Goal: Task Accomplishment & Management: Manage account settings

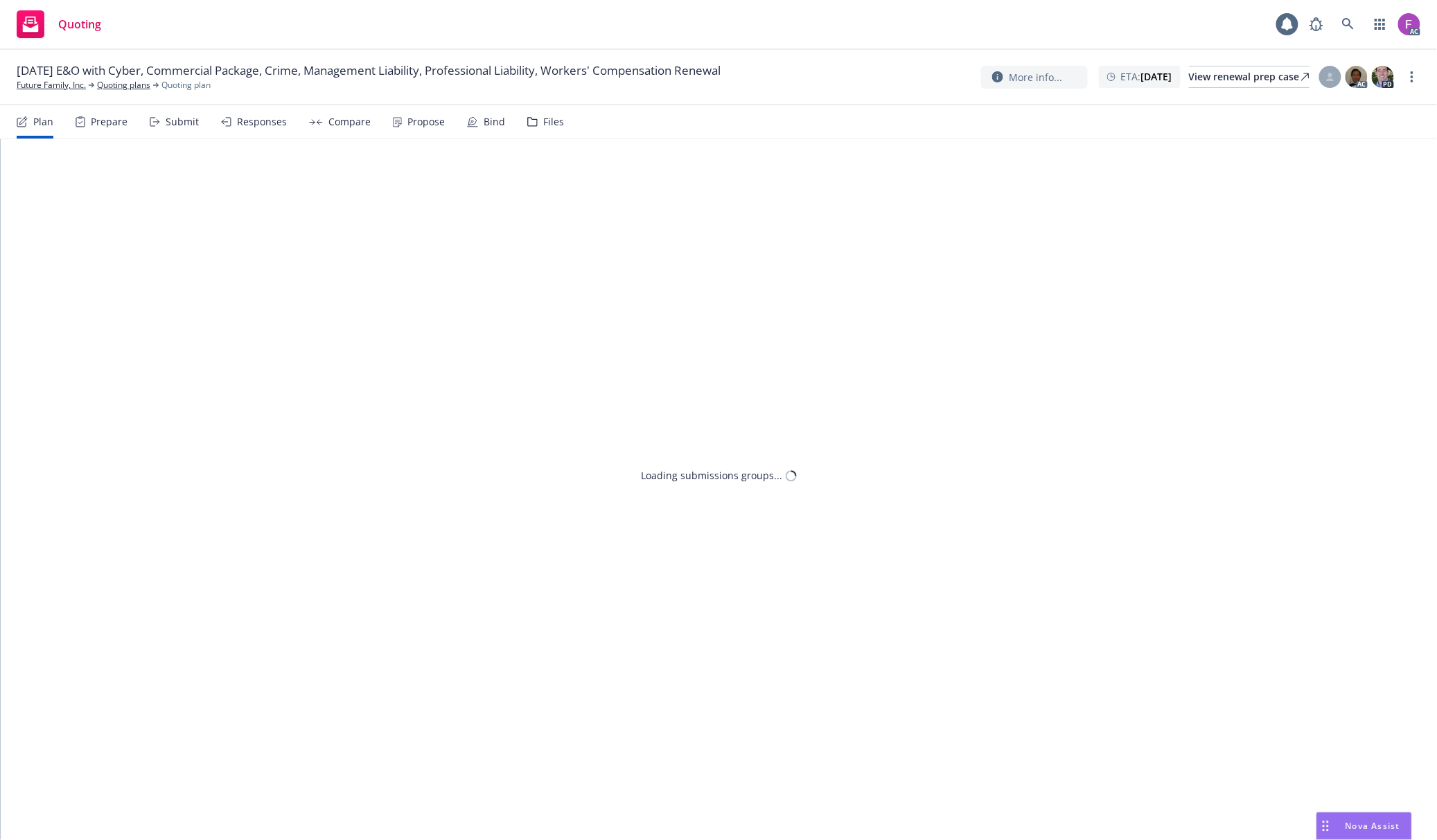
click at [547, 130] on div "Files" at bounding box center [545, 122] width 37 height 33
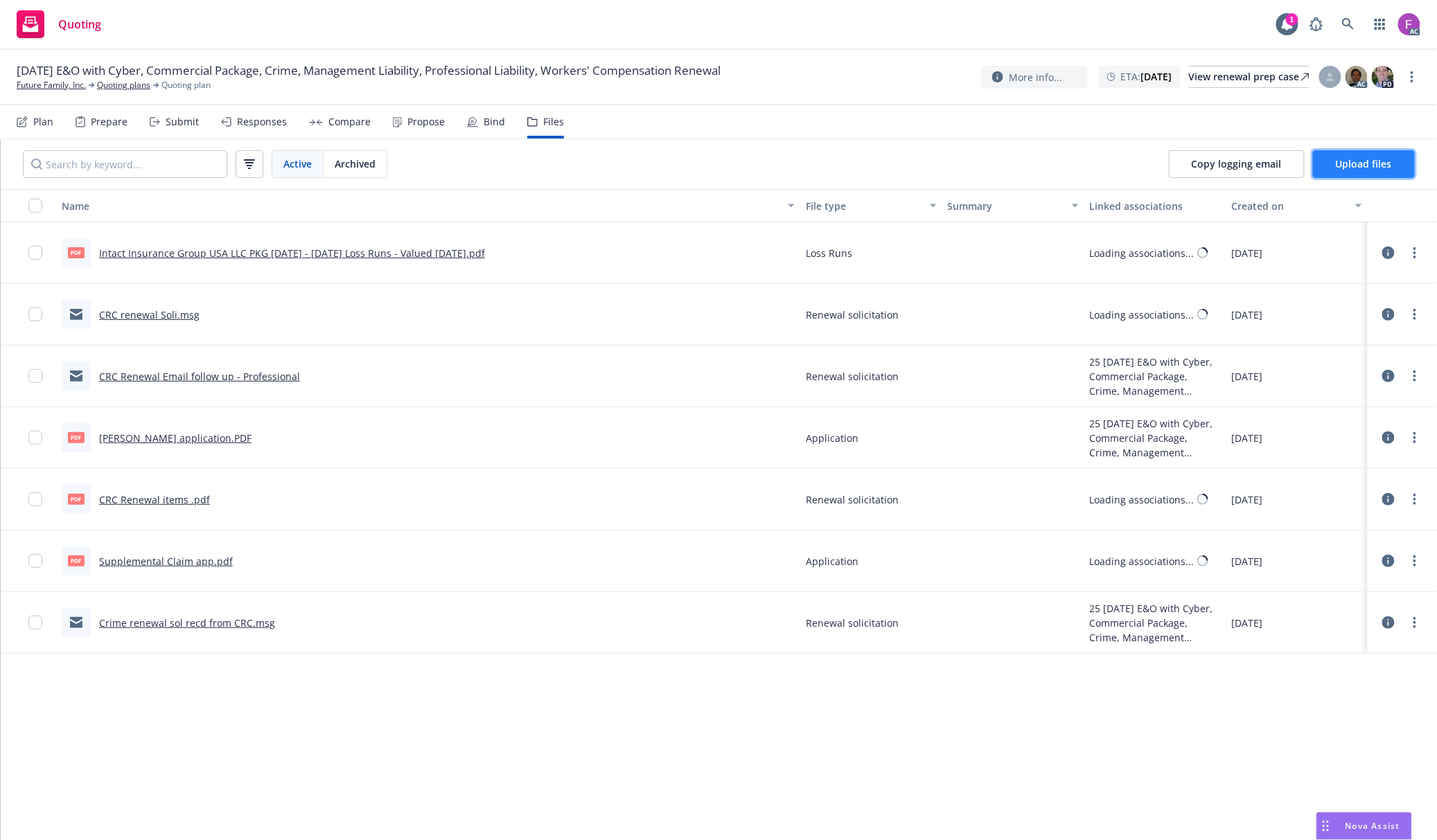
click at [1361, 161] on span "Upload files" at bounding box center [1363, 164] width 56 height 13
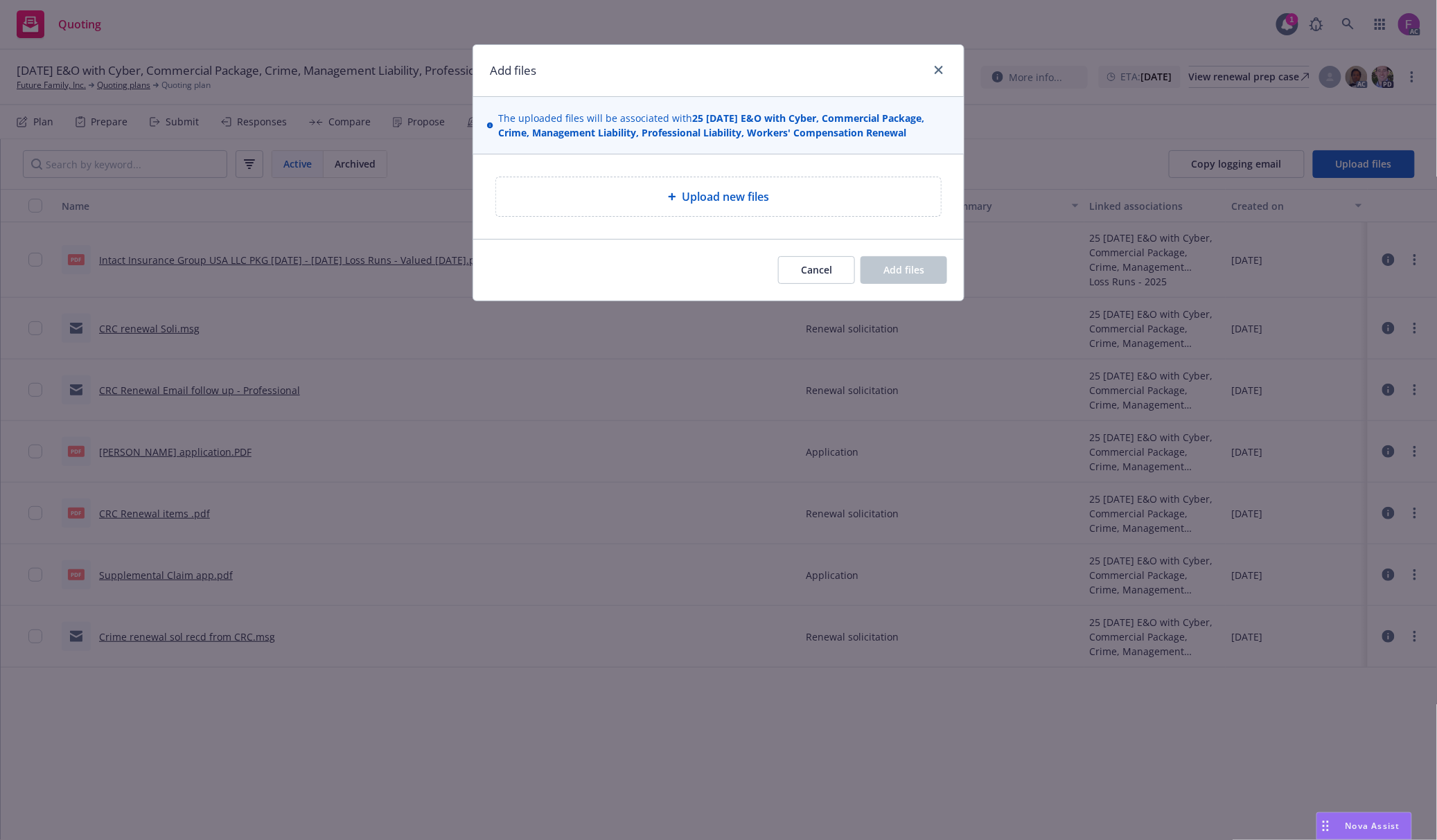
click at [754, 205] on span "Upload new files" at bounding box center [725, 197] width 87 height 16
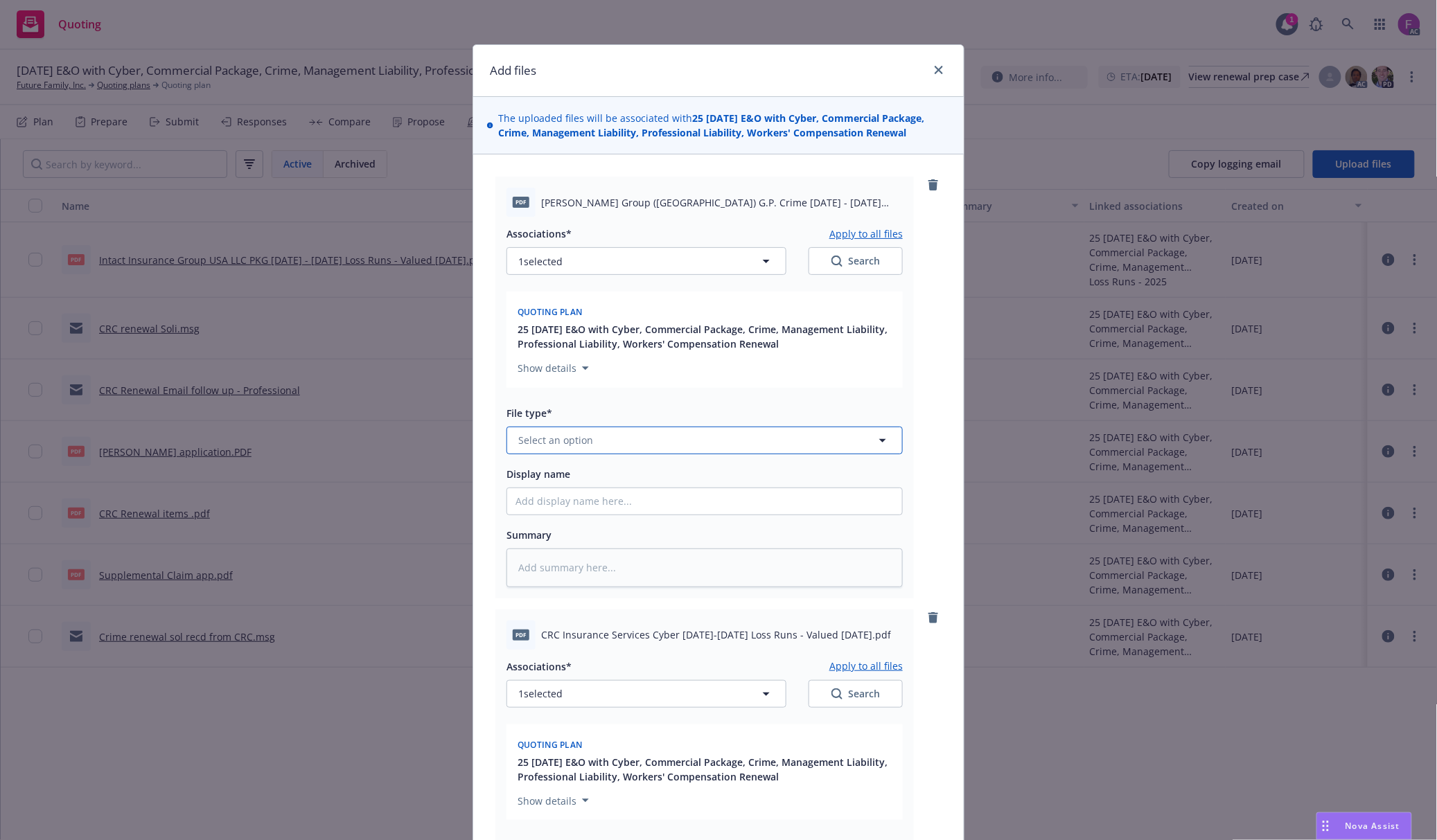
click at [713, 446] on button "Select an option" at bounding box center [705, 440] width 396 height 28
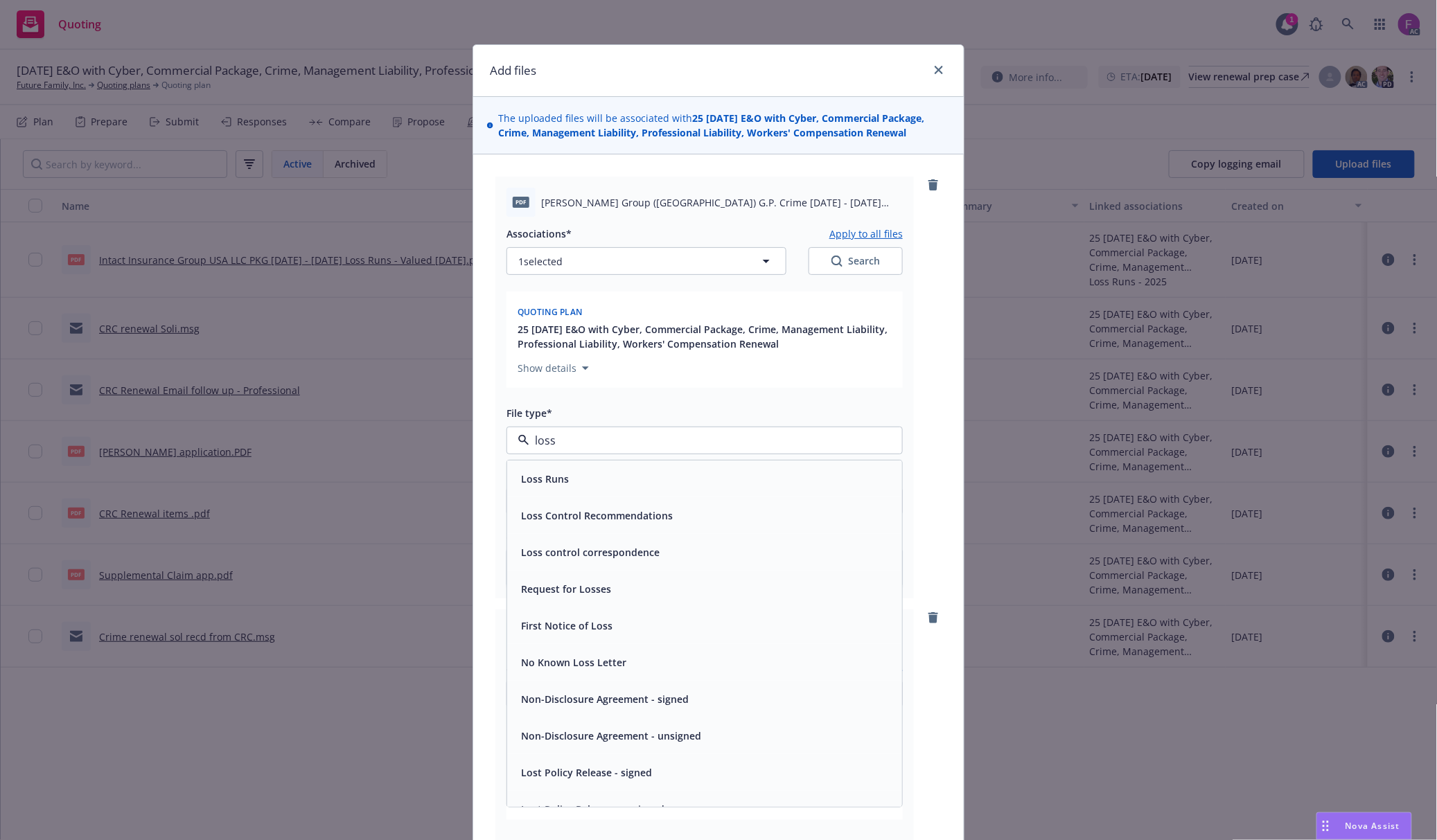
paste input "Loss Run"
type input "Loss Run"
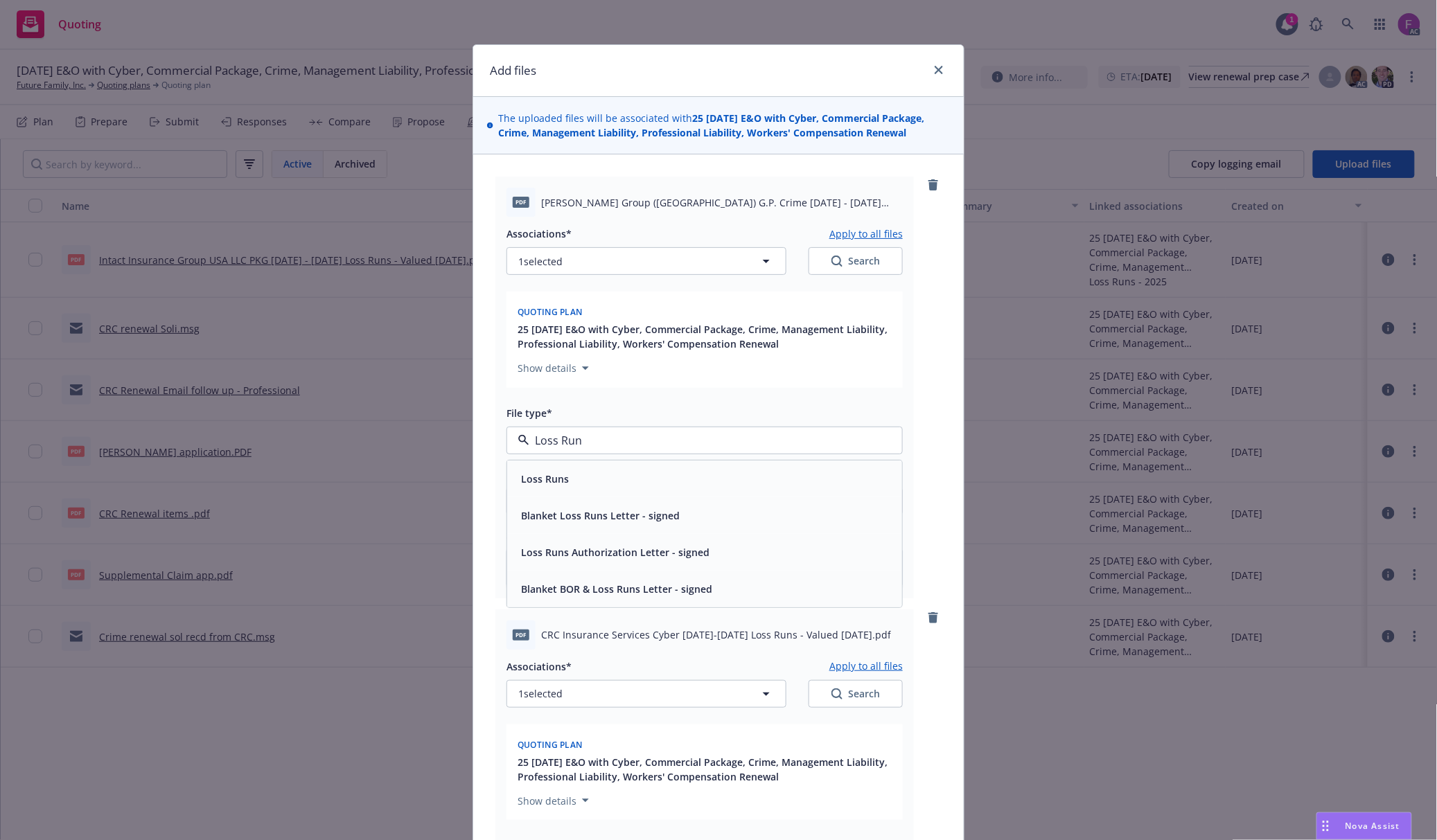
drag, startPoint x: 629, startPoint y: 430, endPoint x: 489, endPoint y: 422, distance: 140.2
click at [495, 422] on div "PDF Beazley Group (USA) G.P. Crime 2023 - 2025 Loss Runs - Valued 2025-08-19.PD…" at bounding box center [705, 387] width 418 height 421
click at [545, 481] on span "Loss Runs" at bounding box center [545, 478] width 48 height 14
type textarea "x"
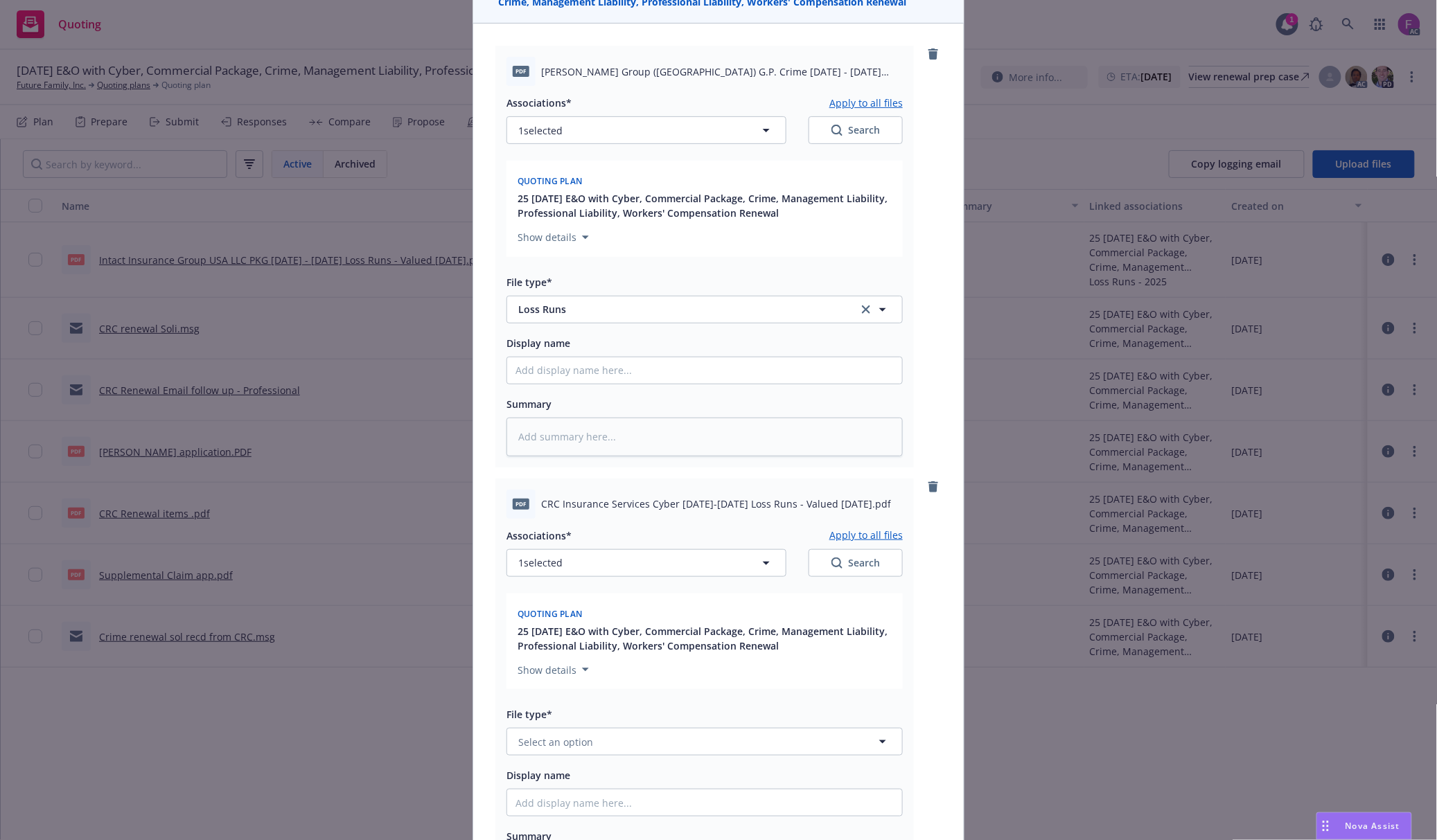
scroll to position [369, 0]
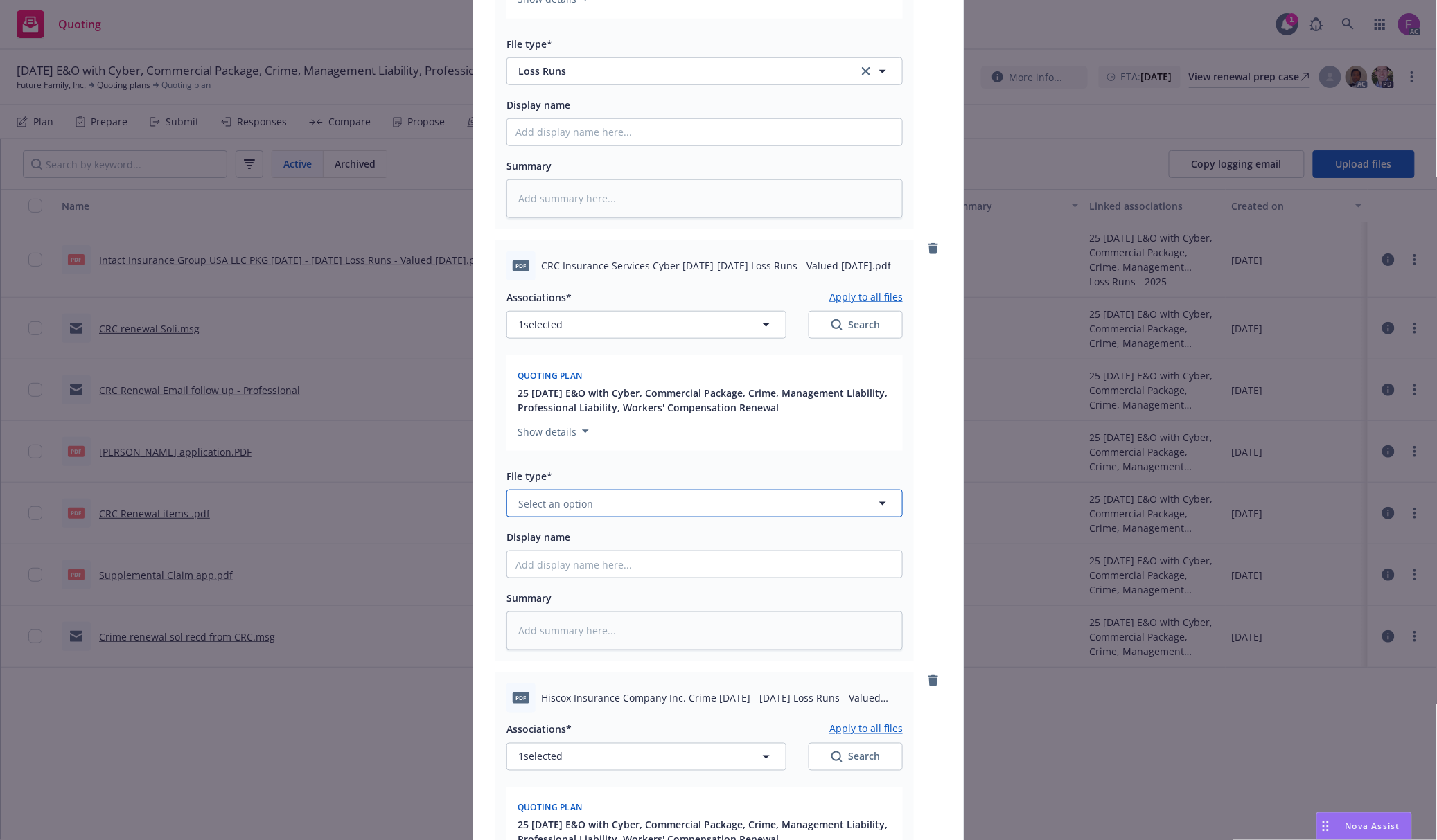
click at [551, 505] on span "Select an option" at bounding box center [555, 504] width 75 height 14
paste input "Loss Run"
type input "Loss Run"
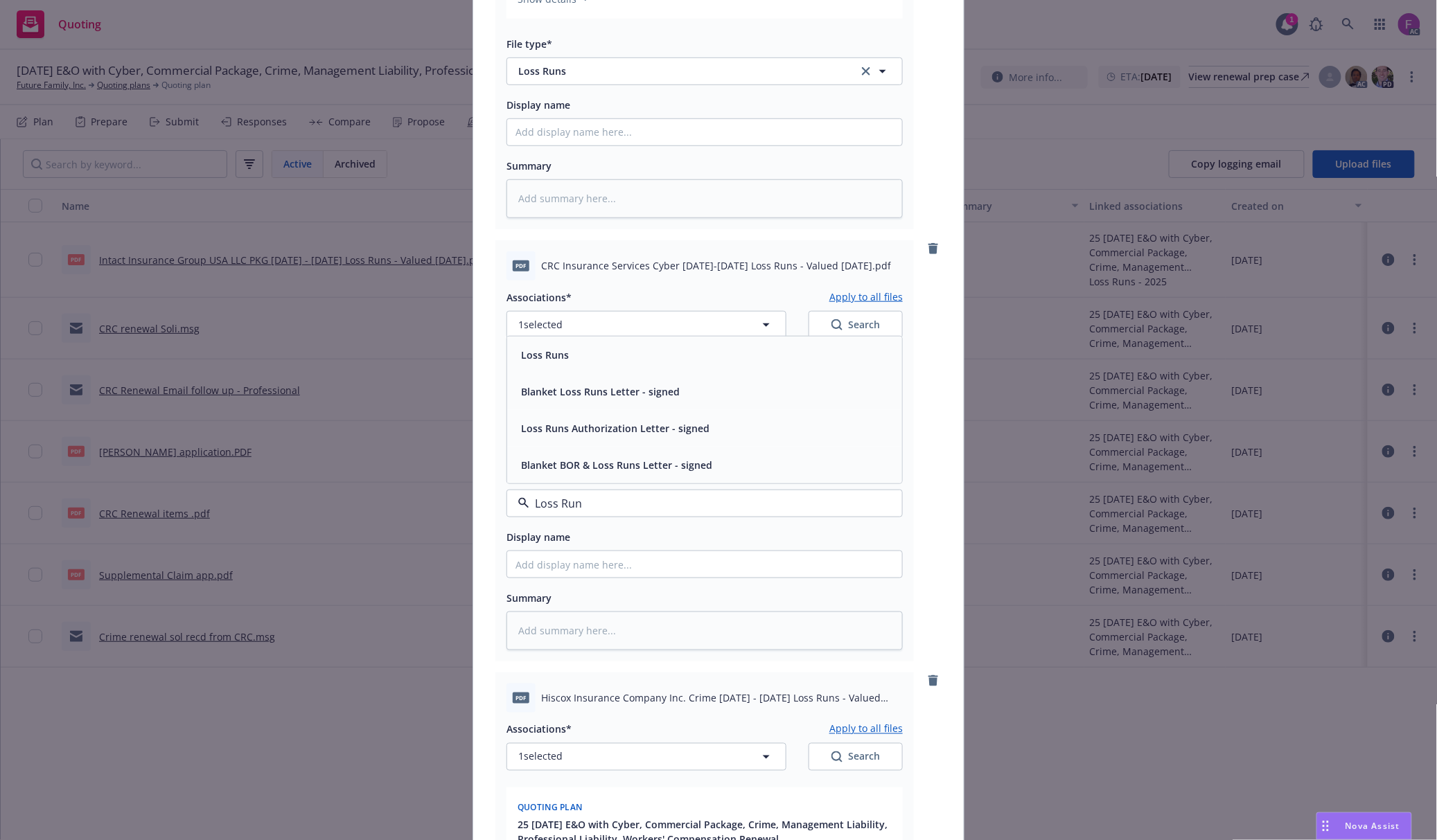
click at [553, 345] on div "Loss Runs" at bounding box center [543, 355] width 56 height 20
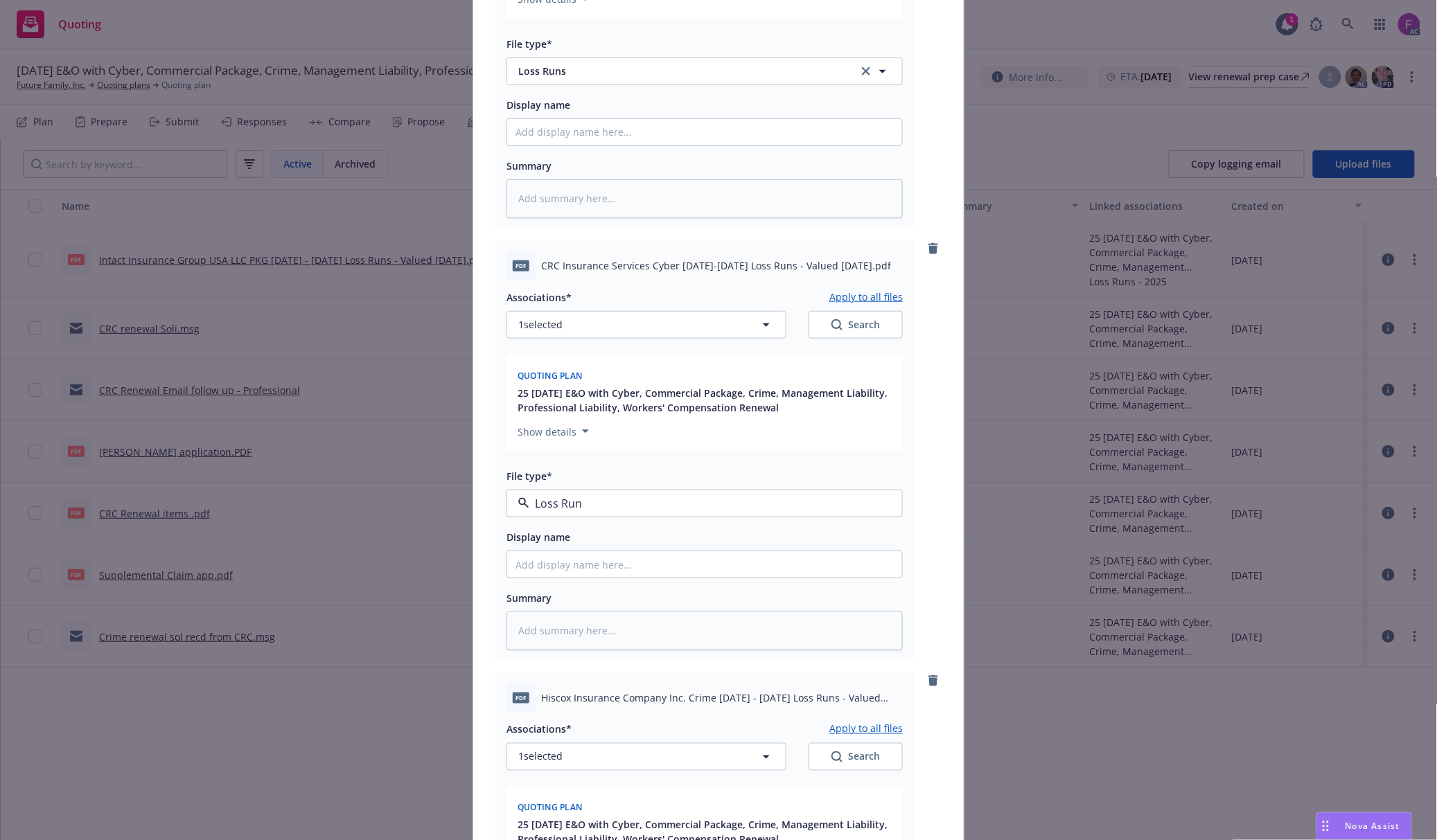
type textarea "x"
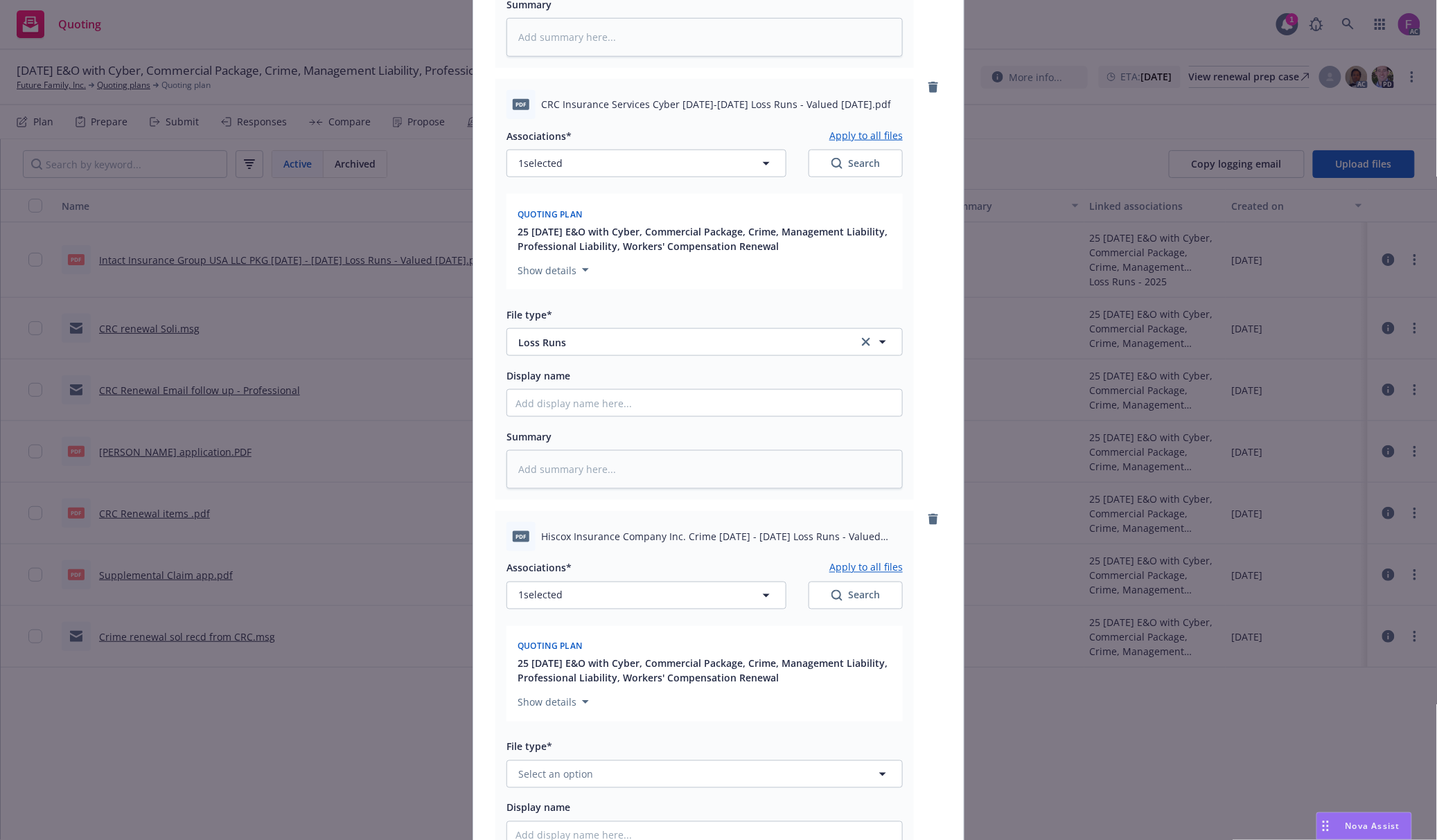
scroll to position [831, 0]
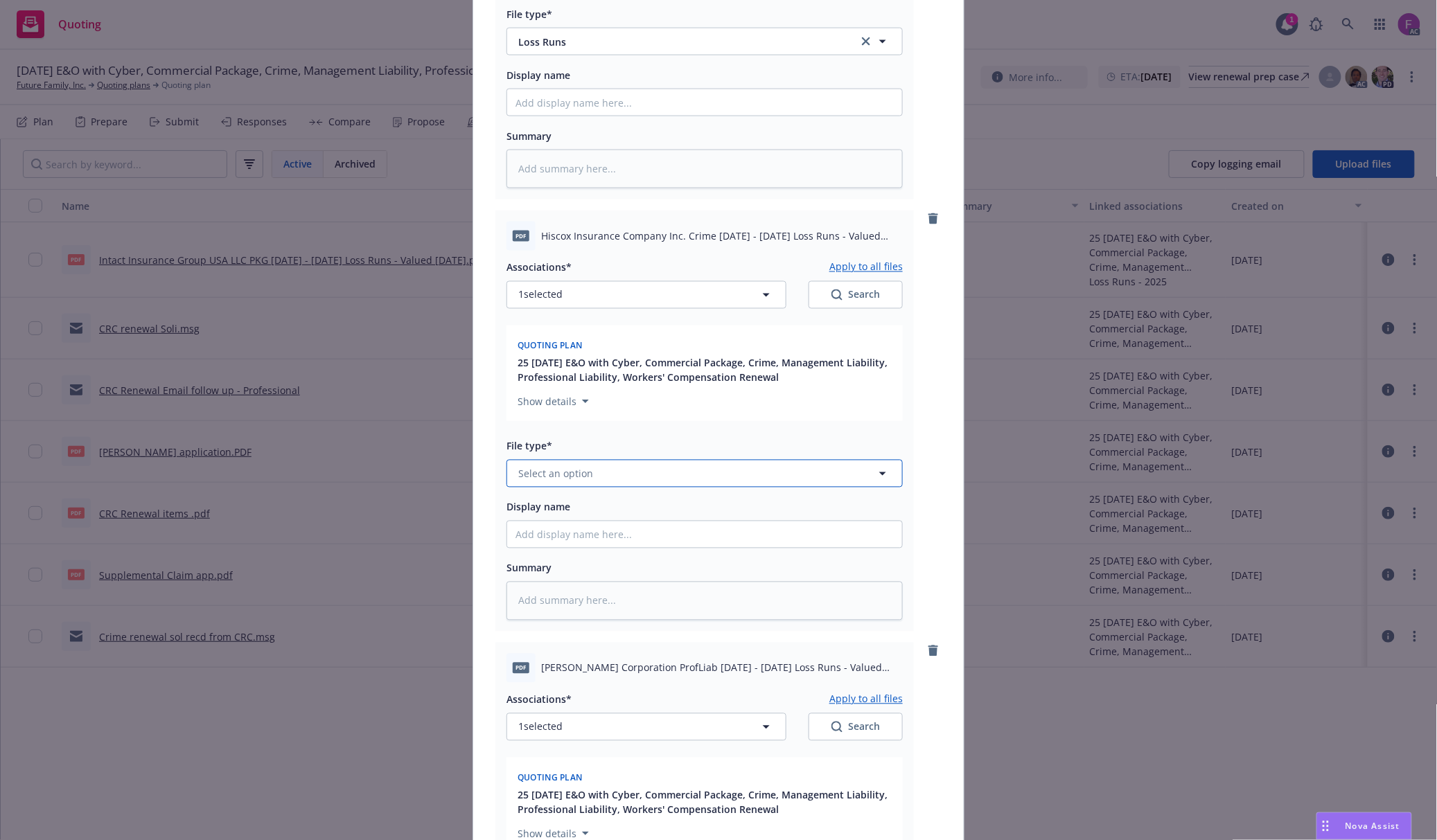
click at [579, 487] on button "Select an option" at bounding box center [705, 474] width 396 height 28
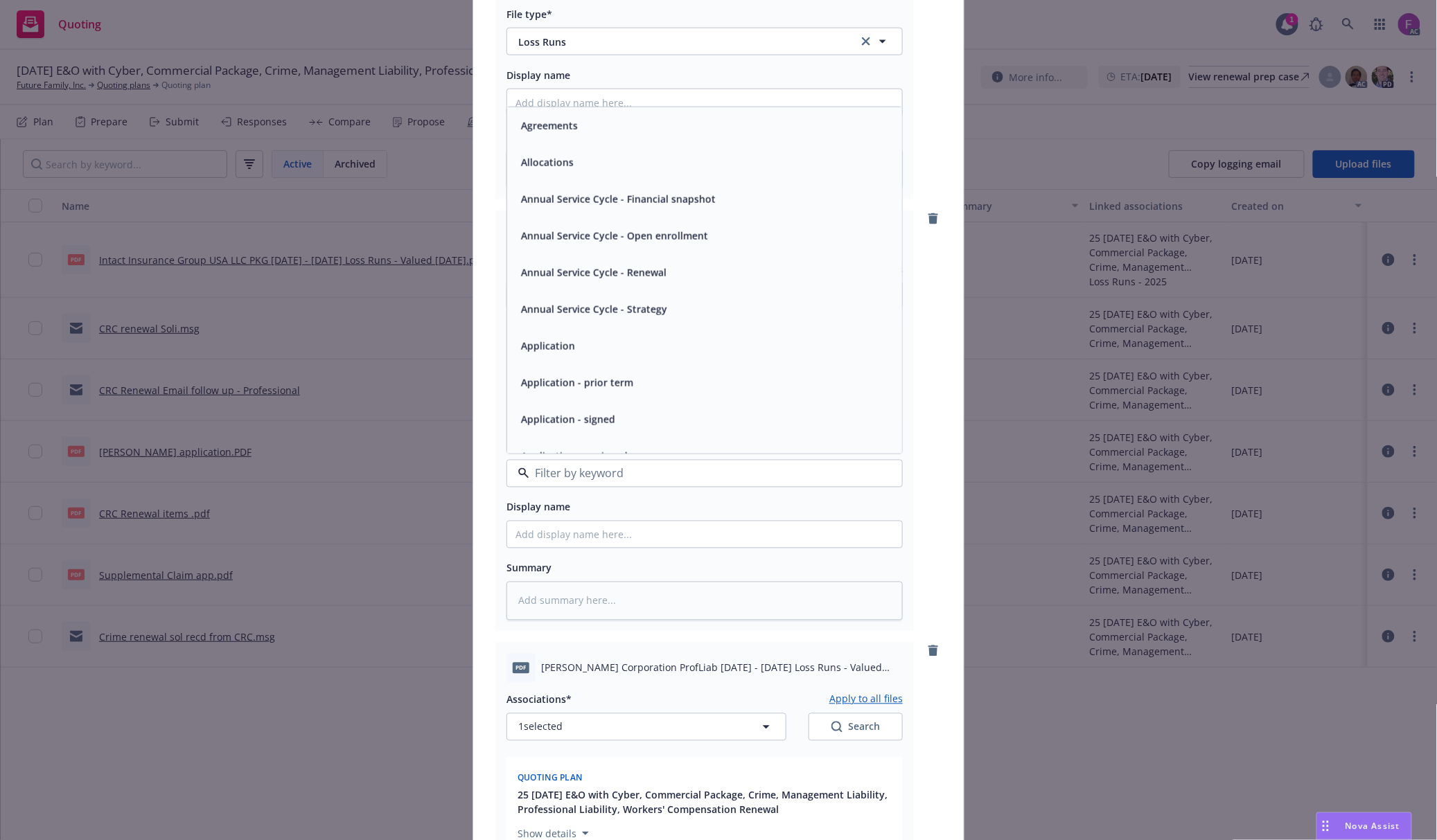
paste input "Loss Run"
type input "Loss Run"
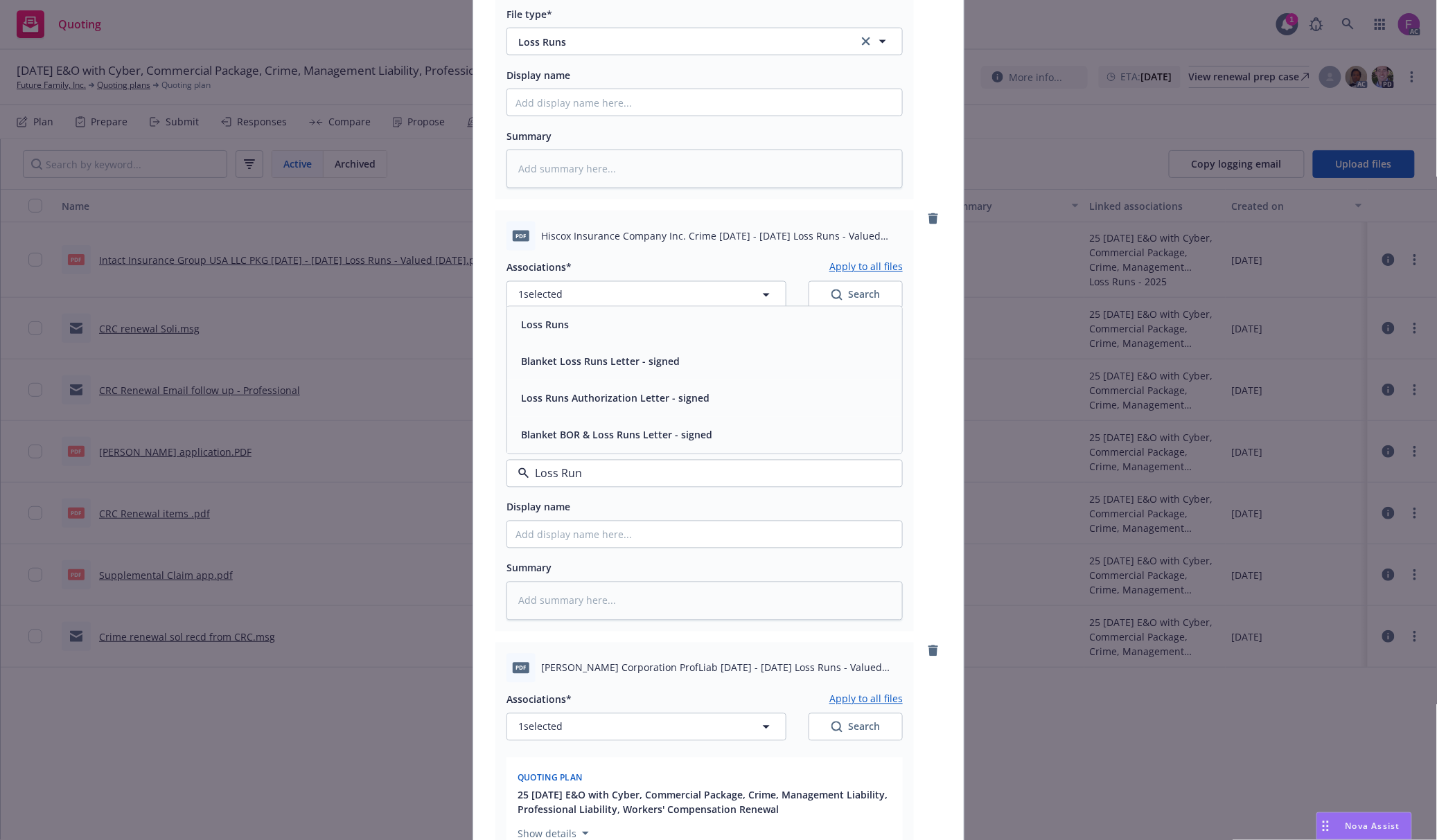
click at [554, 323] on span "Loss Runs" at bounding box center [545, 324] width 48 height 14
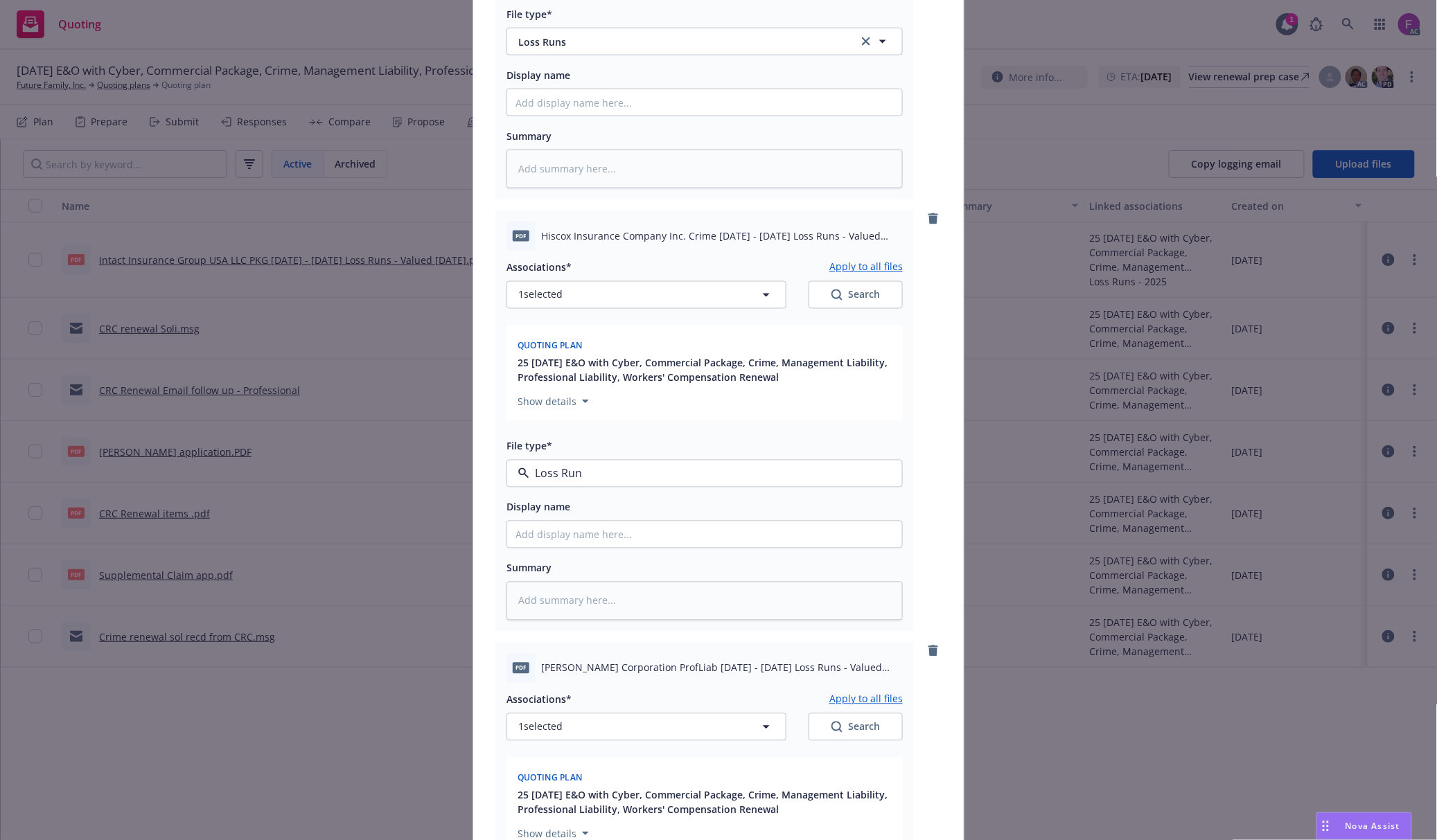
type textarea "x"
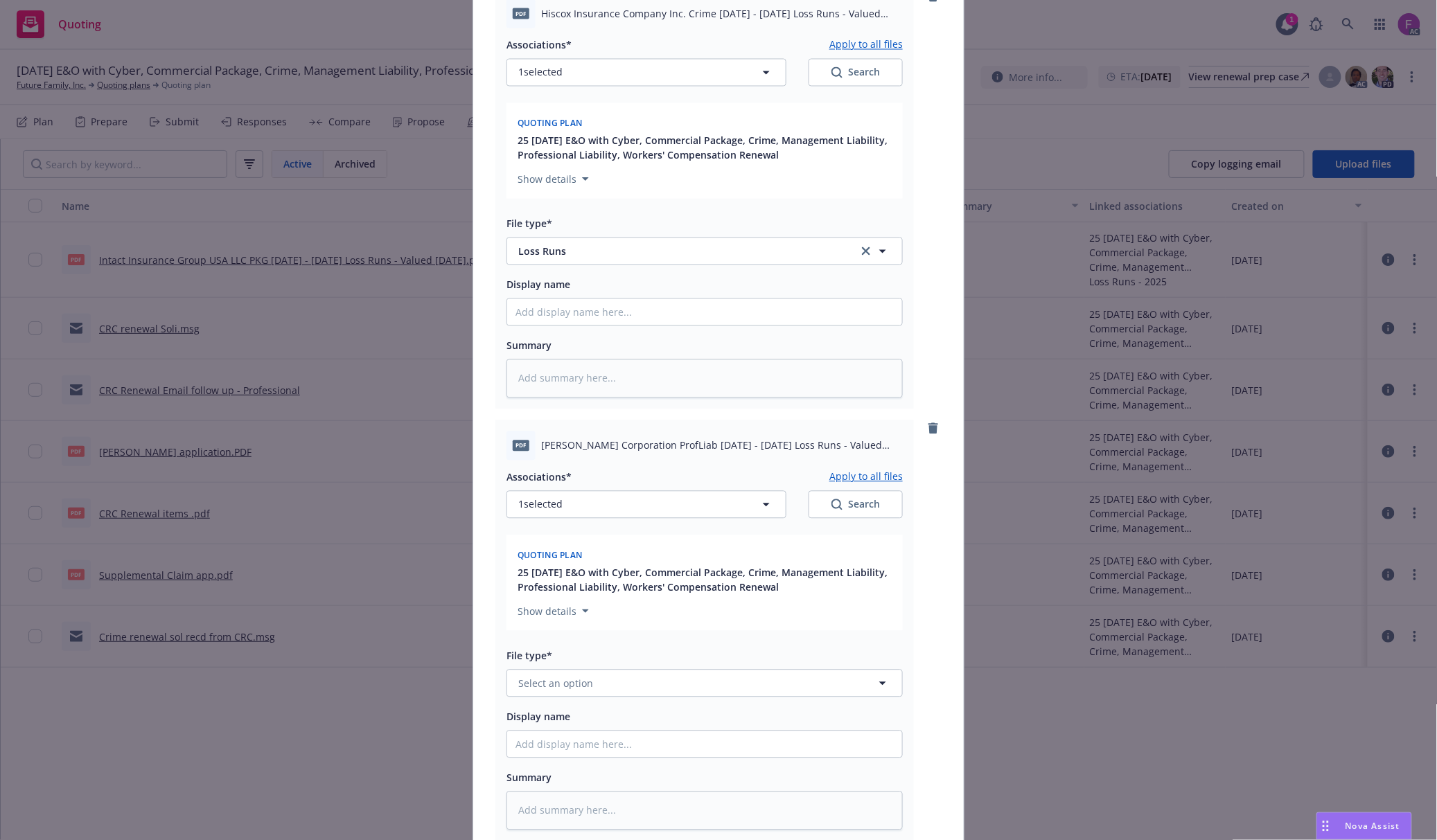
scroll to position [1238, 0]
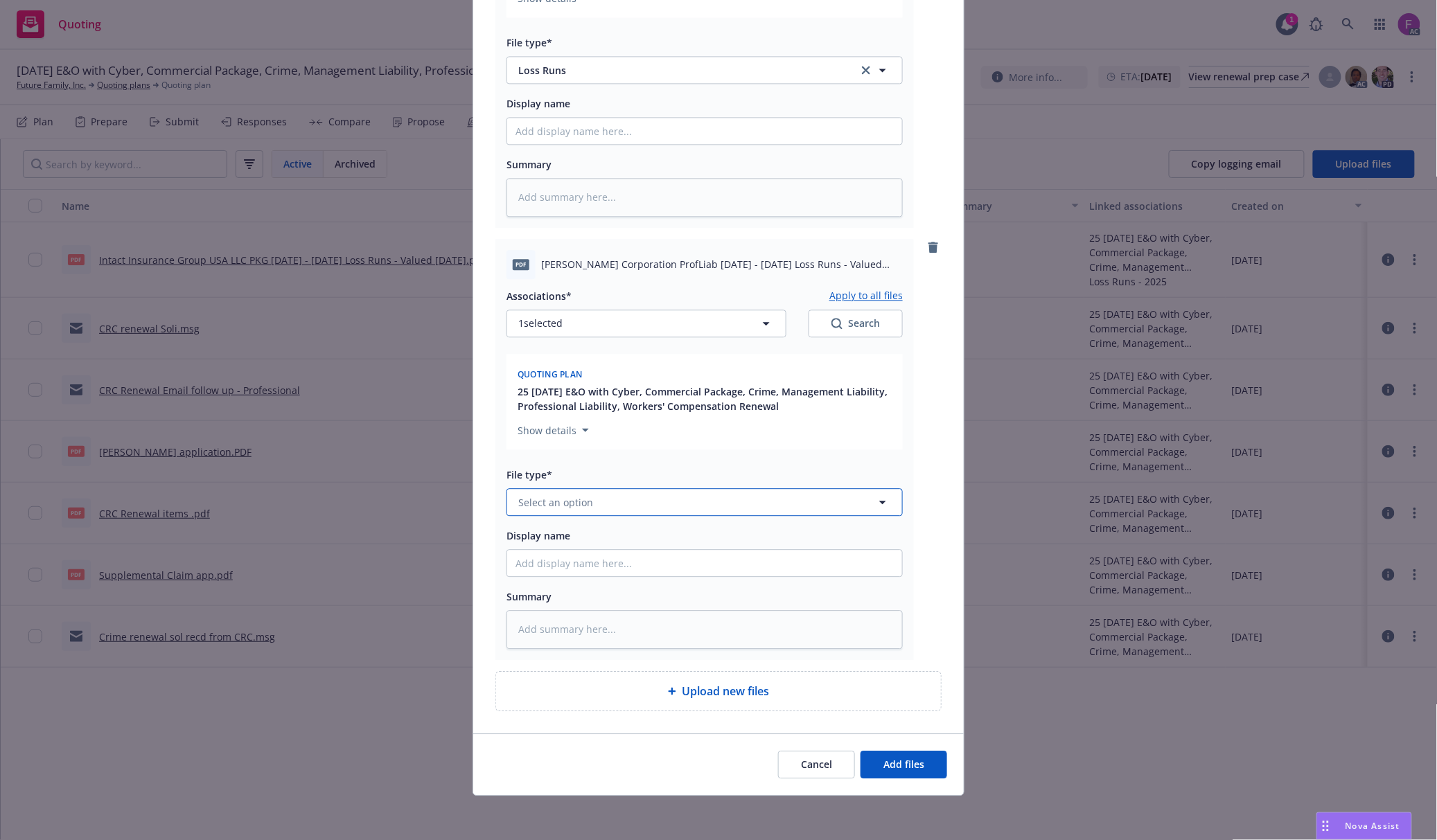
click at [554, 500] on span "Select an option" at bounding box center [555, 502] width 75 height 14
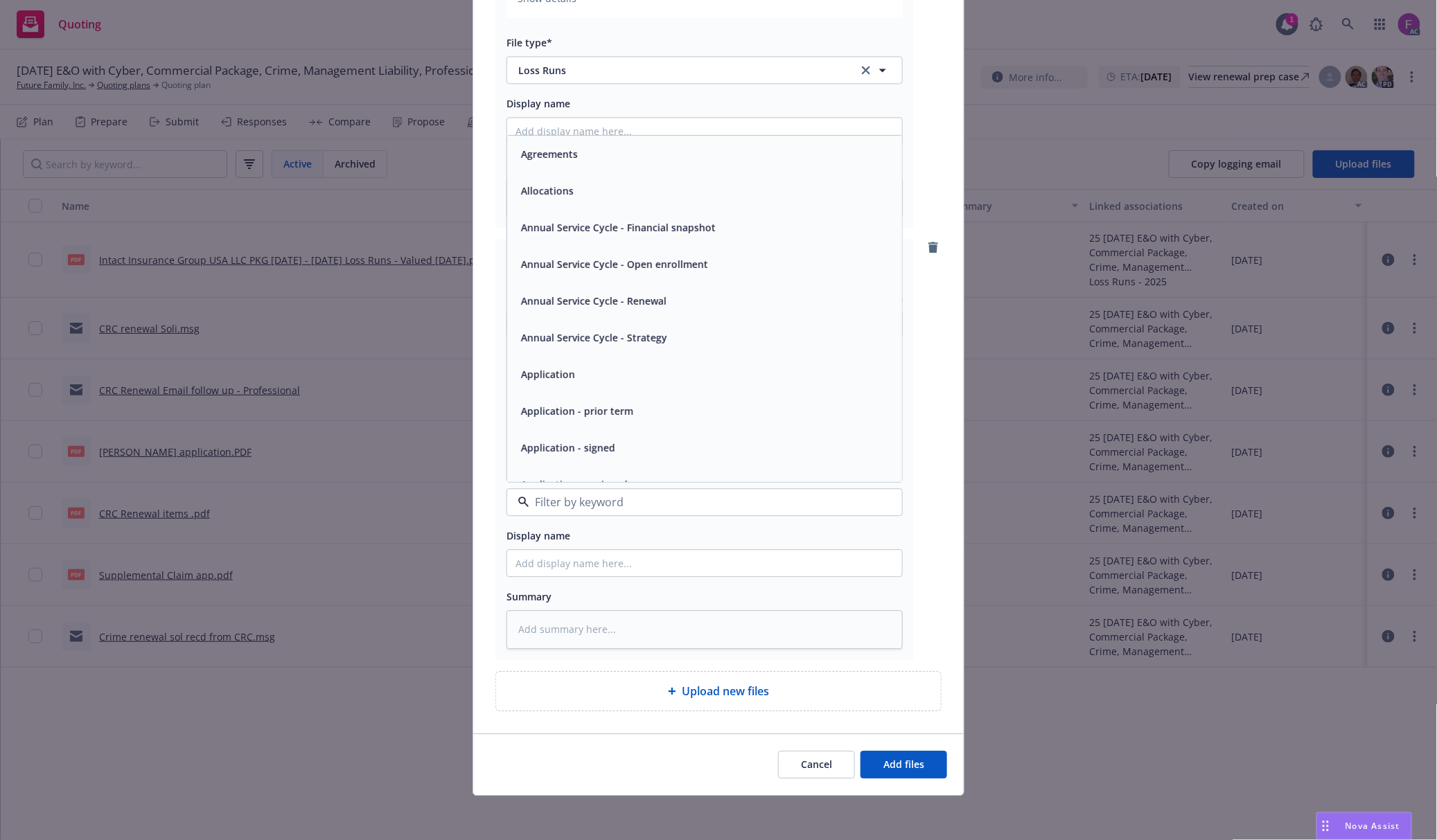
paste input "Loss Run"
type input "Loss Run"
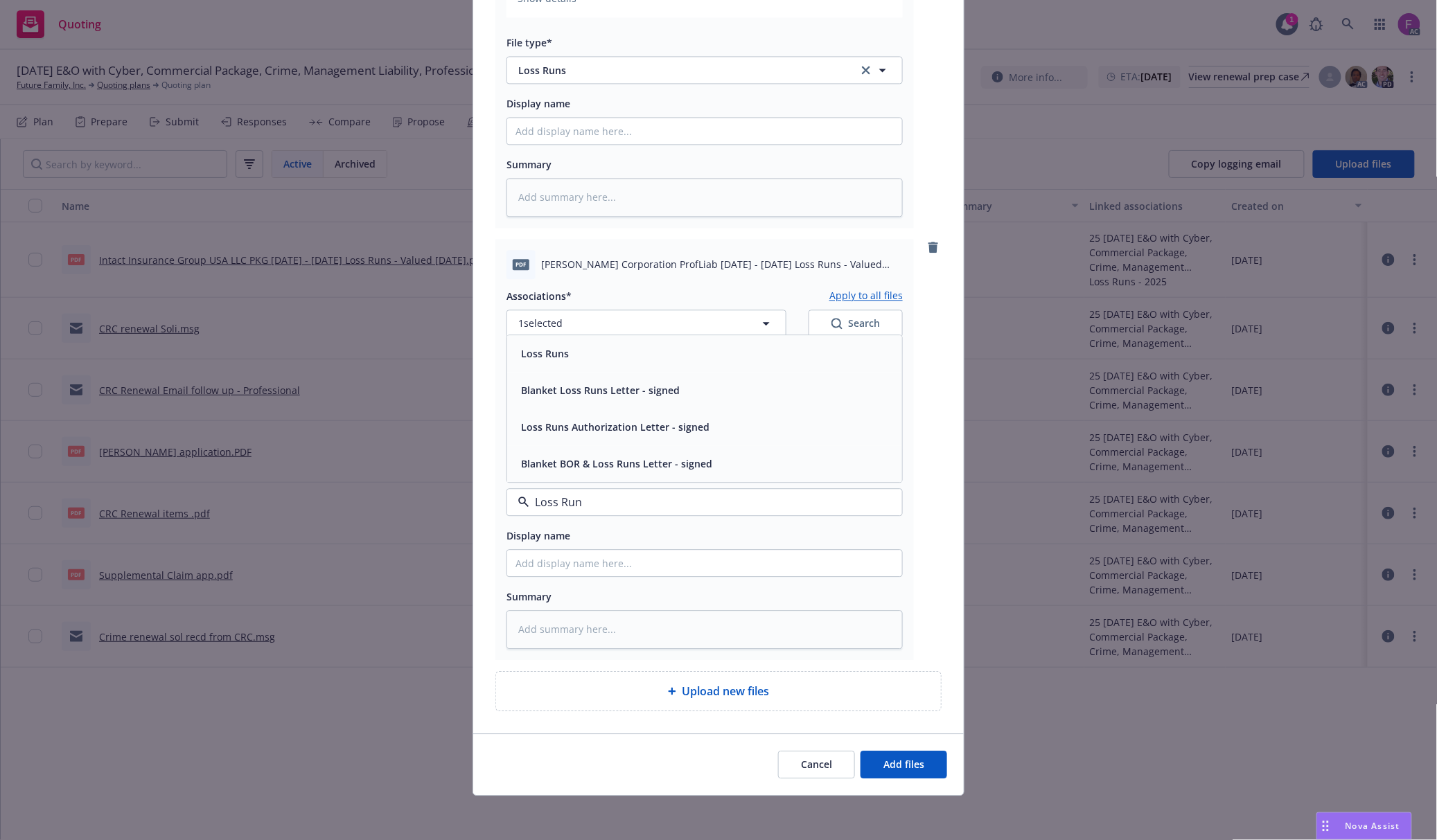
click at [560, 361] on div "Loss Runs" at bounding box center [543, 353] width 56 height 20
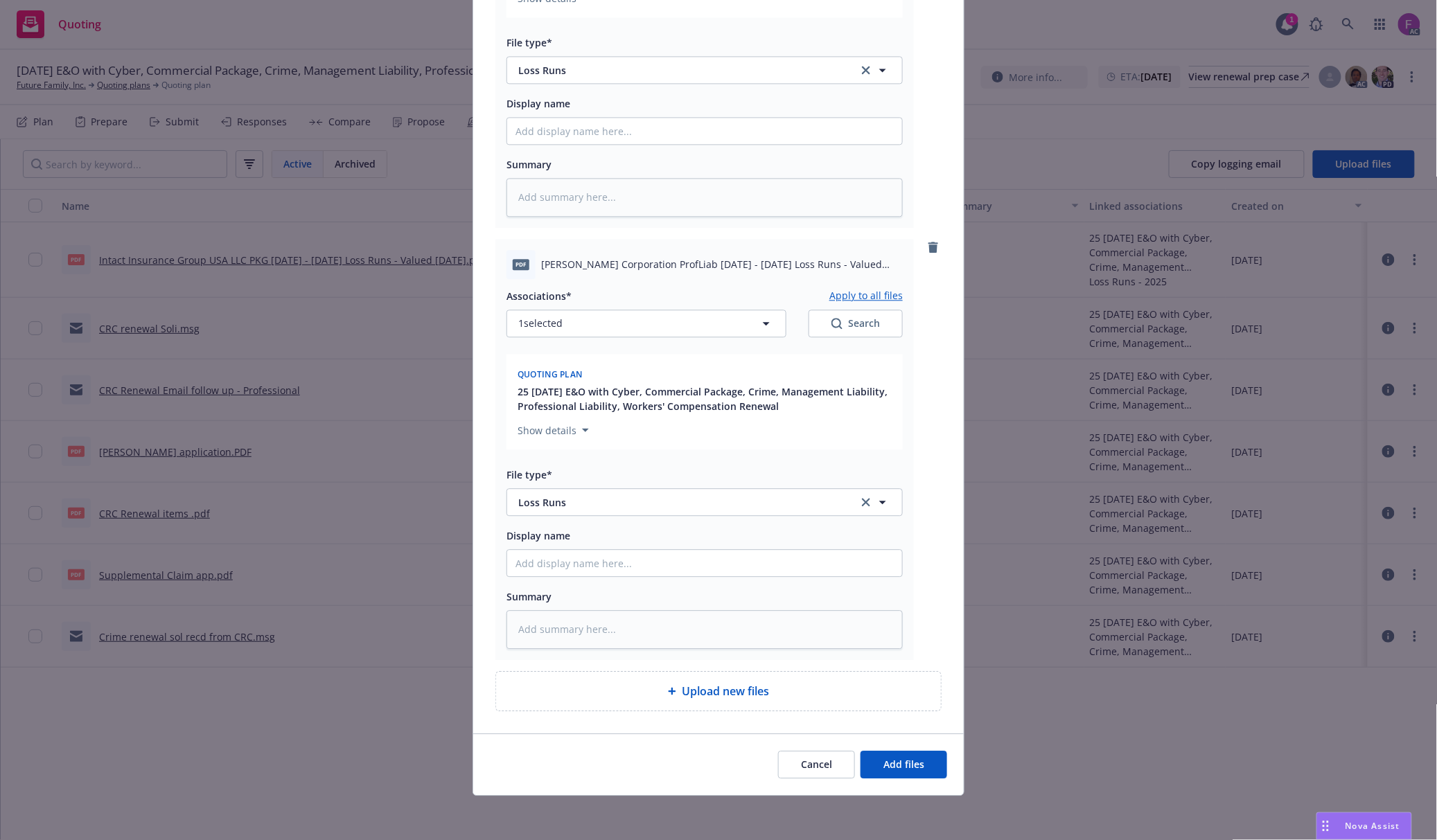
scroll to position [1054, 0]
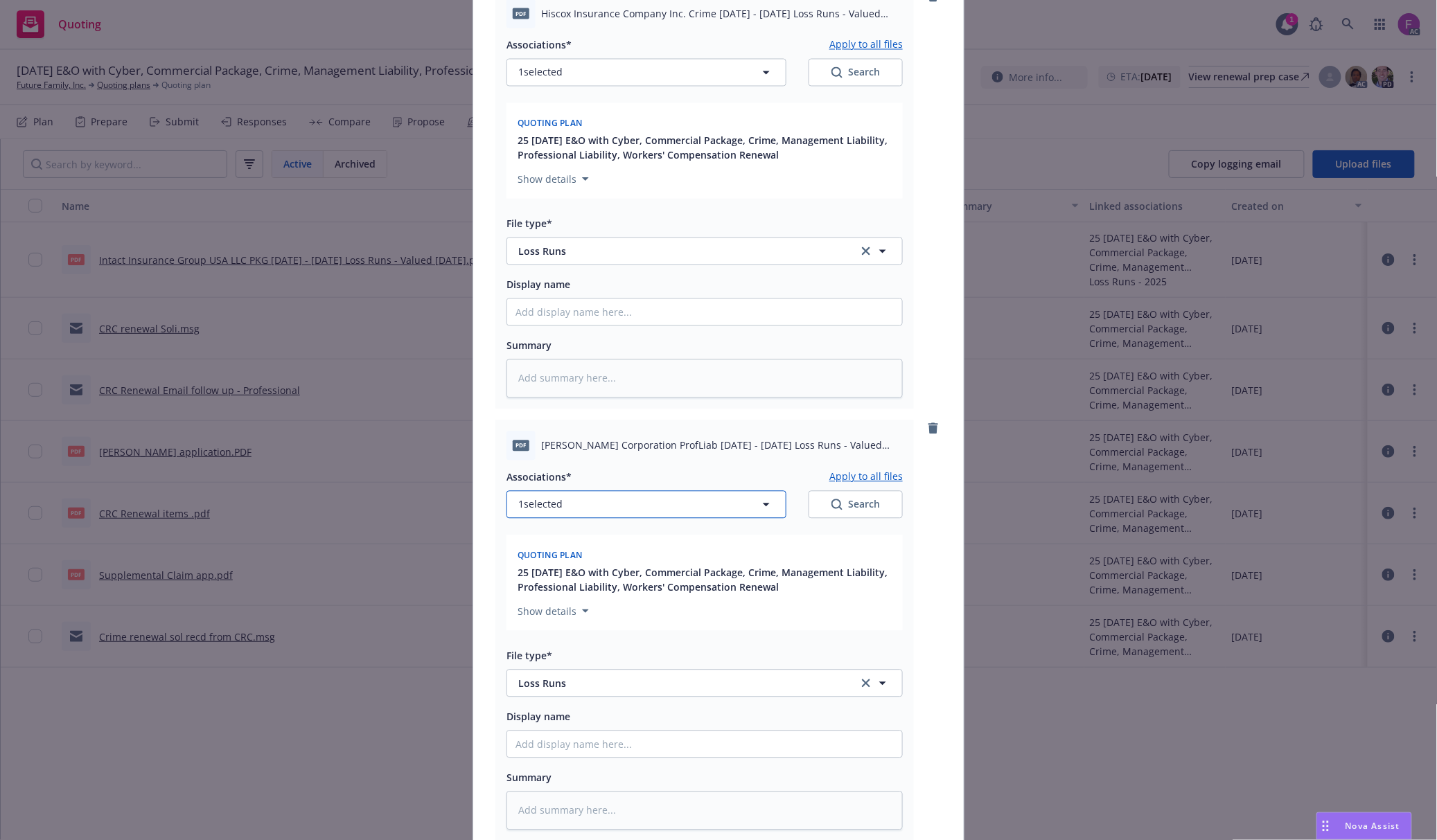
click at [596, 510] on button "1 selected" at bounding box center [646, 504] width 279 height 28
type textarea "x"
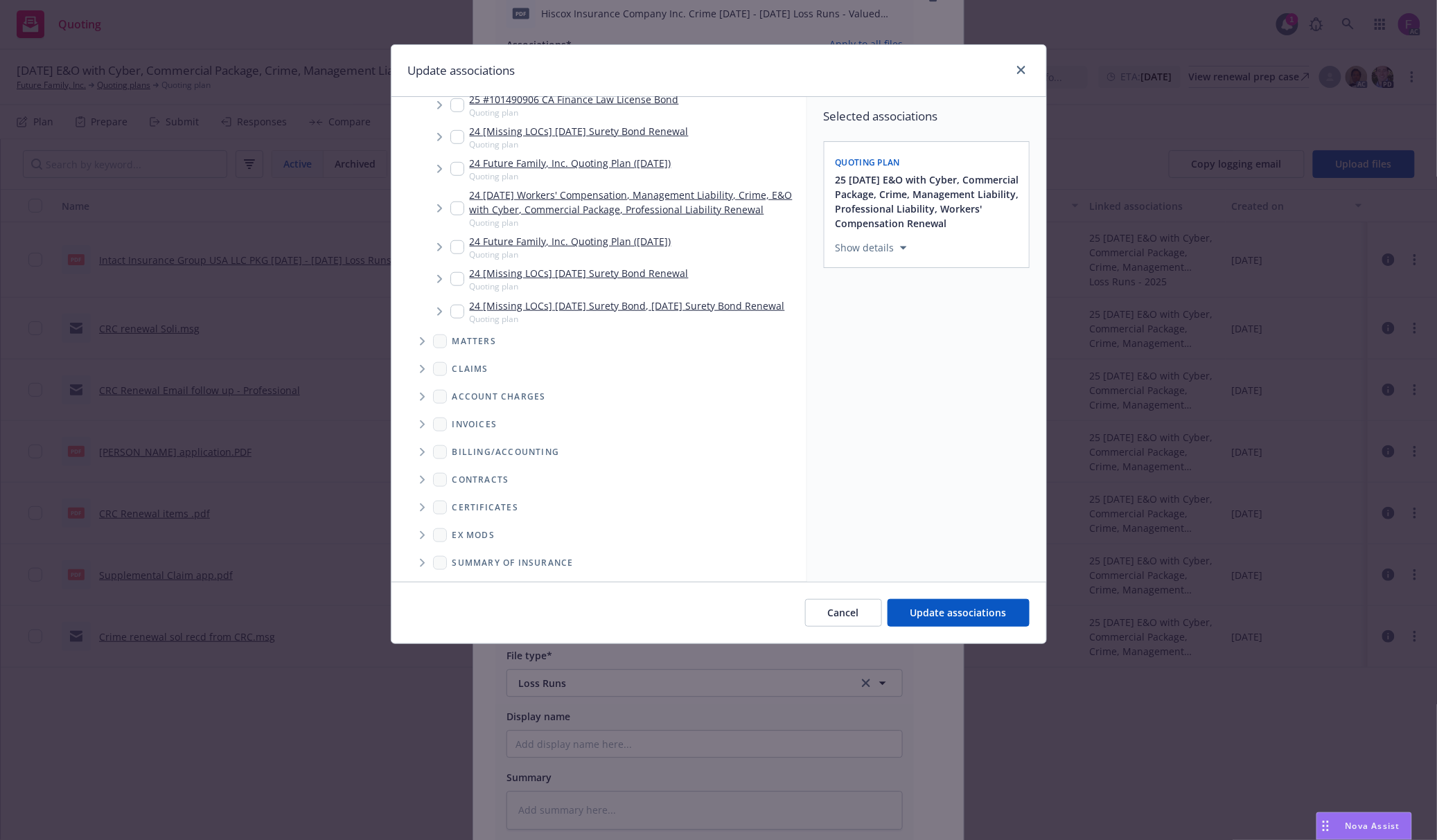
scroll to position [544, 0]
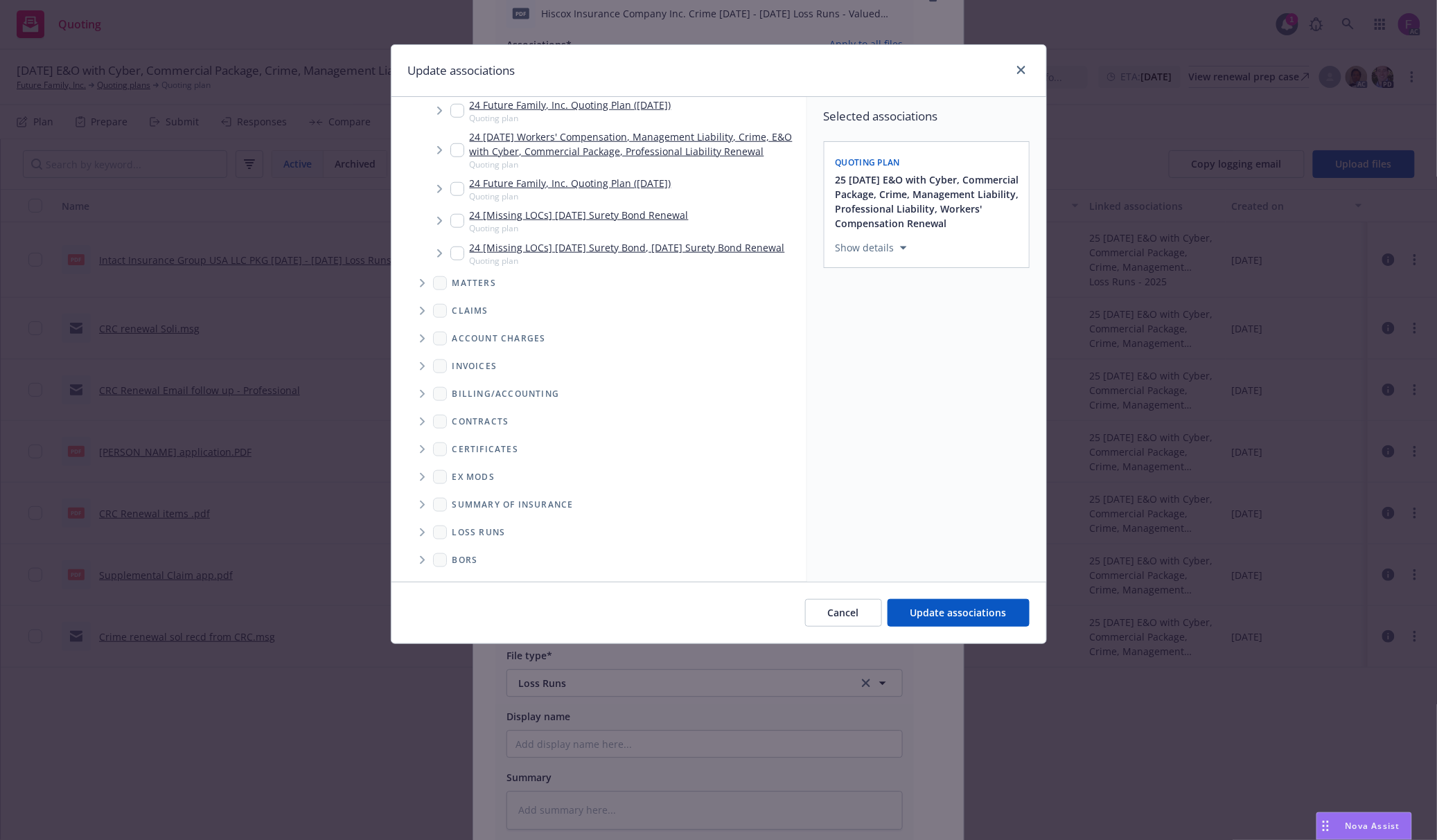
click at [432, 526] on span "Folder Tree Example" at bounding box center [422, 533] width 22 height 22
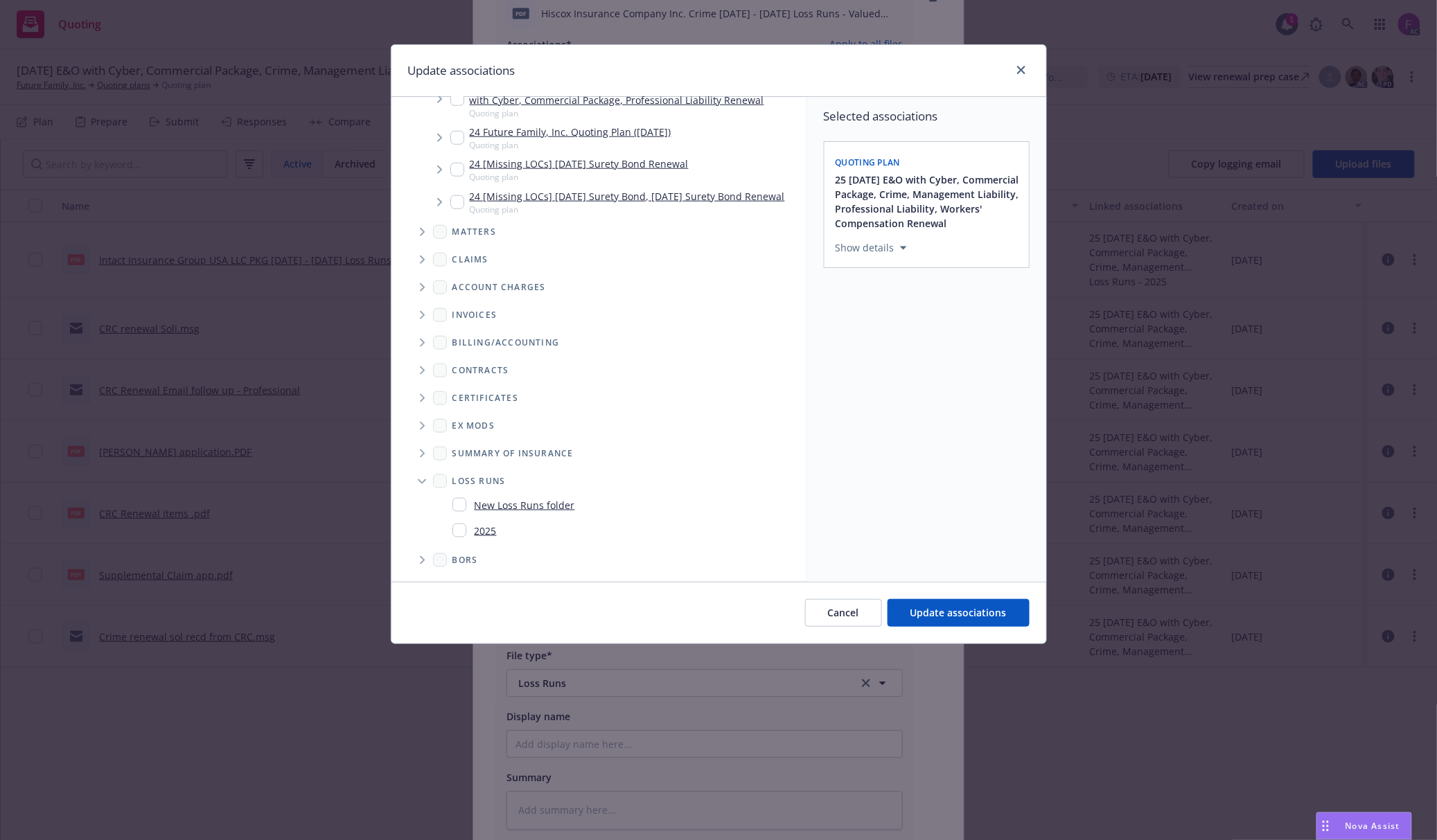
scroll to position [596, 0]
drag, startPoint x: 460, startPoint y: 535, endPoint x: 597, endPoint y: 557, distance: 138.8
click at [460, 533] on input "Folder Tree Example" at bounding box center [459, 531] width 14 height 14
checkbox input "true"
click at [907, 502] on div "Selected associations Quoting plan 25 11/14/25 E&O with Cyber, Commercial Packa…" at bounding box center [927, 339] width 239 height 485
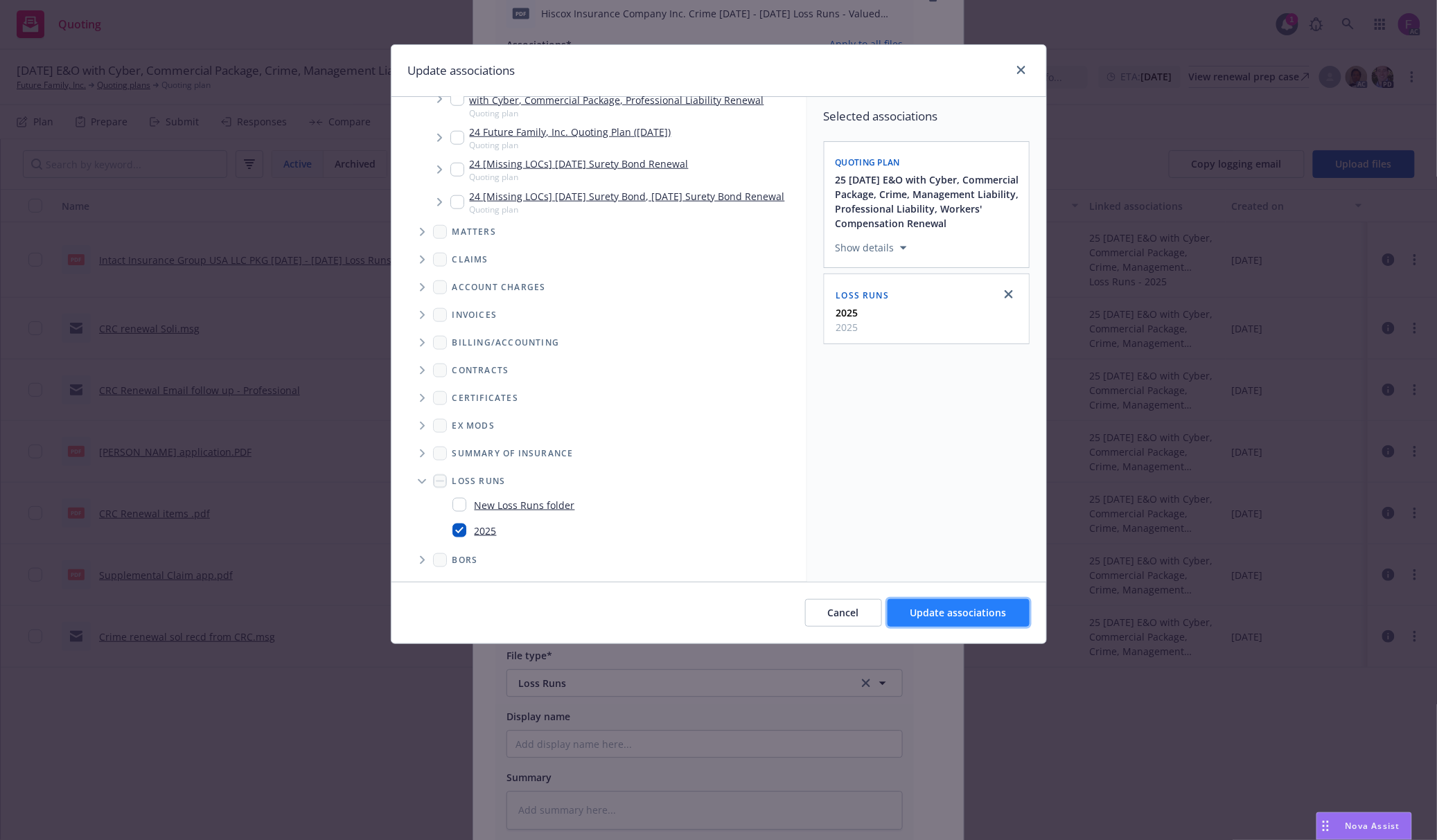
click at [945, 614] on span "Update associations" at bounding box center [958, 613] width 96 height 13
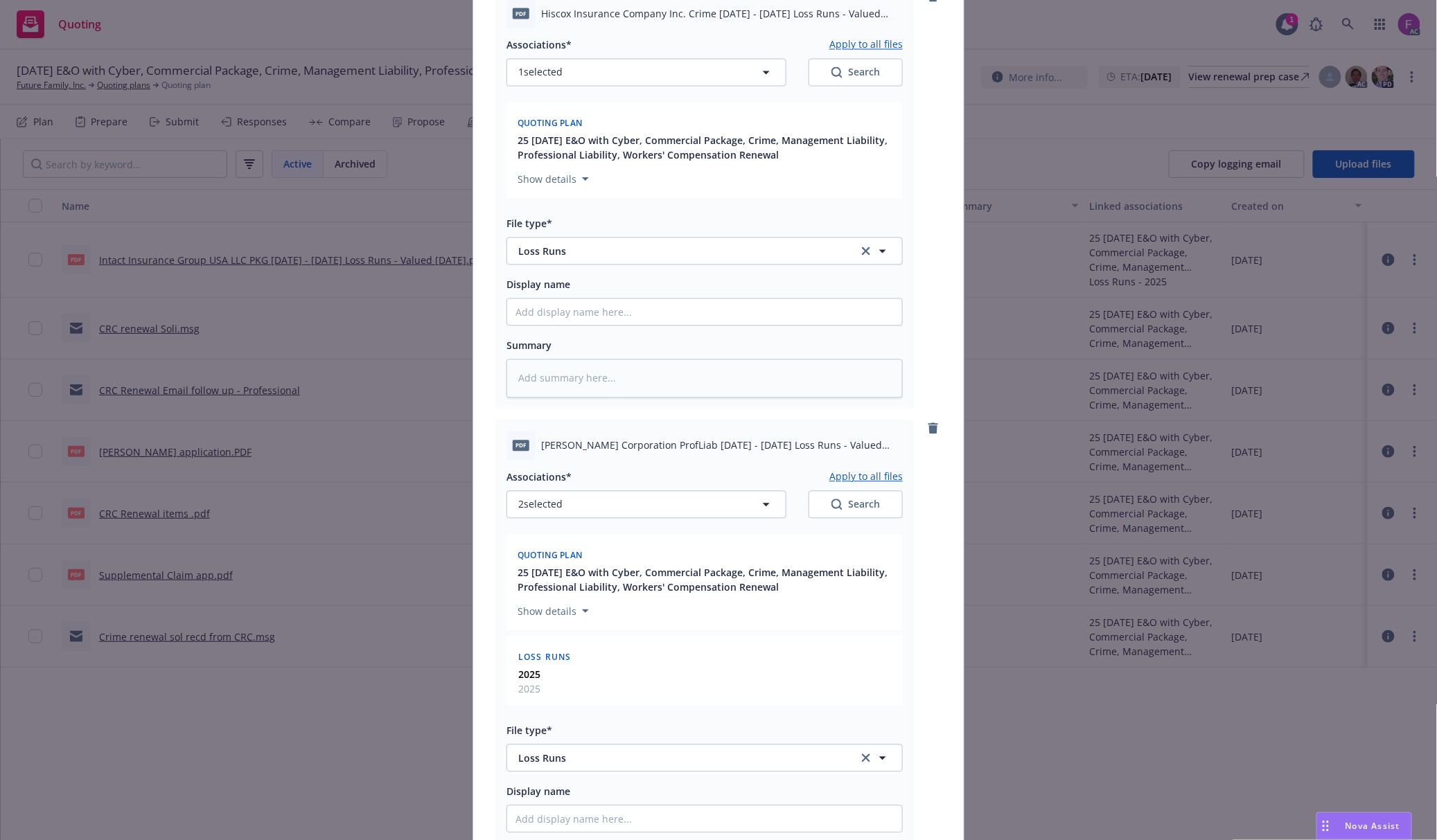
click at [844, 477] on button "Apply to all files" at bounding box center [866, 478] width 73 height 16
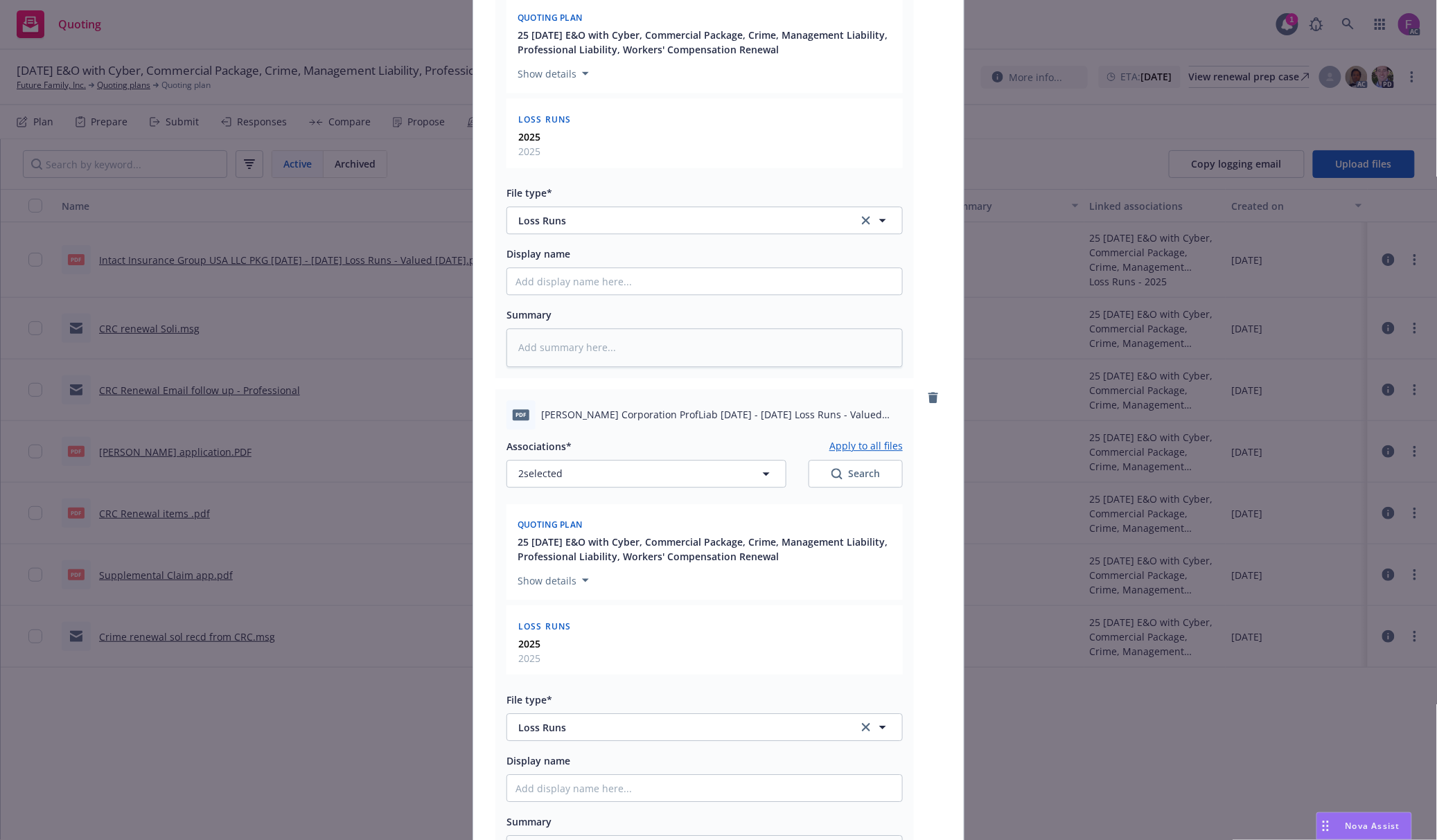
scroll to position [1540, 0]
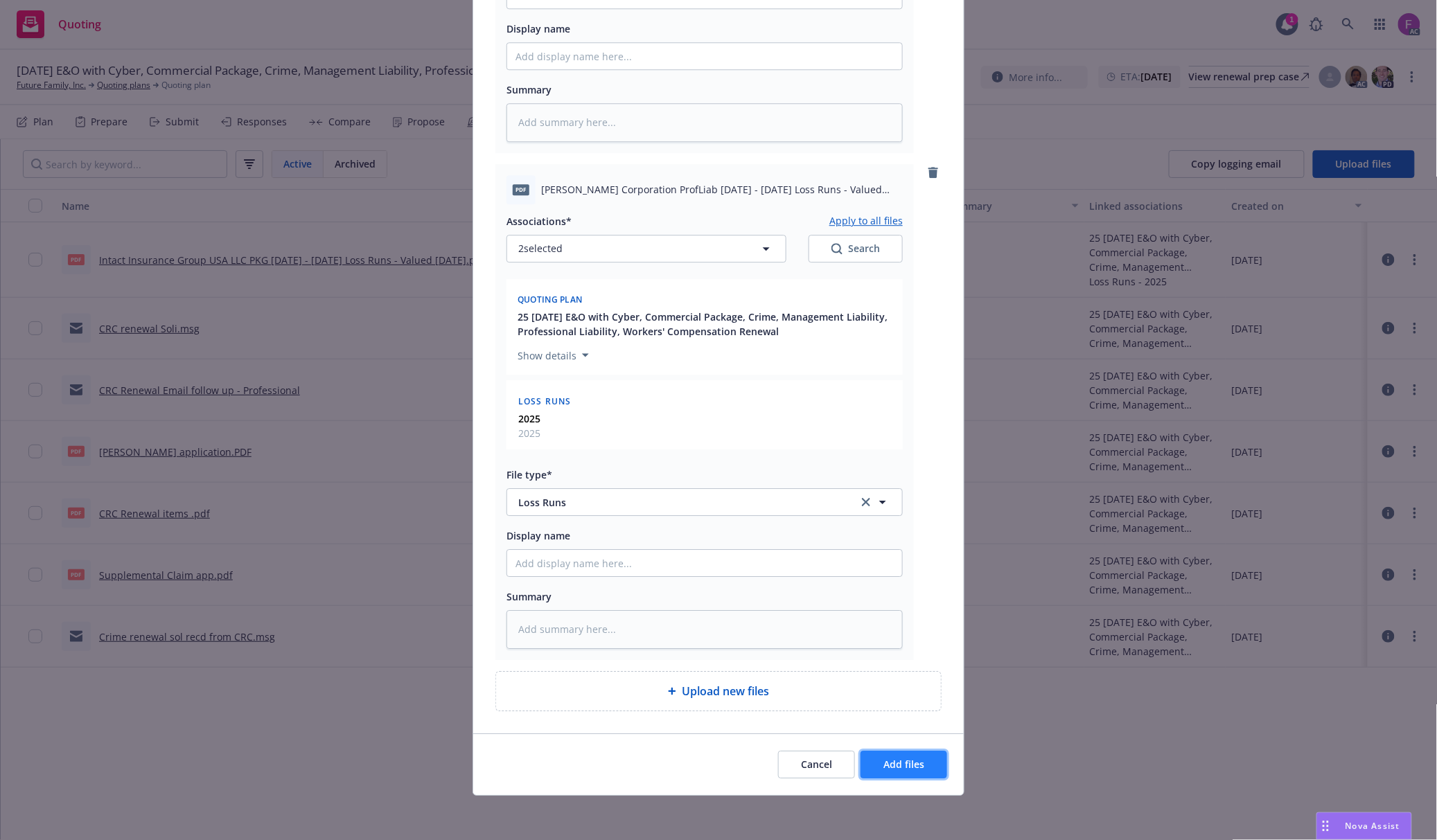
click at [893, 759] on span "Add files" at bounding box center [903, 765] width 41 height 13
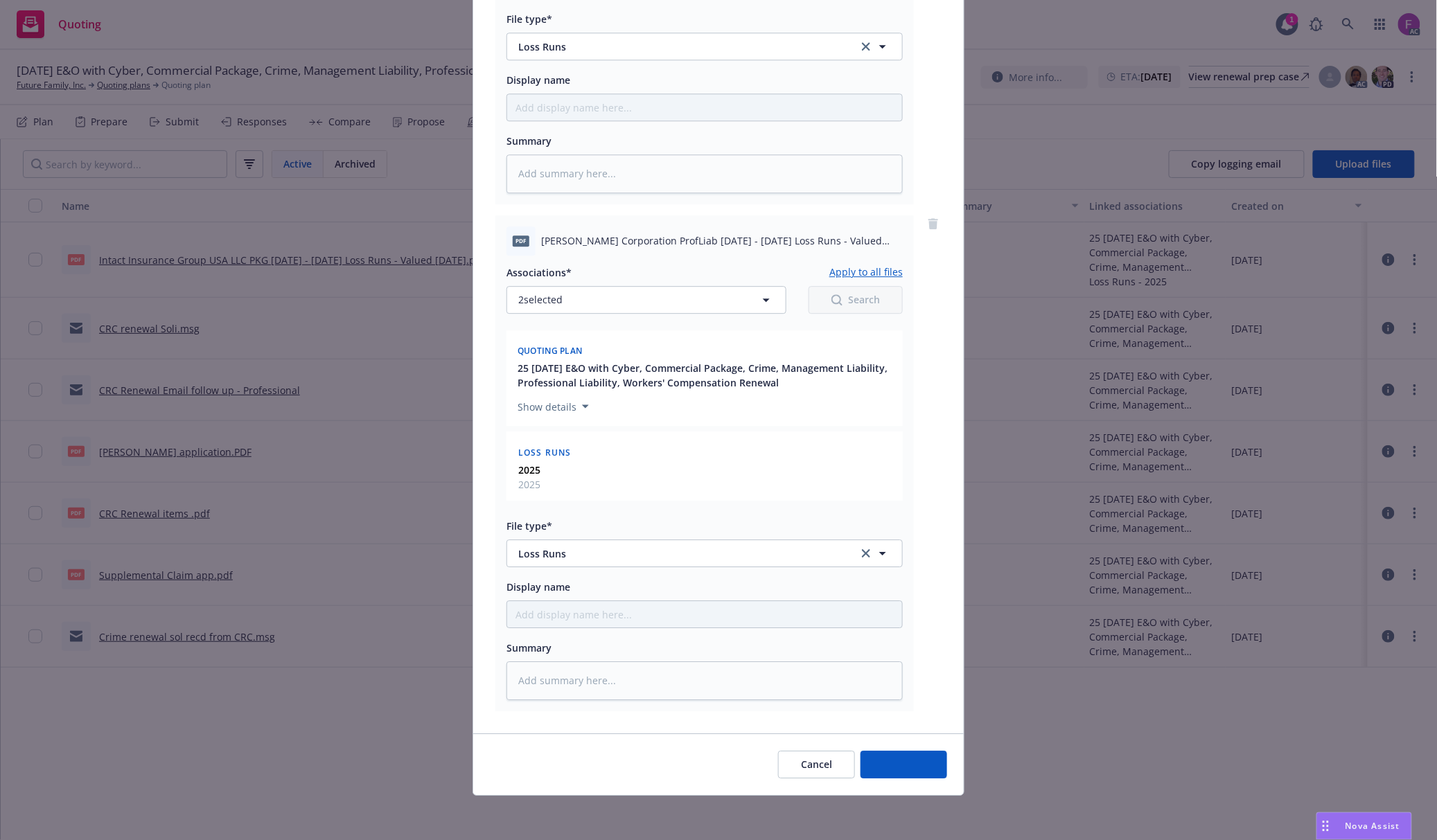
scroll to position [1488, 0]
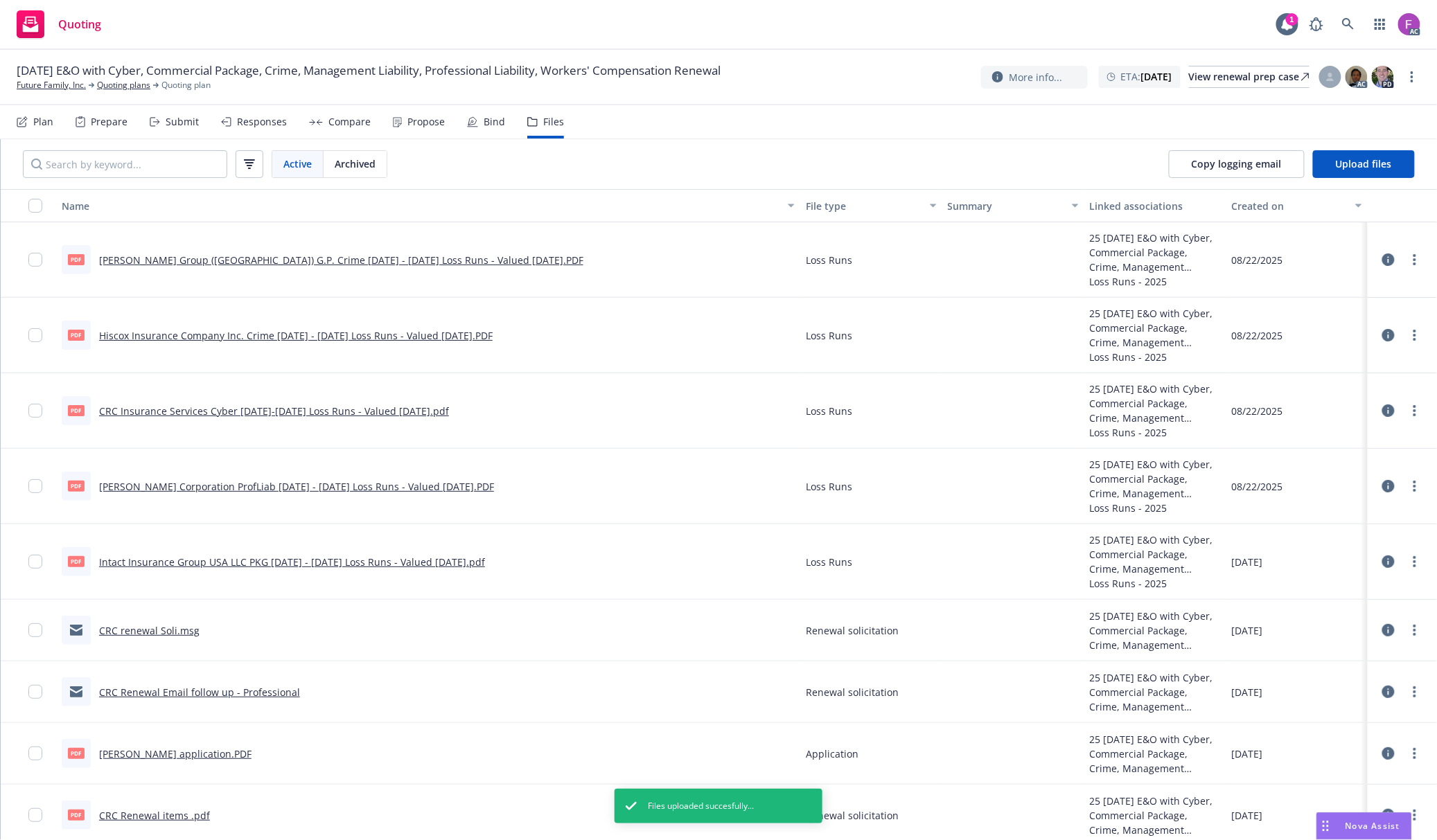
click at [377, 484] on link "W. R. Berkley Corporation ProfLiab 2021 - 2025 Loss Runs - Valued 2025-08-19.PDF" at bounding box center [297, 487] width 395 height 13
click at [1406, 493] on link "more" at bounding box center [1415, 487] width 16 height 16
click at [1322, 576] on link "Edit" at bounding box center [1340, 571] width 137 height 28
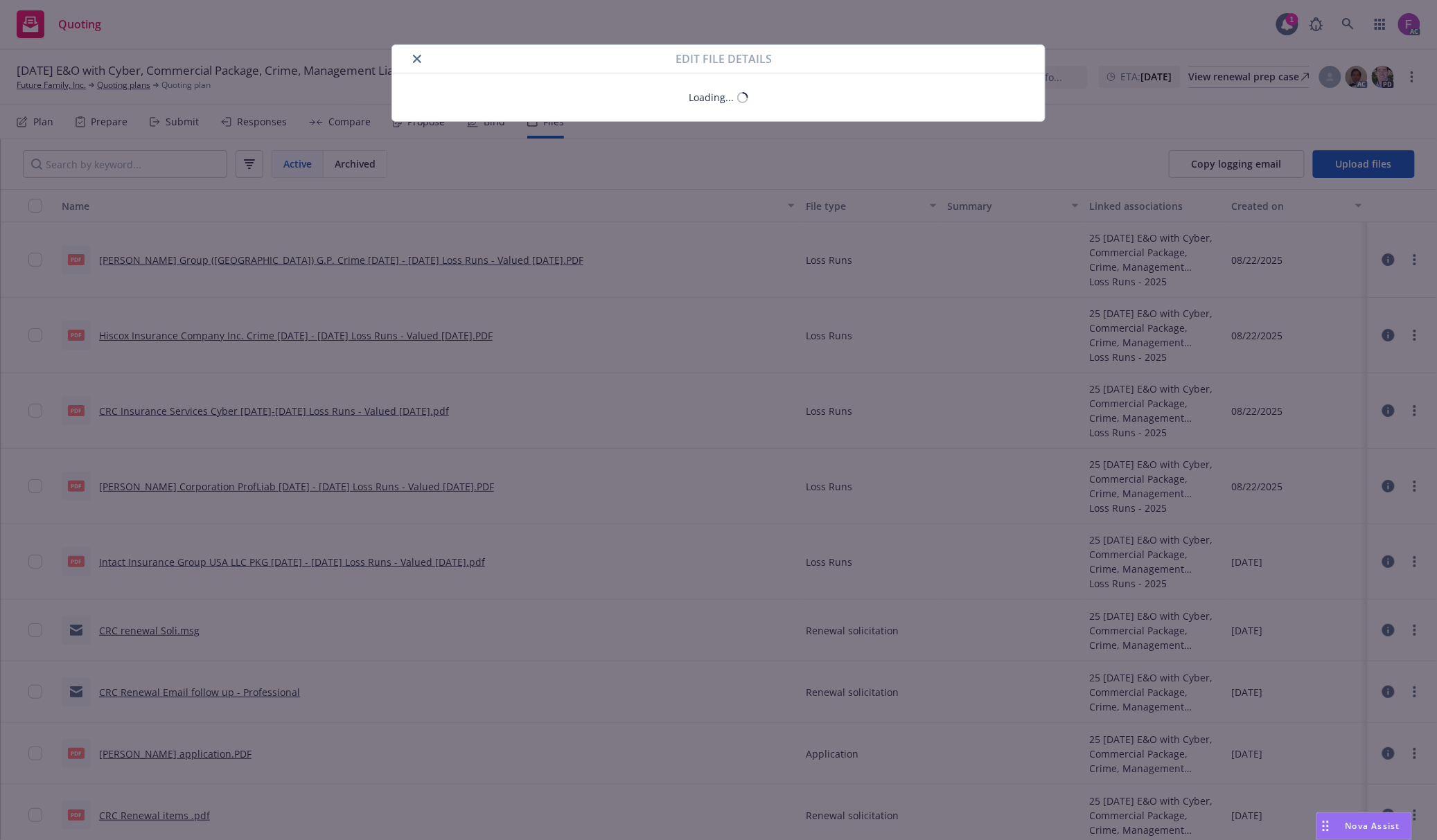
type textarea "x"
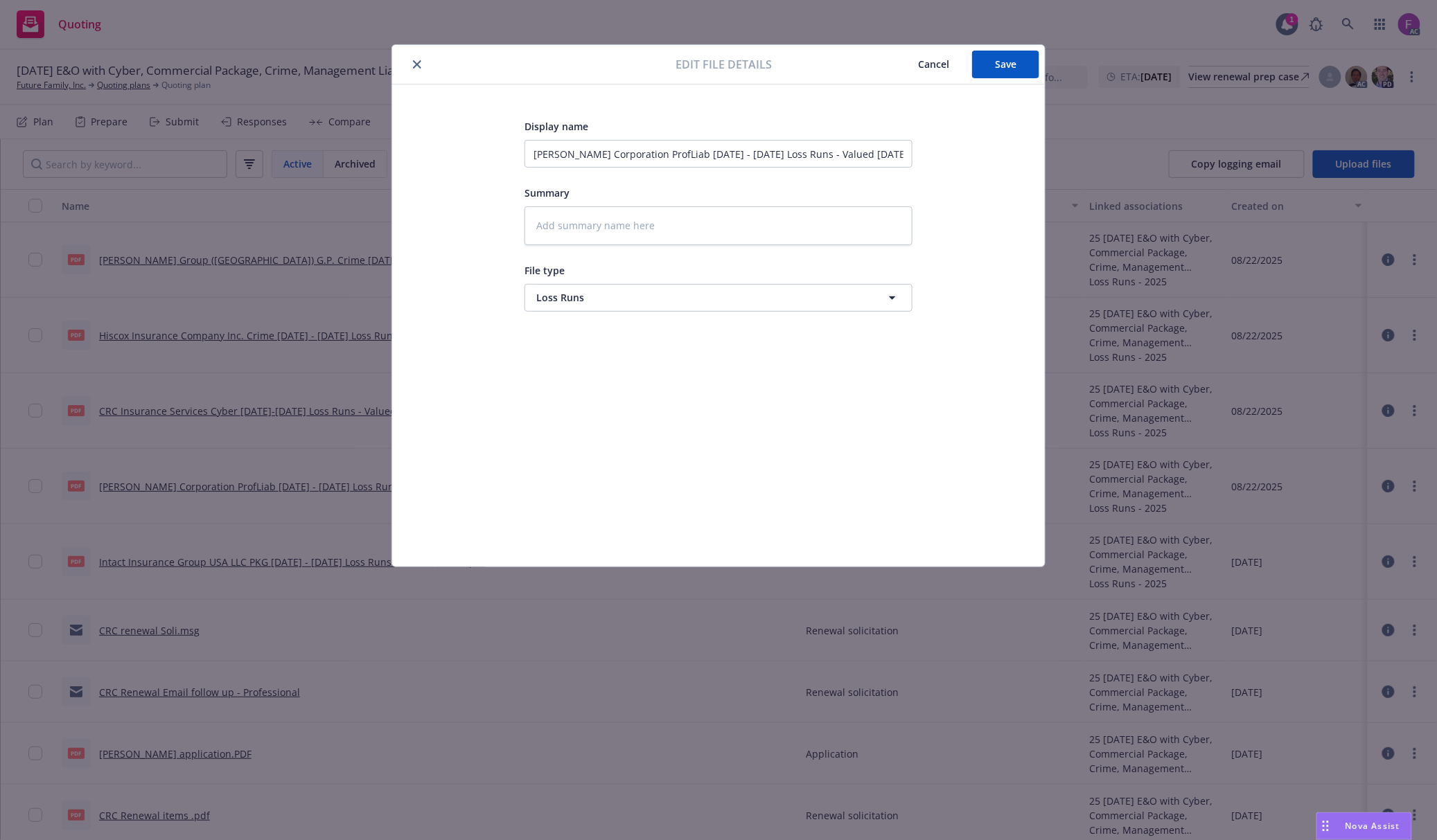
click at [418, 64] on icon "close" at bounding box center [416, 64] width 8 height 8
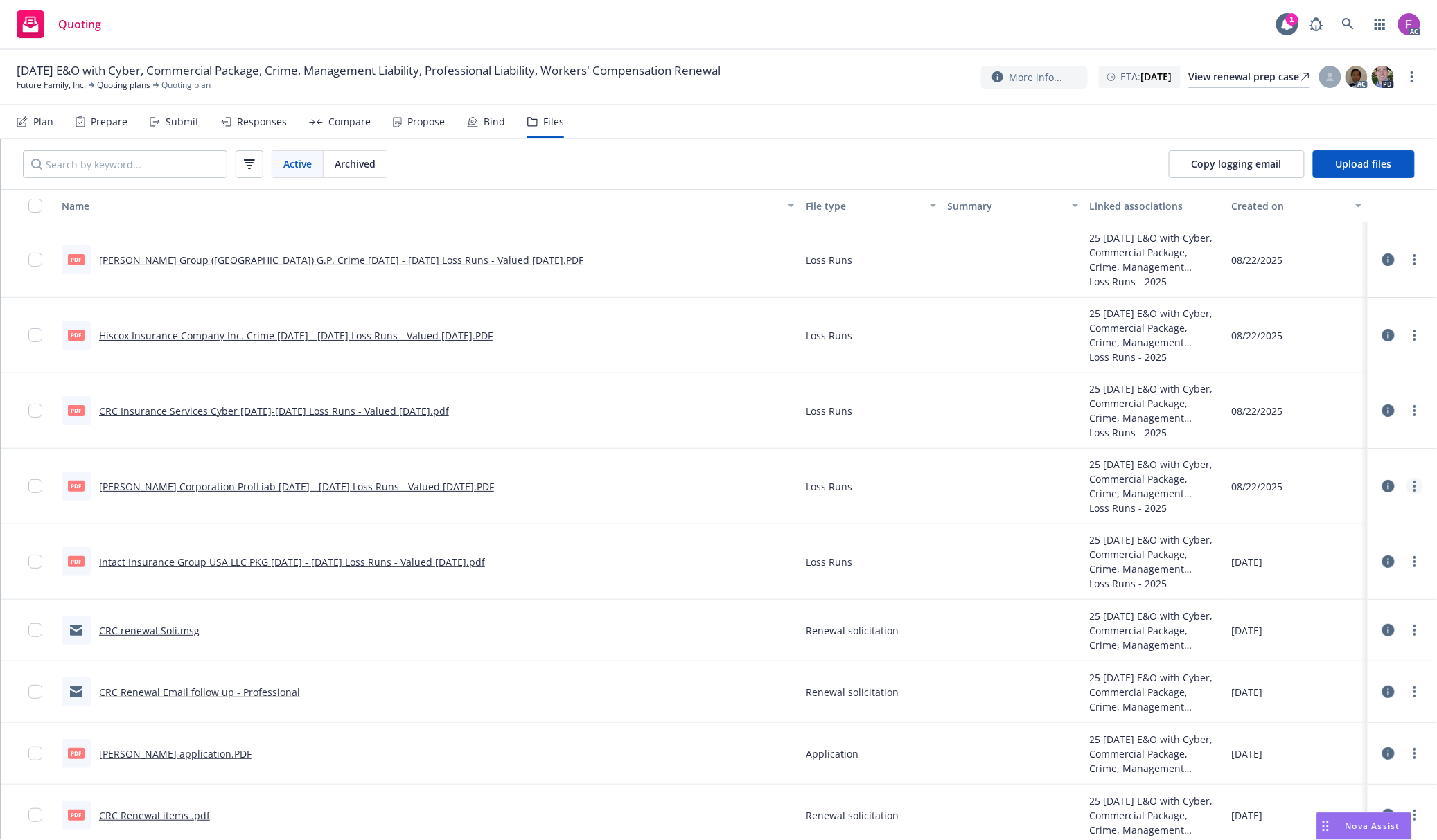
click at [1413, 489] on icon "more" at bounding box center [1415, 486] width 3 height 11
click at [1323, 605] on link "Update associations" at bounding box center [1340, 599] width 137 height 28
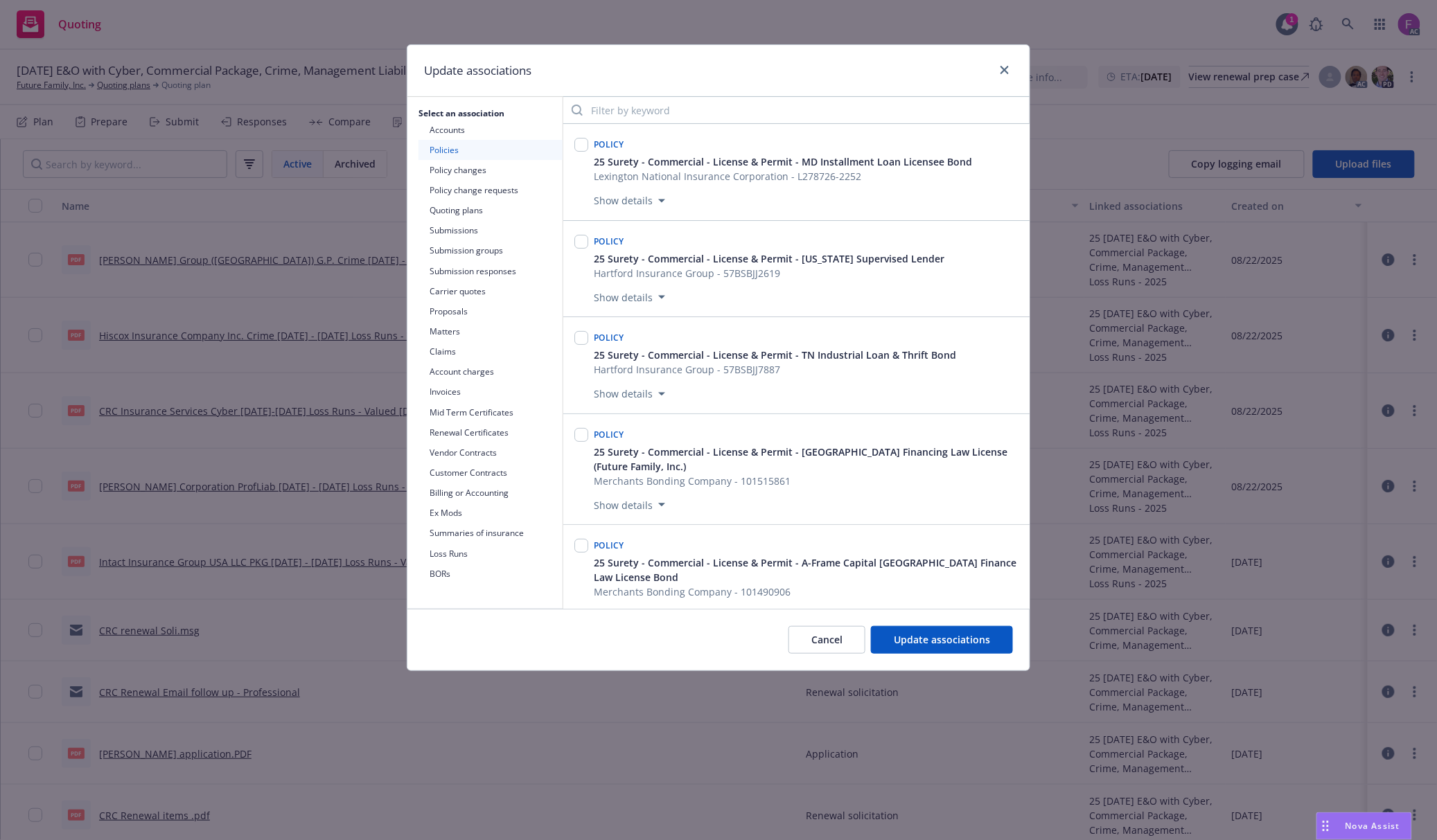
click at [874, 73] on div "Update associations" at bounding box center [718, 71] width 622 height 52
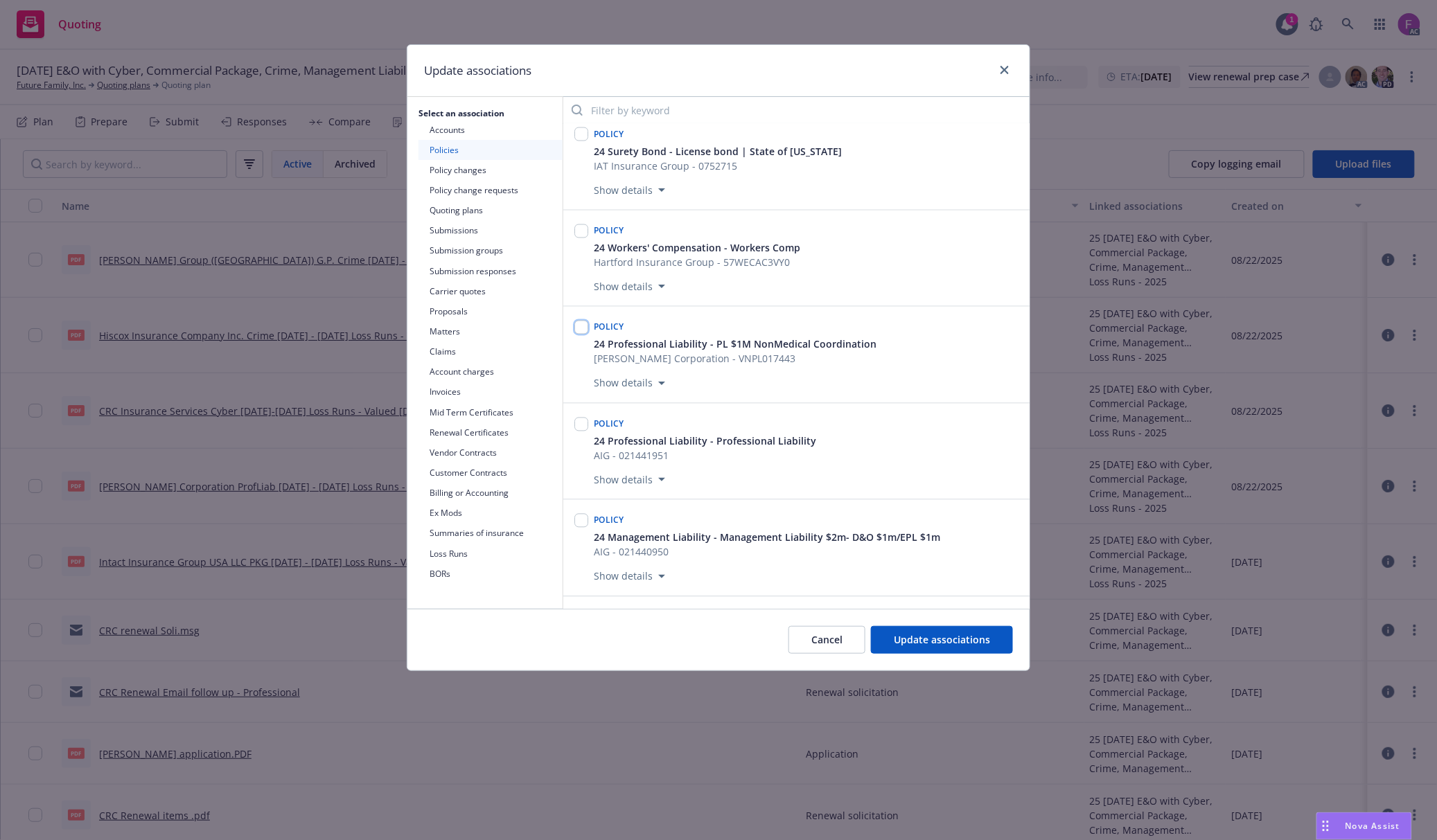
click at [585, 334] on input "checkbox" at bounding box center [581, 327] width 14 height 14
checkbox input "true"
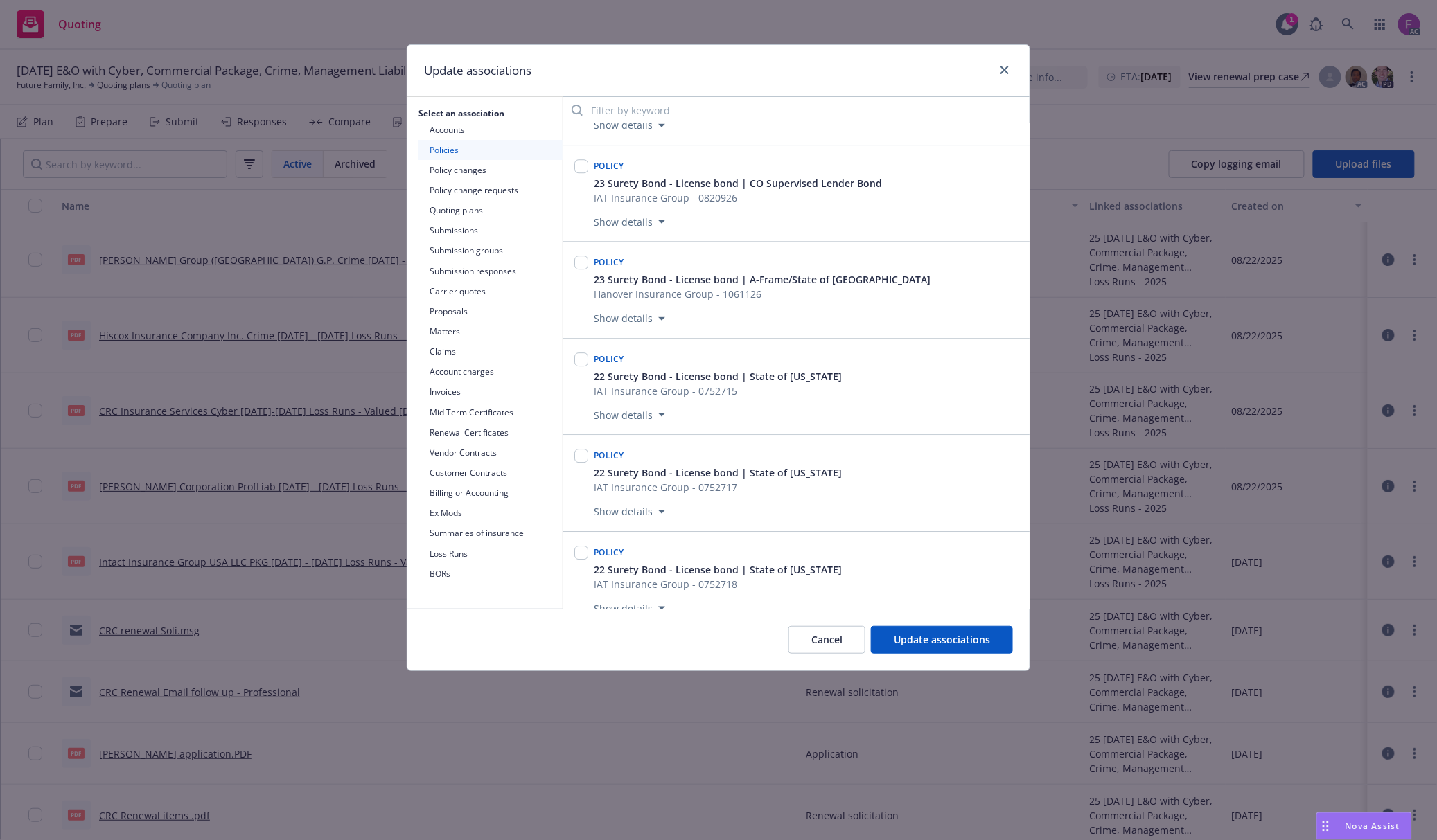
scroll to position [3315, 0]
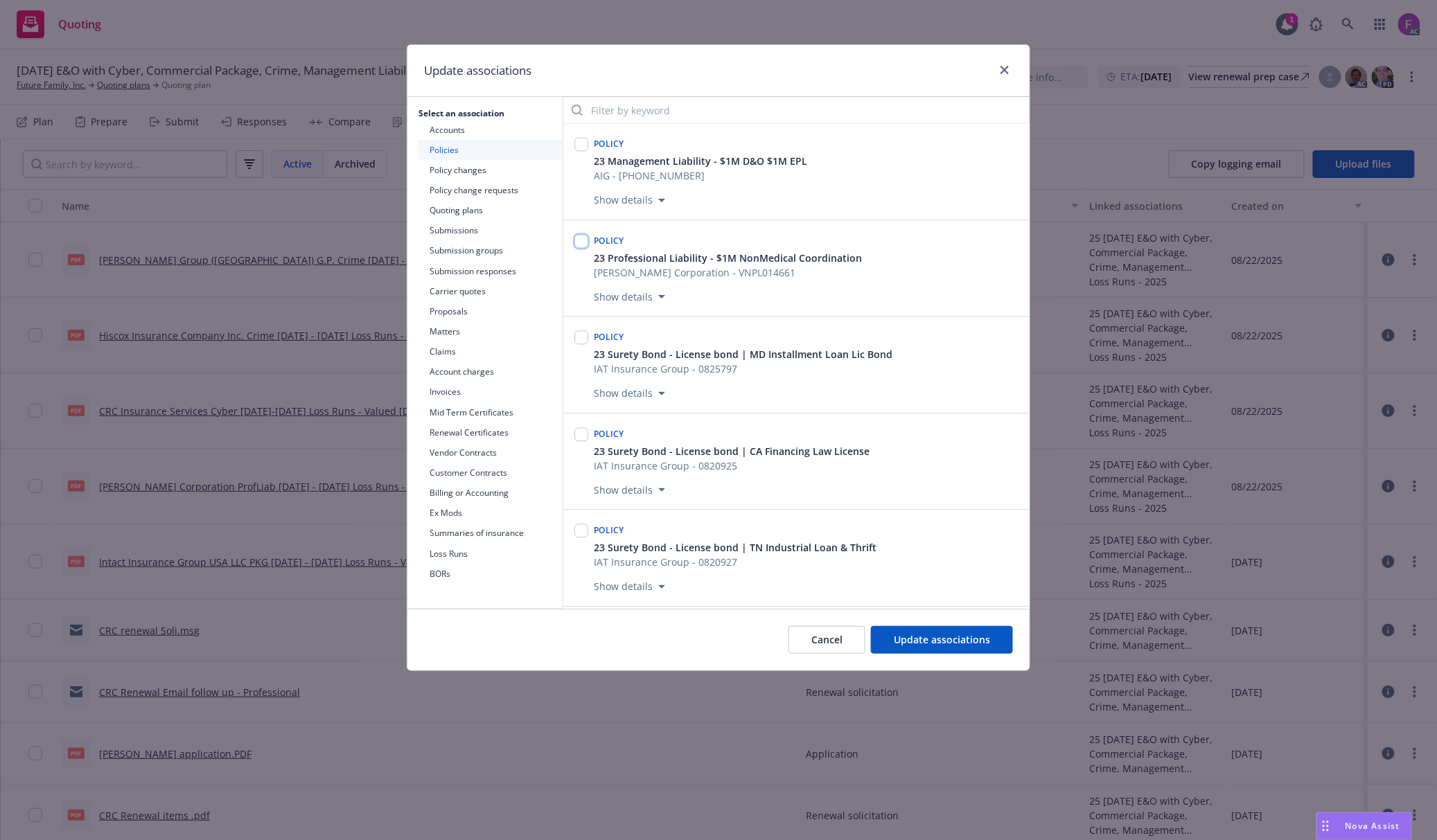
click at [581, 249] on input "checkbox" at bounding box center [581, 241] width 14 height 14
checkbox input "true"
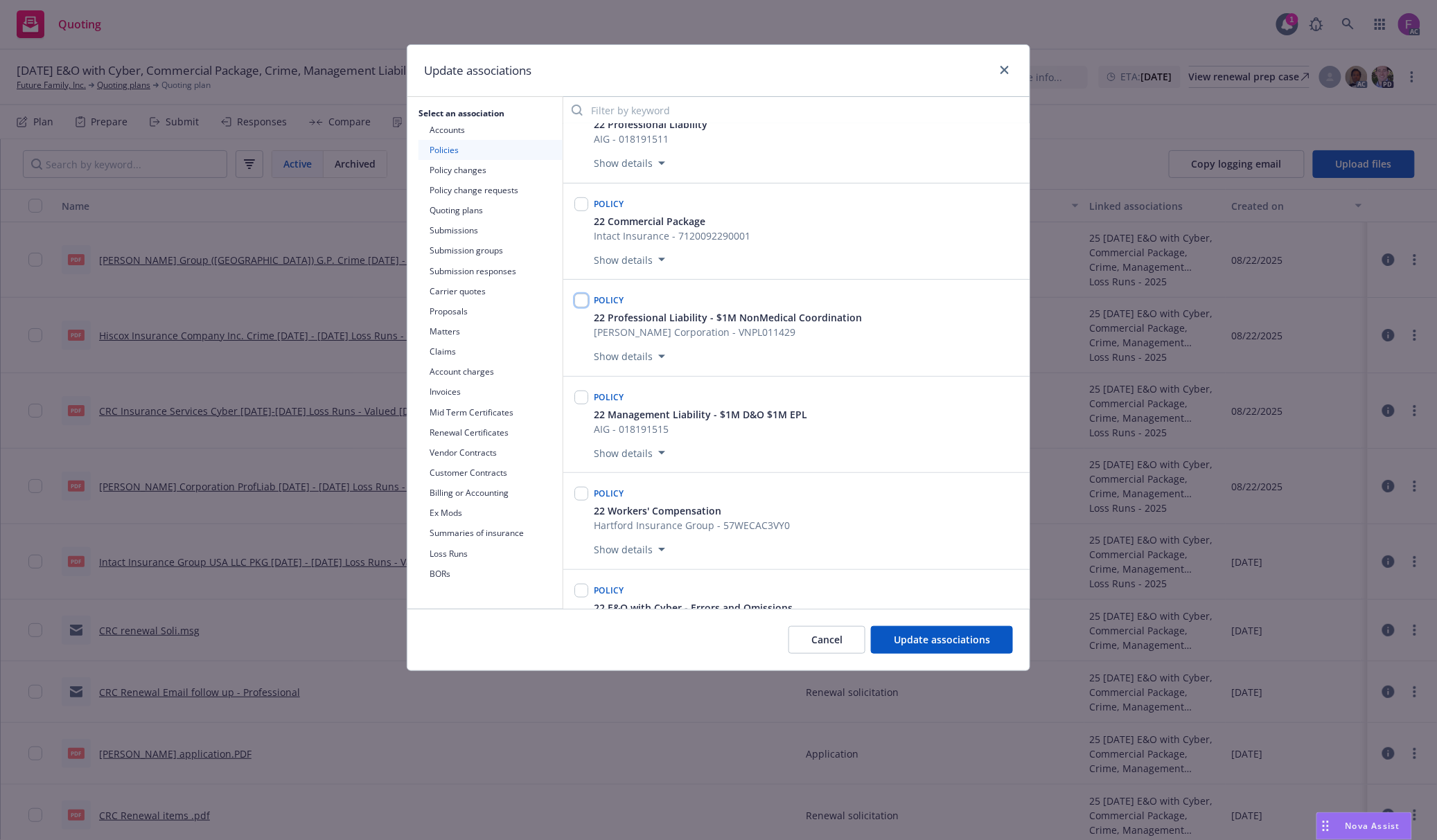
click at [584, 308] on input "checkbox" at bounding box center [581, 300] width 14 height 14
checkbox input "true"
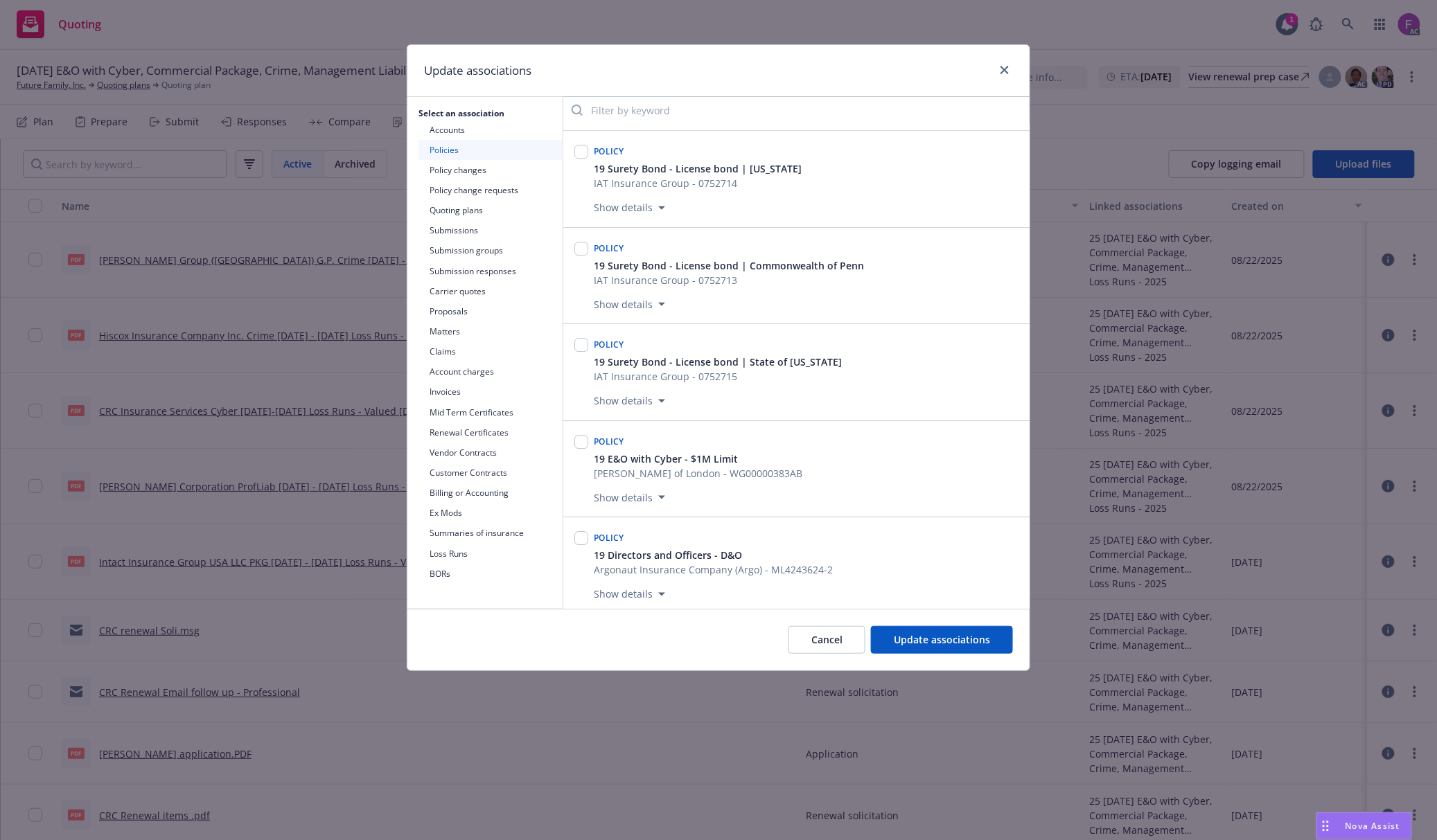
scroll to position [9483, 0]
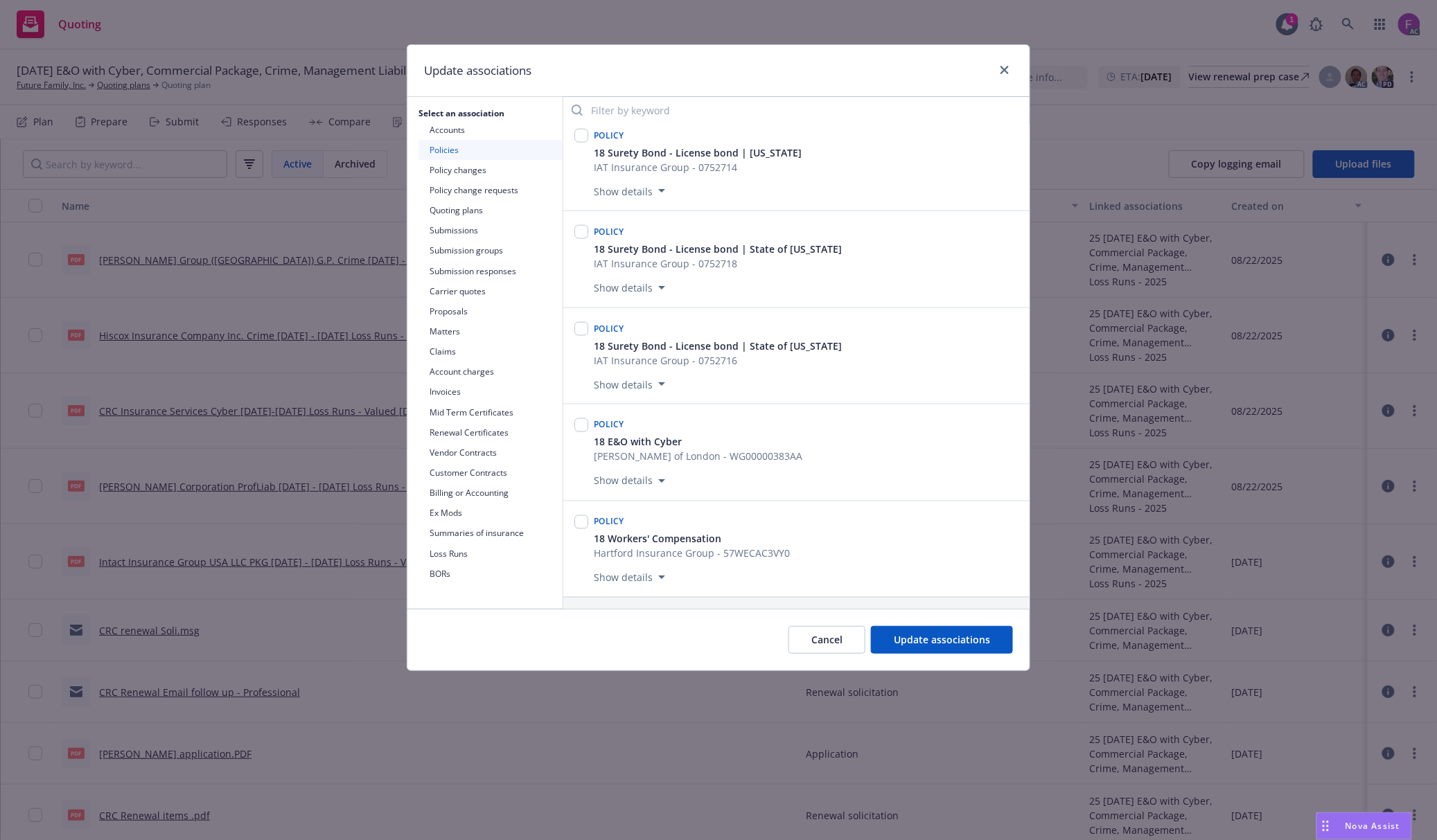
click at [472, 552] on button "Loss Runs" at bounding box center [490, 554] width 144 height 20
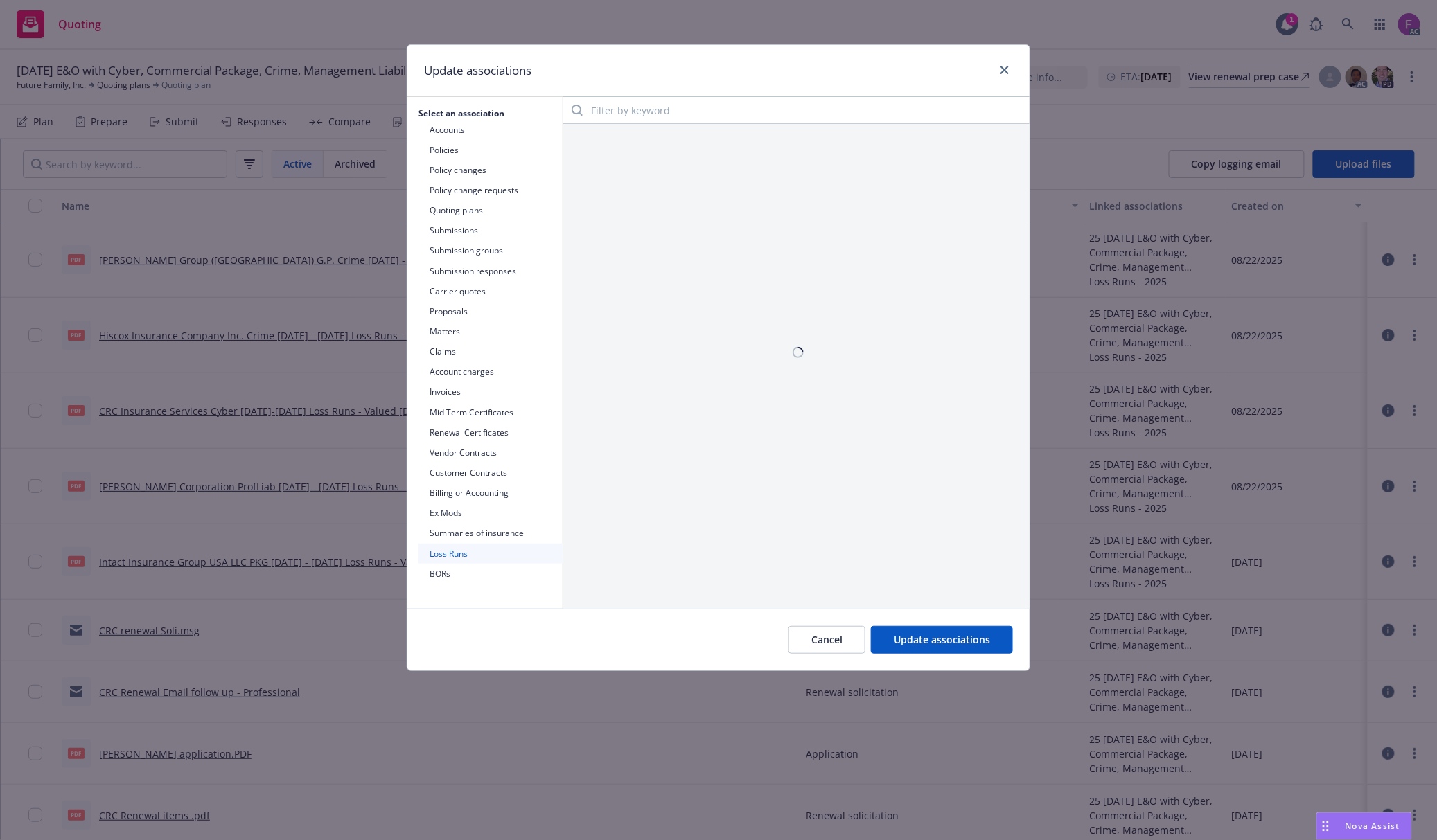
scroll to position [0, 0]
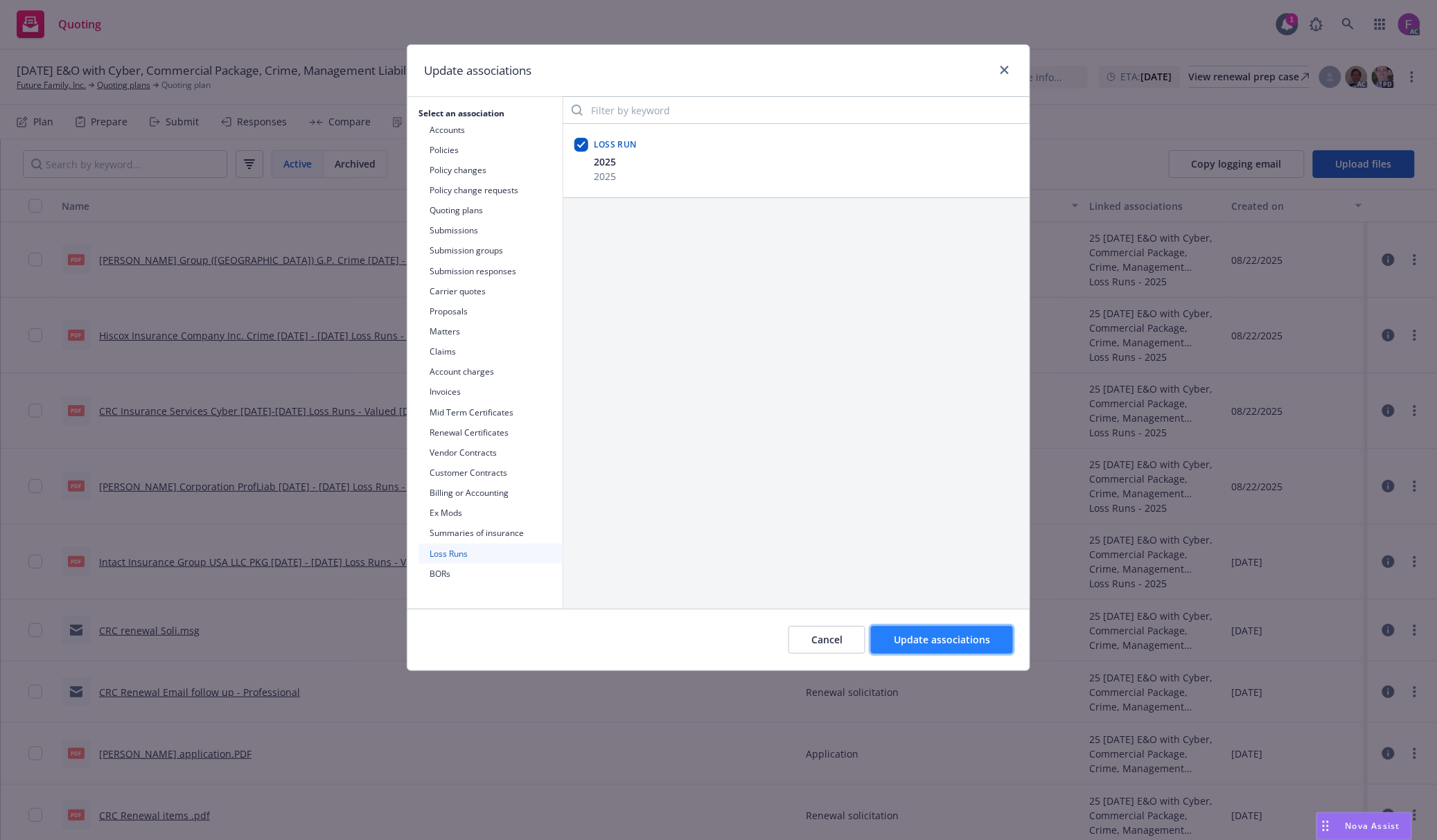
click at [921, 643] on span "Update associations" at bounding box center [942, 640] width 96 height 13
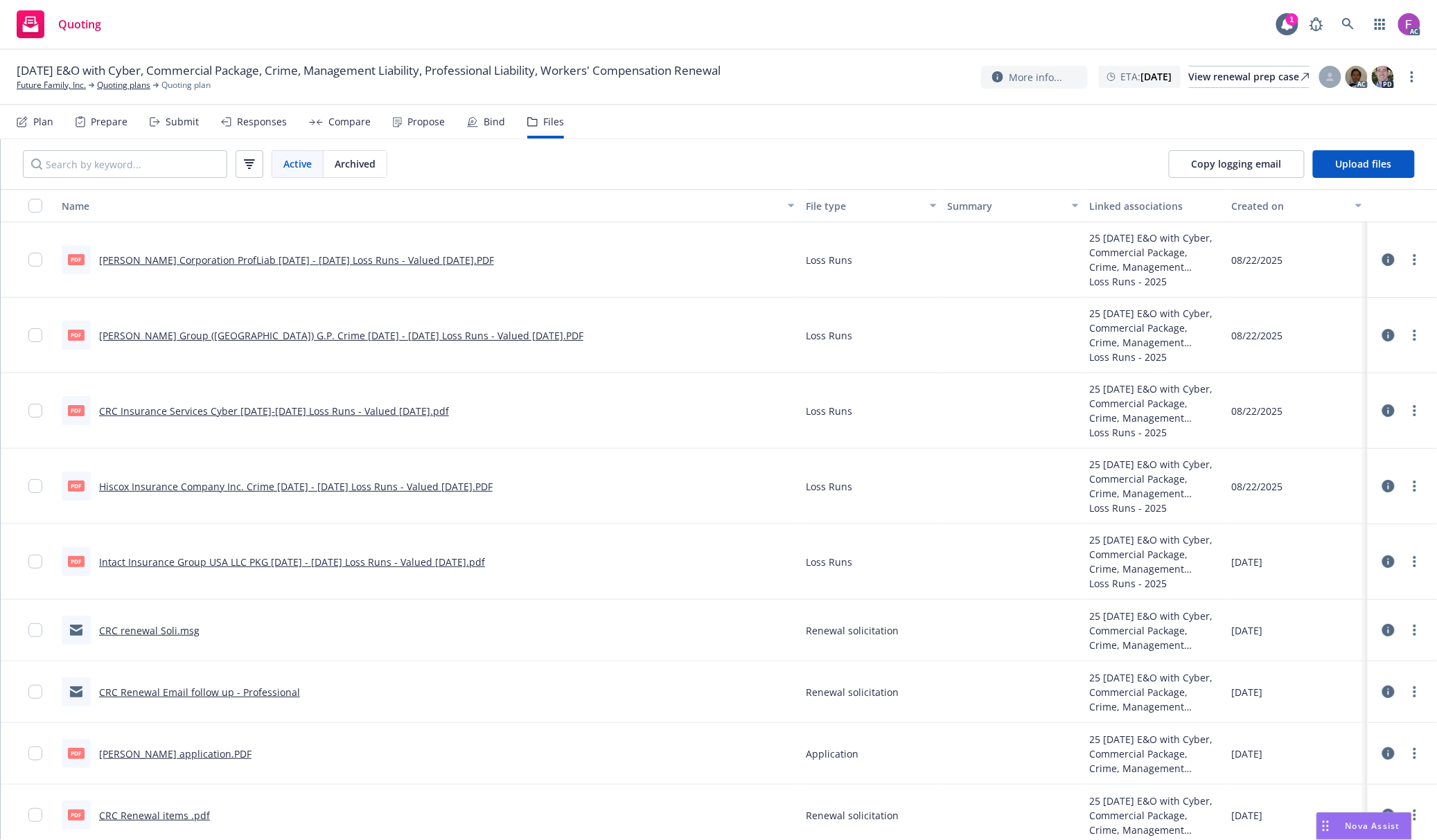
click at [166, 408] on link "CRC Insurance Services Cyber 2021-2022 Loss Runs - Valued 07-23-2025.pdf" at bounding box center [274, 411] width 350 height 13
click at [223, 338] on link "Beazley Group (USA) G.P. Crime 2023 - 2025 Loss Runs - Valued 2025-08-19.PDF" at bounding box center [342, 336] width 484 height 13
click at [1406, 339] on link "more" at bounding box center [1415, 336] width 16 height 16
click at [1311, 444] on link "Update associations" at bounding box center [1340, 447] width 137 height 28
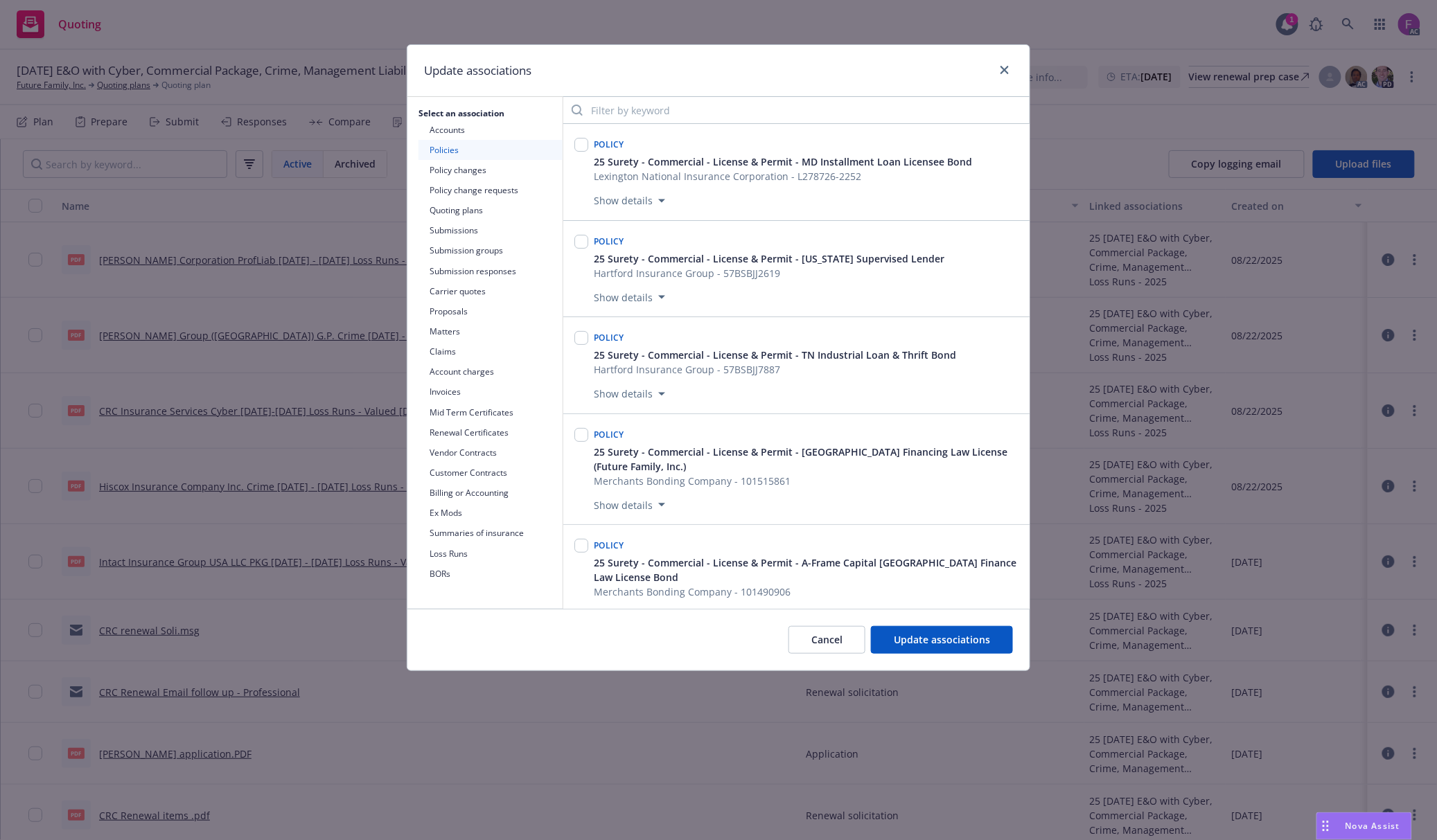
scroll to position [1297, 0]
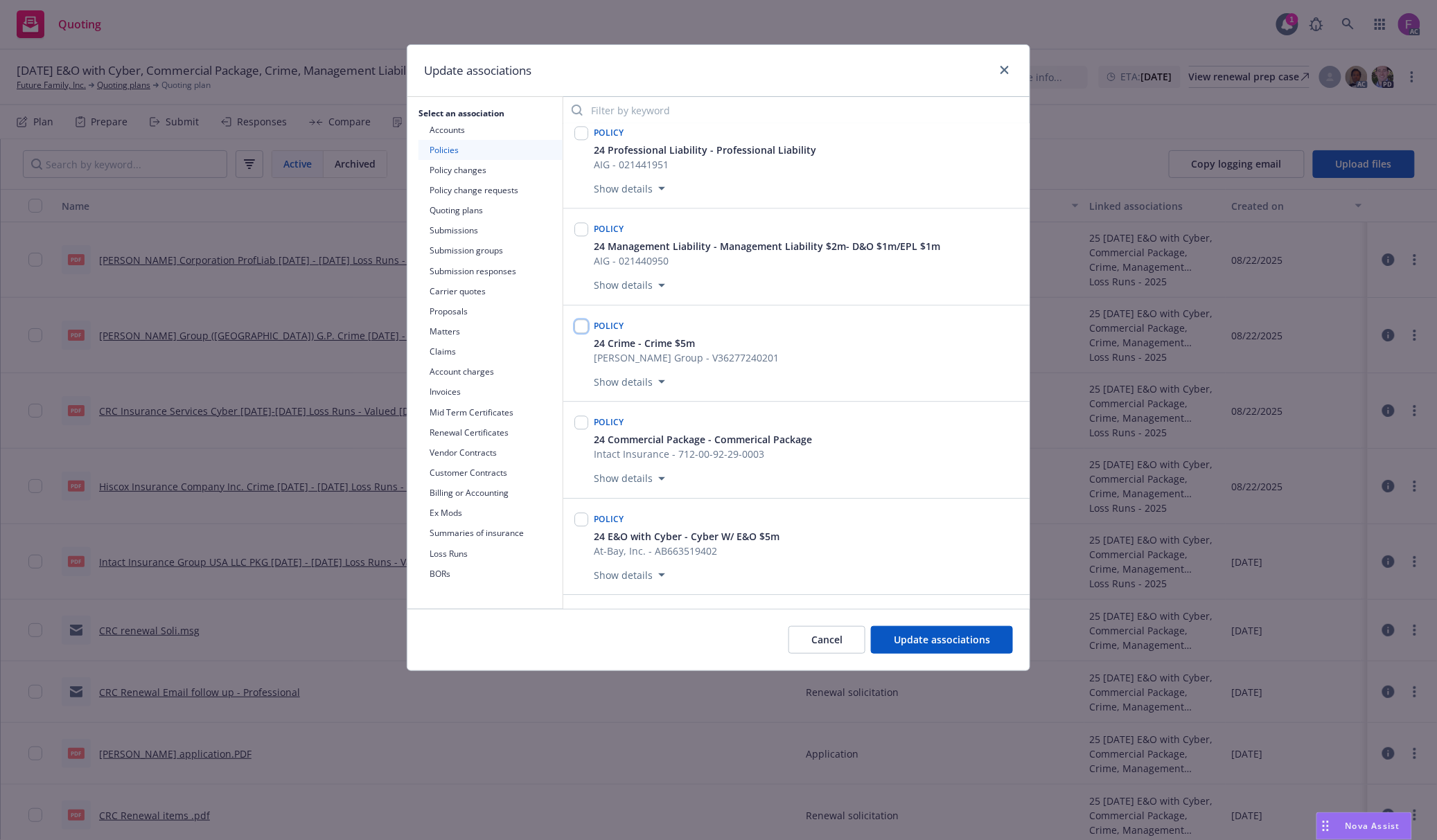
click at [581, 333] on input "checkbox" at bounding box center [581, 326] width 14 height 14
checkbox input "true"
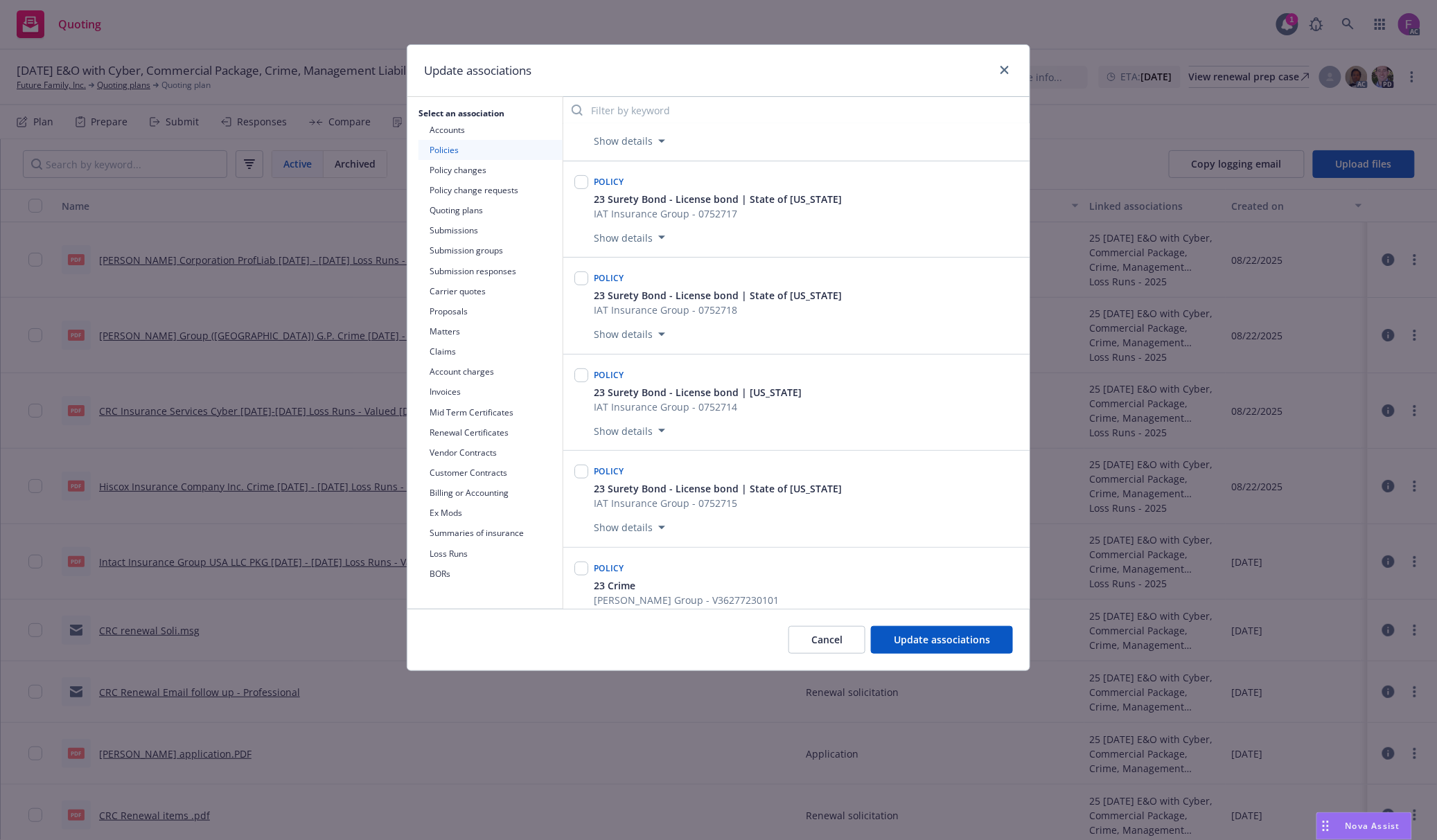
scroll to position [2498, 0]
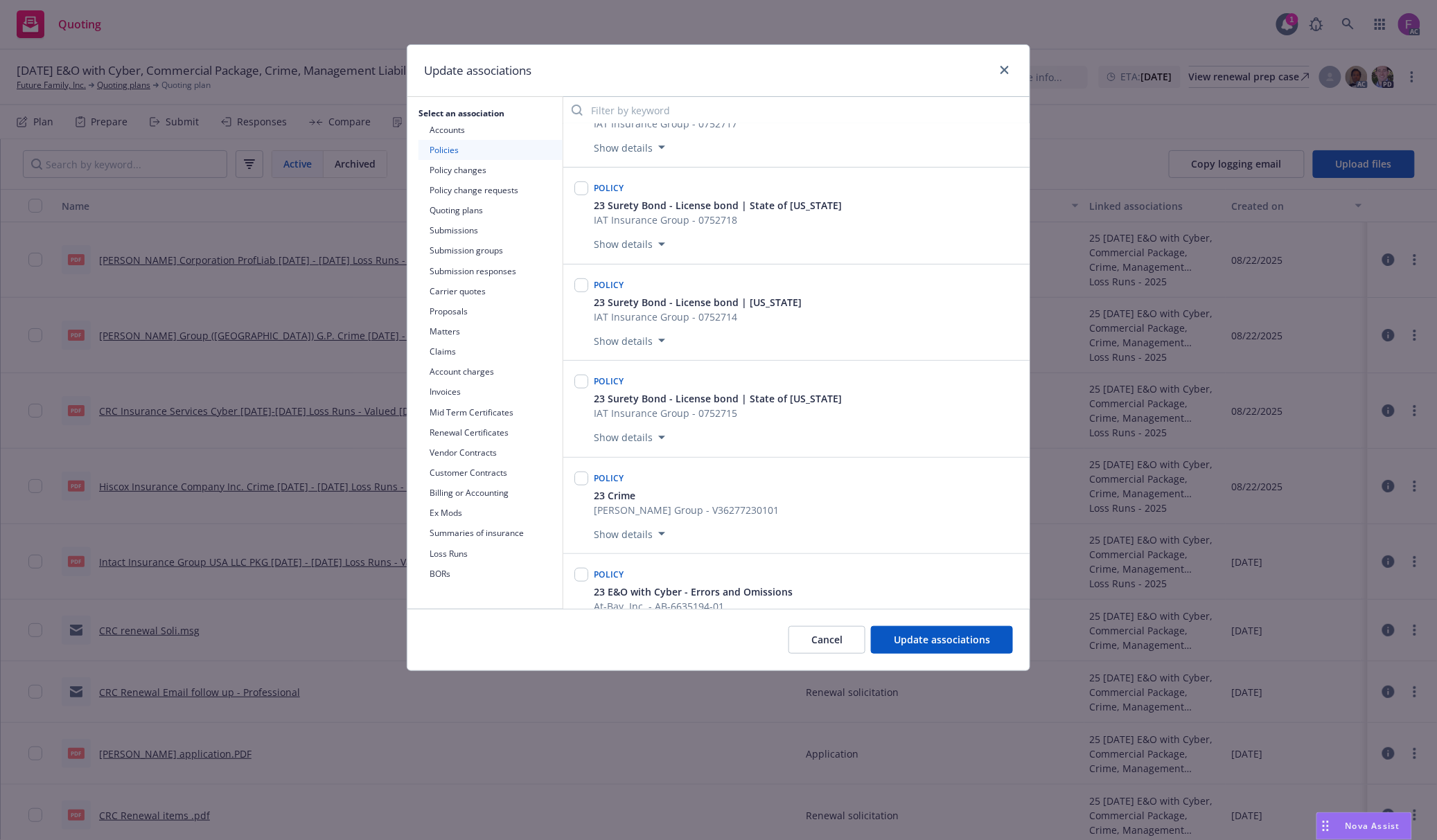
click at [572, 501] on div at bounding box center [581, 506] width 19 height 80
click at [580, 486] on input "checkbox" at bounding box center [581, 478] width 14 height 14
checkbox input "true"
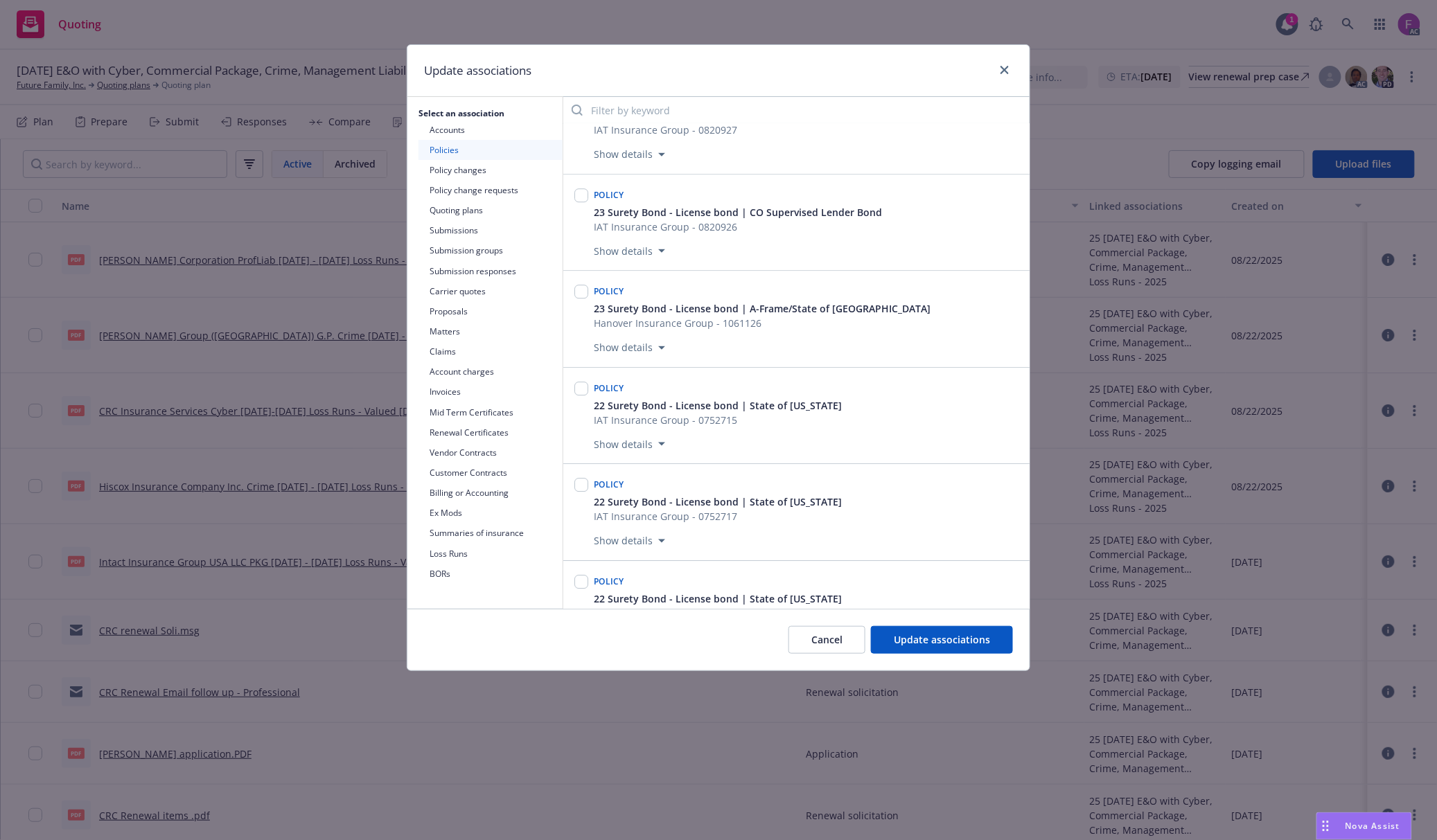
scroll to position [4160, 0]
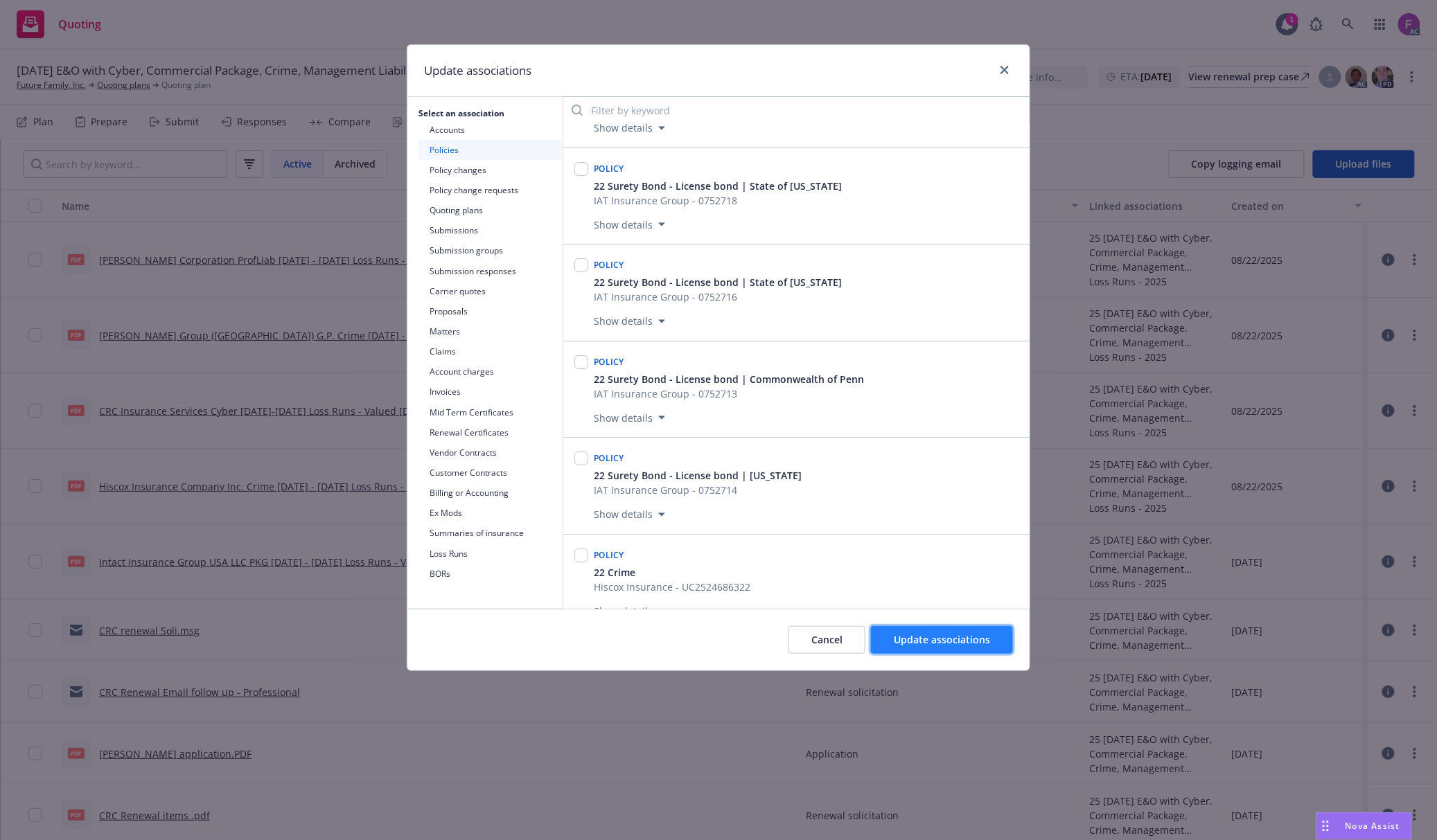
click at [932, 639] on span "Update associations" at bounding box center [942, 640] width 96 height 13
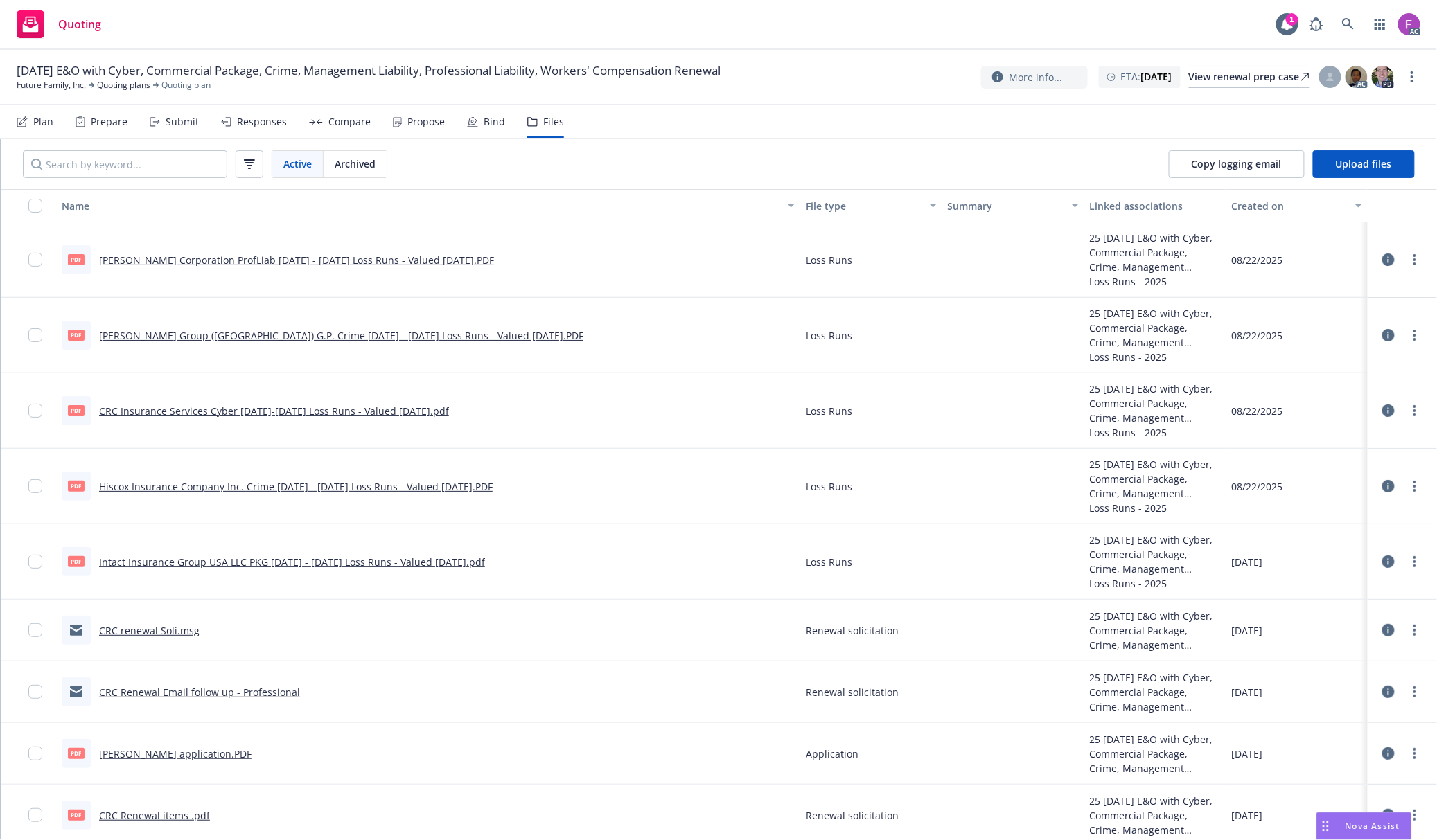
click at [222, 256] on link "W. R. Berkley Corporation ProfLiab 2021 - 2025 Loss Runs - Valued 2025-08-19.PDF" at bounding box center [297, 260] width 395 height 13
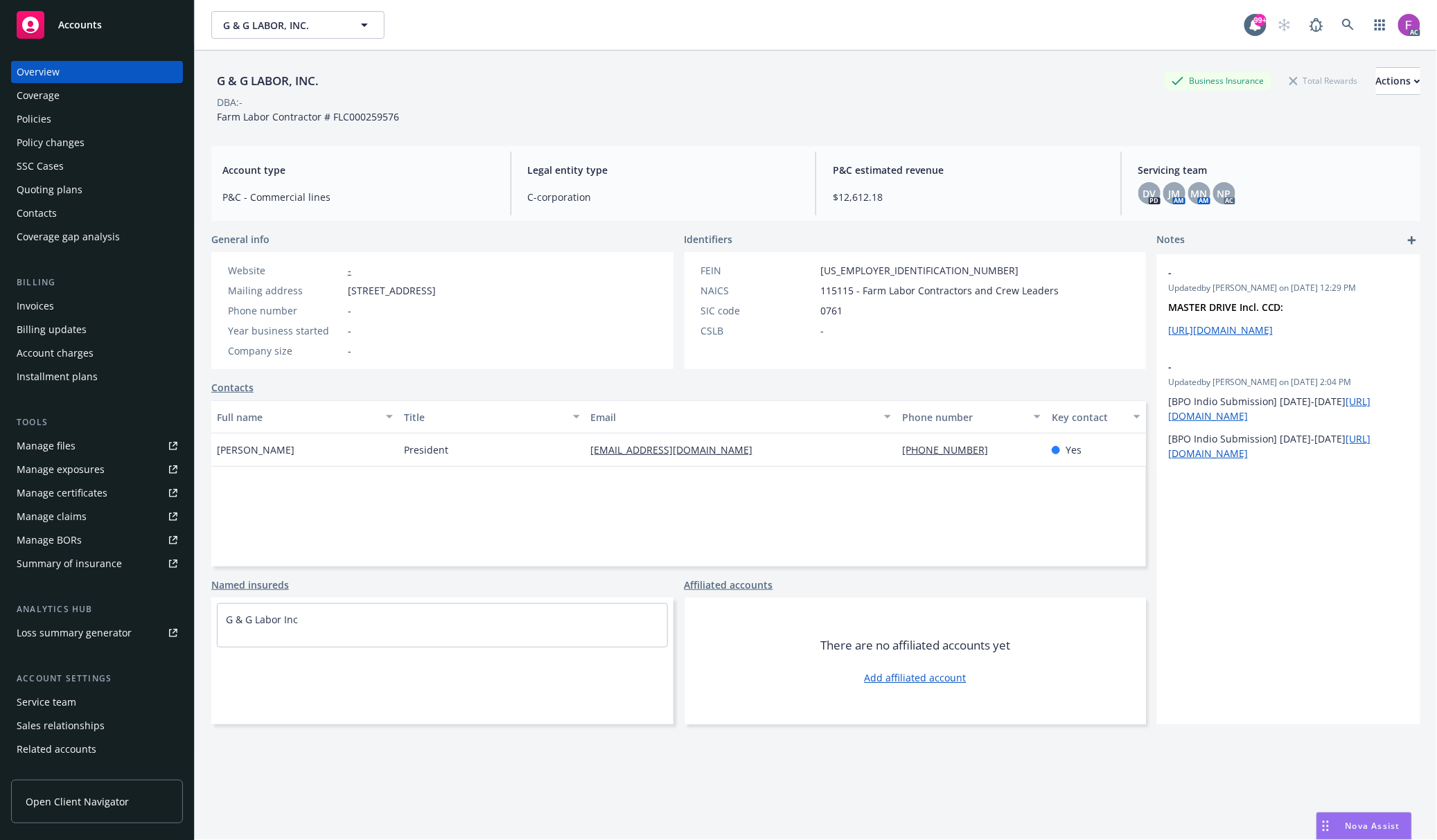
click at [146, 445] on link "Manage files" at bounding box center [97, 446] width 172 height 22
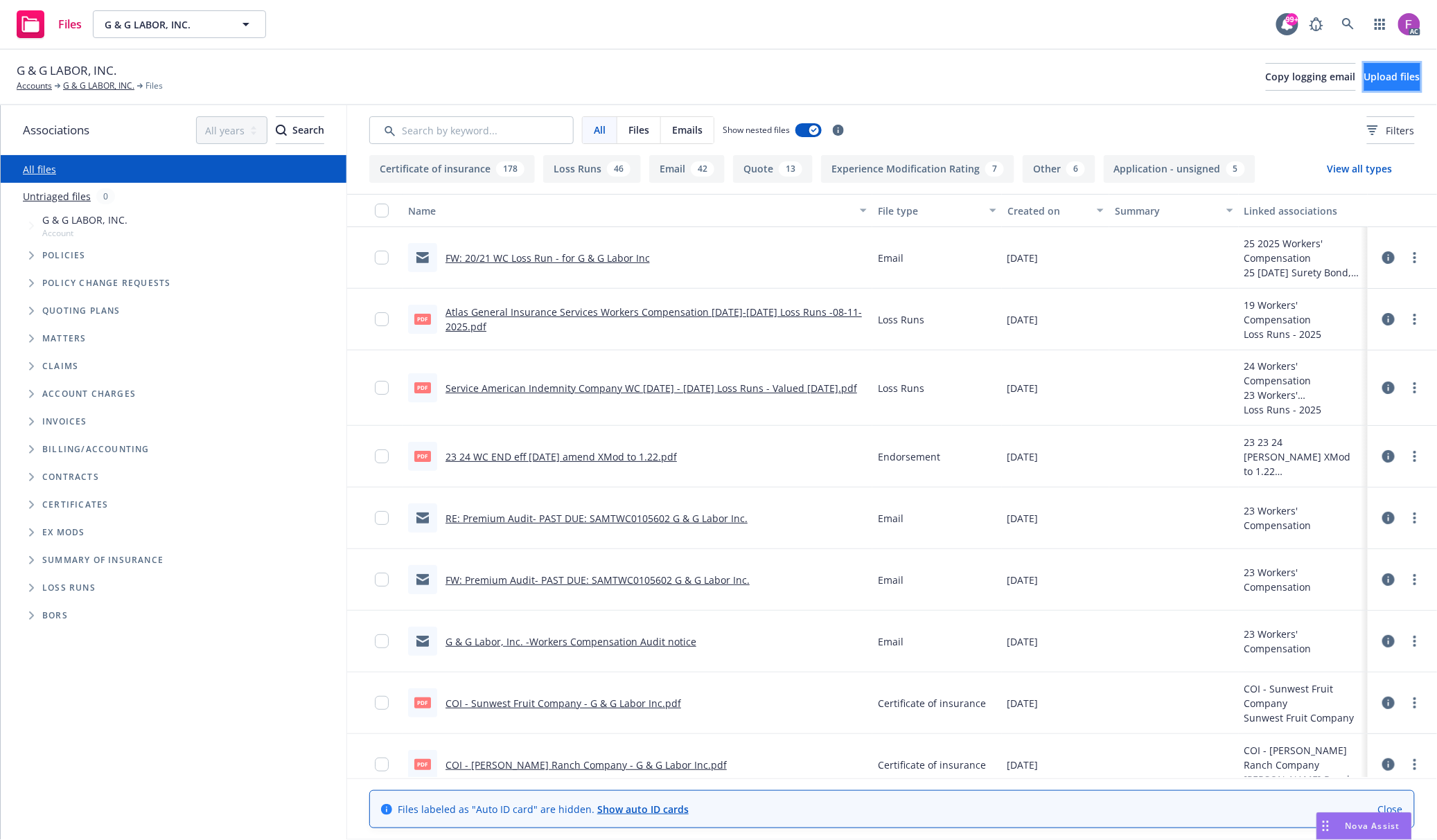
click at [1364, 67] on button "Upload files" at bounding box center [1391, 76] width 56 height 28
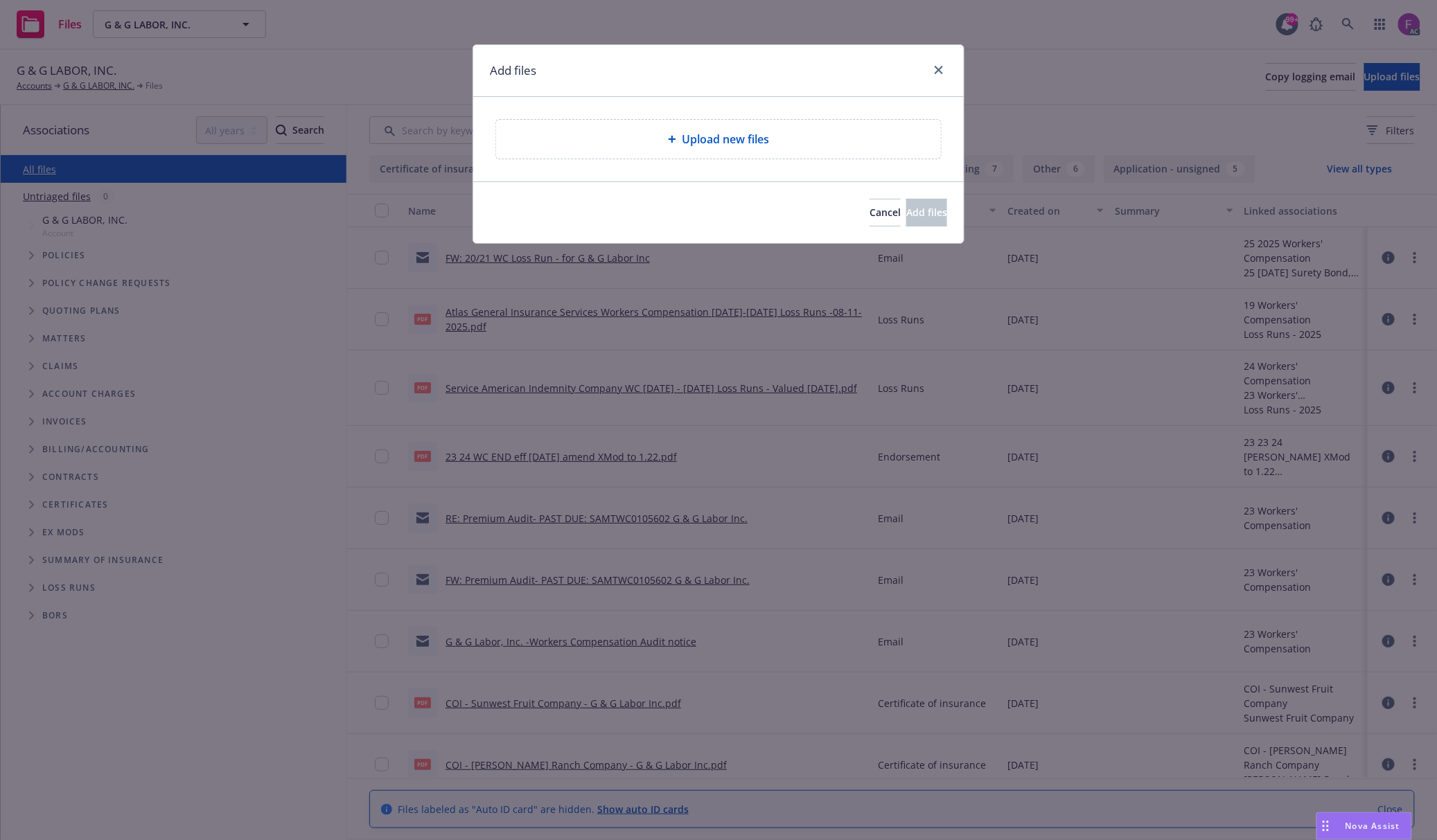
click at [694, 147] on span "Upload new files" at bounding box center [725, 139] width 87 height 16
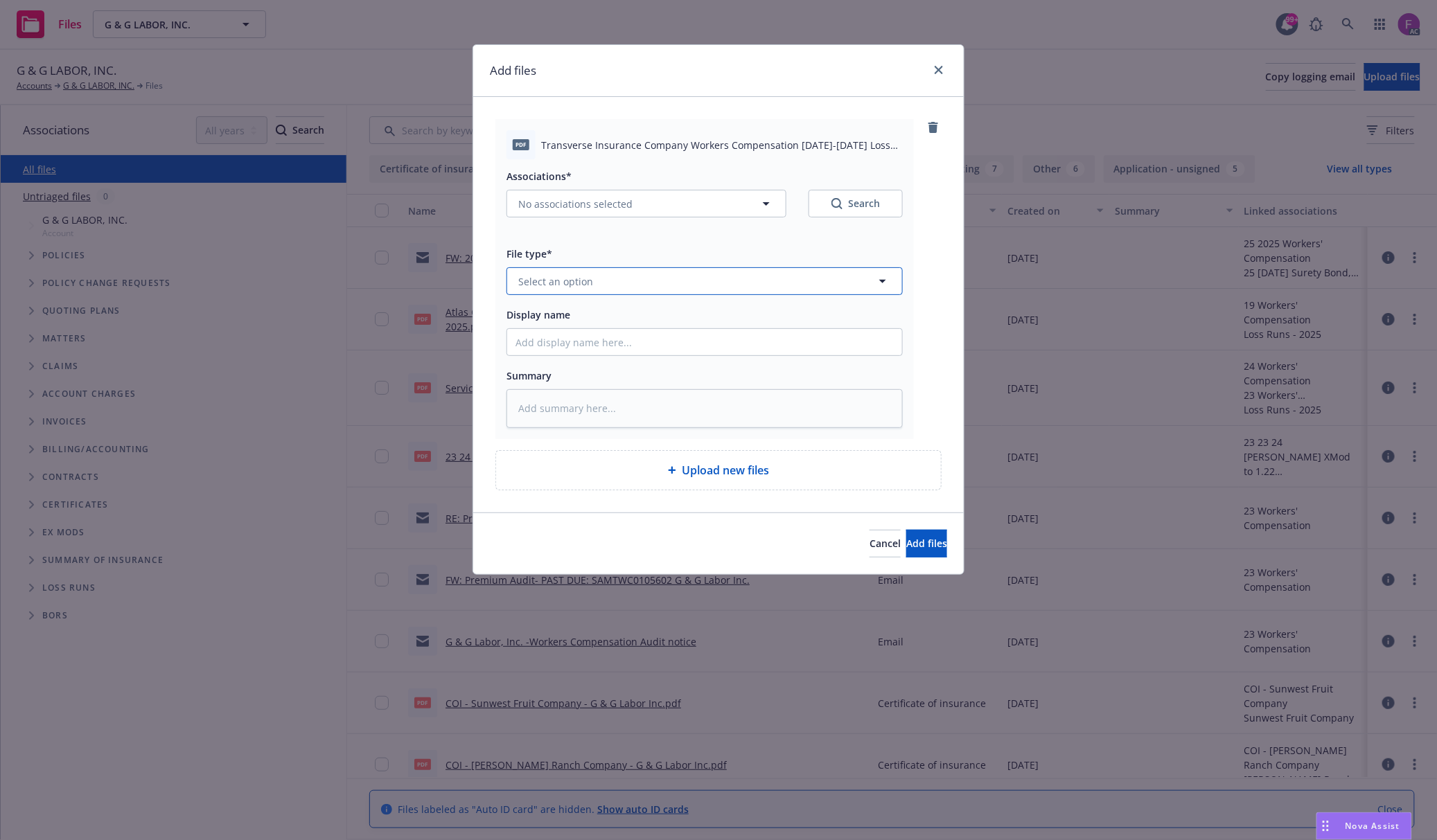
click at [635, 278] on button "Select an option" at bounding box center [705, 281] width 396 height 28
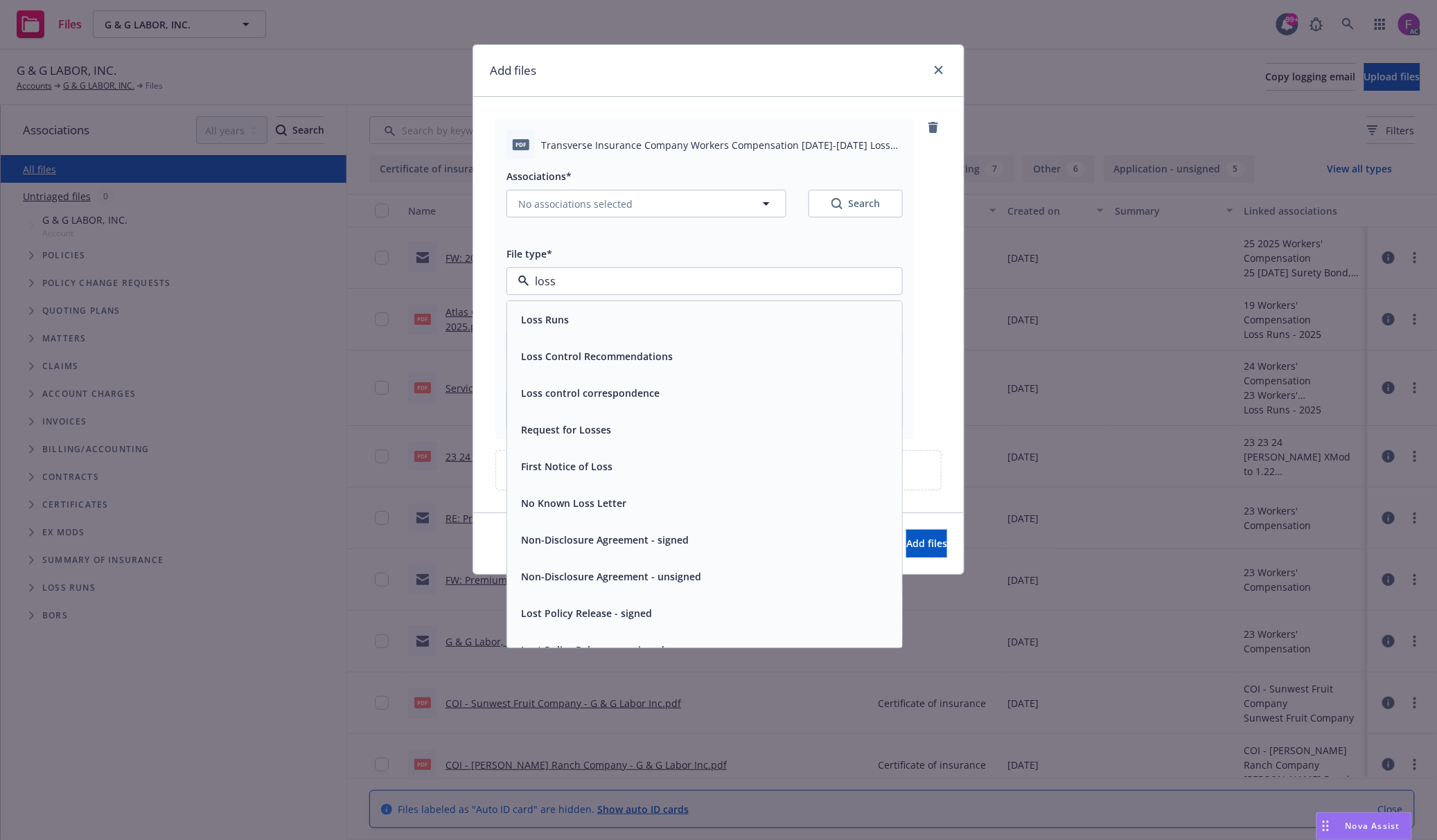
paste input "Loss Run"
type input "Loss Run"
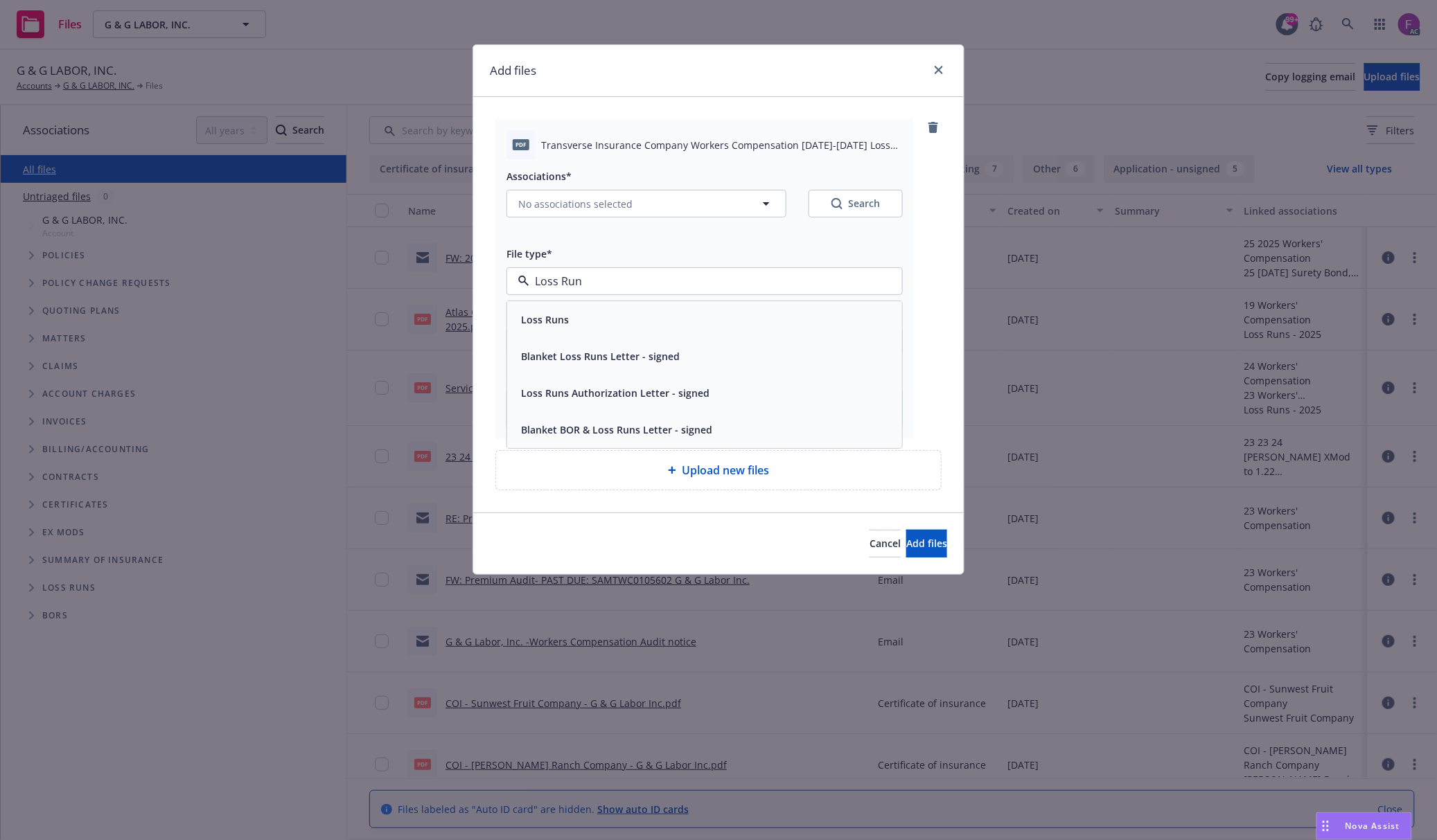
click at [580, 318] on div "Loss Runs" at bounding box center [705, 319] width 378 height 20
click at [591, 194] on button "No associations selected" at bounding box center [646, 203] width 279 height 28
type textarea "x"
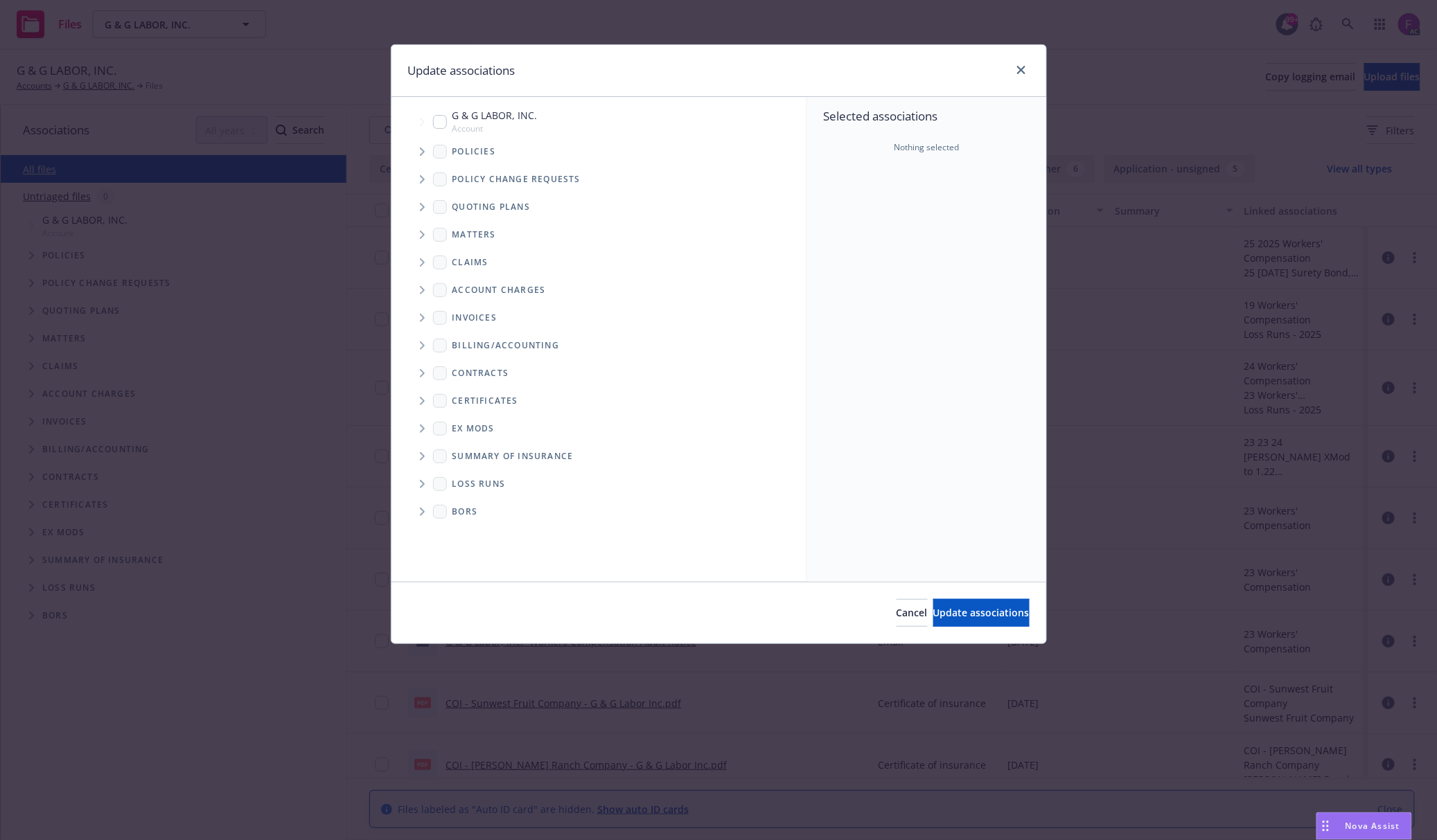
click at [424, 484] on icon "Folder Tree Example" at bounding box center [422, 484] width 4 height 8
click at [458, 532] on input "Folder Tree Example" at bounding box center [459, 531] width 14 height 14
checkbox input "true"
click at [871, 413] on div "Selected associations Loss Runs 2025 2025" at bounding box center [927, 339] width 239 height 485
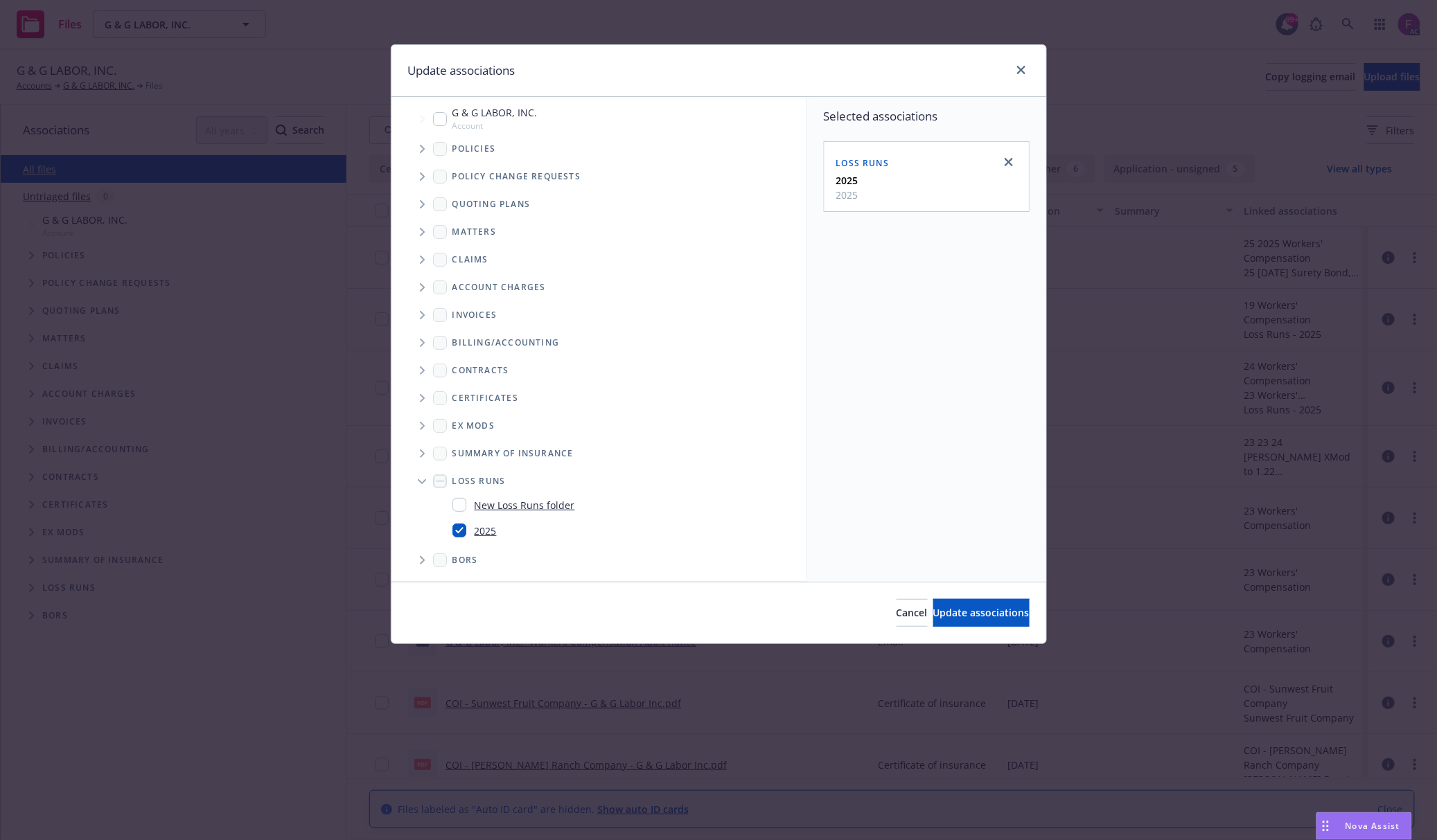
scroll to position [0, 0]
click at [420, 153] on icon "Tree Example" at bounding box center [422, 151] width 5 height 8
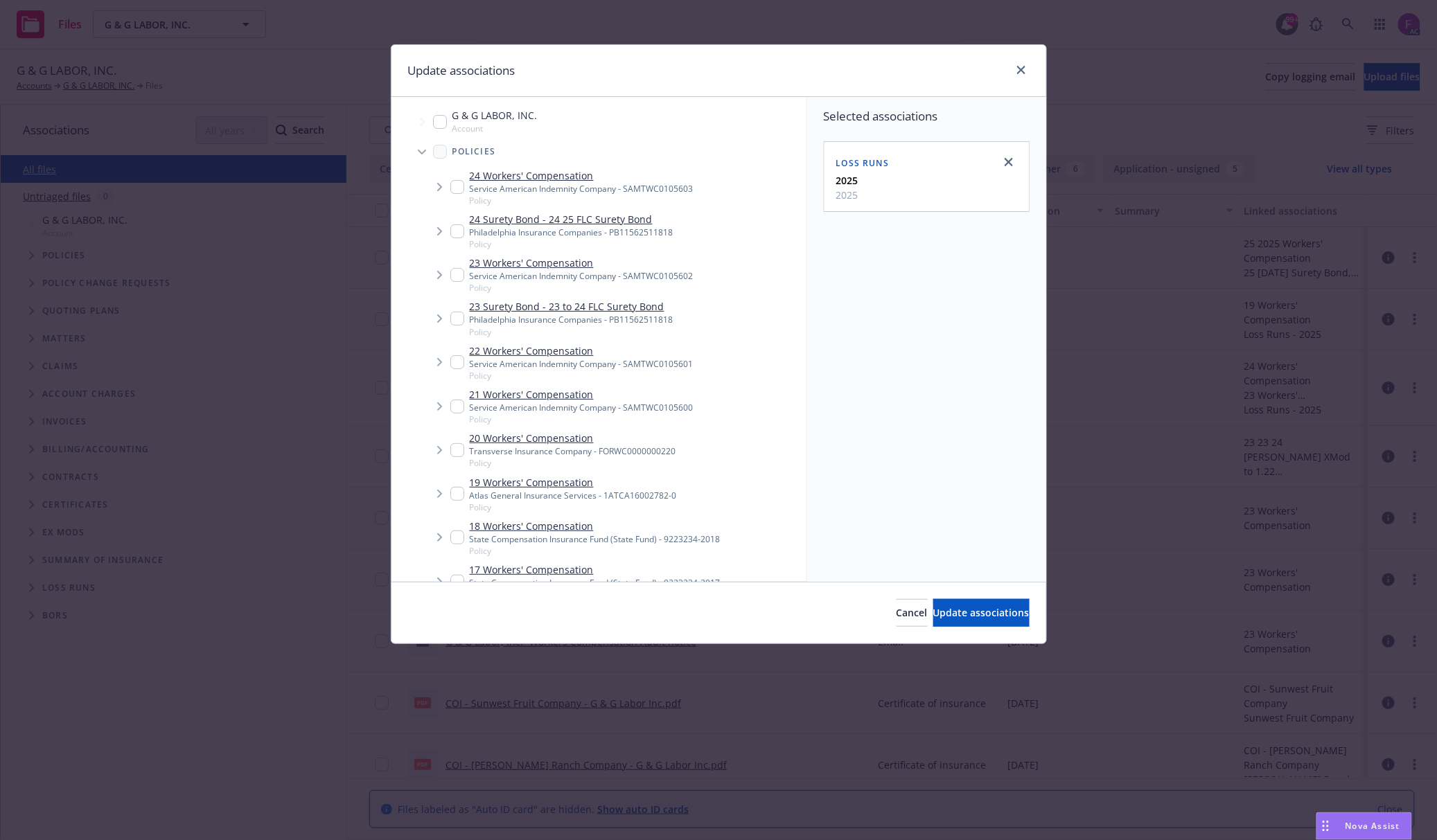
click at [456, 447] on input "Tree Example" at bounding box center [457, 450] width 14 height 14
checkbox input "true"
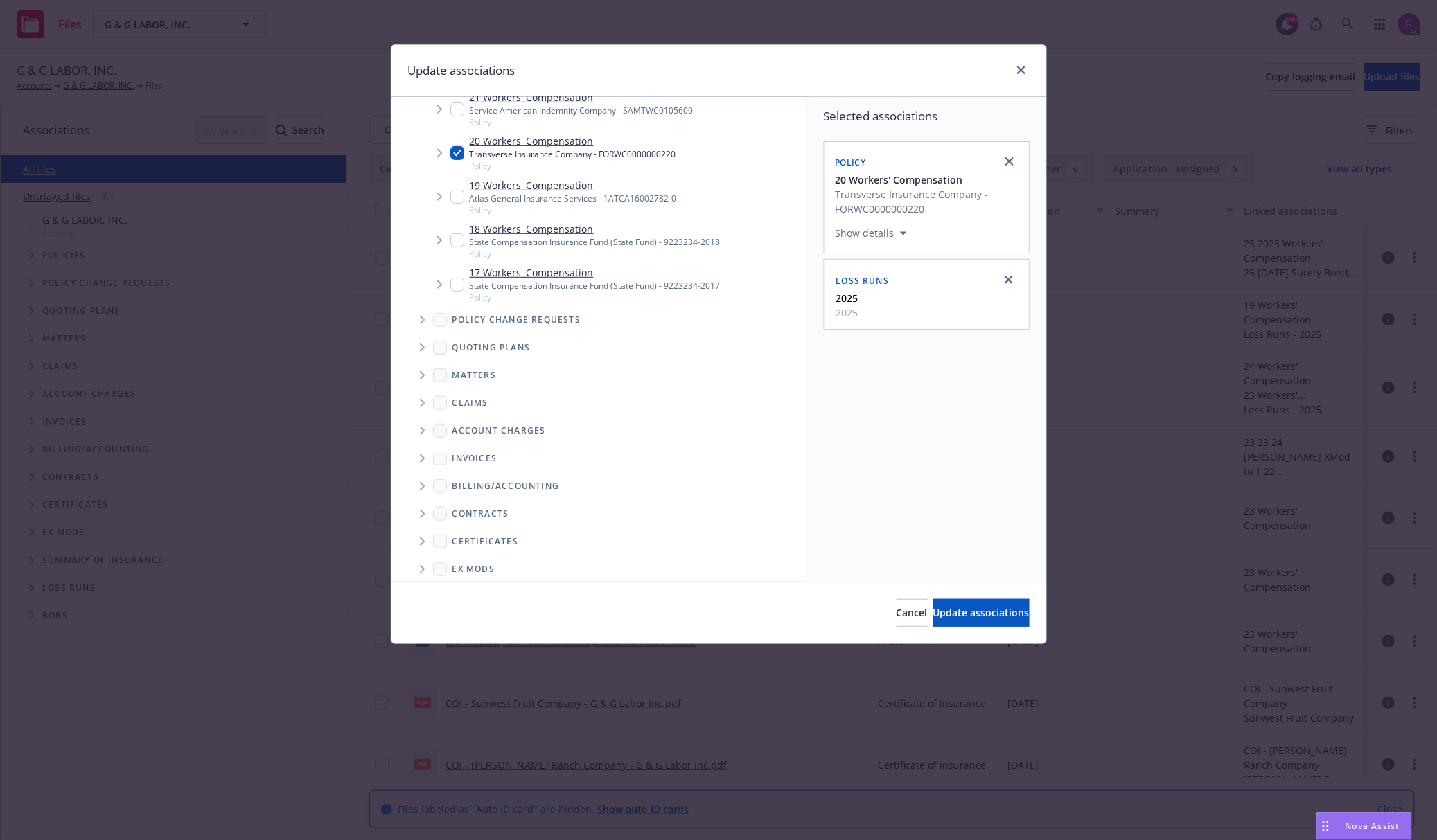
scroll to position [441, 0]
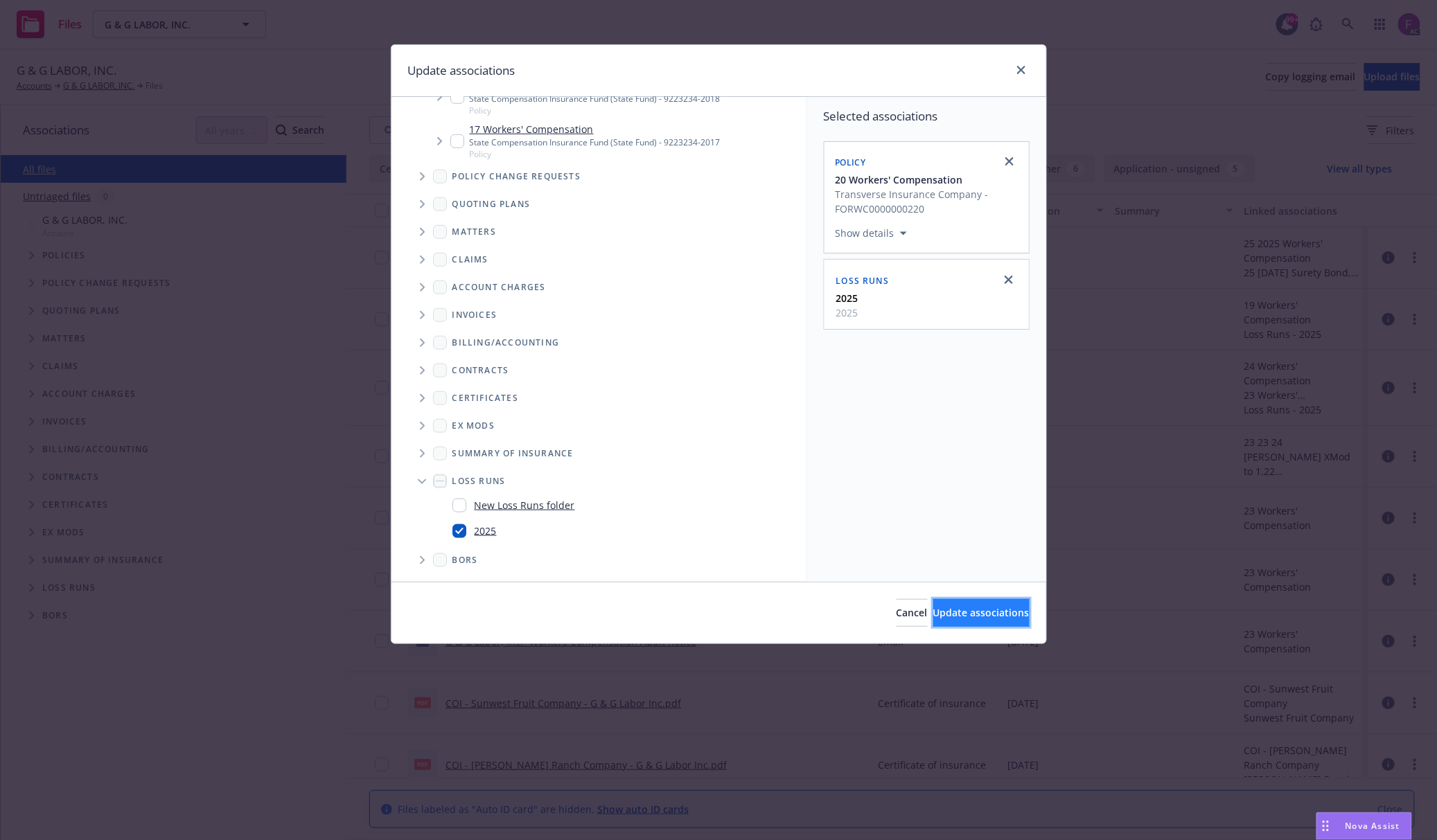
click at [933, 614] on span "Update associations" at bounding box center [981, 613] width 96 height 13
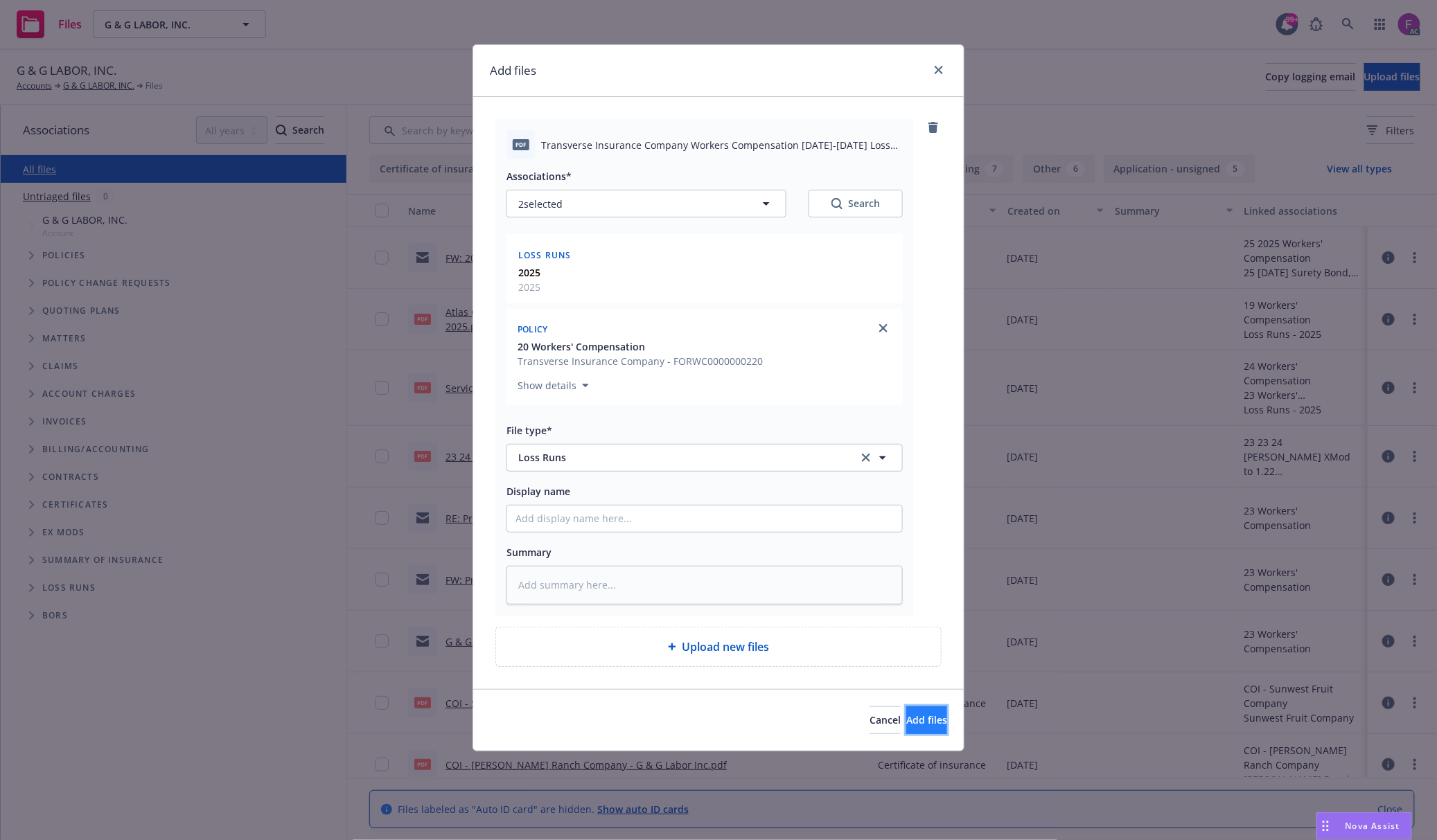
click at [906, 715] on span "Add files" at bounding box center [926, 720] width 41 height 13
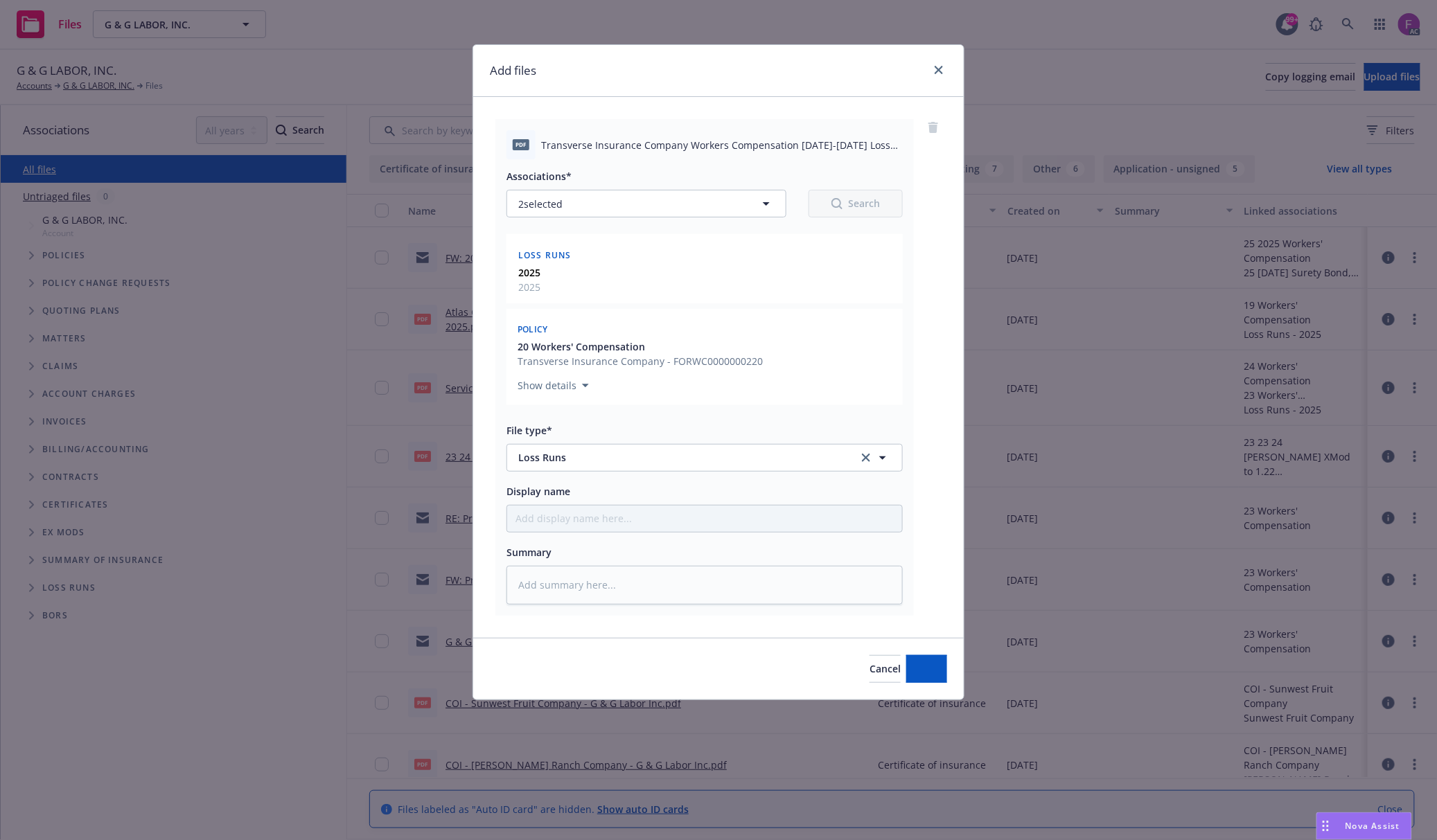
type textarea "x"
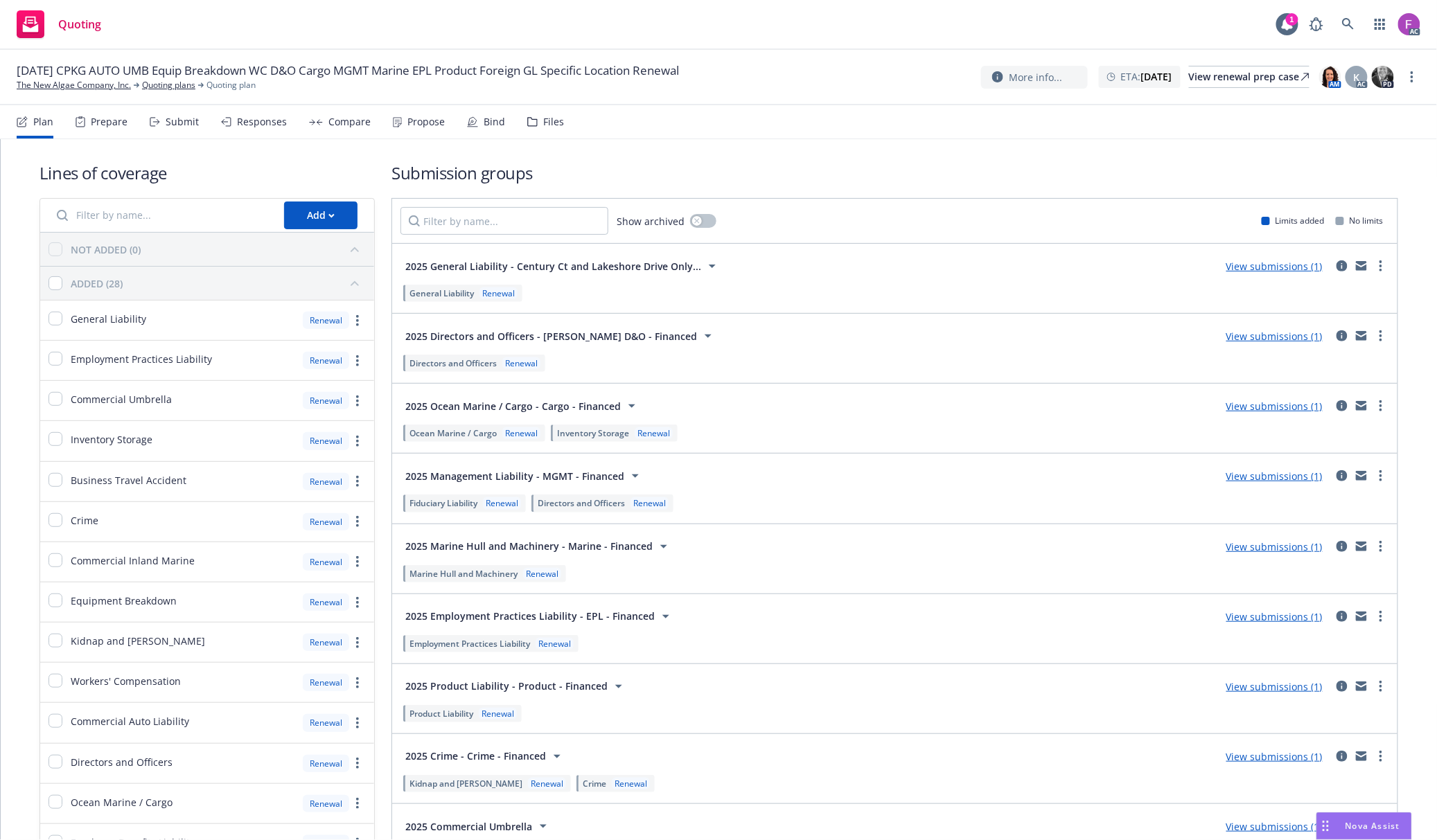
click at [435, 32] on div "Quoting 1 AC" at bounding box center [718, 25] width 1437 height 50
click at [548, 126] on div "Files" at bounding box center [554, 122] width 21 height 11
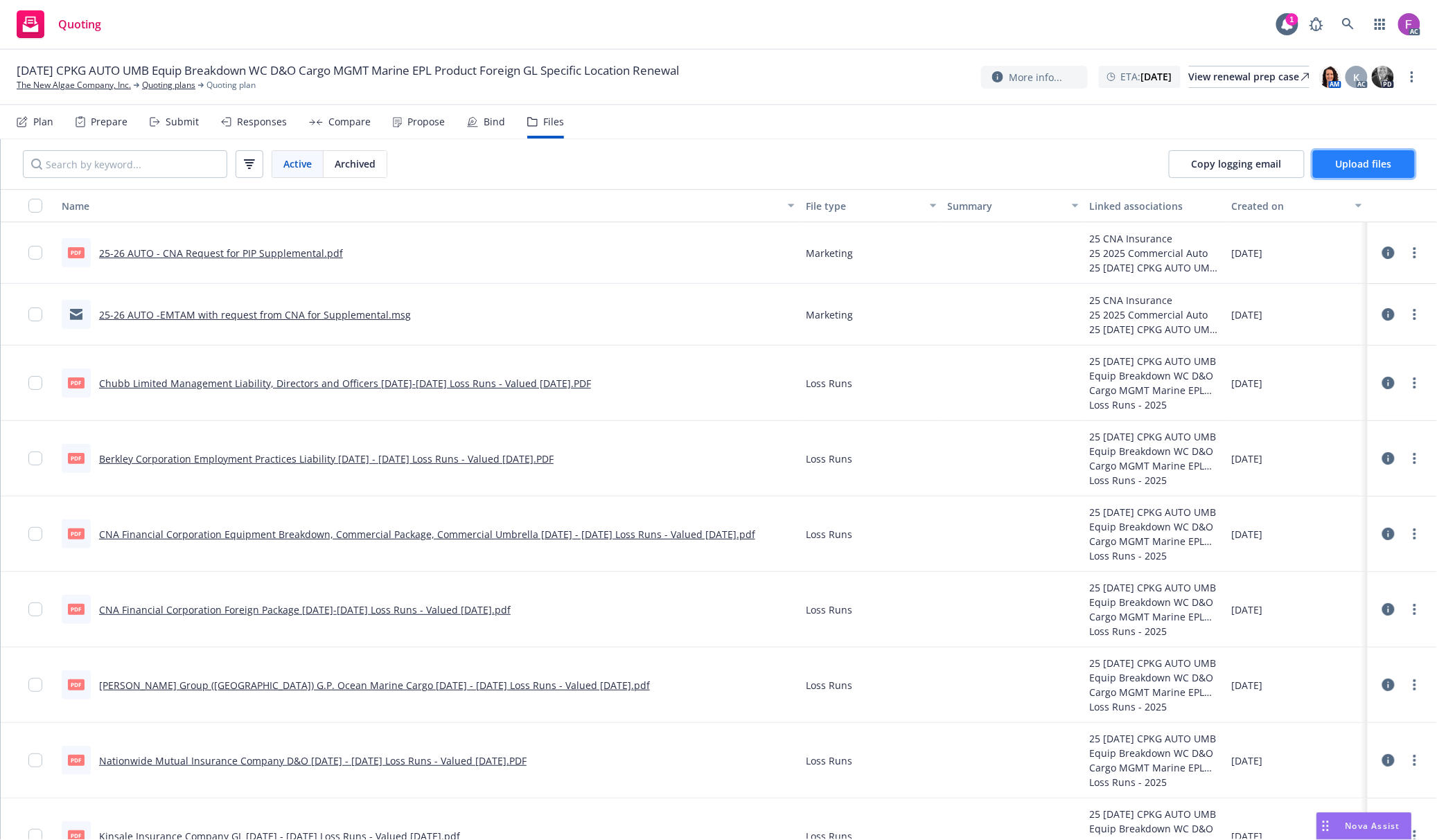
click at [1320, 162] on button "Upload files" at bounding box center [1364, 164] width 102 height 28
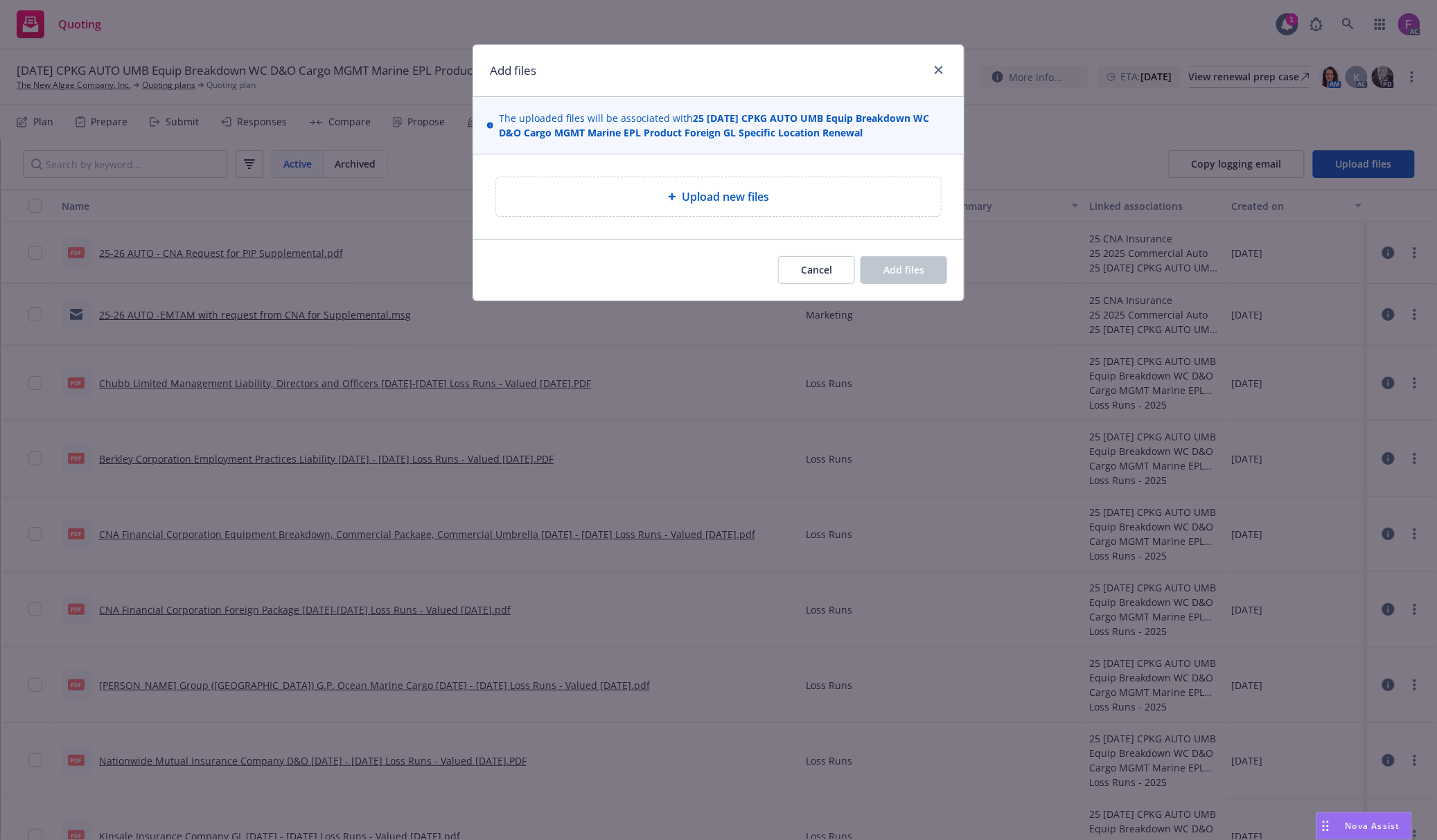
click at [705, 197] on span "Upload new files" at bounding box center [725, 197] width 87 height 16
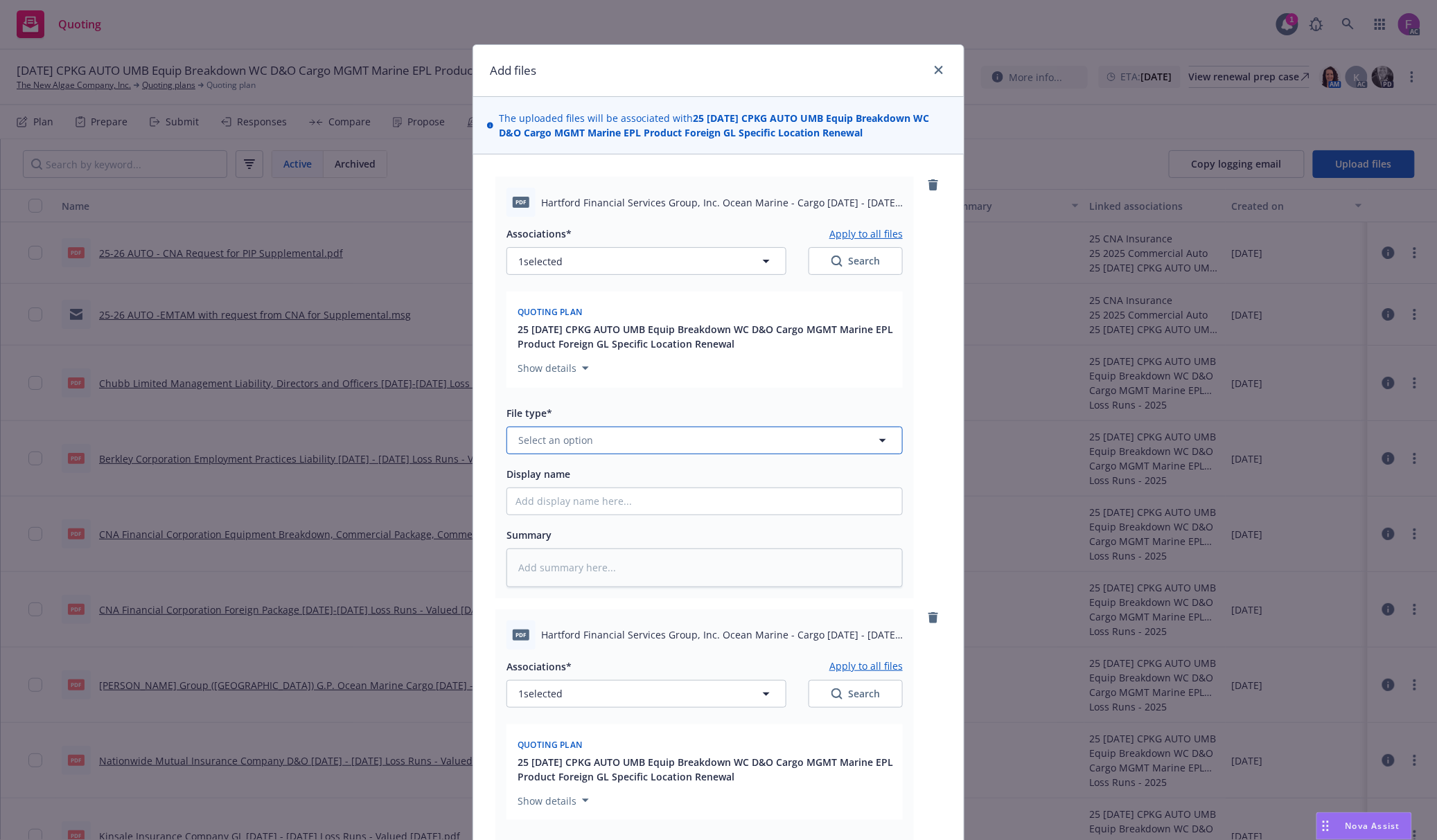
click at [535, 436] on span "Select an option" at bounding box center [555, 439] width 75 height 14
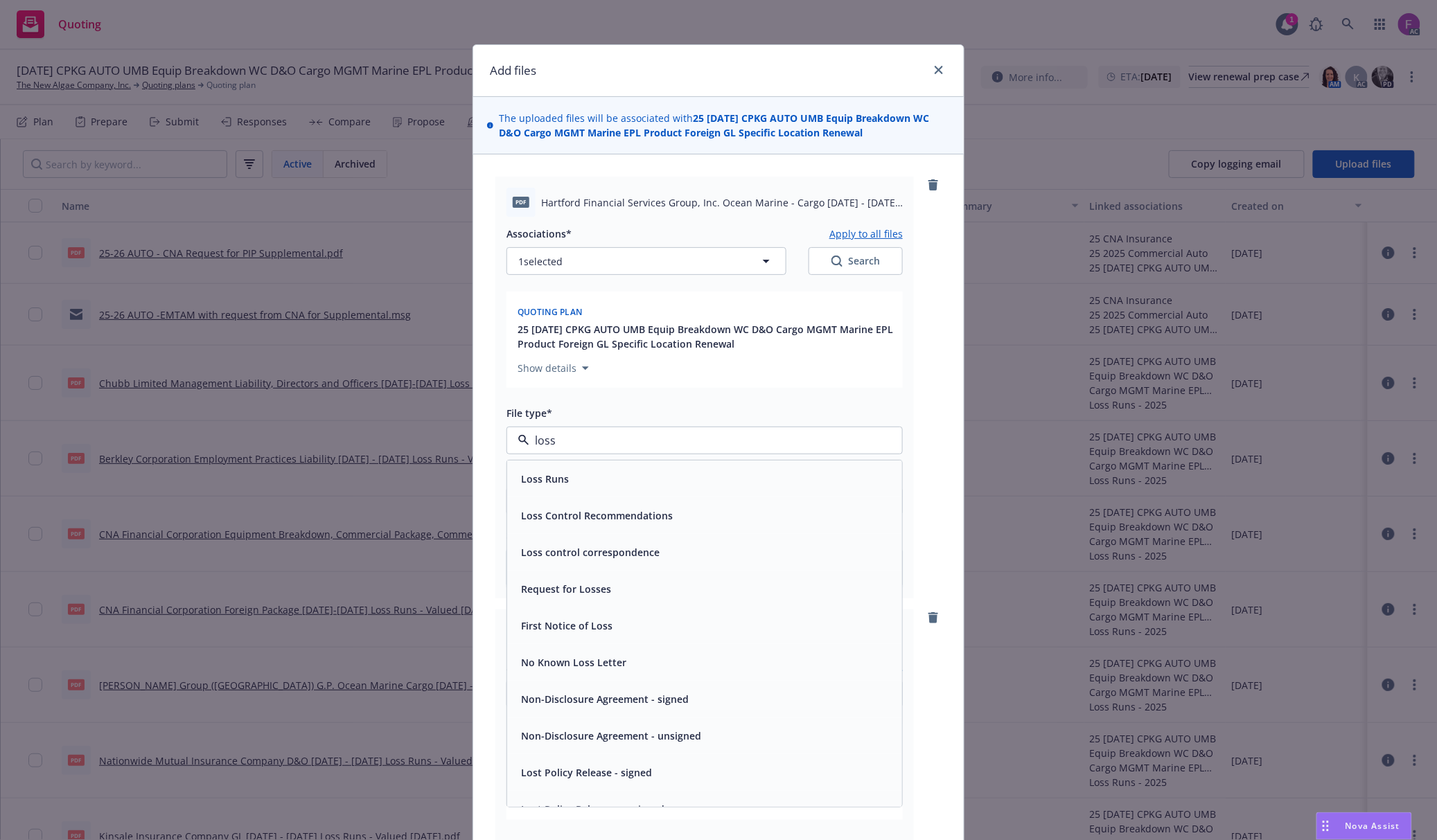
paste input "Loss Run"
type input "Loss Run"
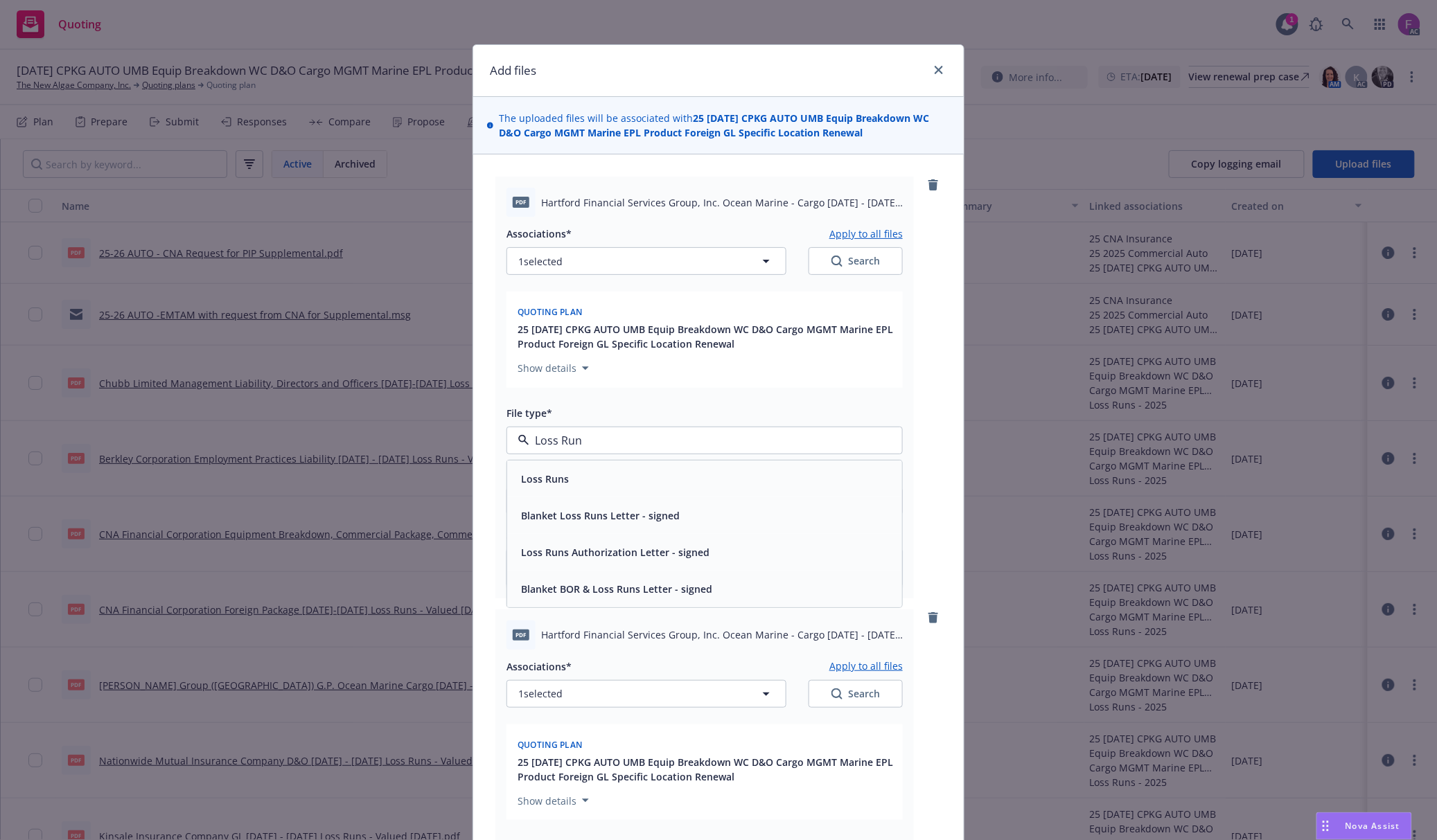
drag, startPoint x: 615, startPoint y: 438, endPoint x: 521, endPoint y: 438, distance: 94.0
click at [521, 438] on div "Loss Run" at bounding box center [705, 440] width 396 height 28
click at [545, 484] on span "Loss Runs" at bounding box center [545, 478] width 48 height 14
type textarea "x"
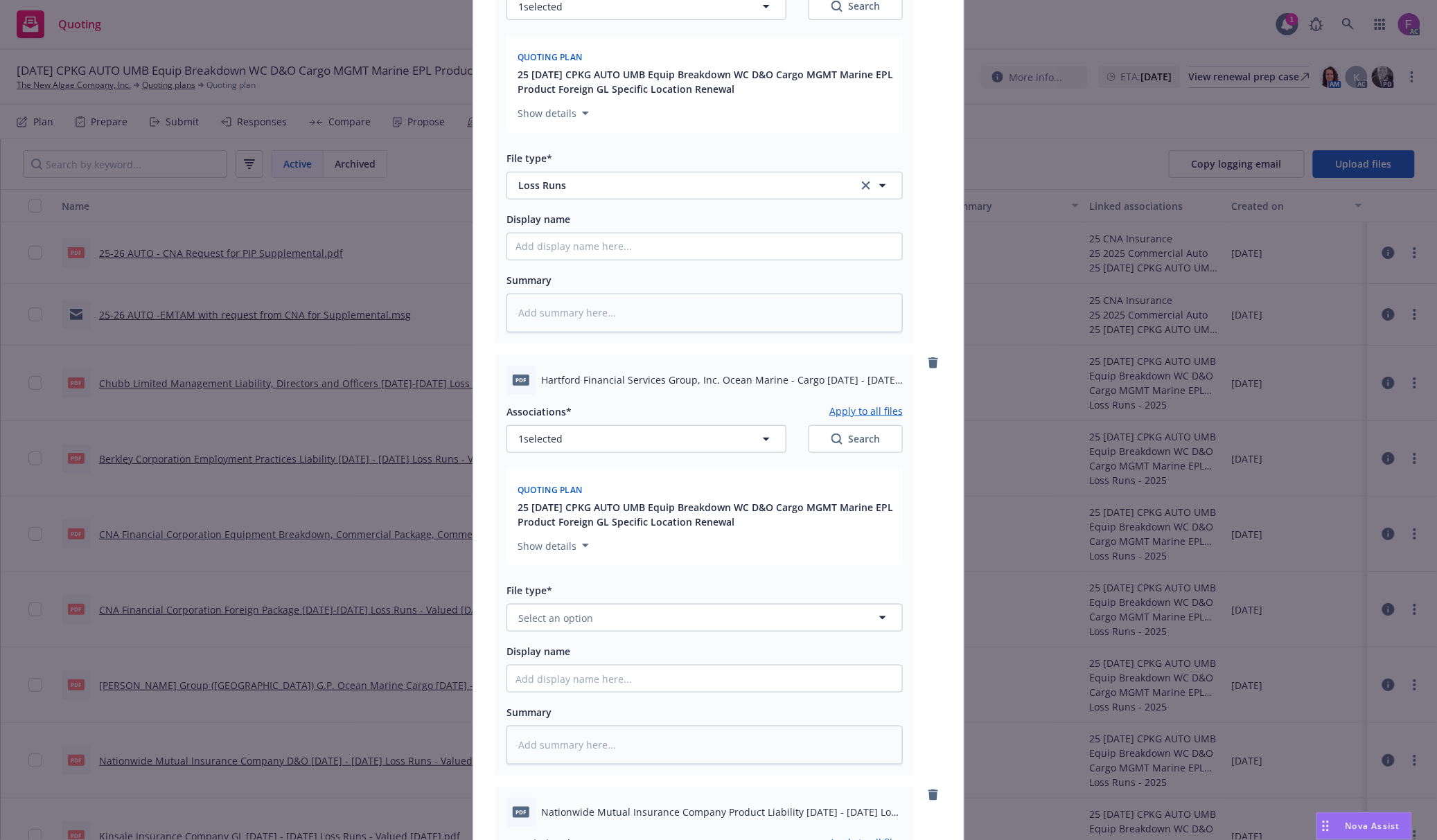
scroll to position [277, 0]
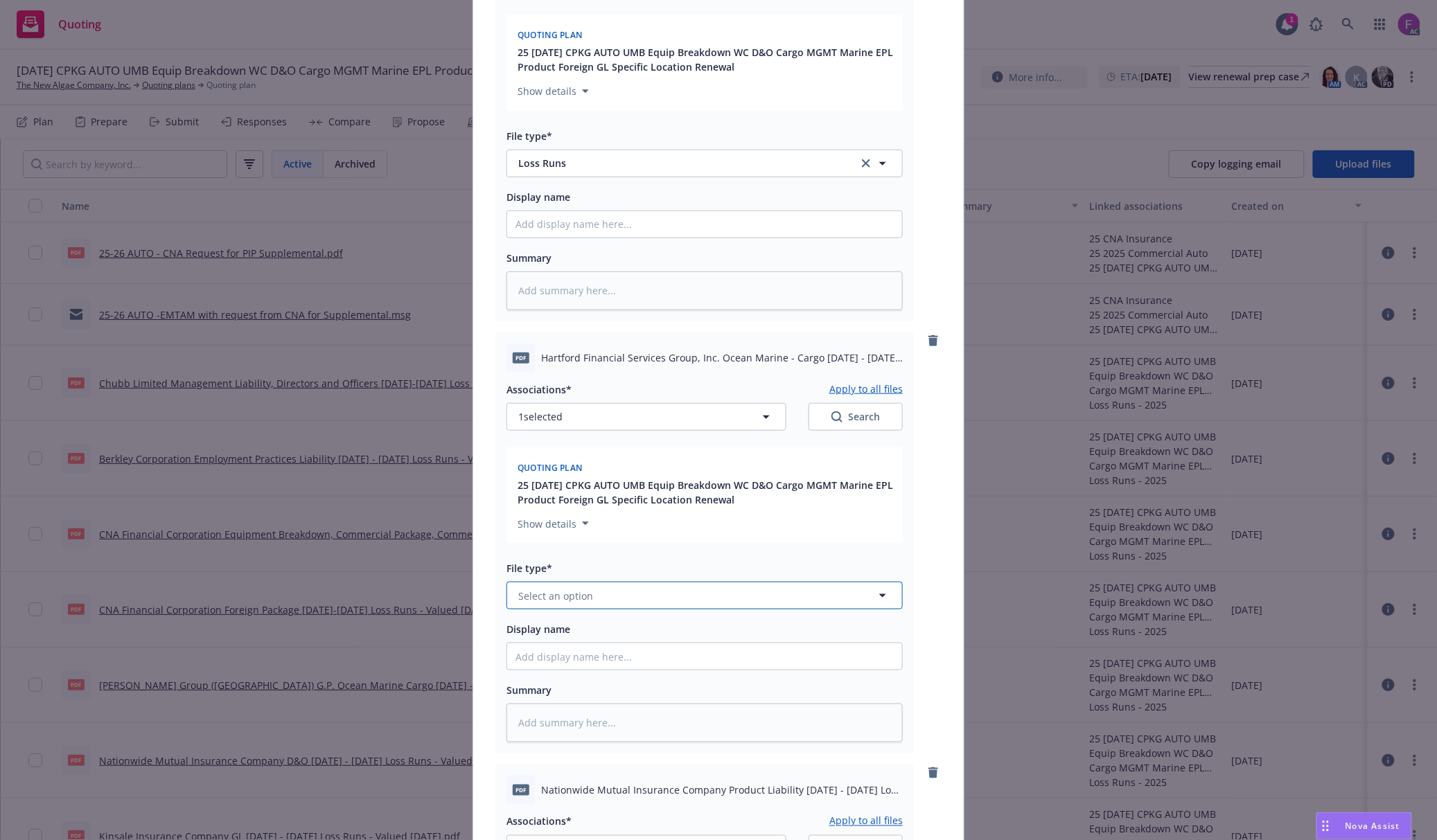
click at [552, 584] on button "Select an option" at bounding box center [705, 596] width 396 height 28
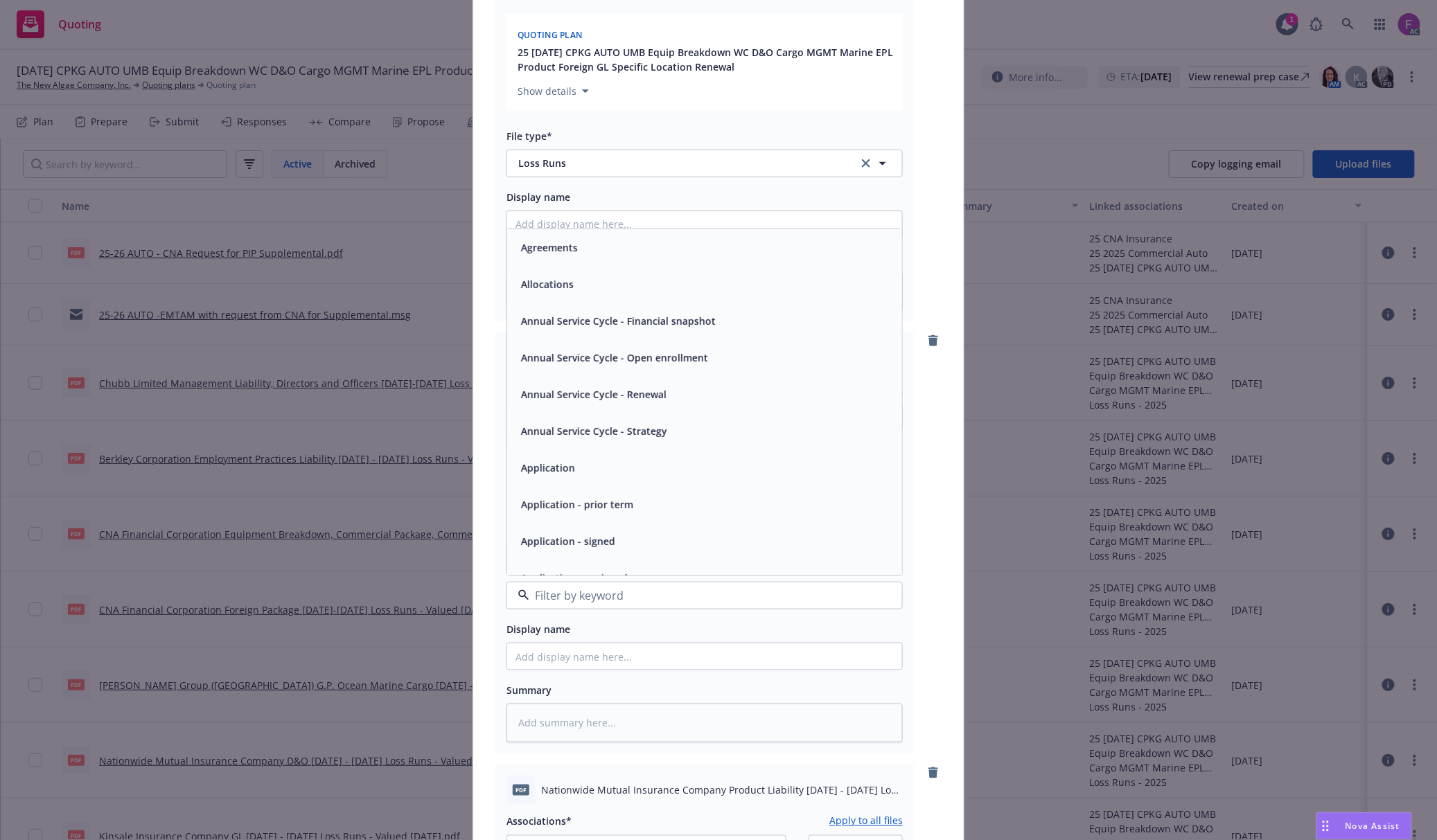
paste input "Loss Run"
type input "Loss Run"
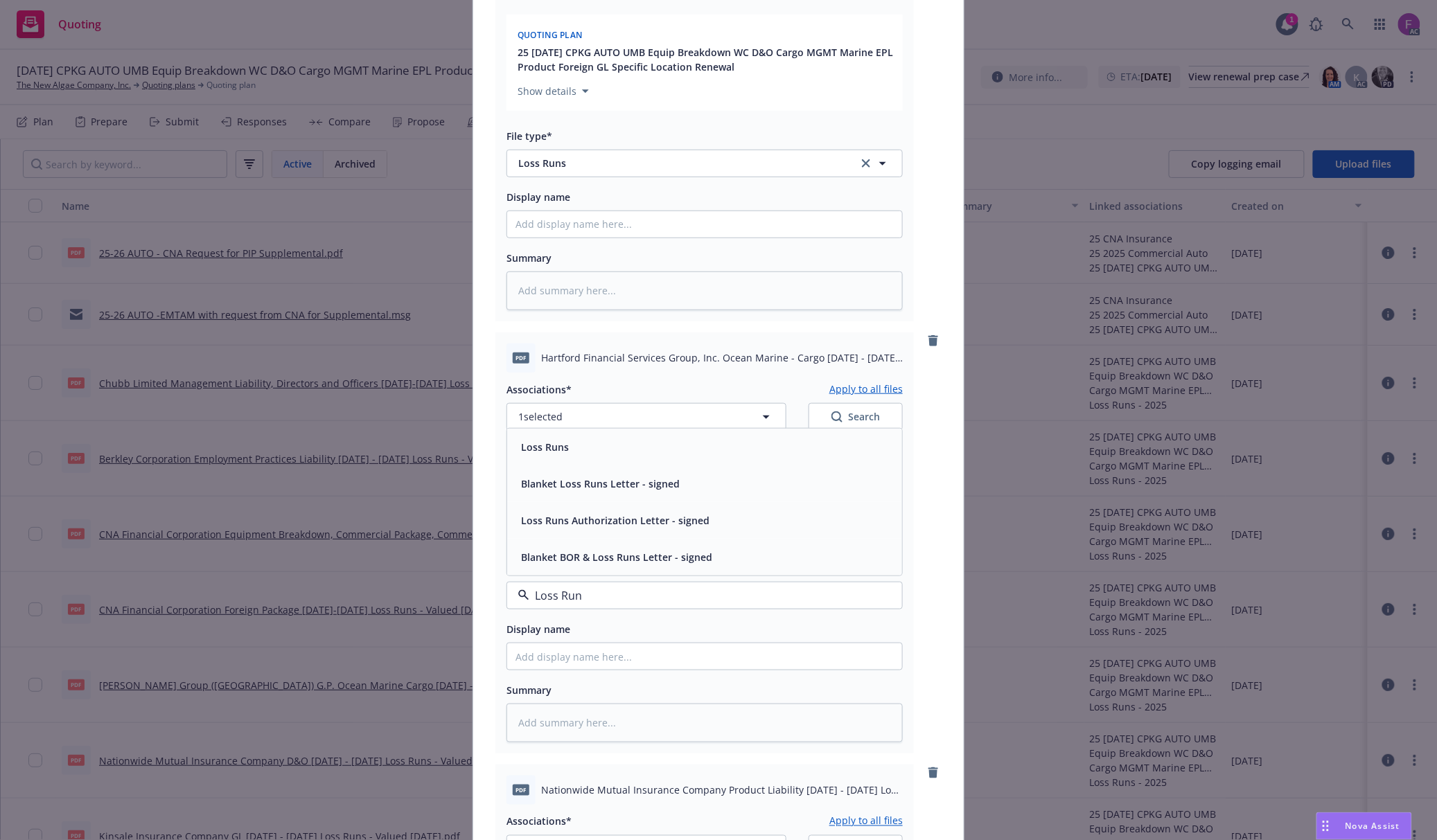
click at [569, 451] on div "Loss Runs" at bounding box center [705, 447] width 378 height 20
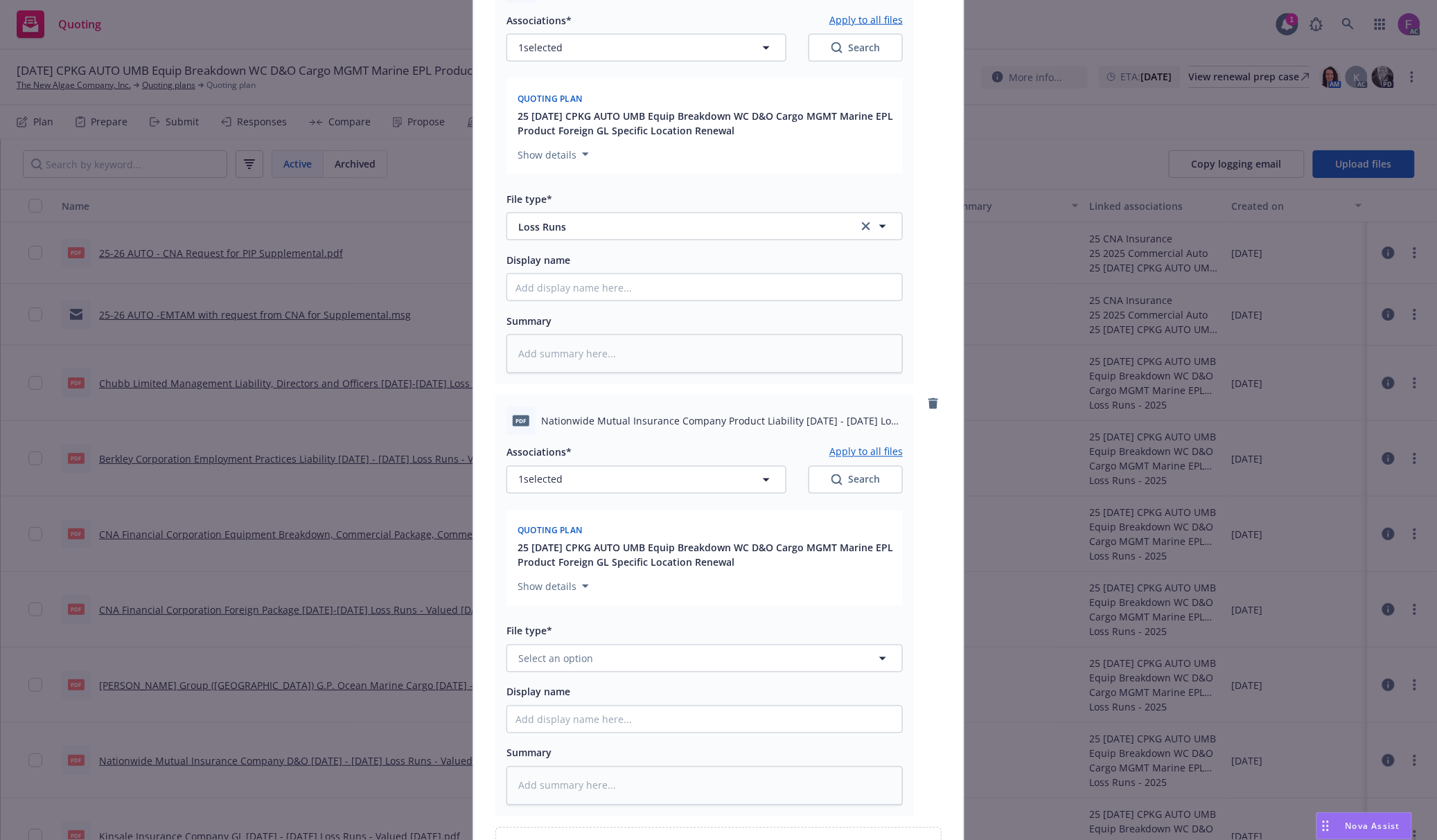
scroll to position [805, 0]
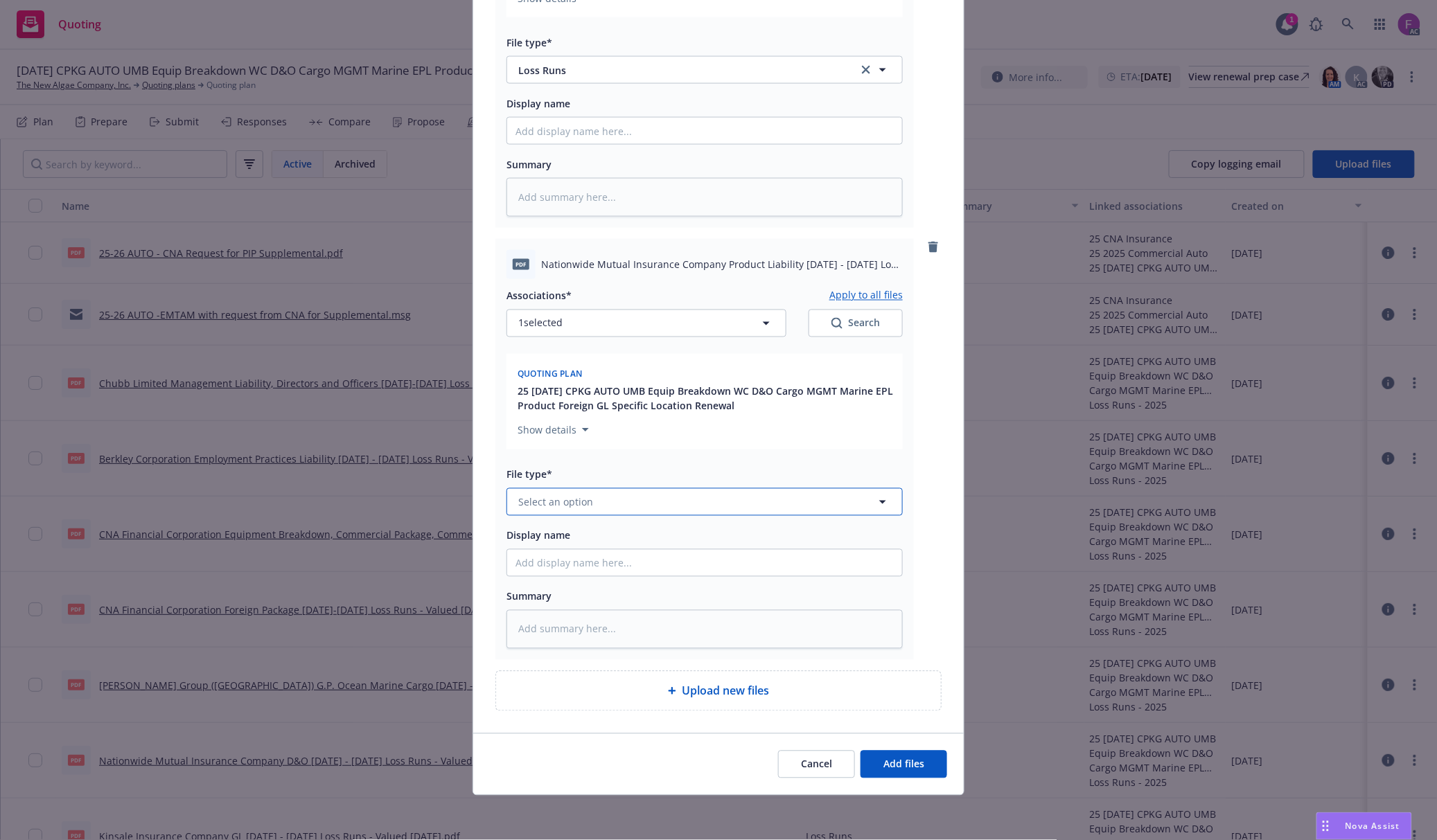
click at [560, 505] on span "Select an option" at bounding box center [555, 502] width 75 height 14
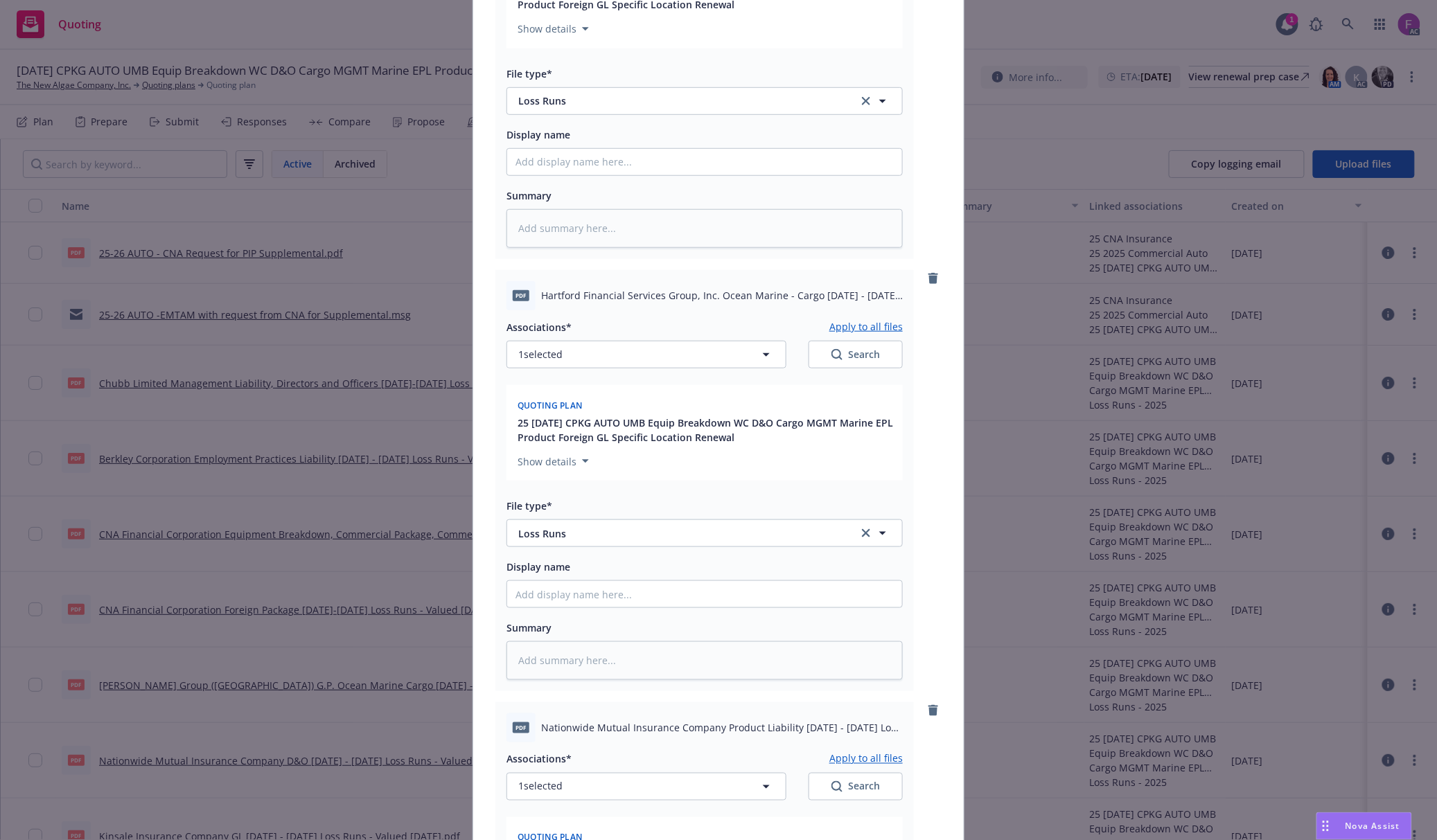
scroll to position [158, 0]
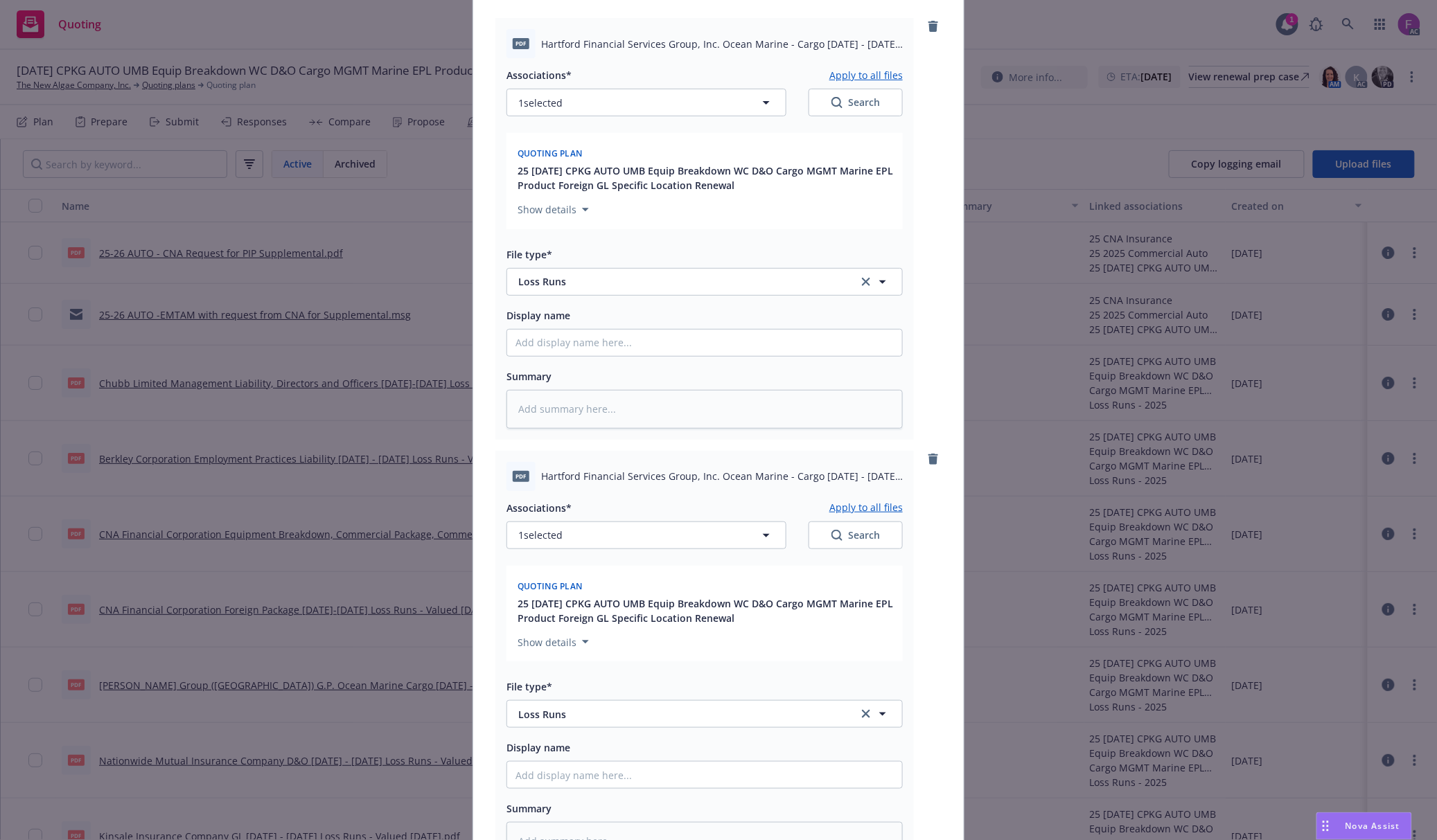
click at [619, 521] on div "Associations* Apply to all files 1 selected Search" at bounding box center [705, 524] width 396 height 50
click at [621, 522] on button "1 selected" at bounding box center [646, 535] width 279 height 28
type textarea "x"
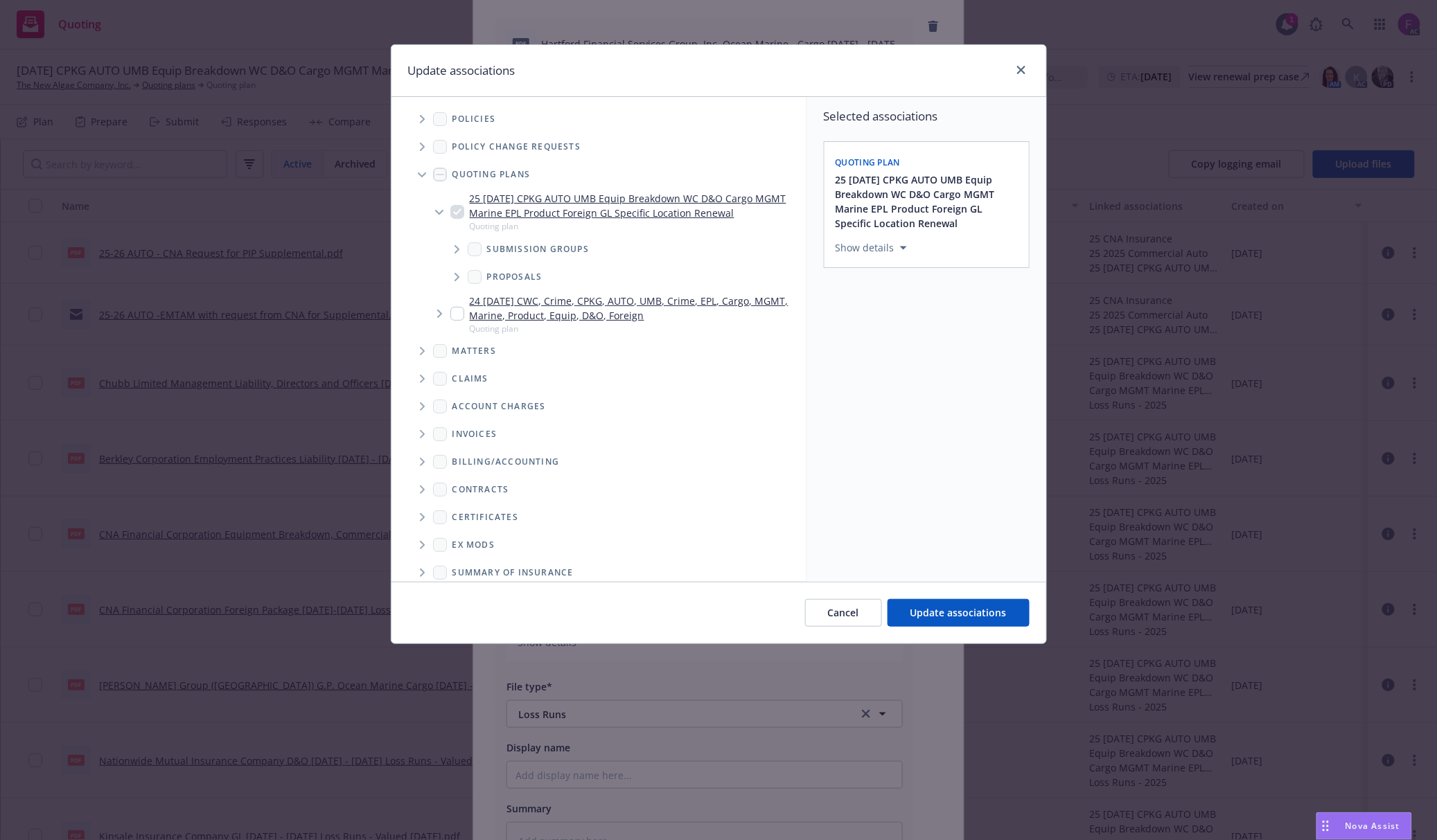
click at [422, 120] on icon "Tree Example" at bounding box center [422, 119] width 5 height 8
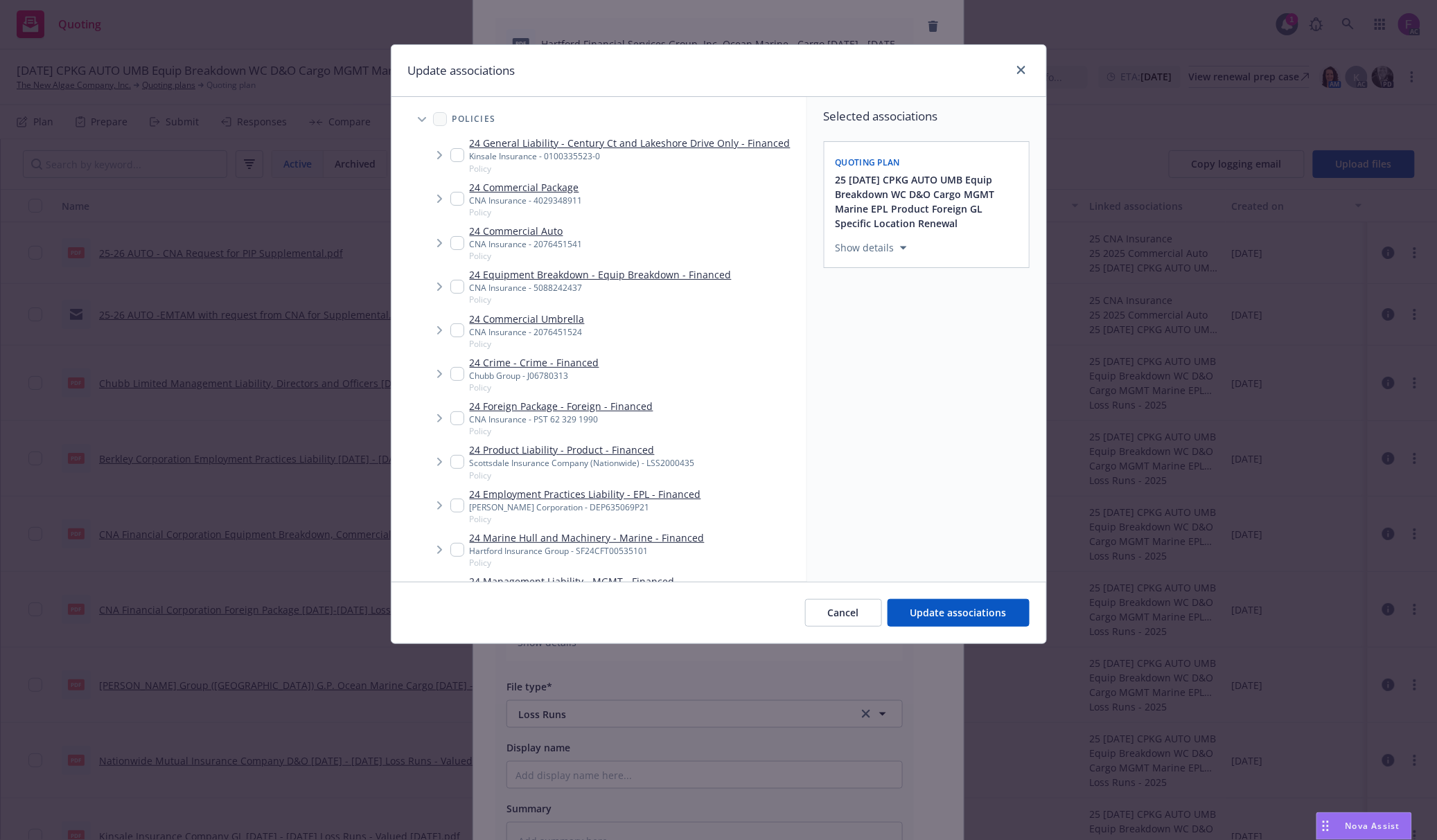
click at [581, 61] on div "Update associations" at bounding box center [719, 71] width 655 height 52
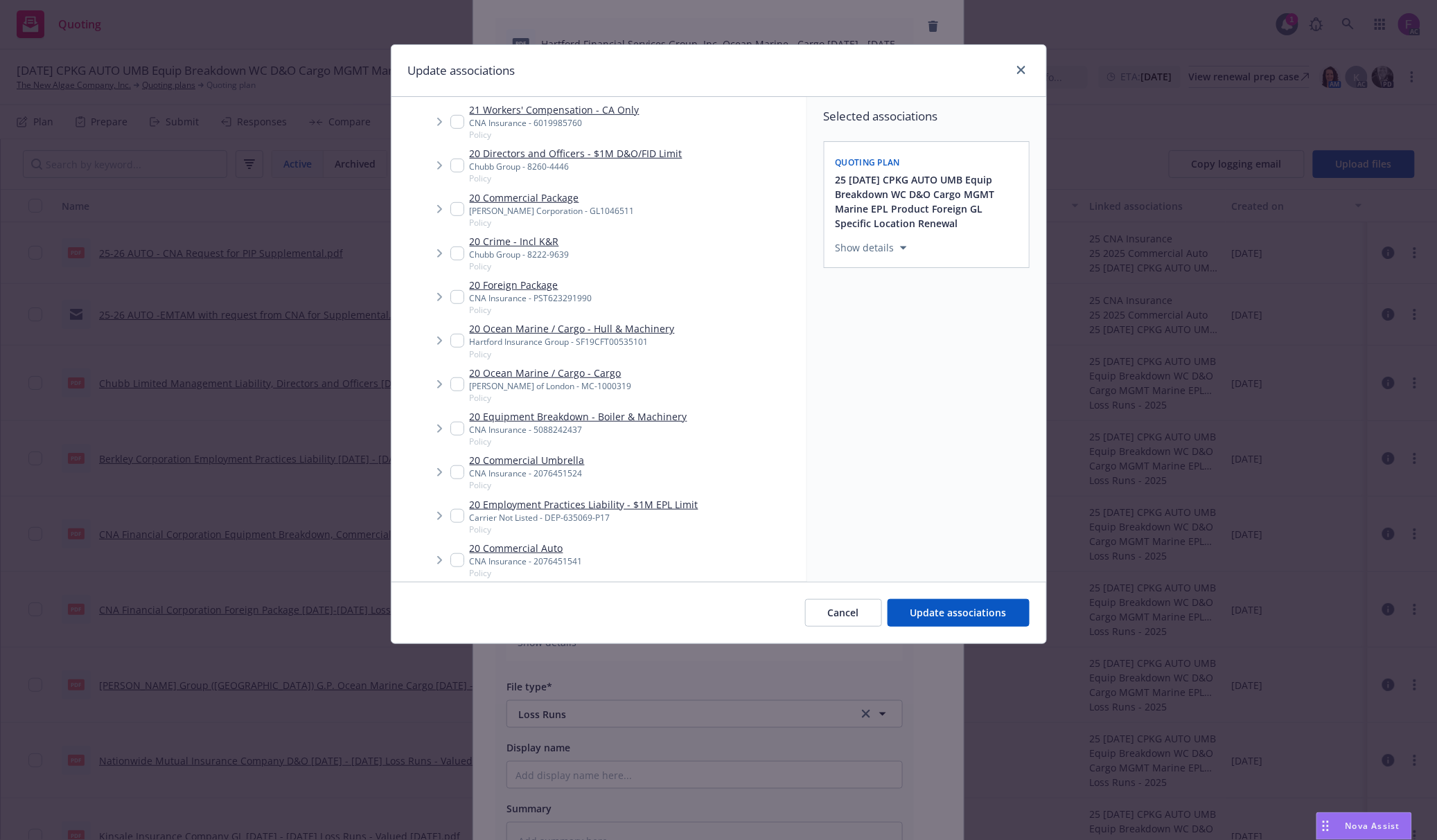
click at [455, 339] on input "Tree Example" at bounding box center [457, 341] width 14 height 14
checkbox input "true"
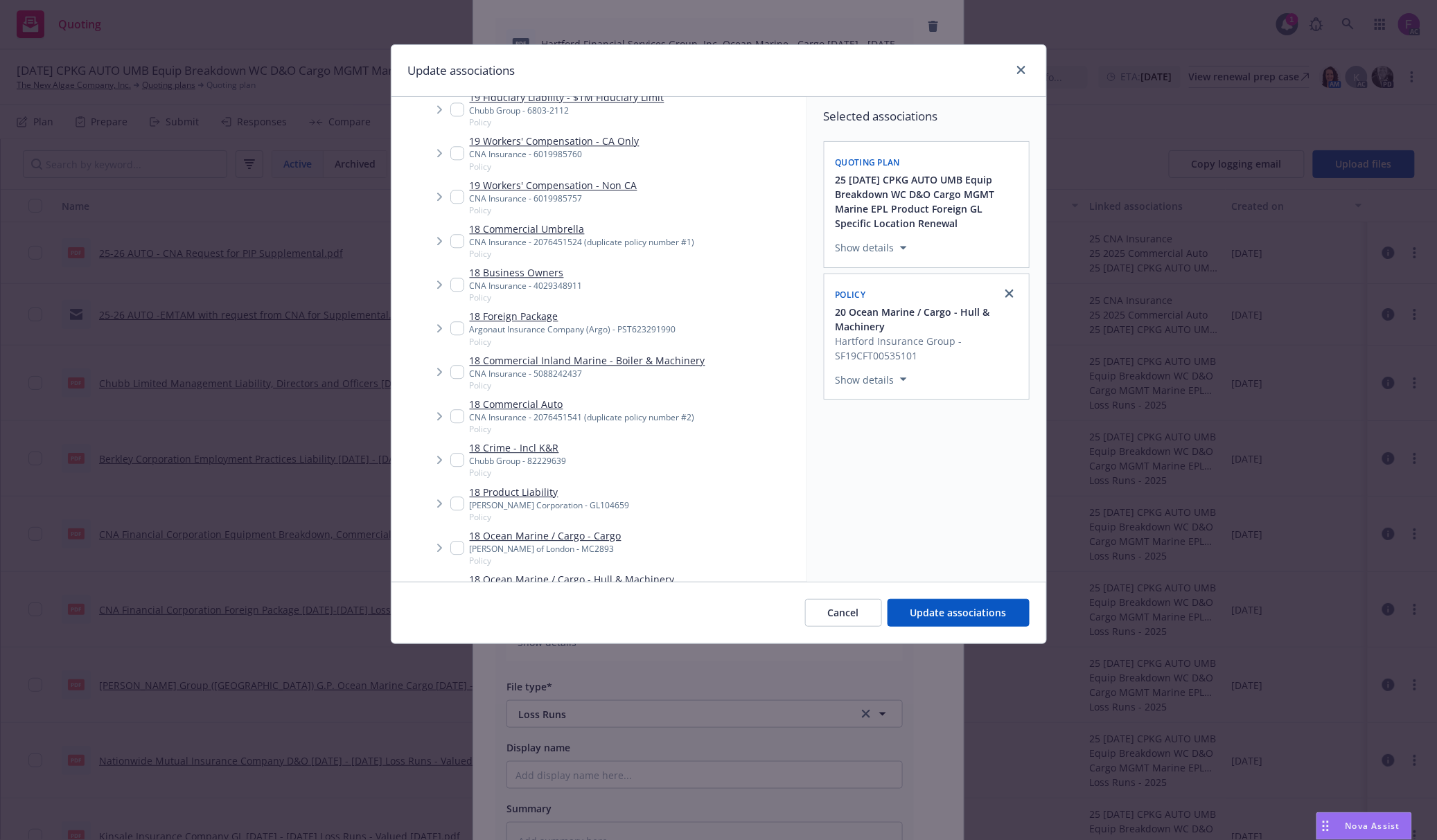
scroll to position [3011, 0]
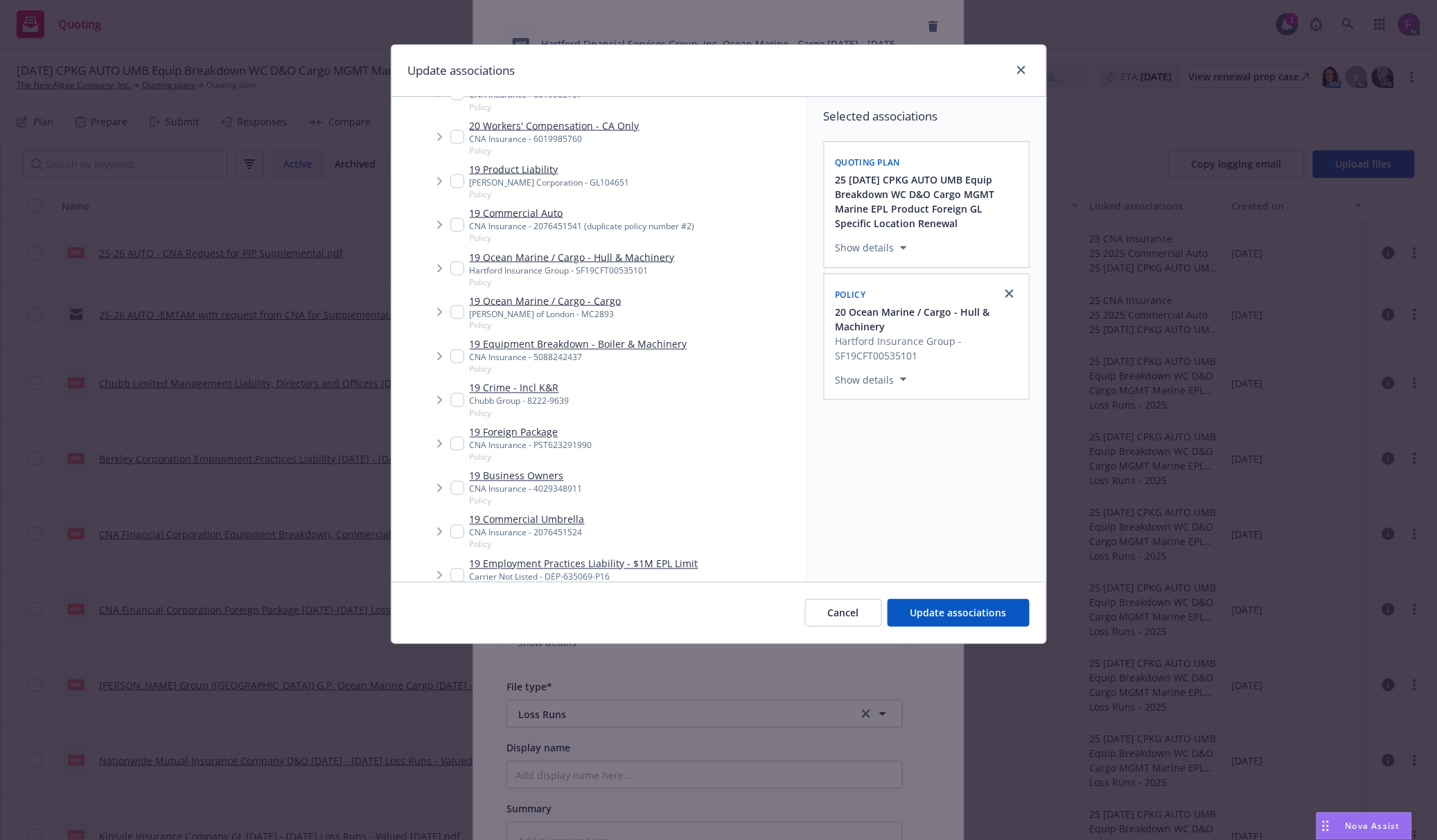
click at [452, 271] on input "Tree Example" at bounding box center [457, 268] width 14 height 14
checkbox input "true"
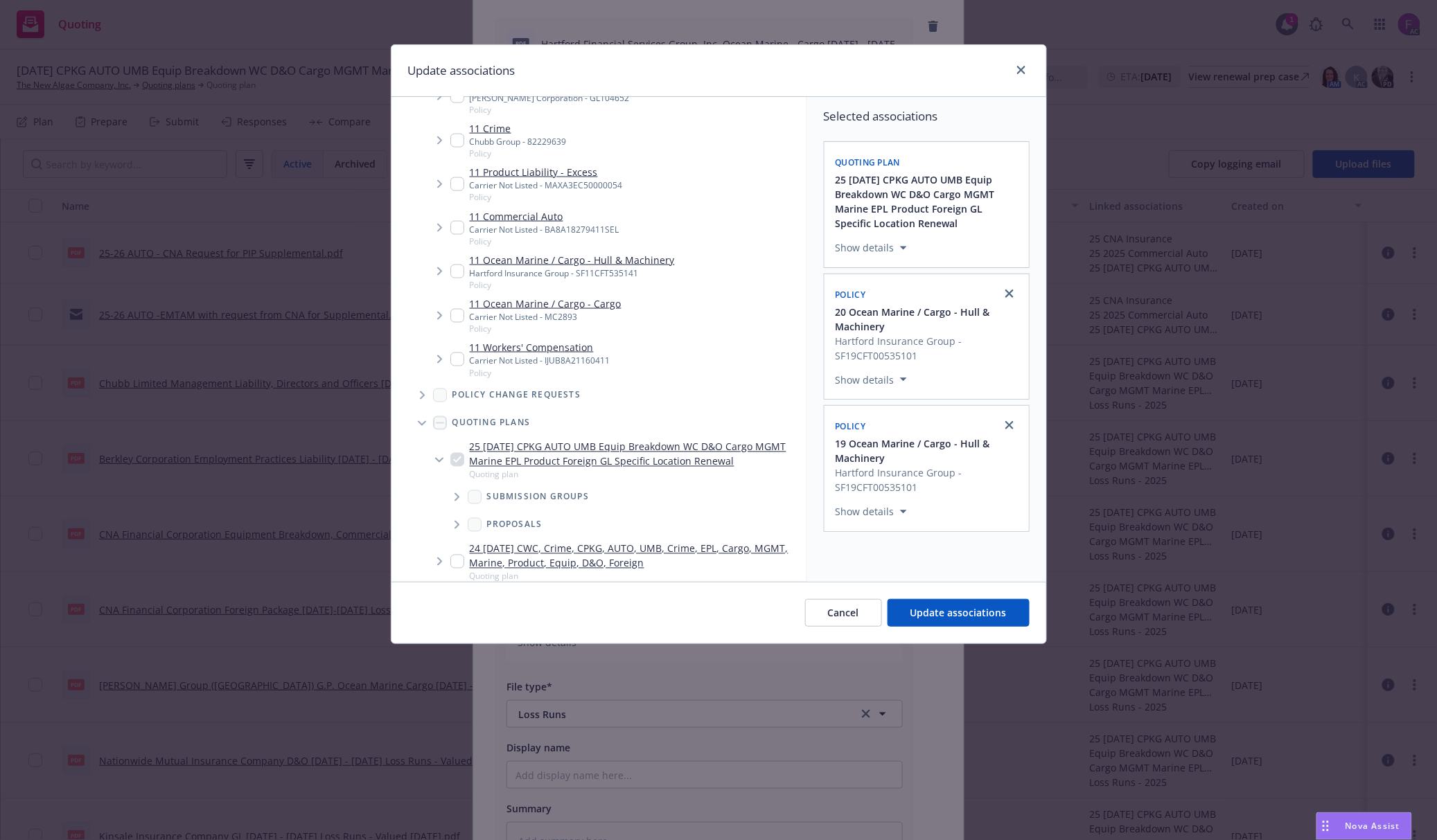
scroll to position [7572, 0]
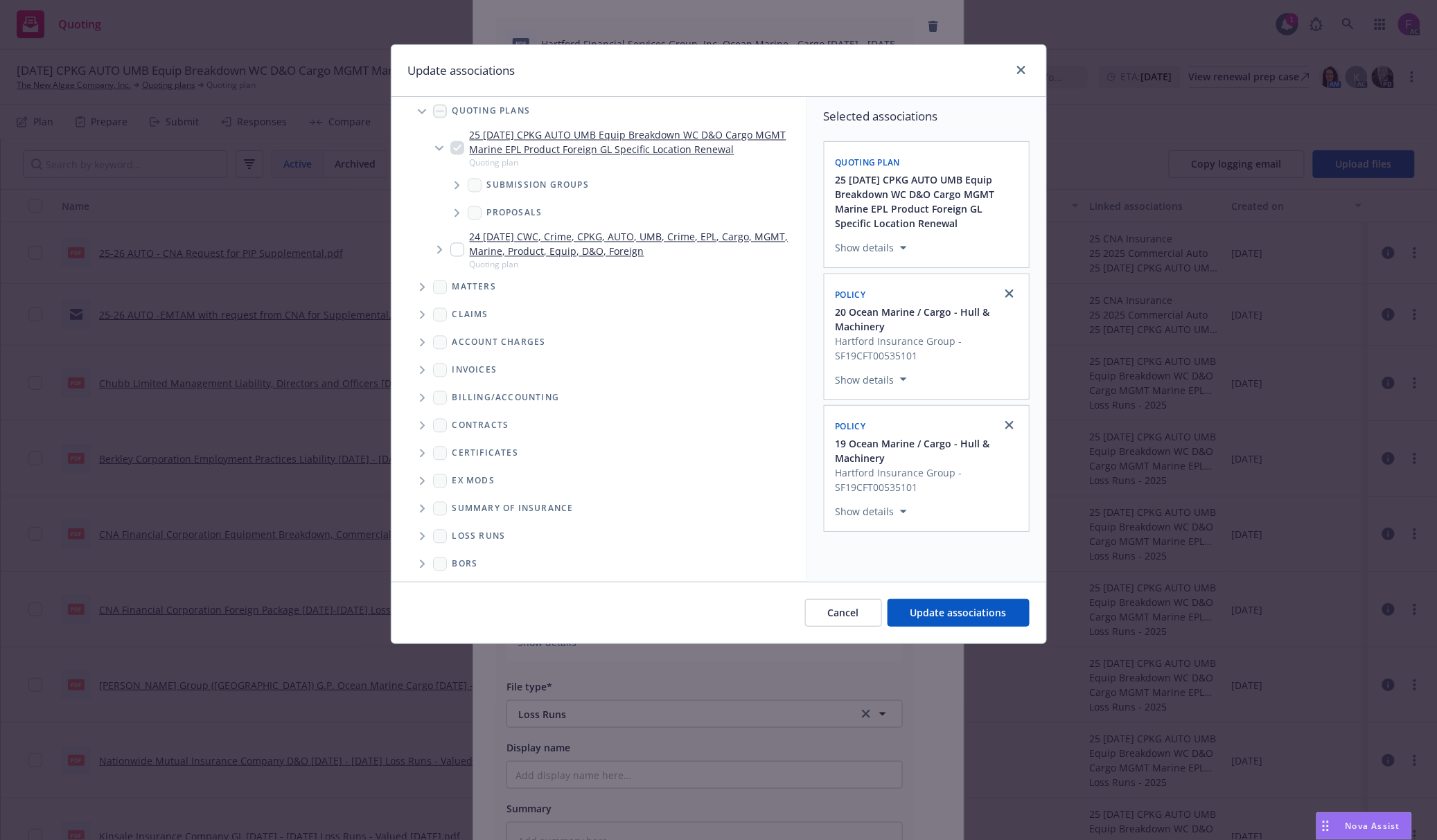
click at [422, 536] on icon "Folder Tree Example" at bounding box center [422, 537] width 4 height 8
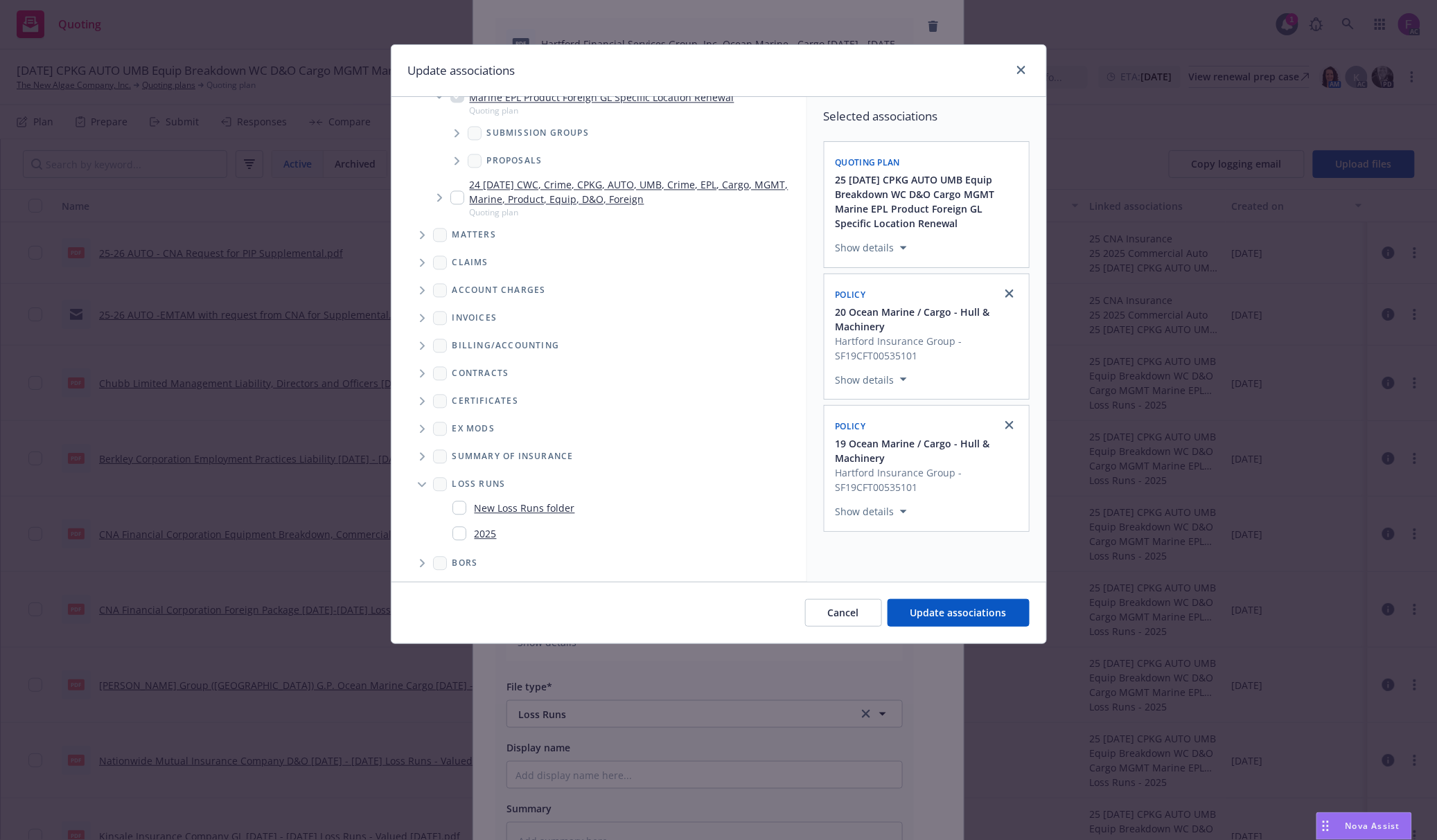
click at [460, 532] on input "Folder Tree Example" at bounding box center [459, 534] width 14 height 14
checkbox input "true"
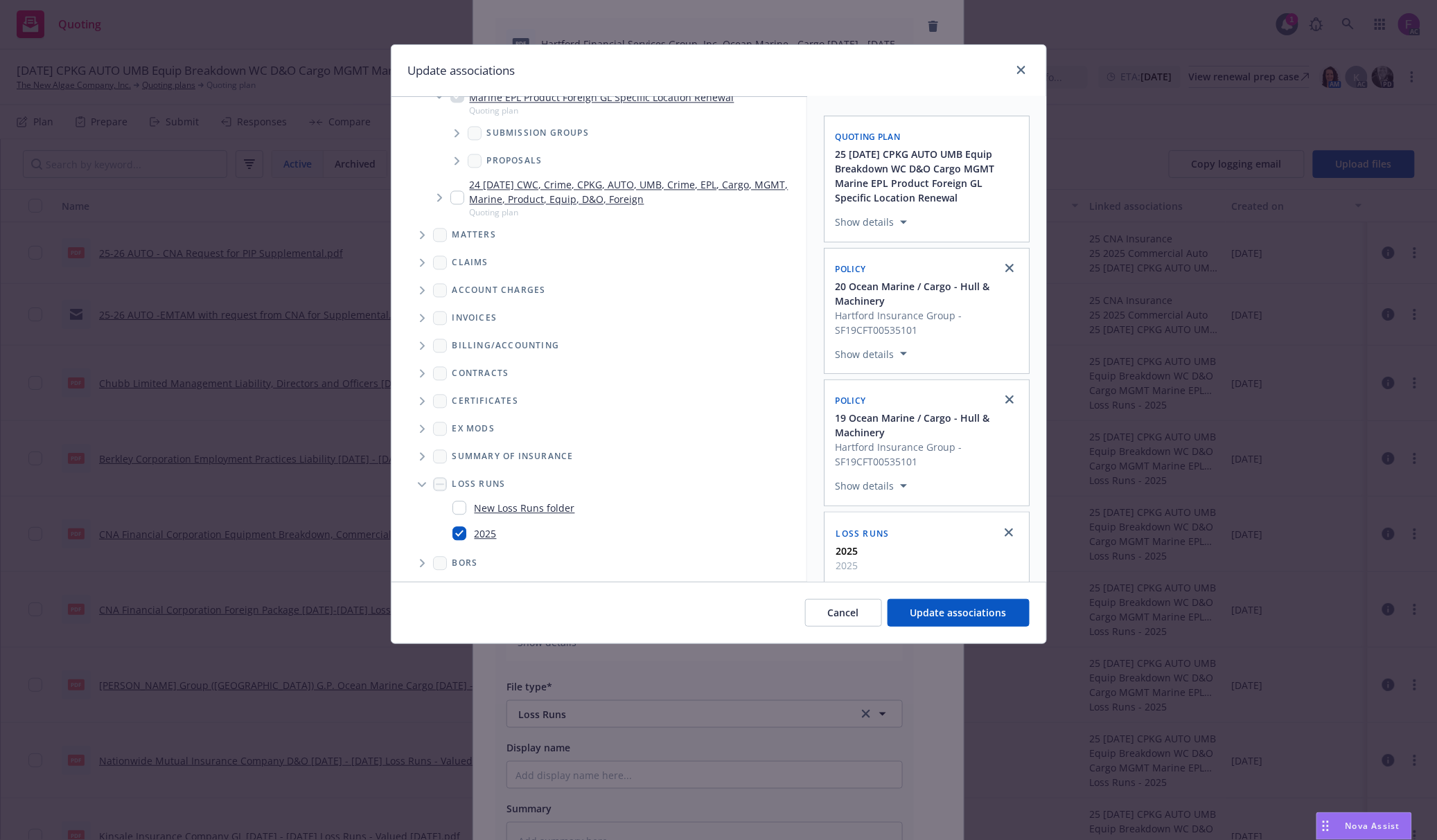
scroll to position [40, 0]
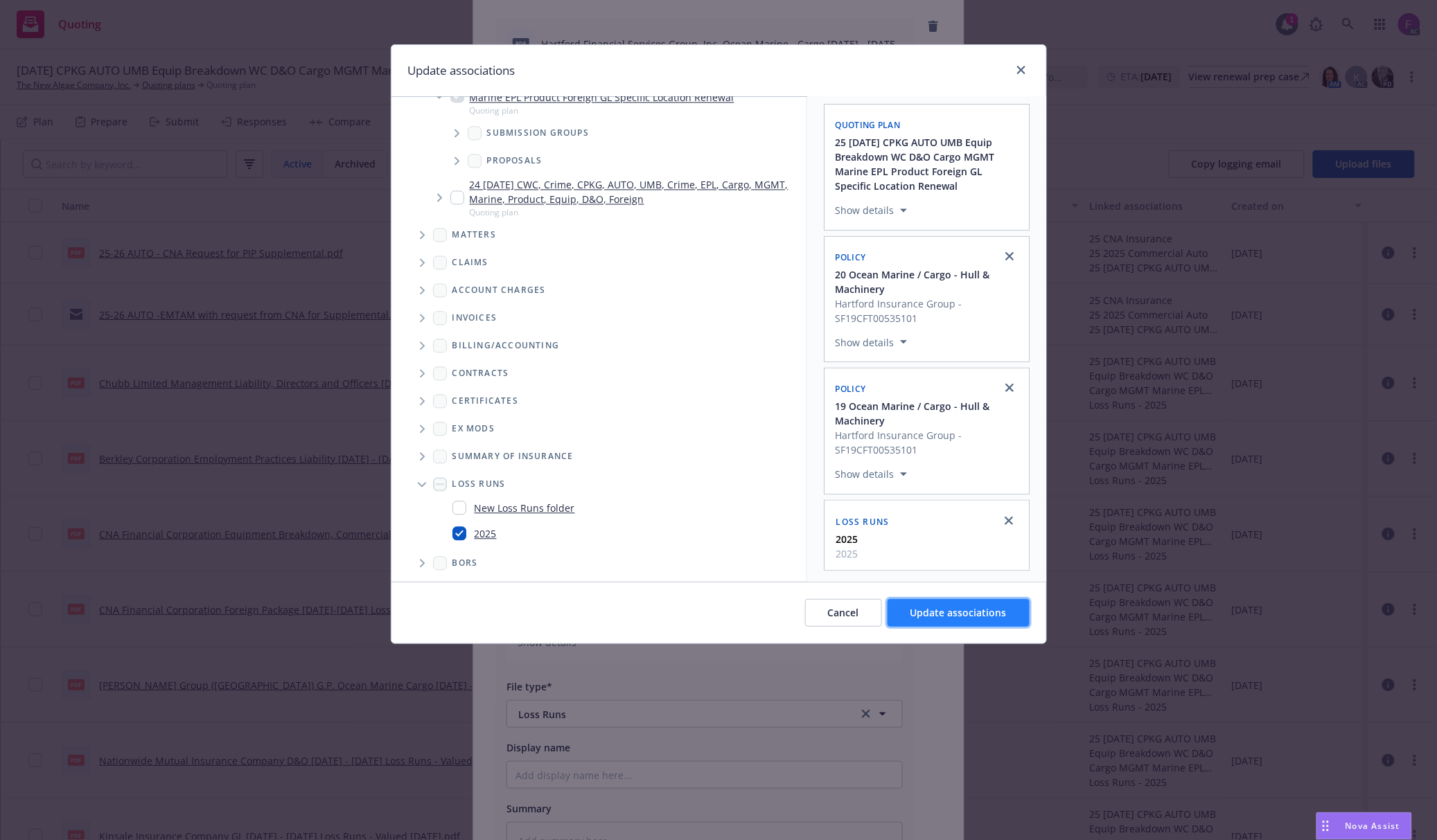
click at [952, 611] on span "Update associations" at bounding box center [958, 613] width 96 height 13
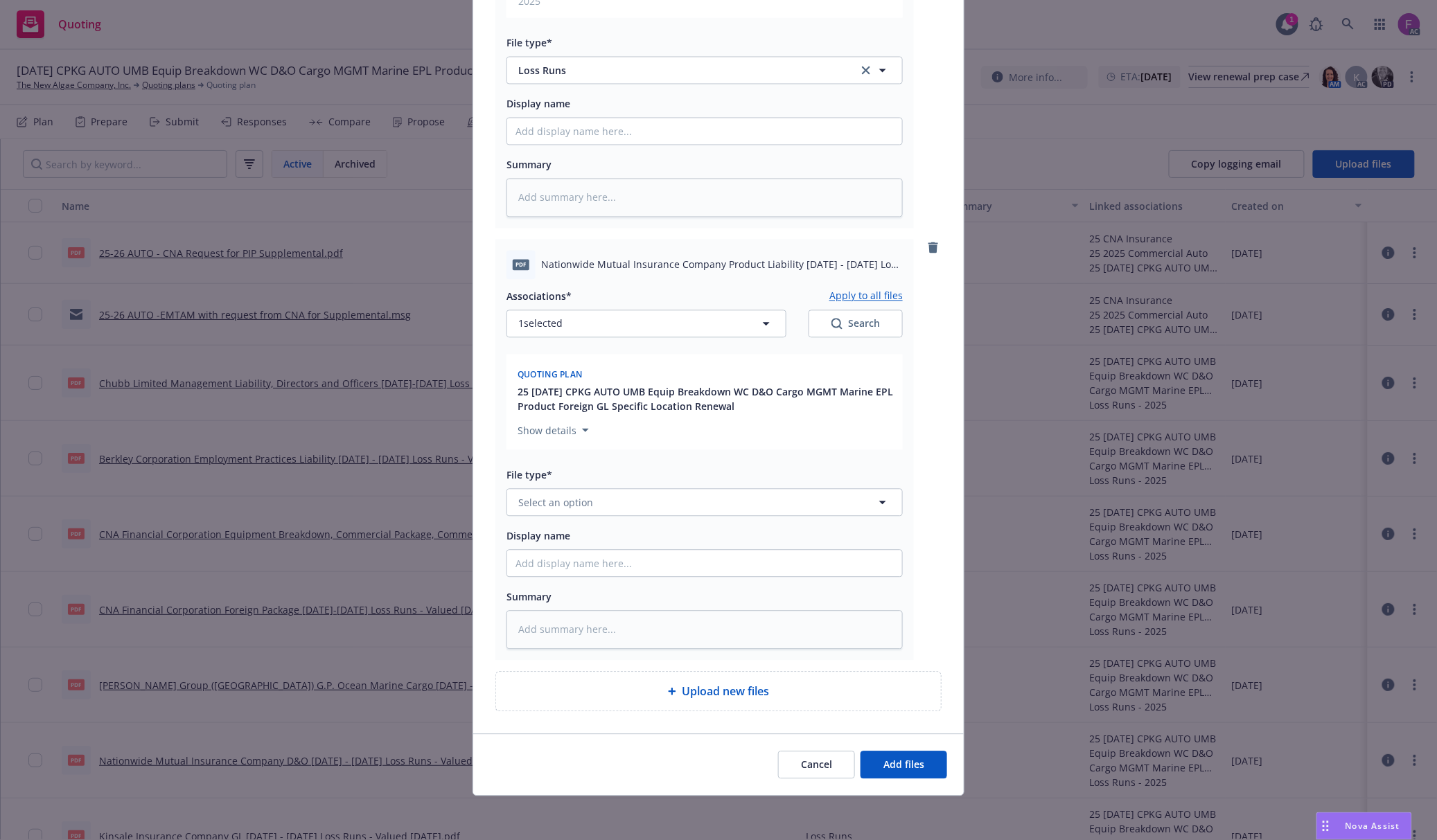
scroll to position [1084, 0]
click at [537, 324] on span "1 selected" at bounding box center [540, 323] width 44 height 14
type textarea "x"
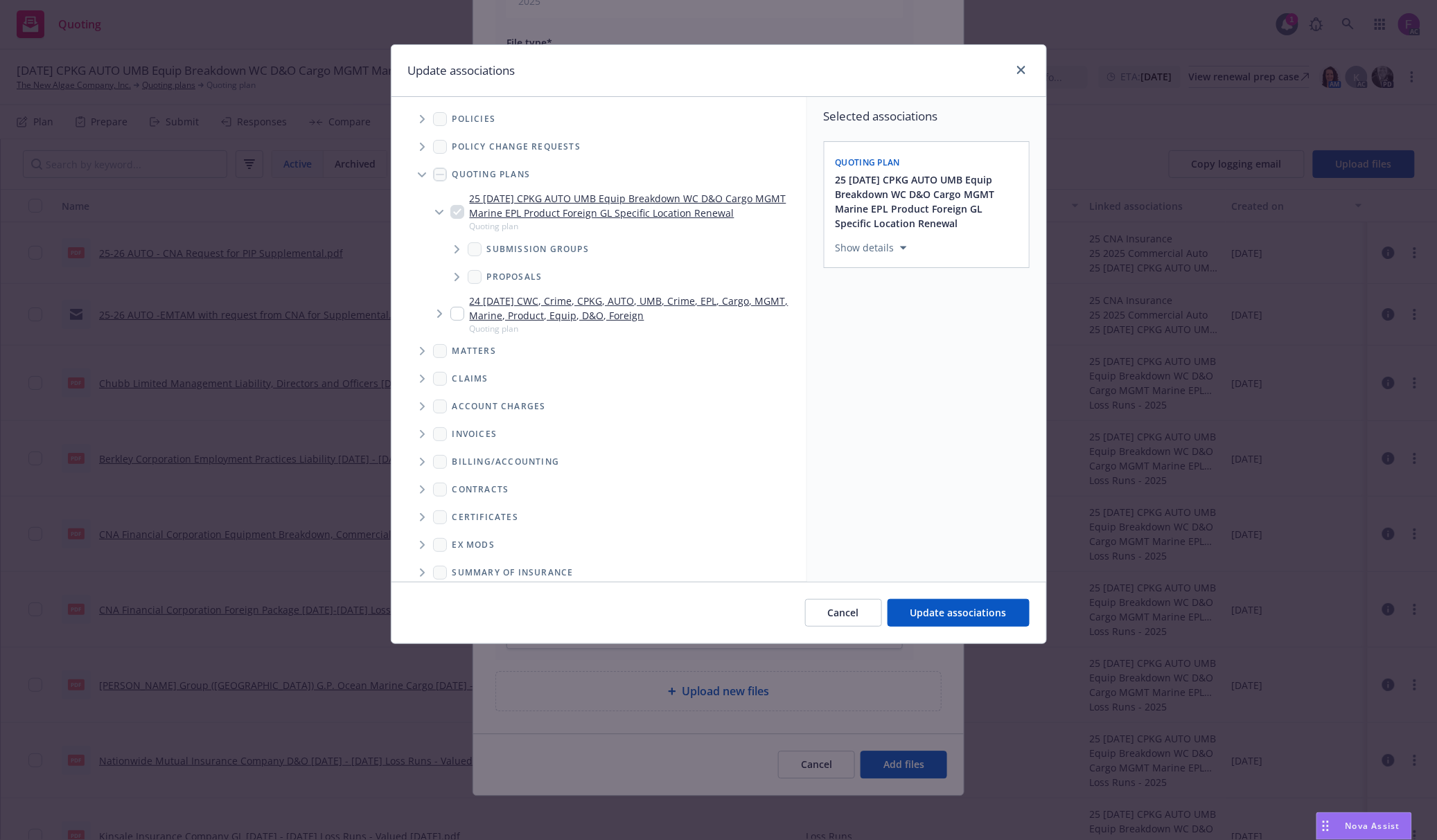
click at [424, 118] on icon "Tree Example" at bounding box center [422, 119] width 5 height 8
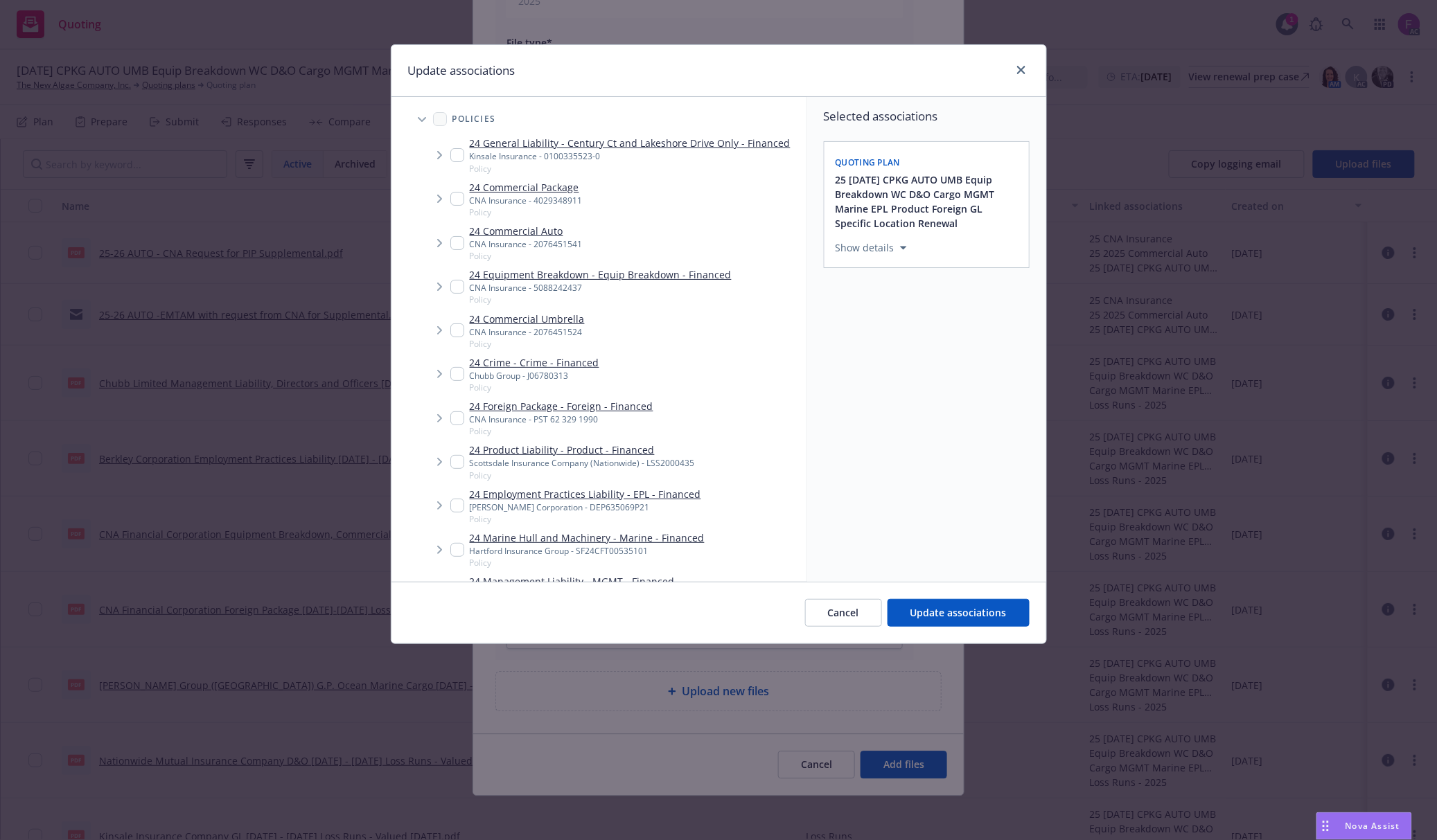
click at [454, 460] on input "Tree Example" at bounding box center [457, 462] width 14 height 14
checkbox input "true"
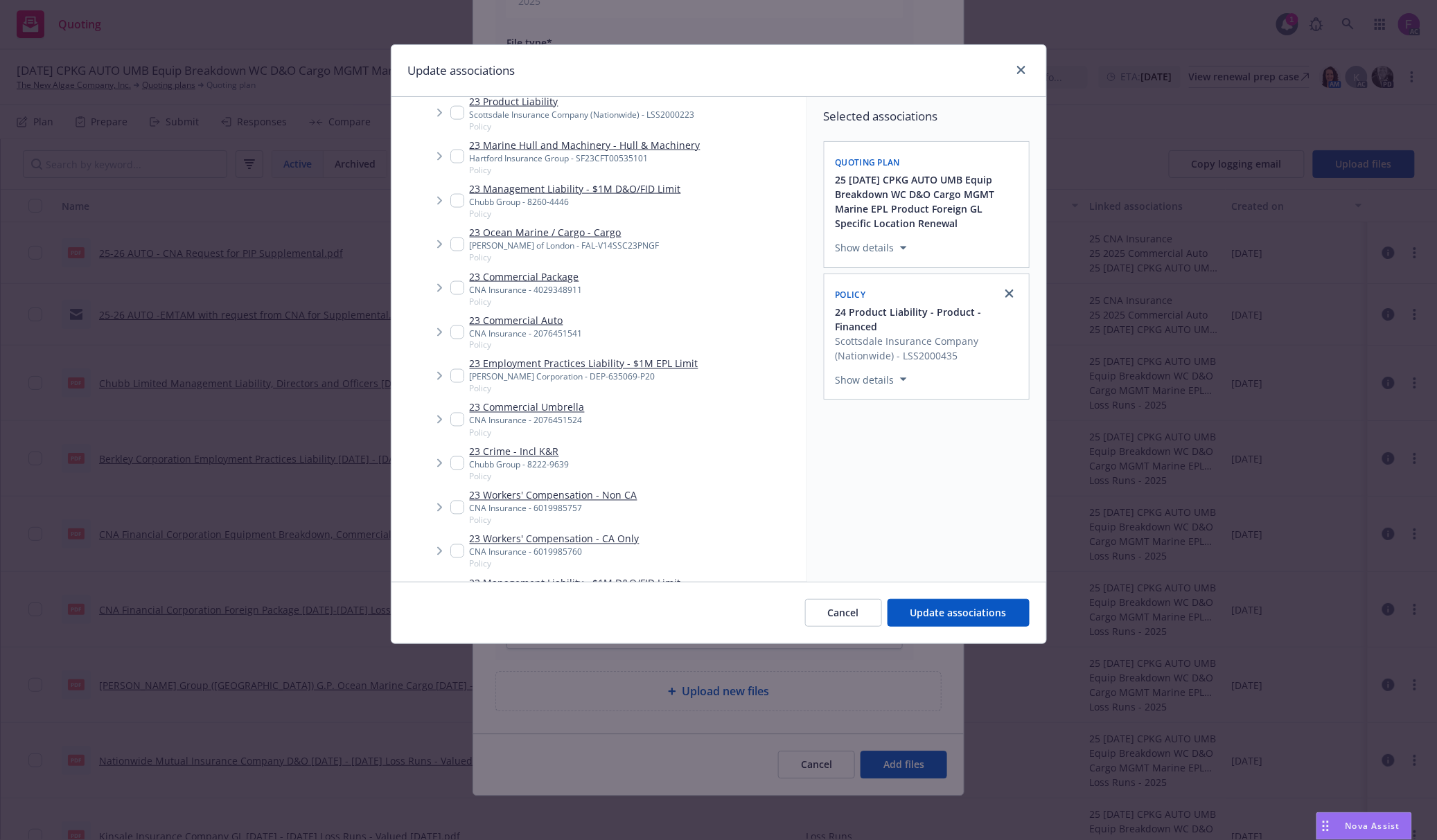
scroll to position [738, 0]
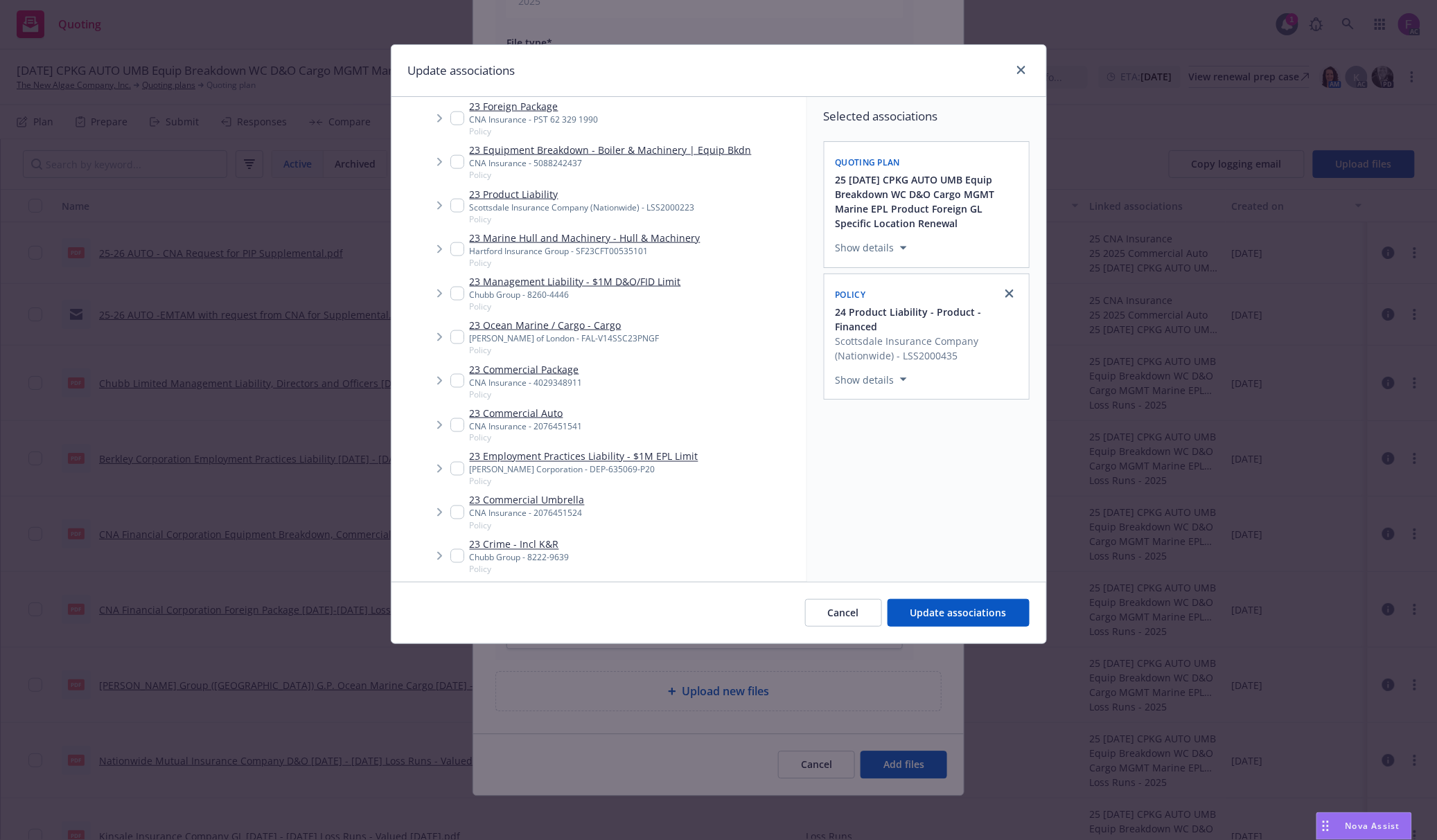
click at [451, 204] on input "Tree Example" at bounding box center [457, 206] width 14 height 14
checkbox input "true"
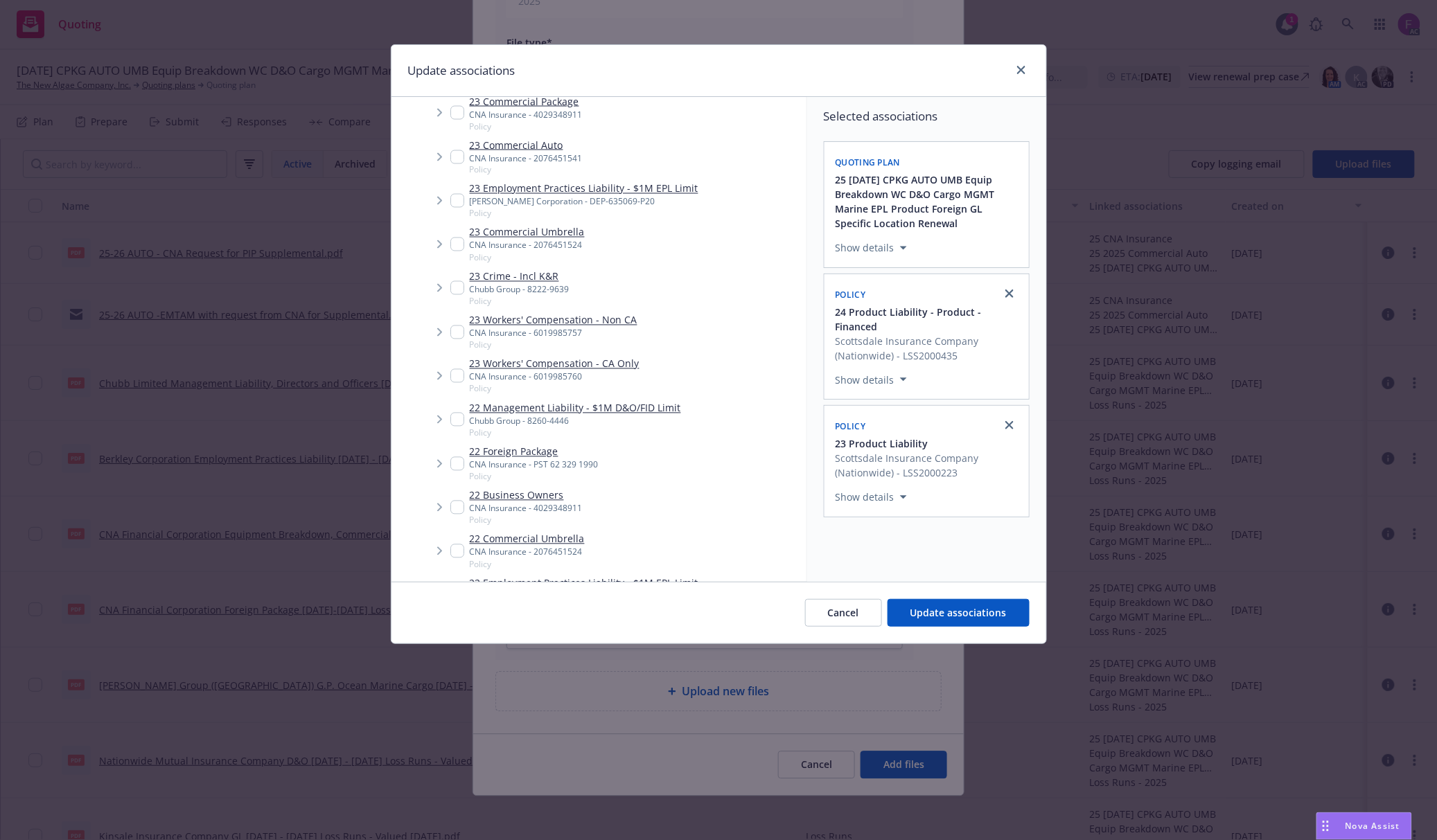
scroll to position [1293, 0]
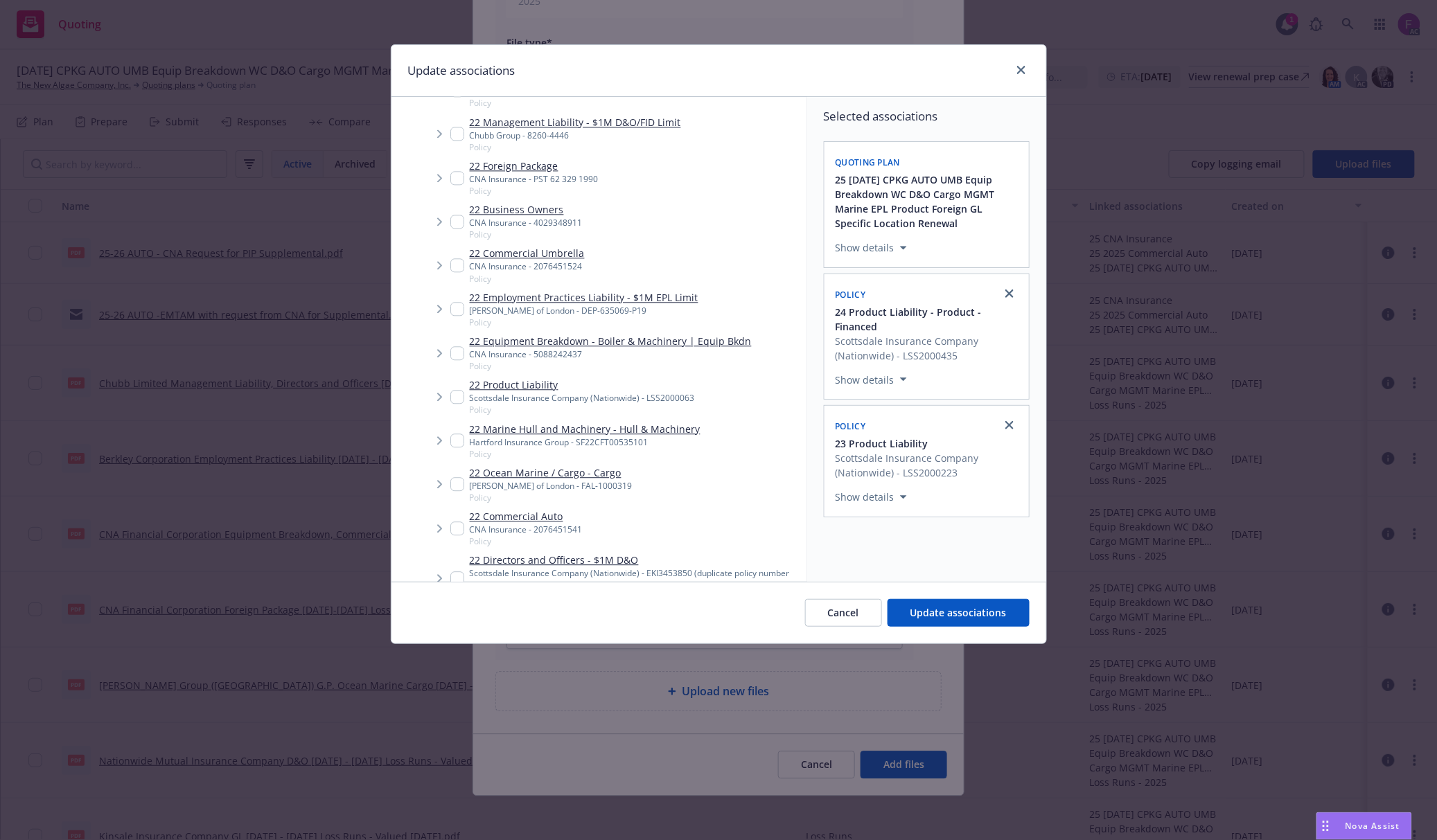
click at [458, 640] on button "Hide details" at bounding box center [452, 649] width 79 height 16
click at [454, 444] on input "Tree Example" at bounding box center [457, 440] width 14 height 14
checkbox input "false"
click at [453, 397] on input "Tree Example" at bounding box center [457, 397] width 14 height 14
checkbox input "true"
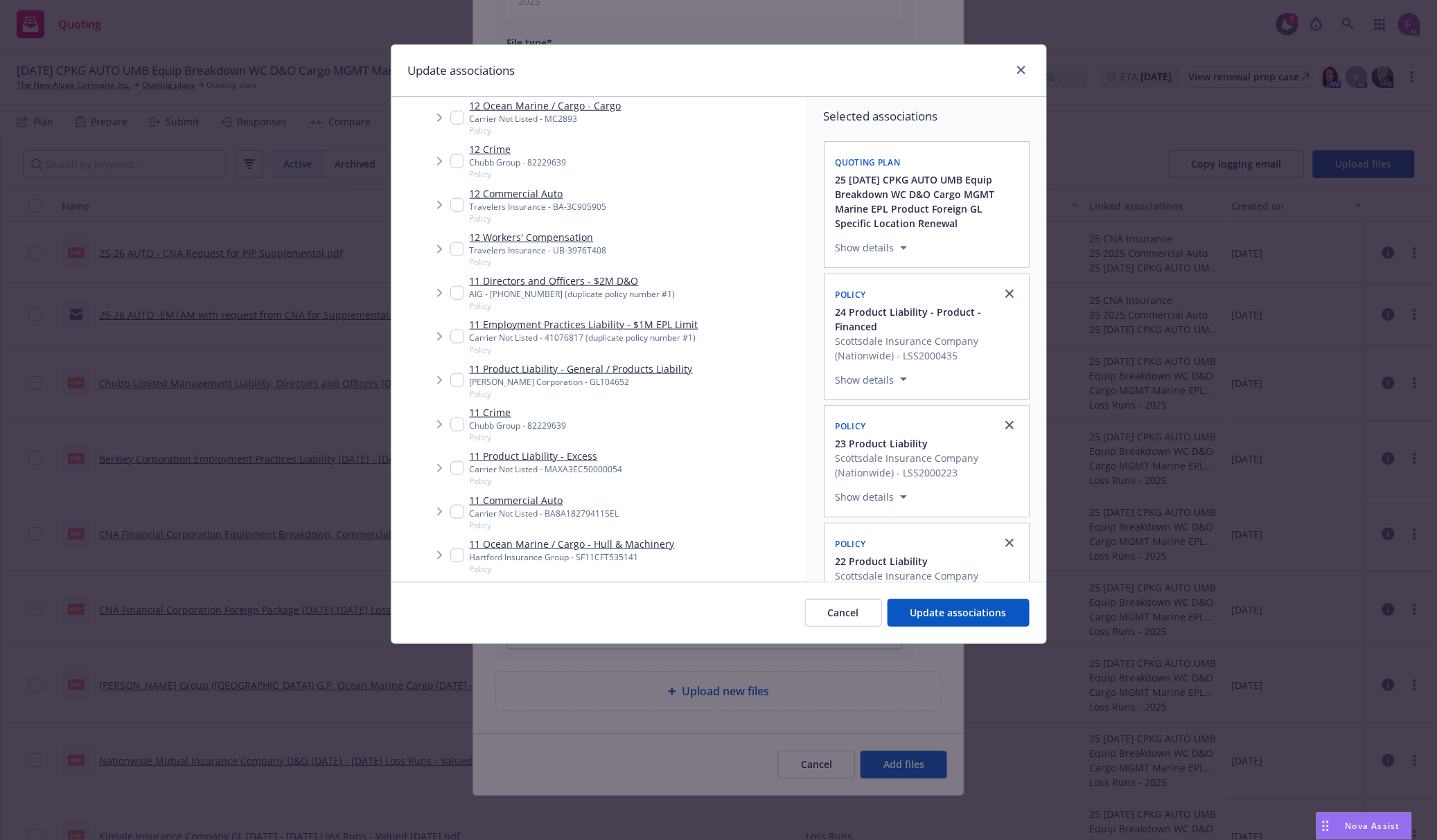
scroll to position [7572, 0]
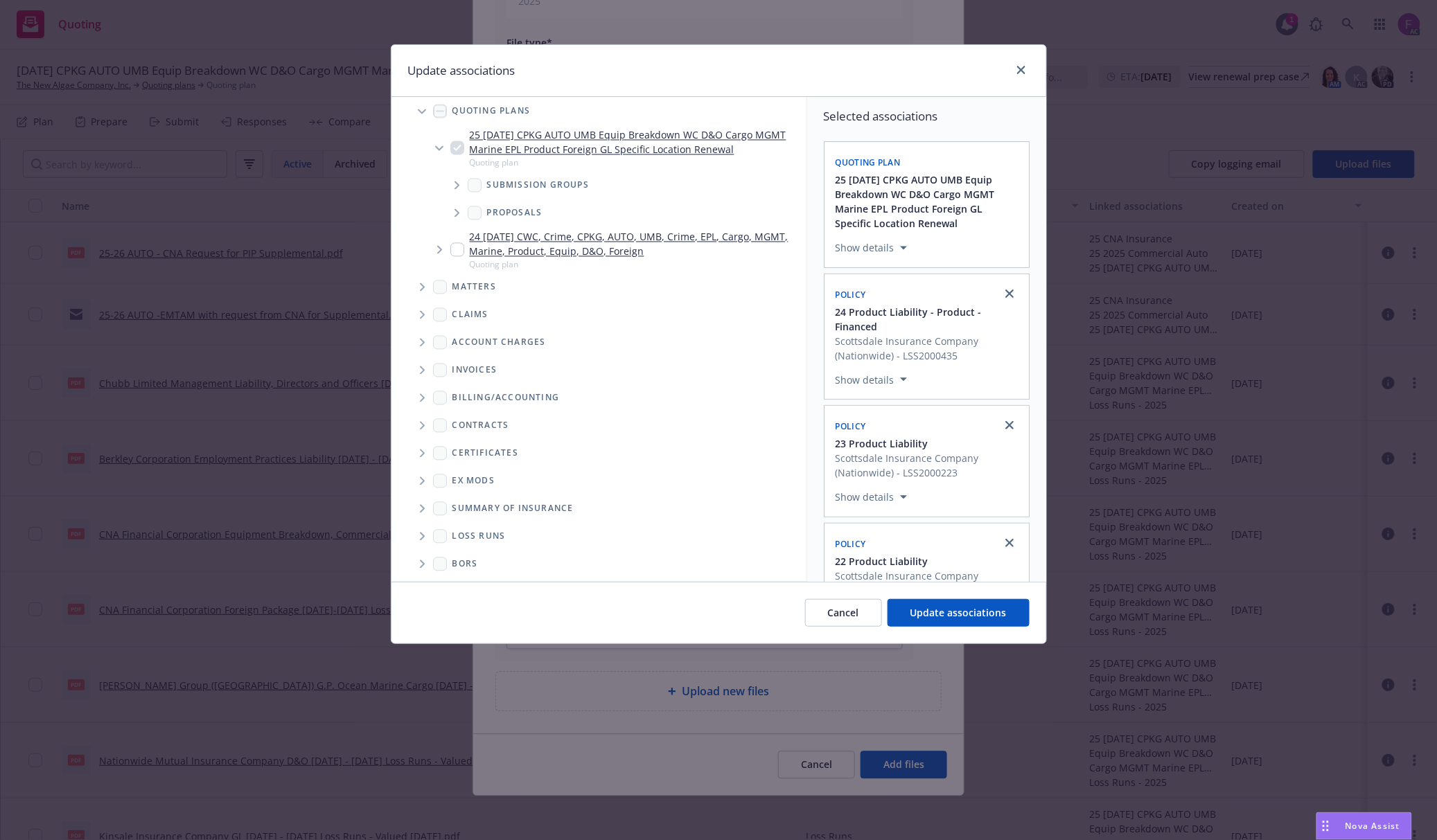
click at [421, 533] on icon "Folder Tree Example" at bounding box center [422, 537] width 5 height 8
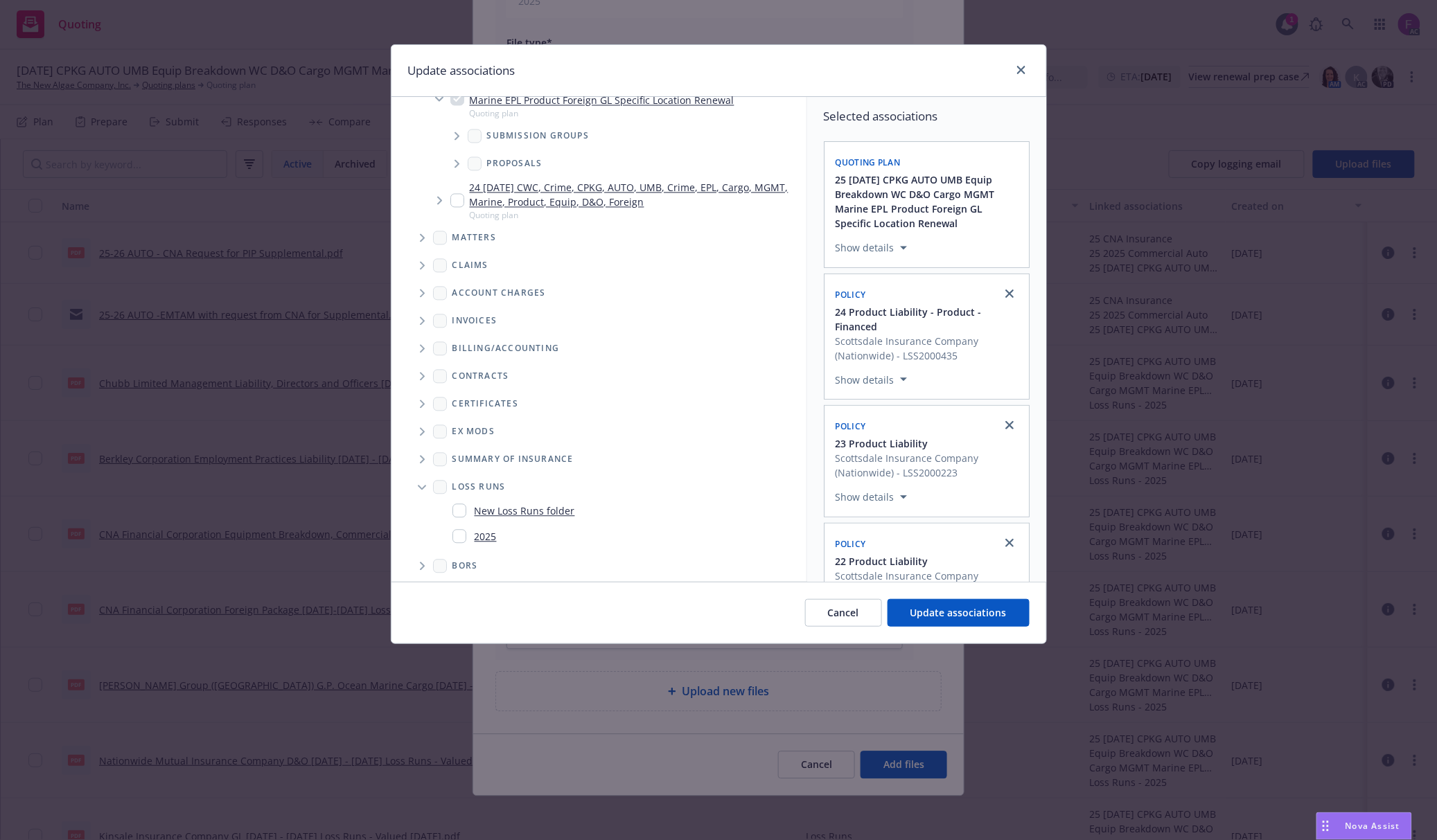
scroll to position [7624, 0]
click at [460, 532] on input "Folder Tree Example" at bounding box center [459, 534] width 14 height 14
checkbox input "true"
click at [898, 610] on button "Update associations" at bounding box center [958, 613] width 142 height 28
type textarea "x"
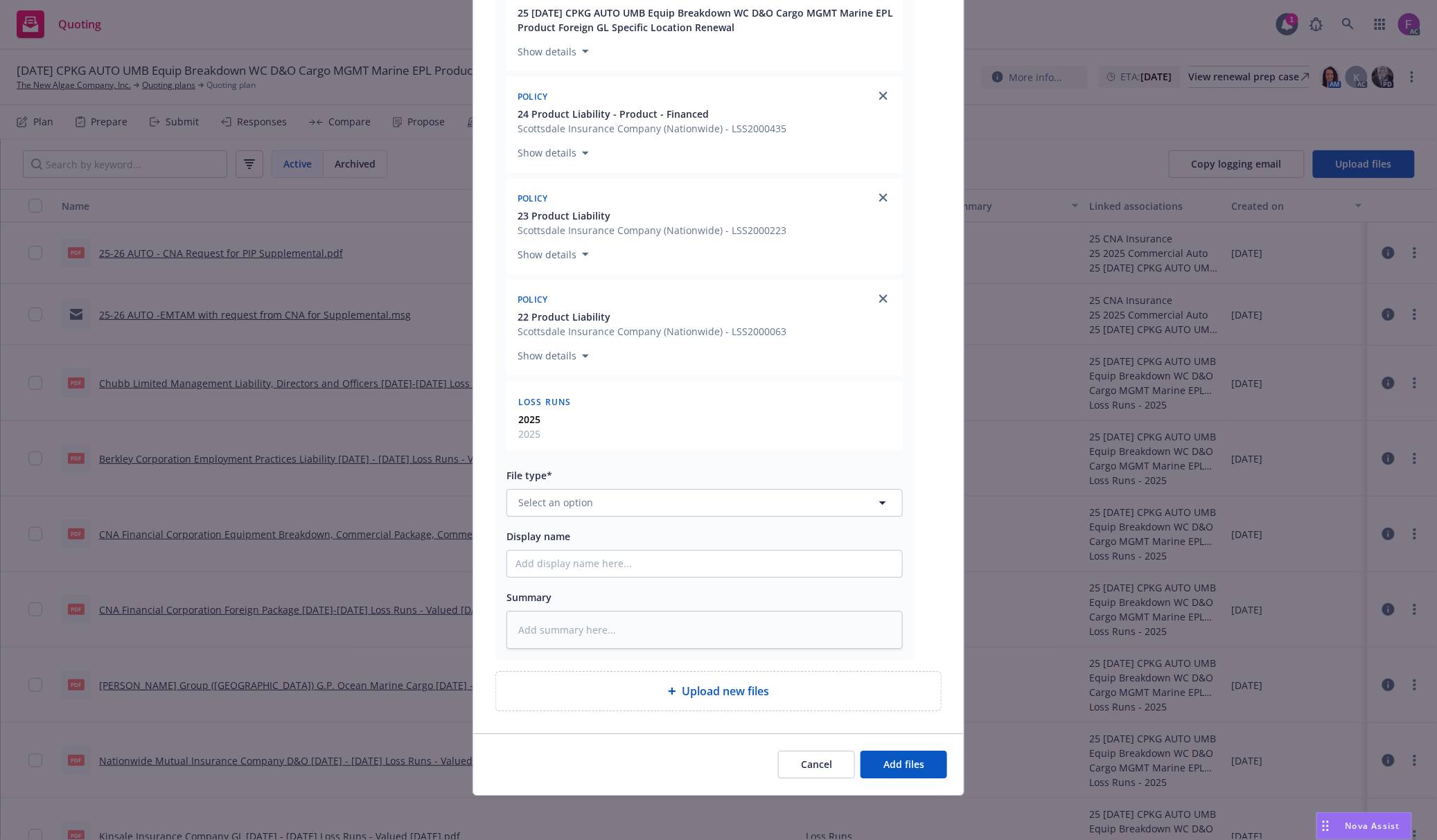
scroll to position [1466, 0]
click at [634, 505] on button "Select an option" at bounding box center [705, 502] width 396 height 28
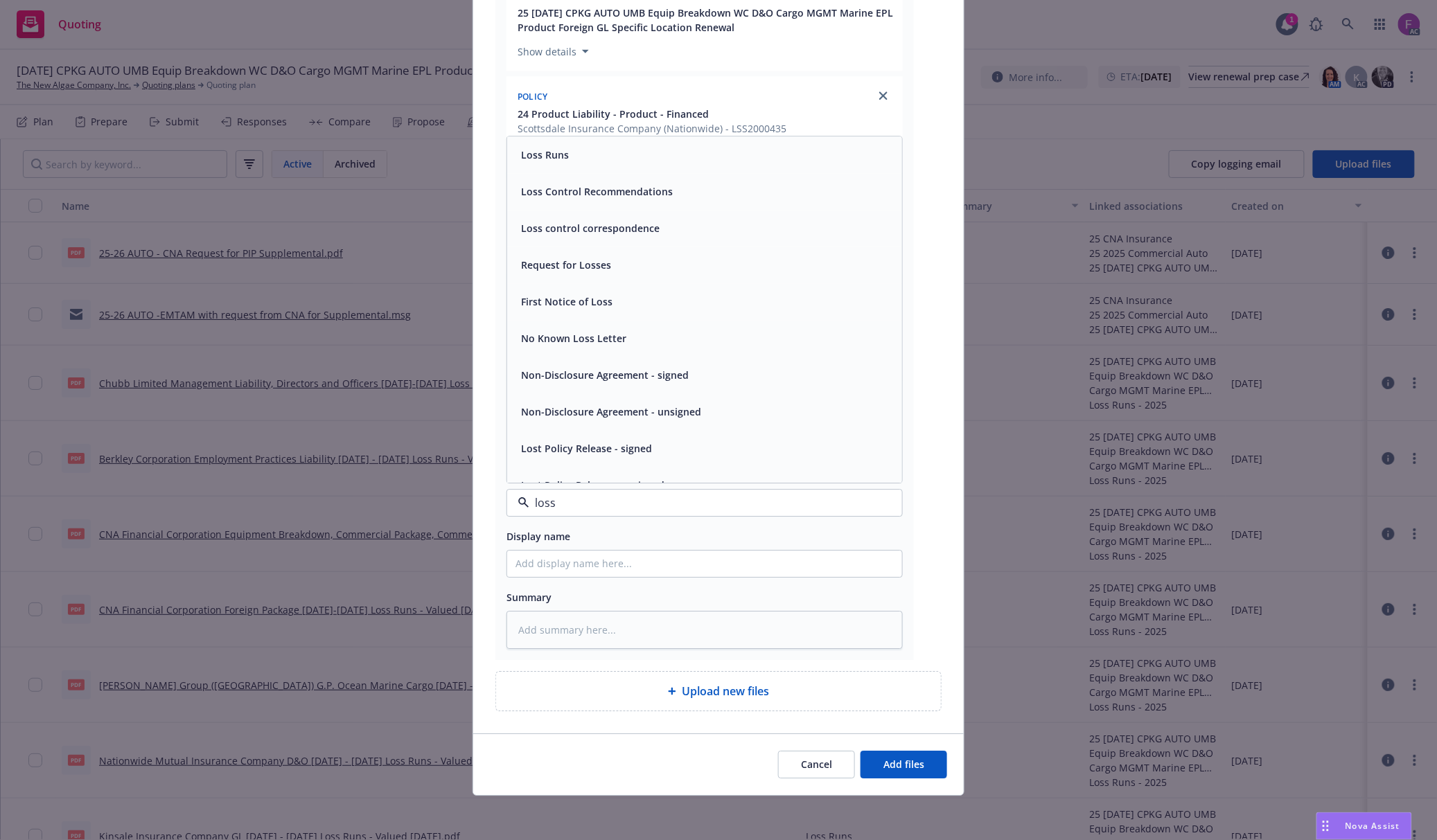
paste input "Loss Run"
type input "Loss Run"
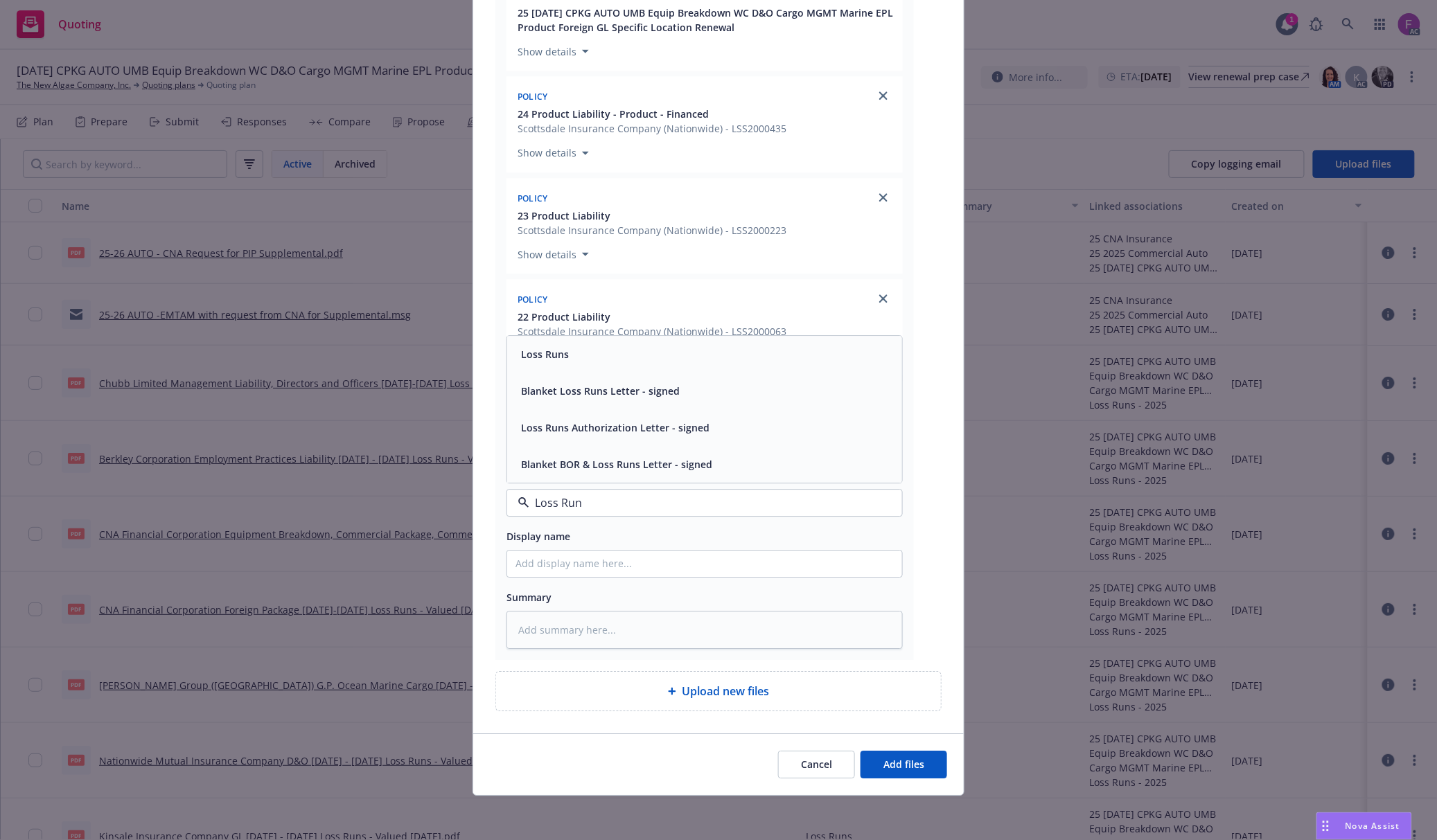
click at [565, 346] on div "Loss Runs" at bounding box center [705, 354] width 378 height 20
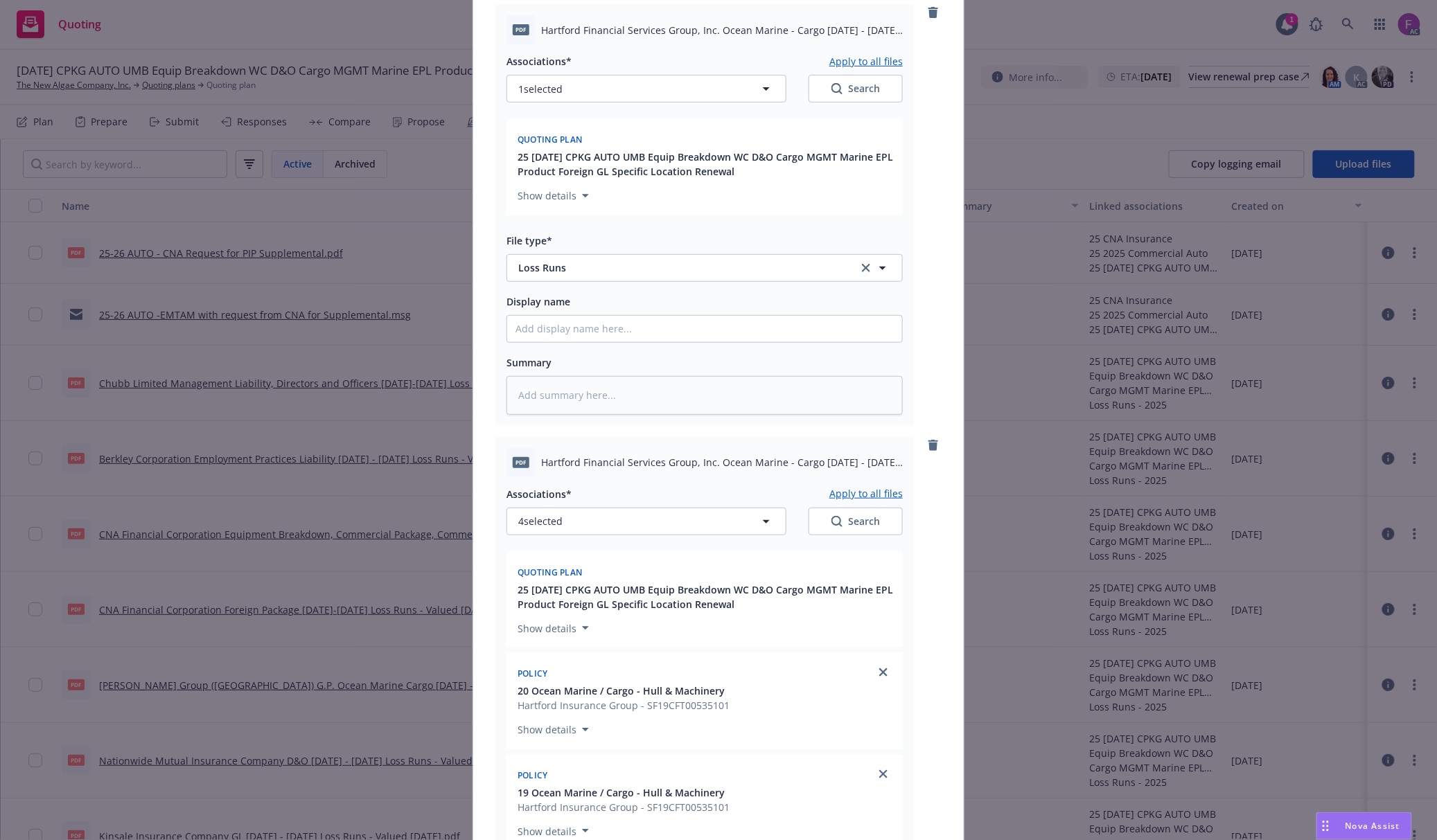
scroll to position [0, 0]
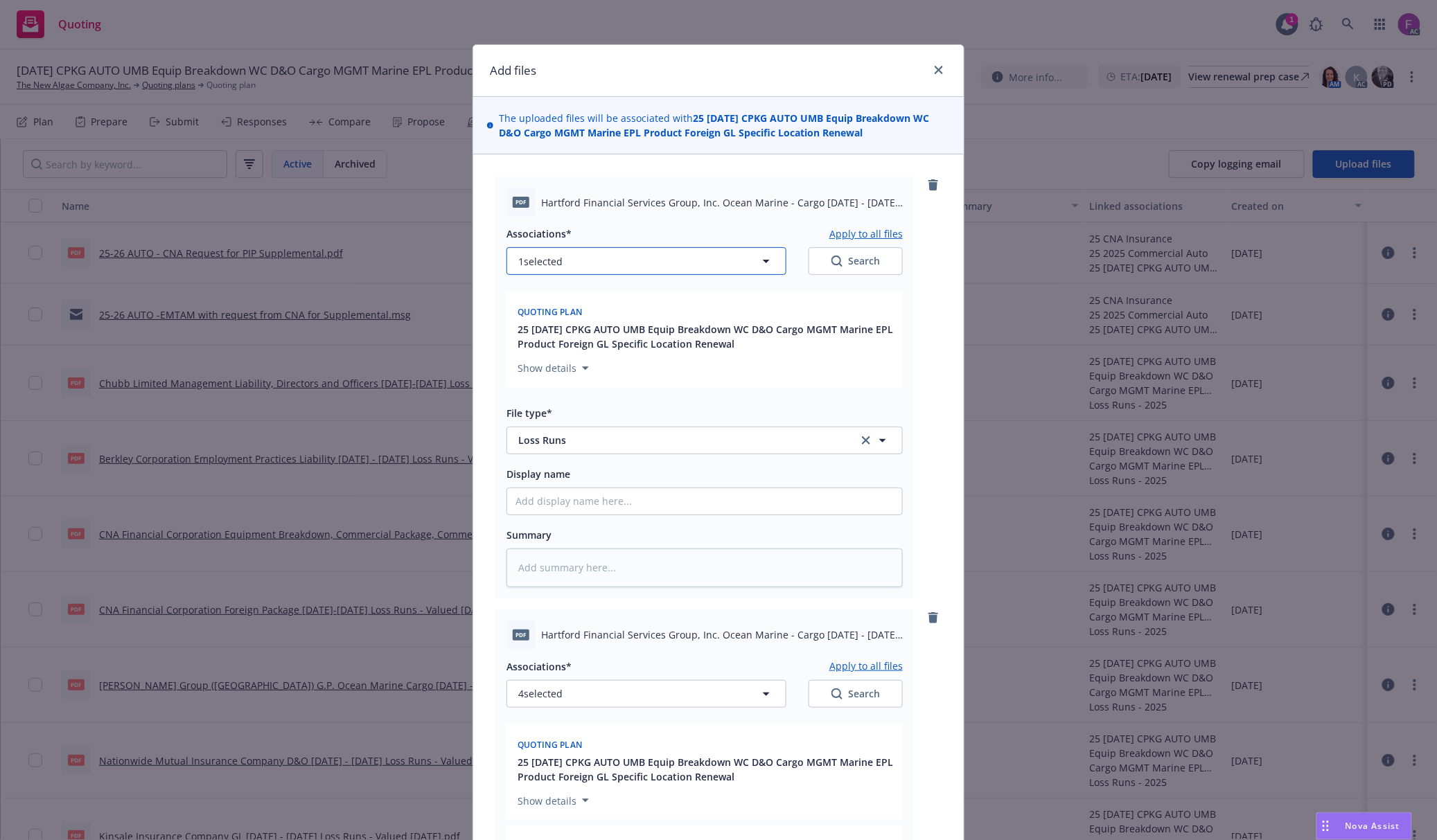
click at [585, 256] on button "1 selected" at bounding box center [646, 261] width 279 height 28
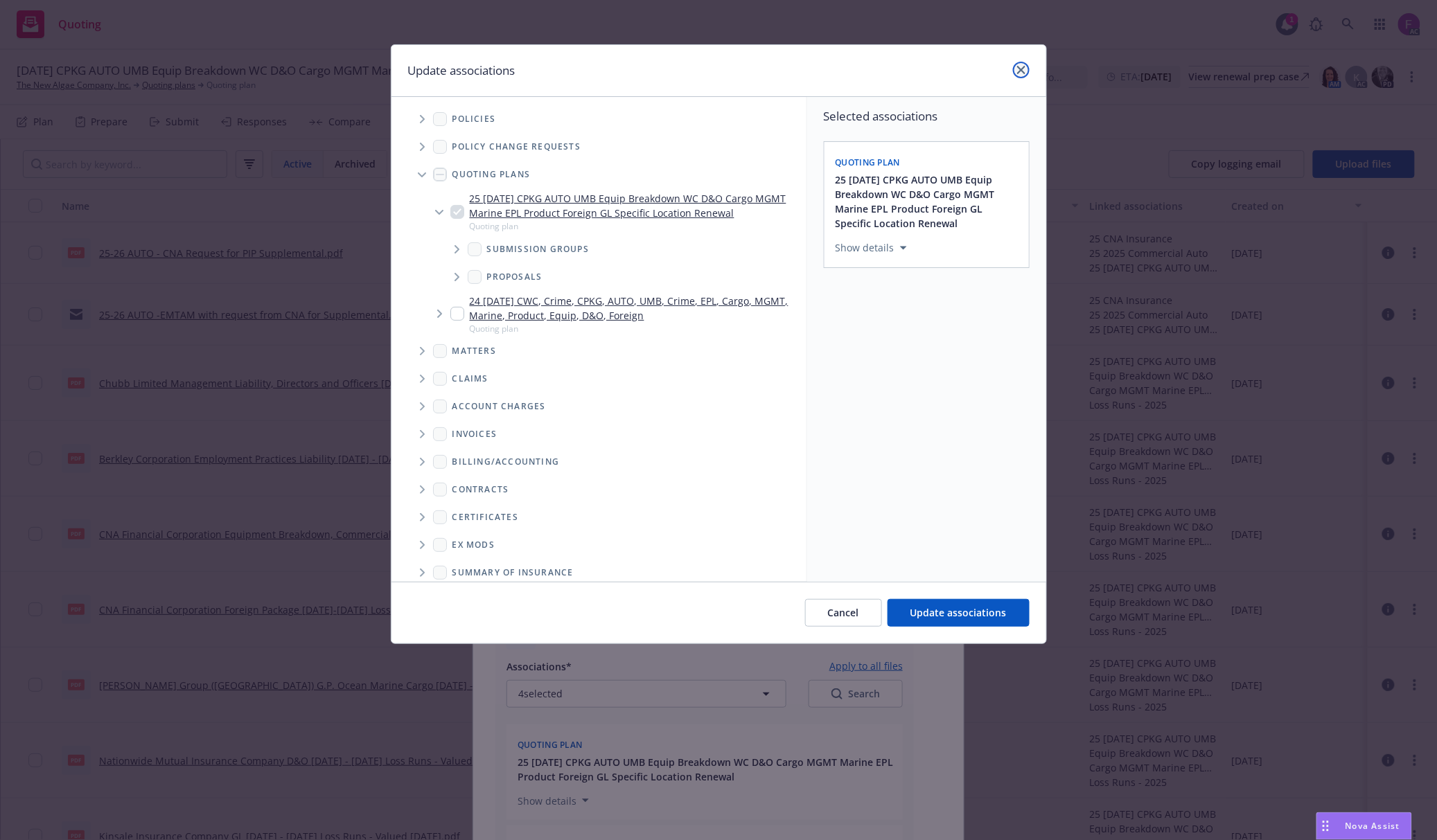
click at [1020, 70] on icon "close" at bounding box center [1021, 70] width 8 height 8
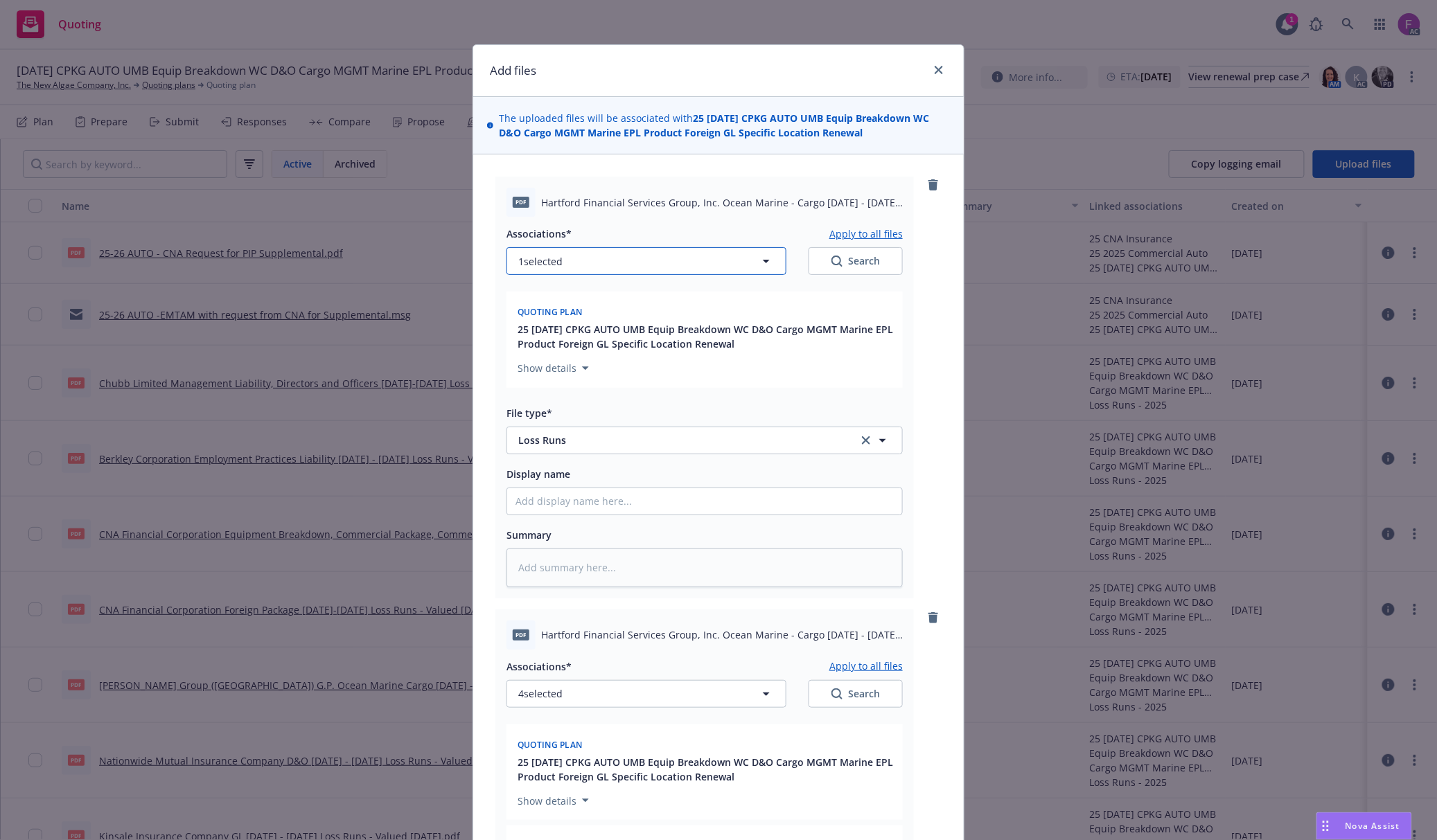
click at [538, 252] on button "1 selected" at bounding box center [646, 261] width 279 height 28
type textarea "x"
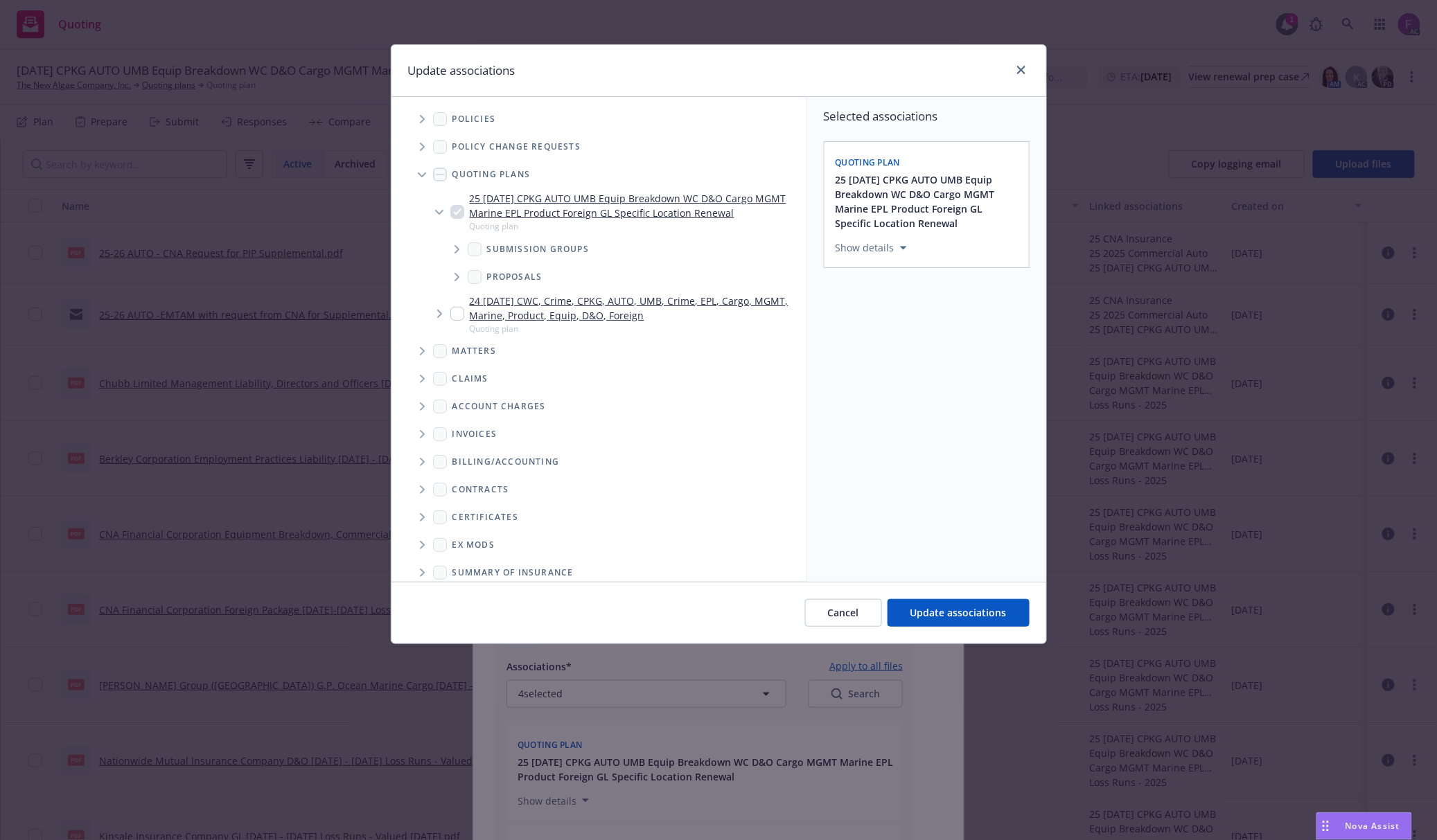
scroll to position [68, 0]
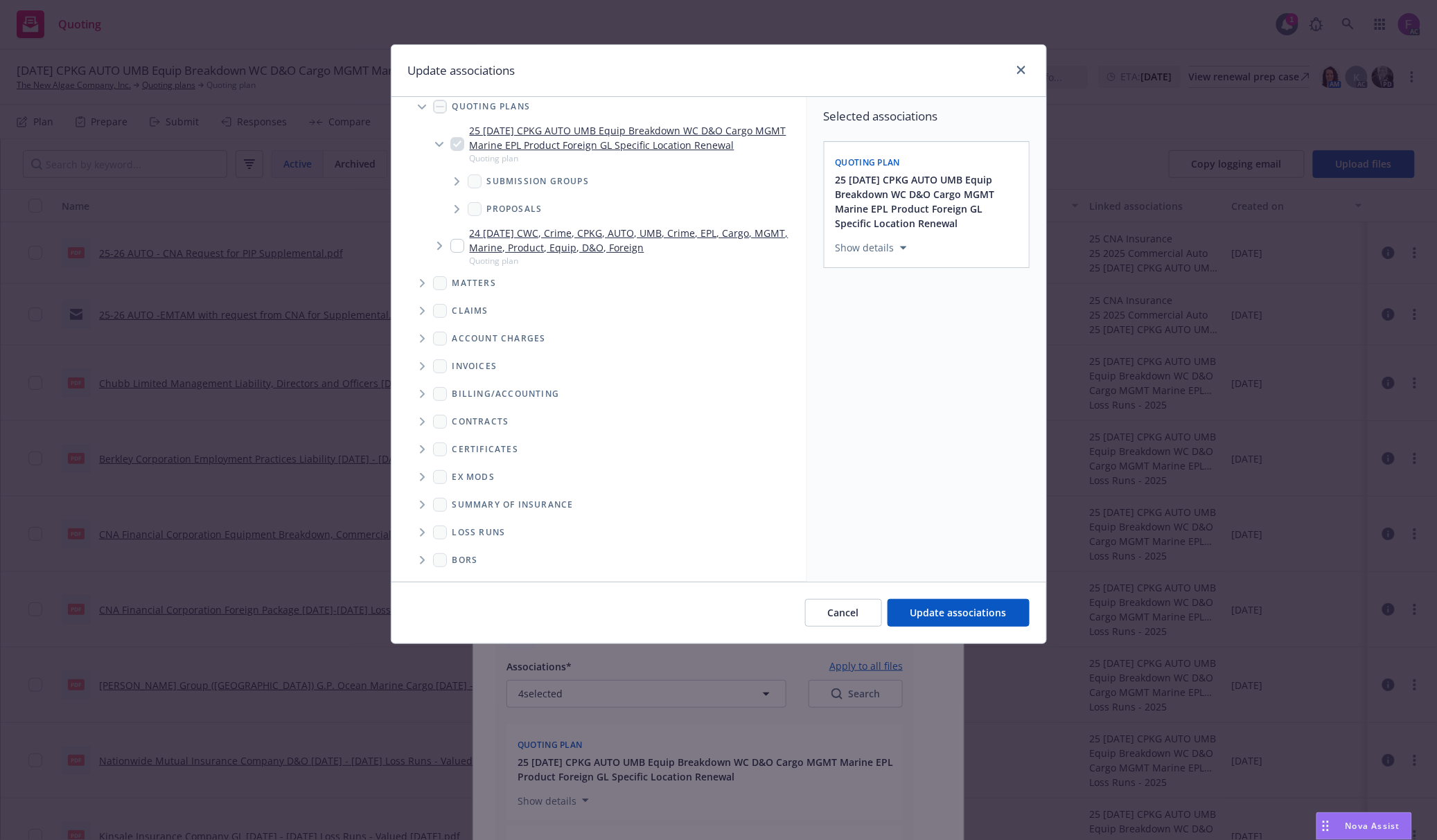
drag, startPoint x: 419, startPoint y: 529, endPoint x: 428, endPoint y: 529, distance: 9.0
click at [420, 529] on icon "Folder Tree Example" at bounding box center [422, 532] width 5 height 8
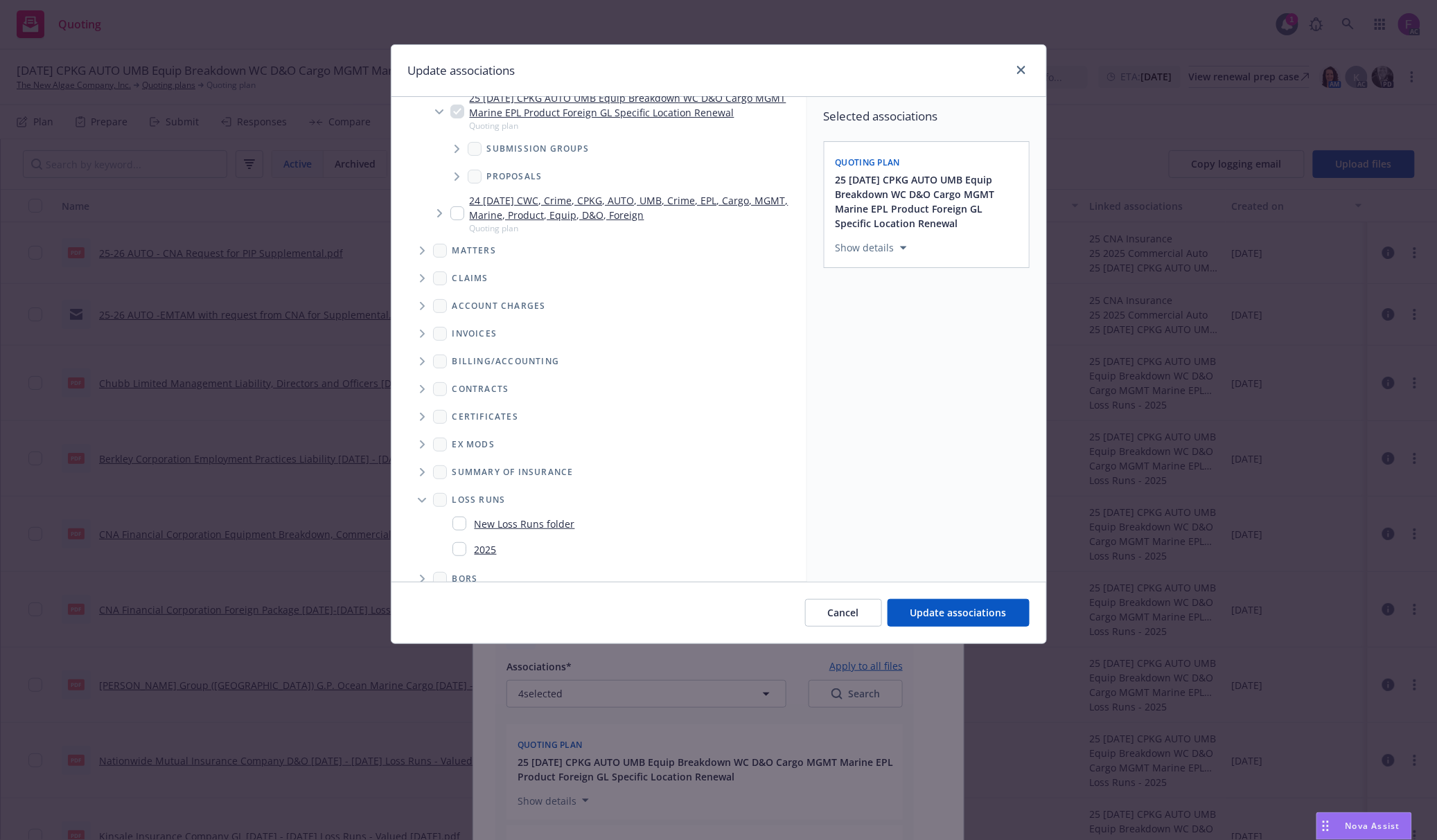
scroll to position [119, 0]
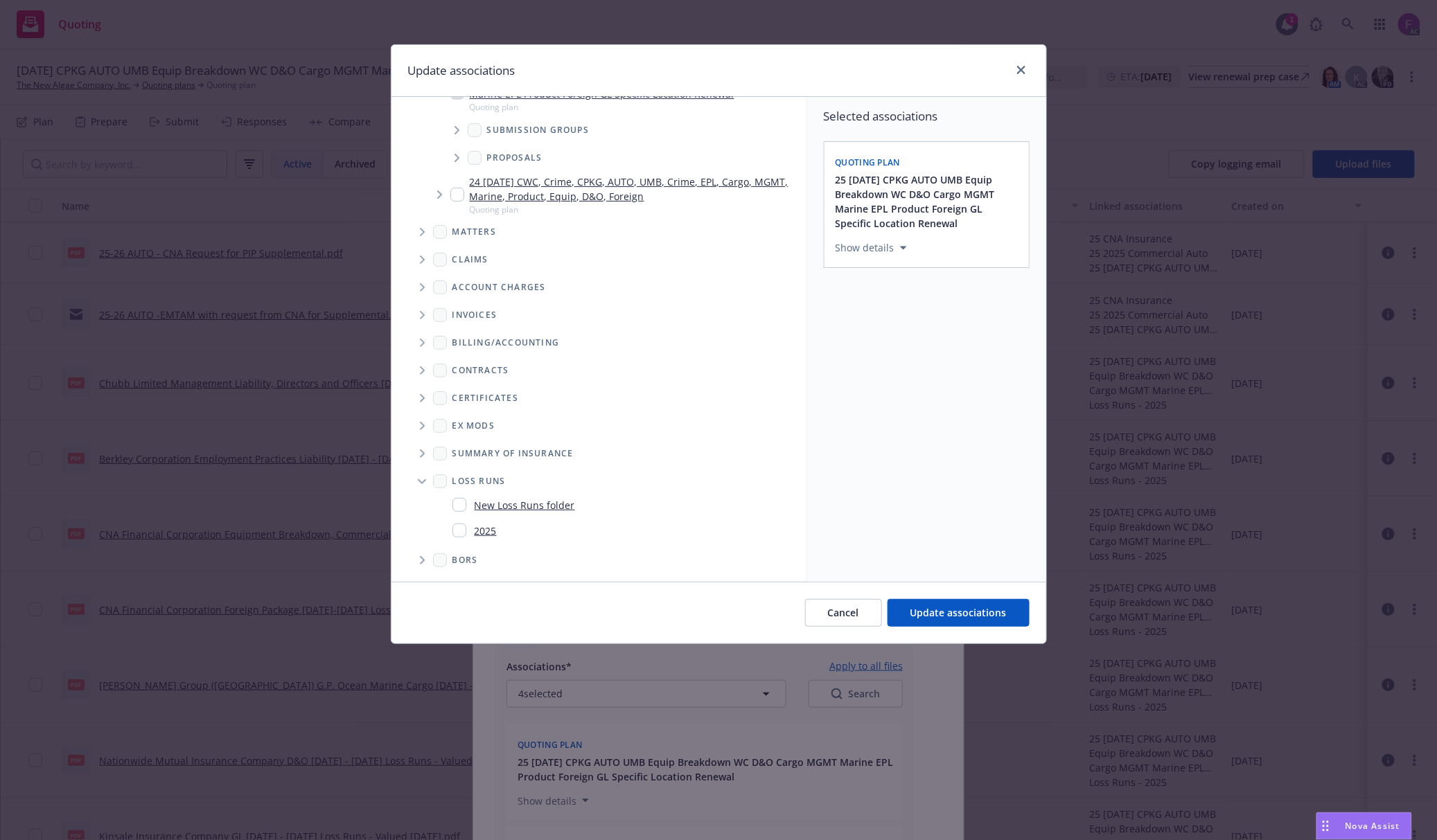
drag, startPoint x: 458, startPoint y: 528, endPoint x: 938, endPoint y: 460, distance: 484.8
click at [460, 528] on input "Folder Tree Example" at bounding box center [459, 531] width 14 height 14
checkbox input "true"
click at [939, 458] on div "Selected associations Quoting plan 25 11/01/25 CPKG AUTO UMB Equip Breakdown WC…" at bounding box center [927, 339] width 239 height 485
click at [974, 613] on span "Update associations" at bounding box center [958, 613] width 96 height 13
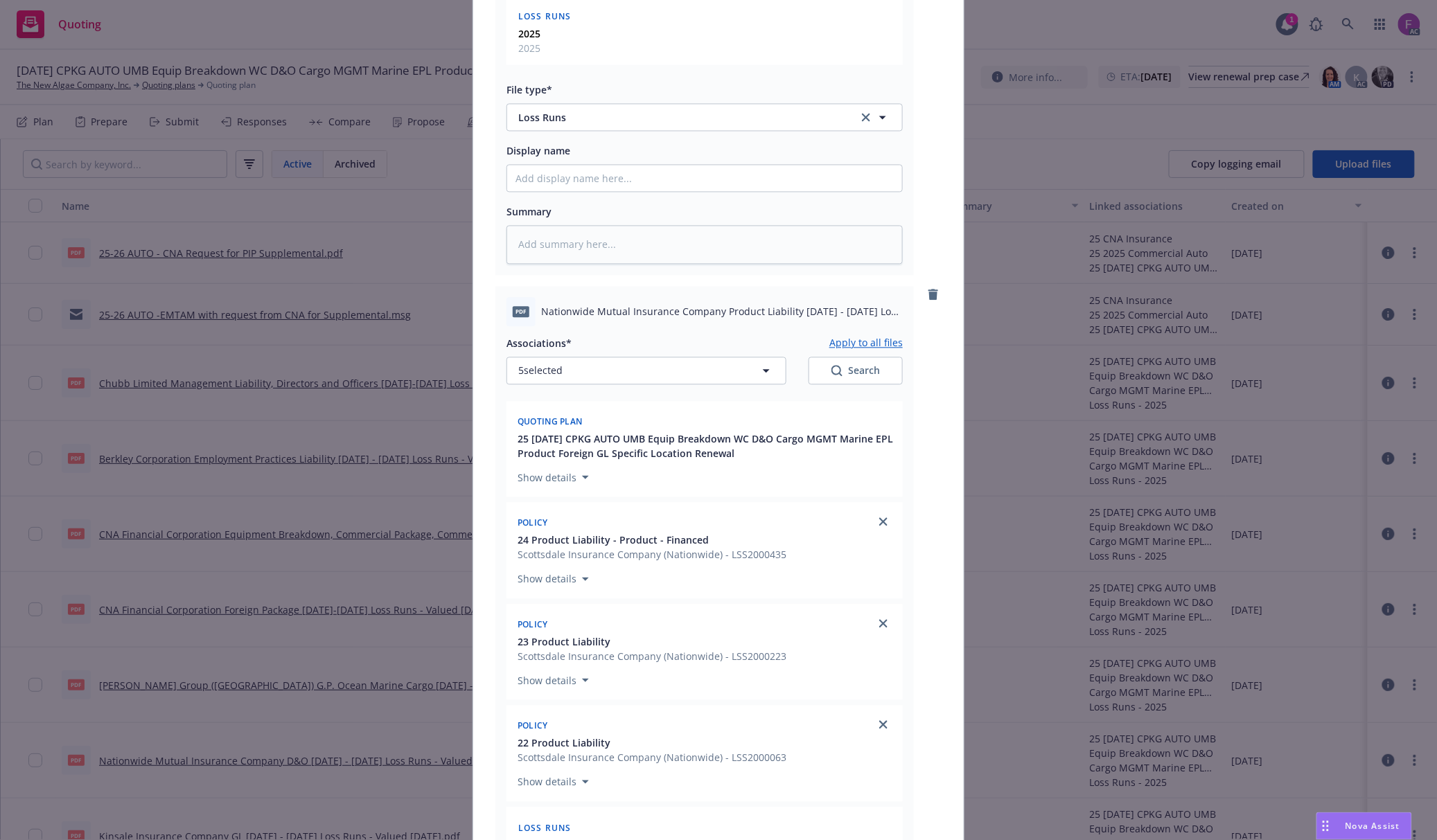
scroll to position [1541, 0]
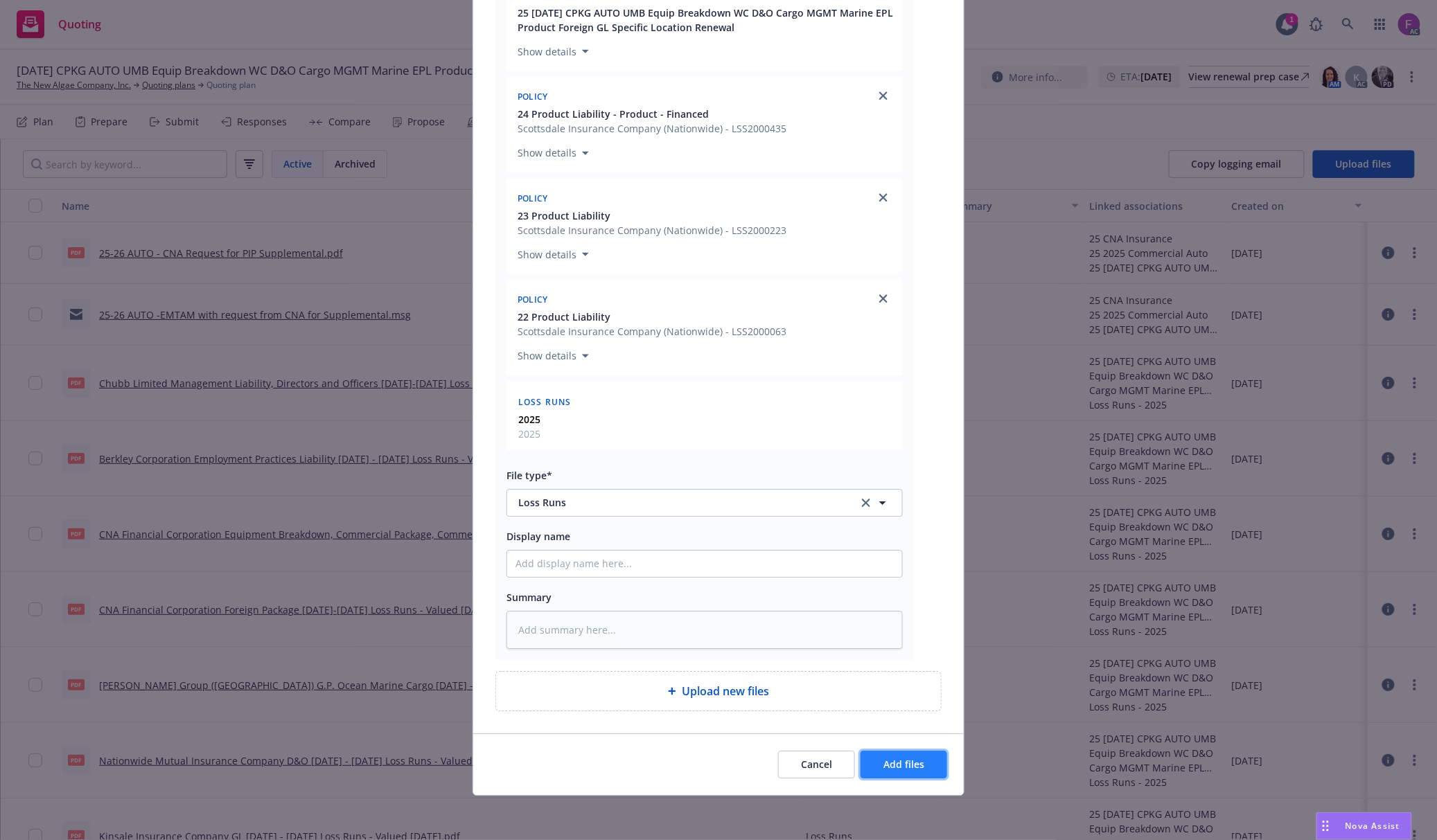
click at [894, 771] on button "Add files" at bounding box center [903, 765] width 87 height 28
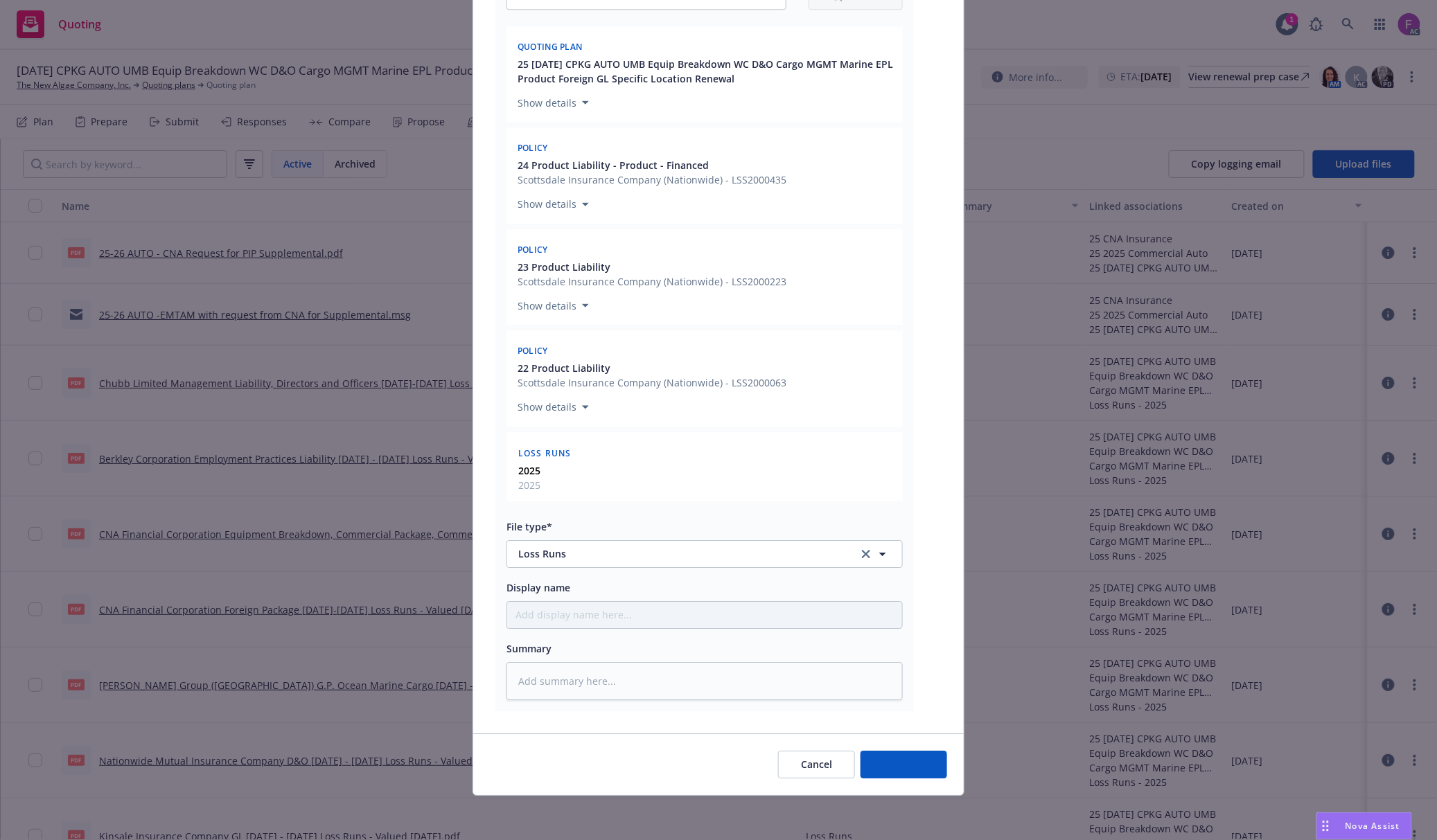
scroll to position [1489, 0]
type textarea "x"
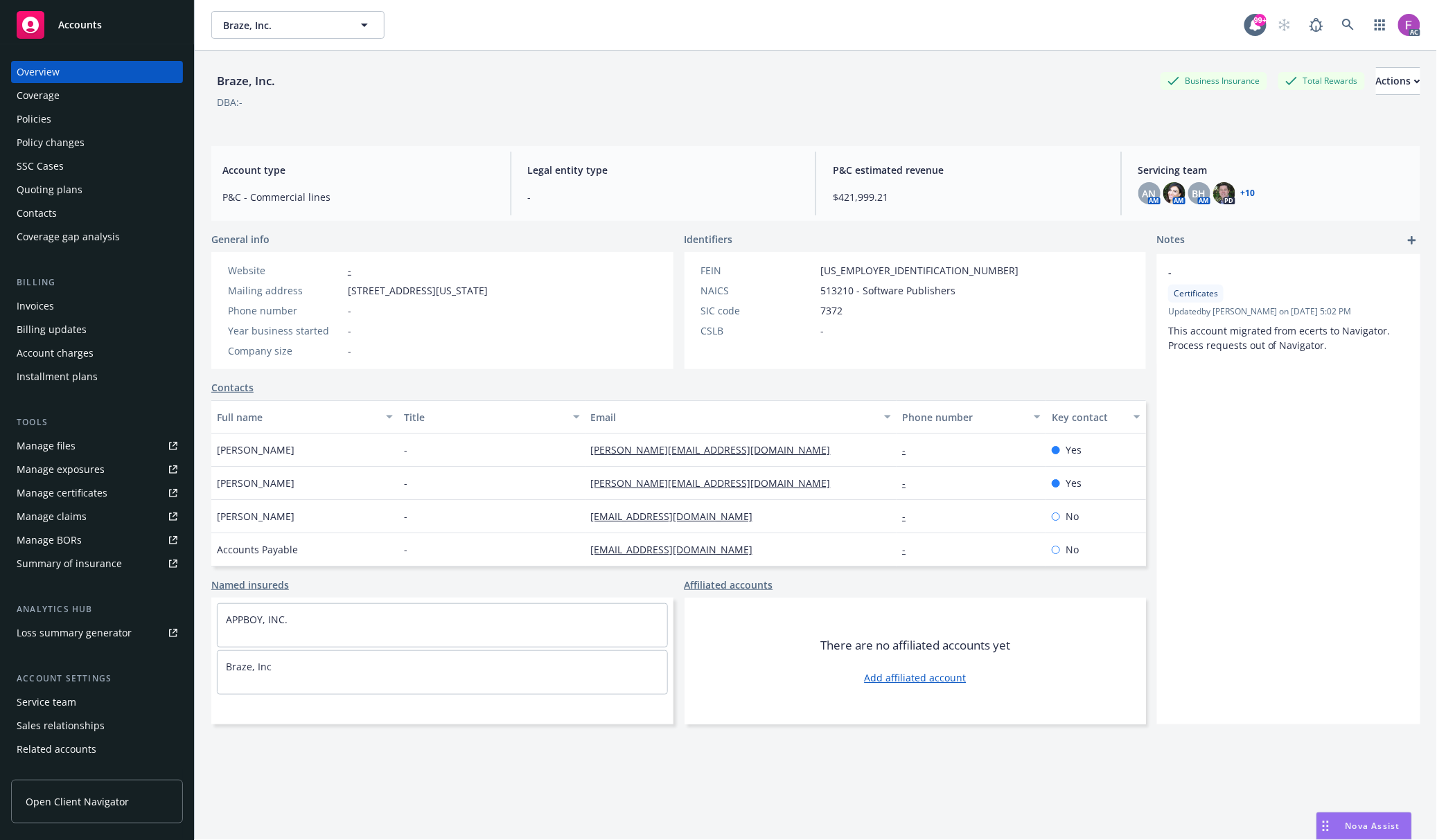
drag, startPoint x: 64, startPoint y: 125, endPoint x: 78, endPoint y: 123, distance: 14.1
click at [64, 123] on div "Policies" at bounding box center [96, 120] width 161 height 22
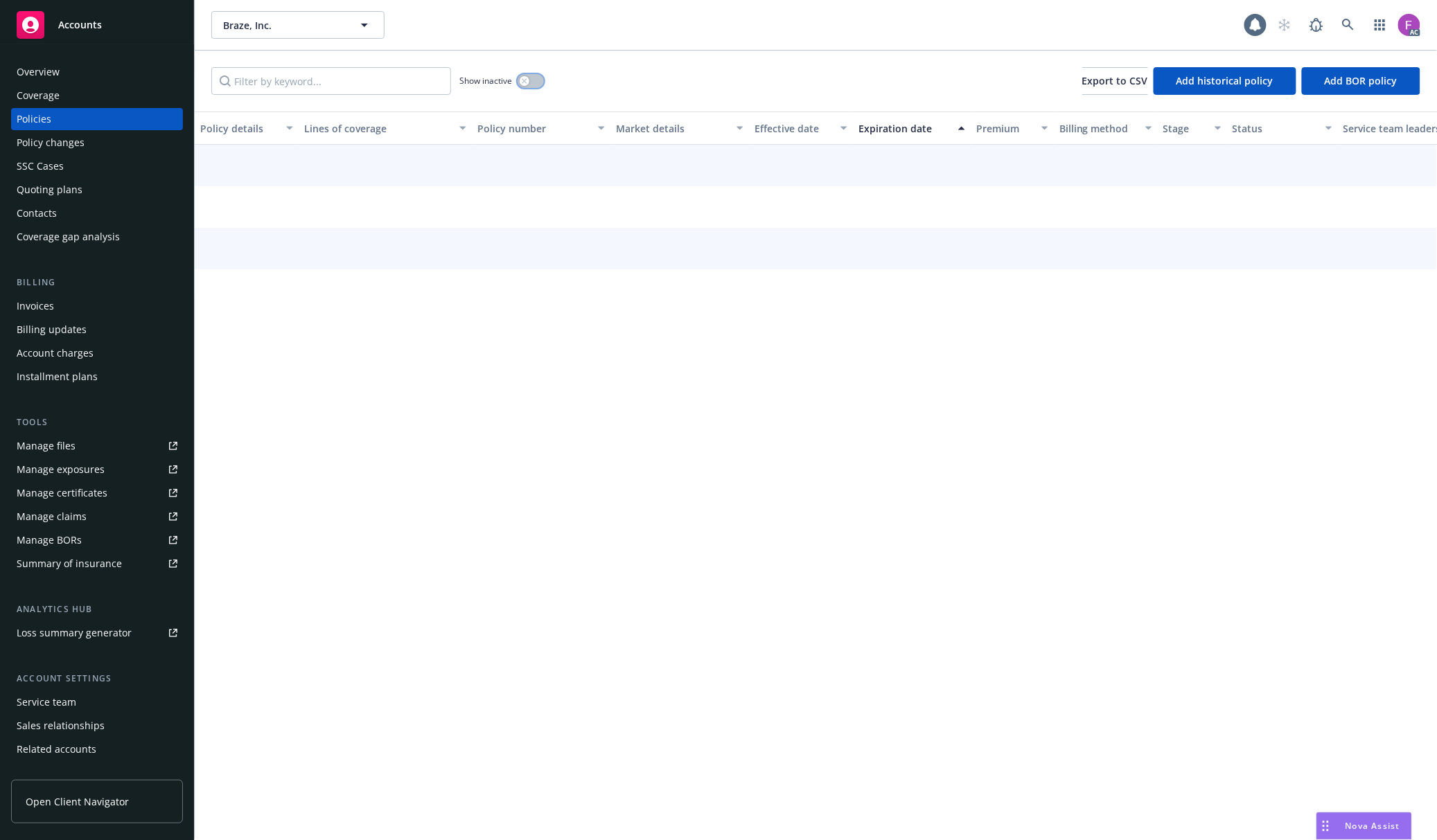
click at [532, 79] on button "button" at bounding box center [530, 81] width 26 height 14
click at [327, 79] on input "Filter by keyword..." at bounding box center [331, 81] width 240 height 28
paste input "B0507NC2400077"
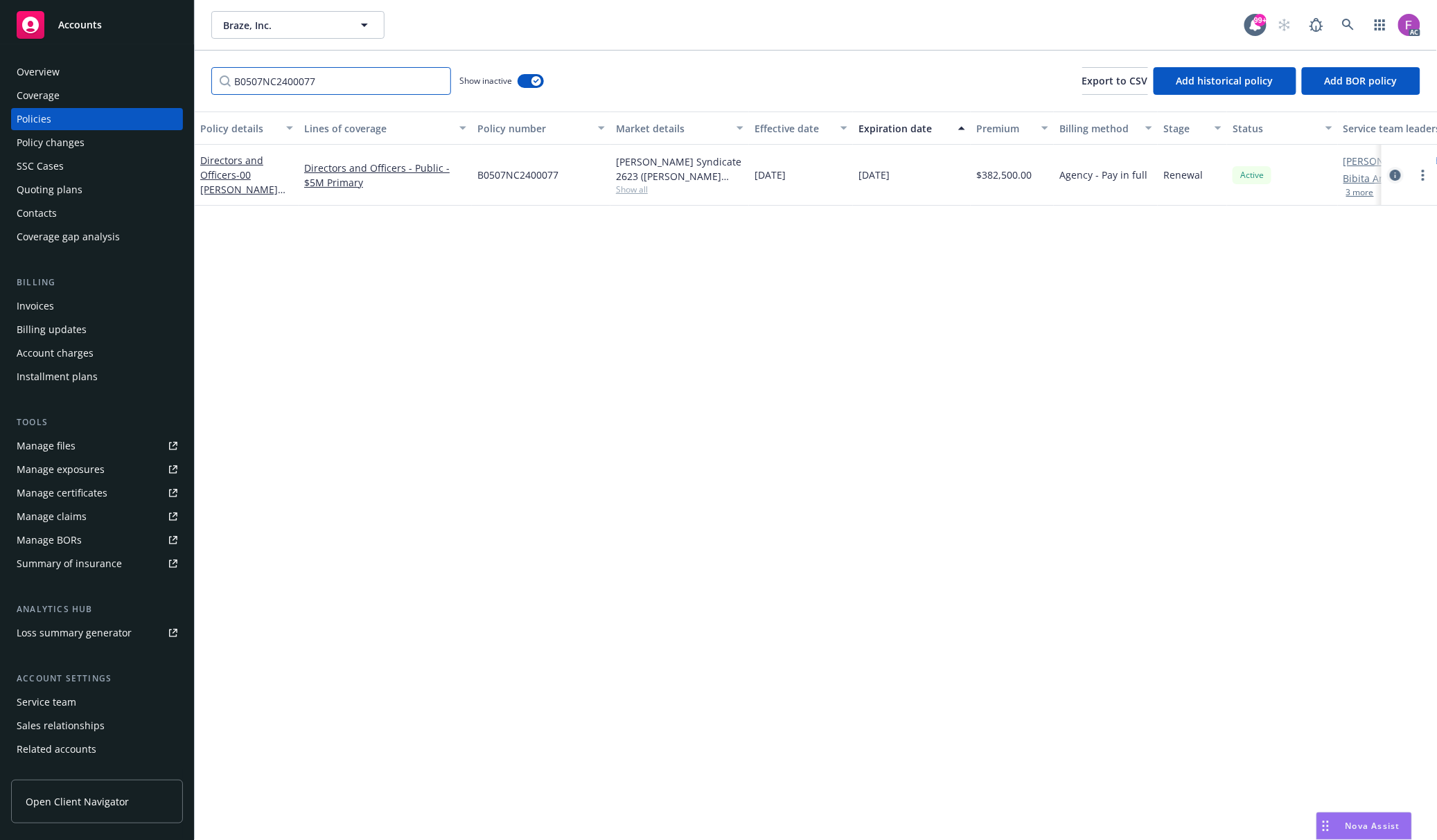
type input "B0507NC2400077"
click at [1399, 170] on icon "circleInformation" at bounding box center [1394, 175] width 11 height 11
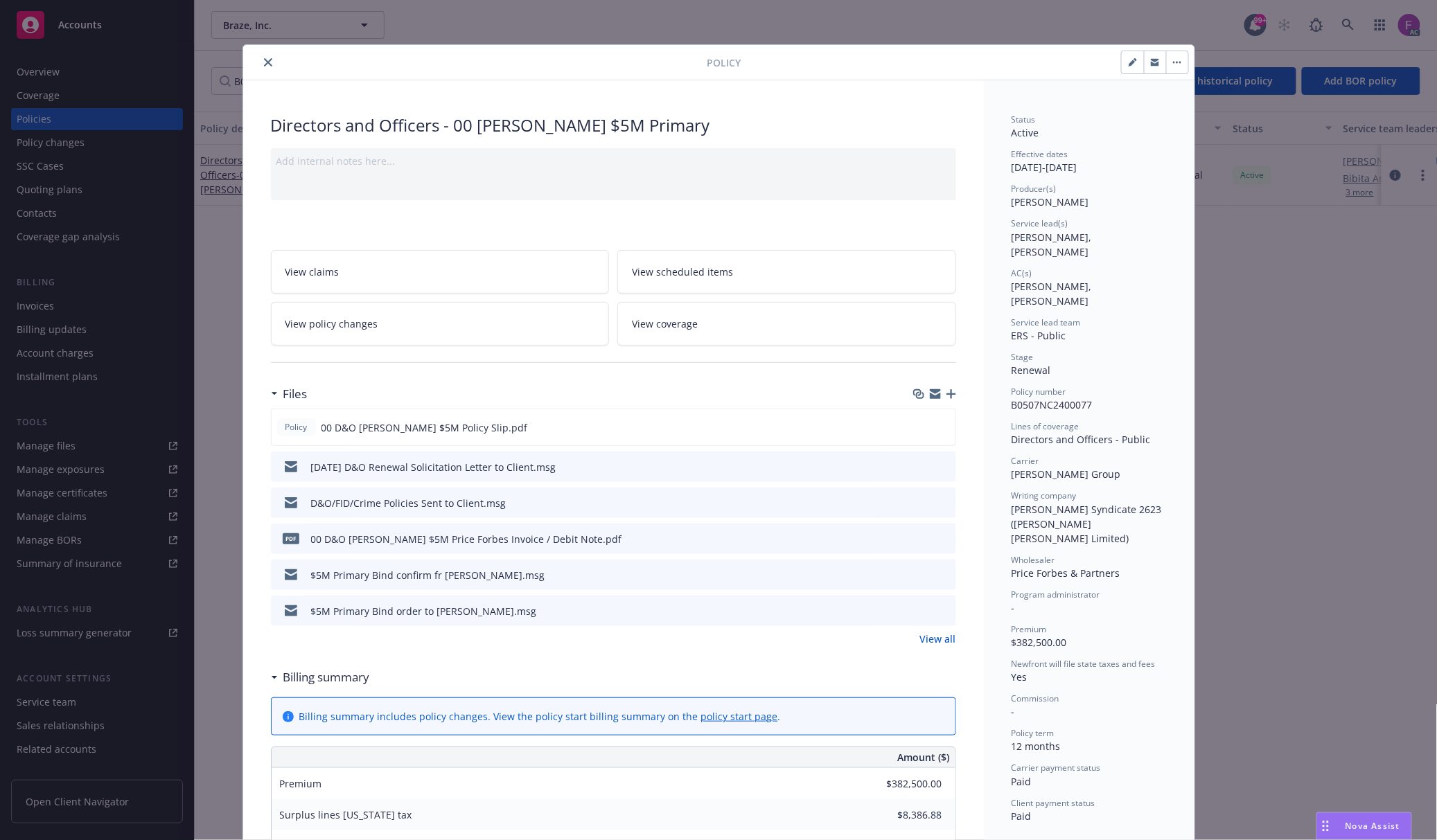
click at [942, 466] on icon "preview file" at bounding box center [942, 466] width 13 height 10
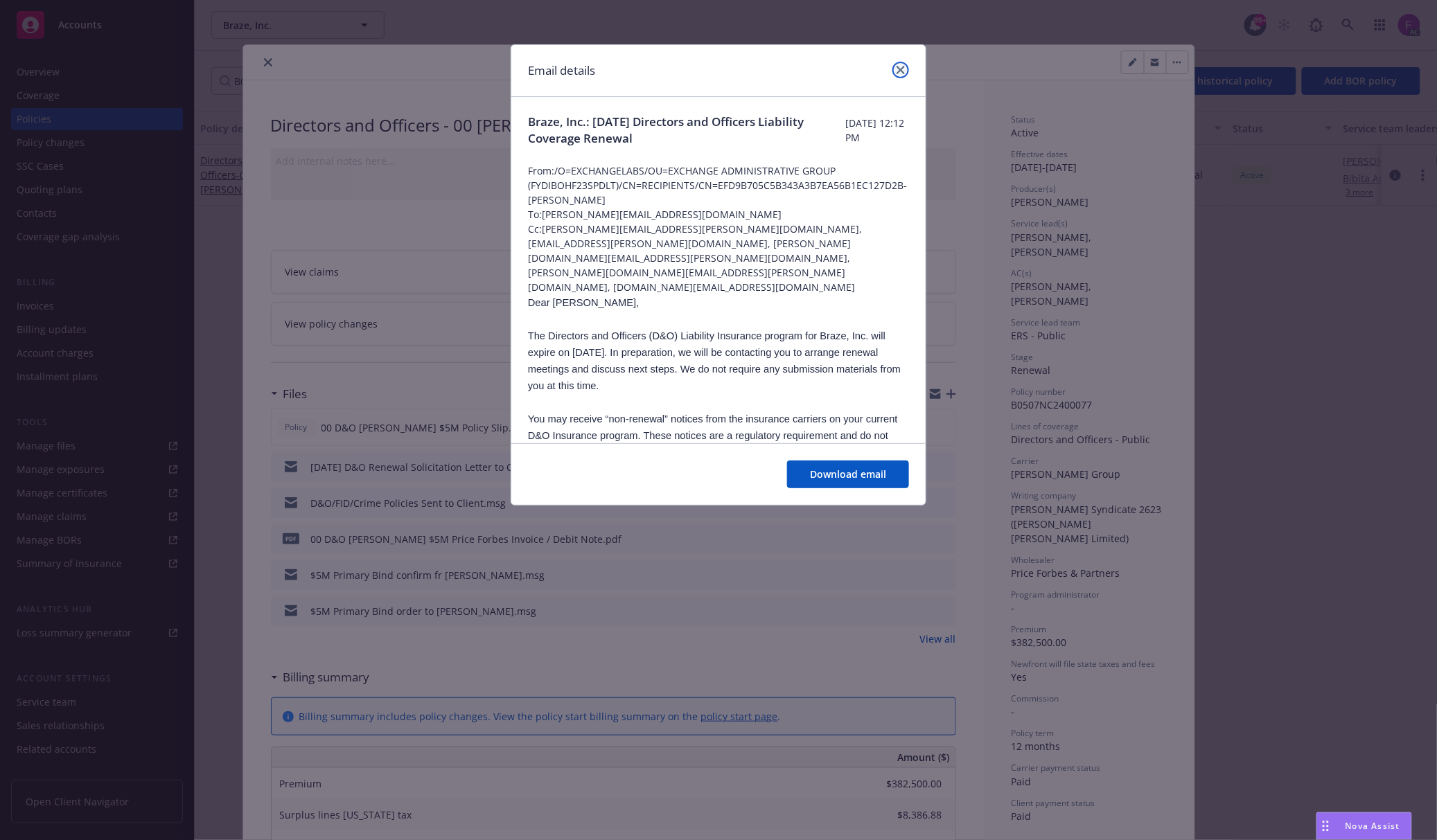
click at [898, 78] on link "close" at bounding box center [900, 70] width 16 height 16
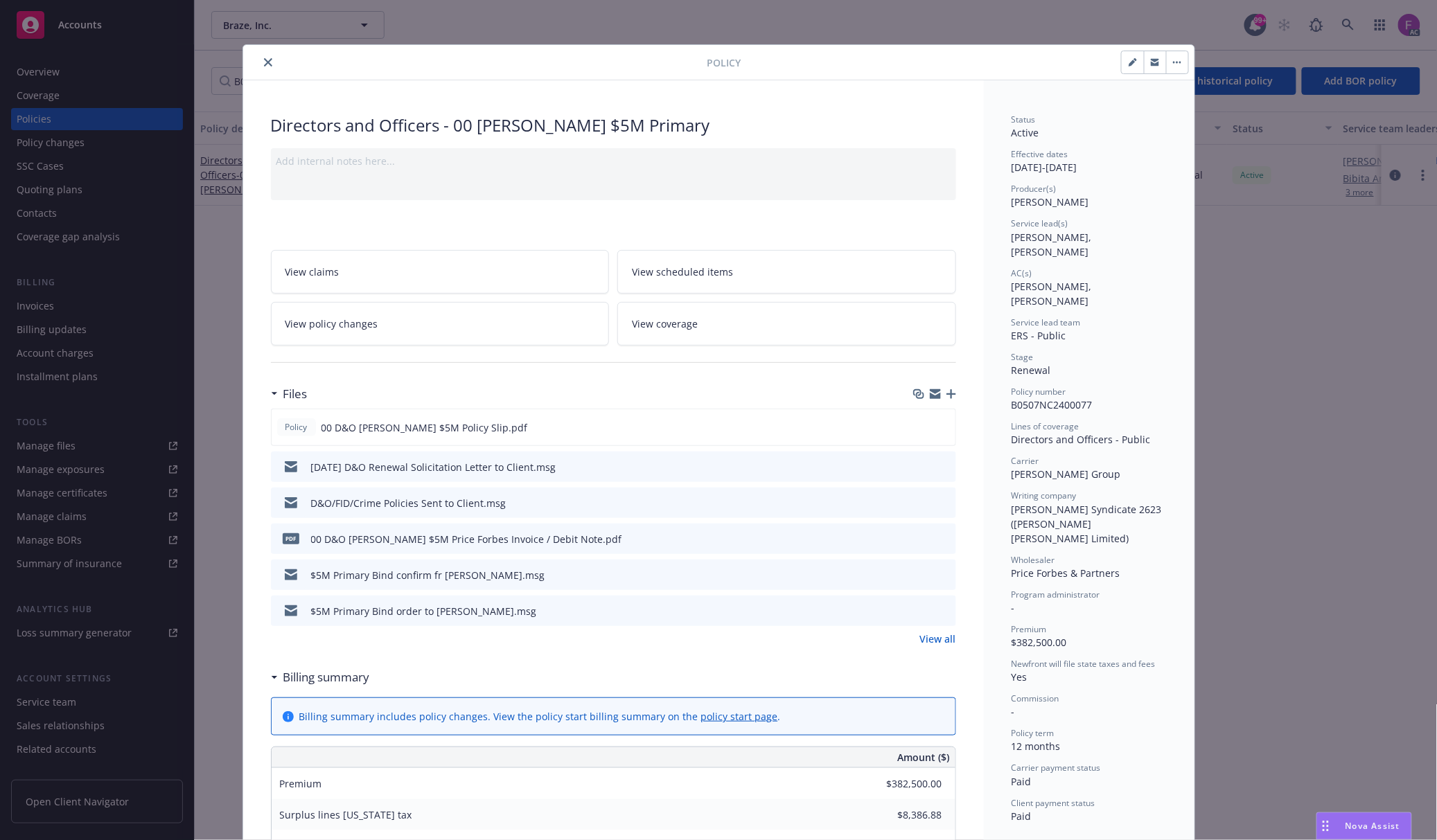
click at [936, 501] on icon "preview file" at bounding box center [942, 502] width 13 height 10
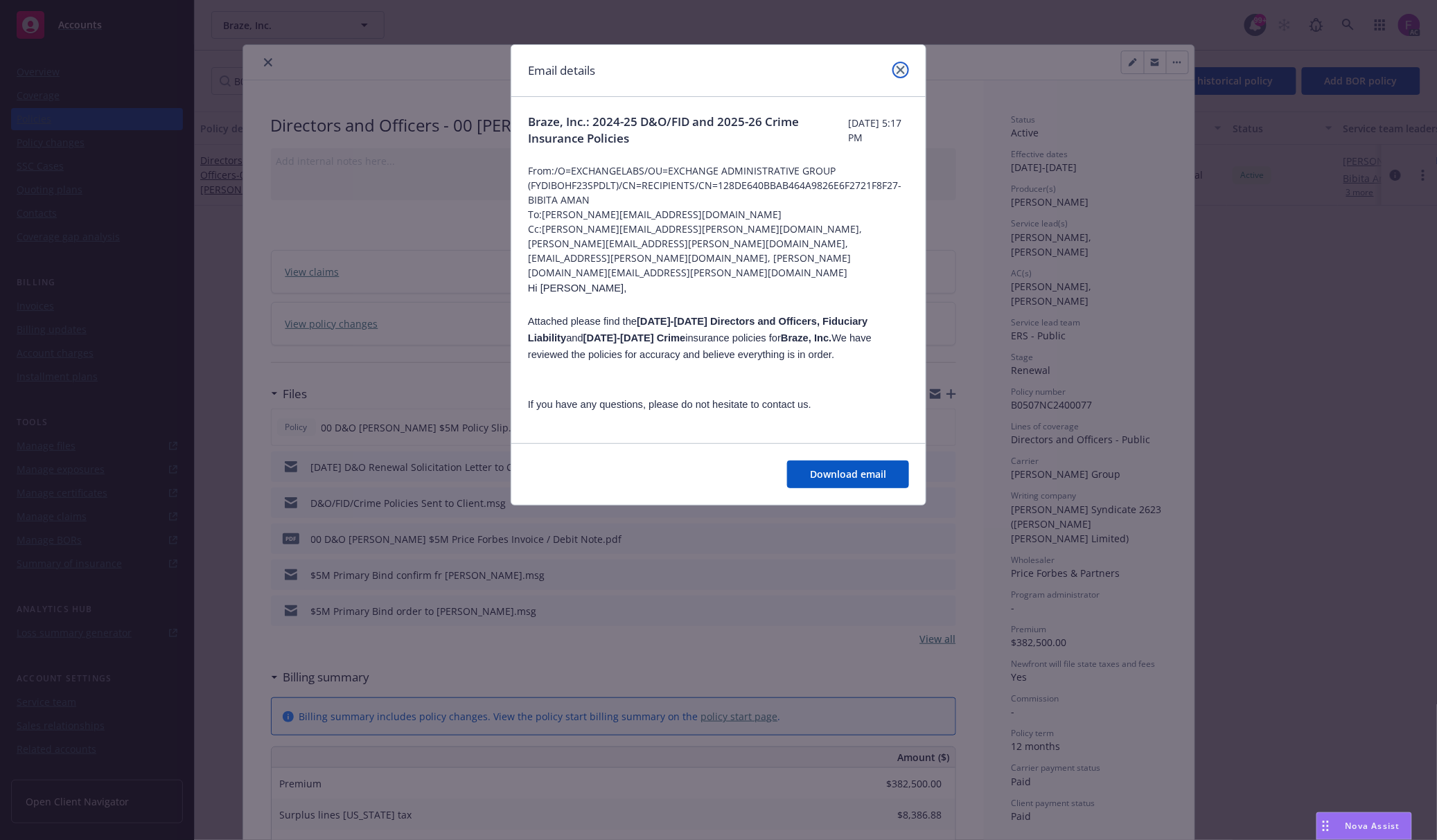
click at [894, 67] on link "close" at bounding box center [900, 70] width 16 height 16
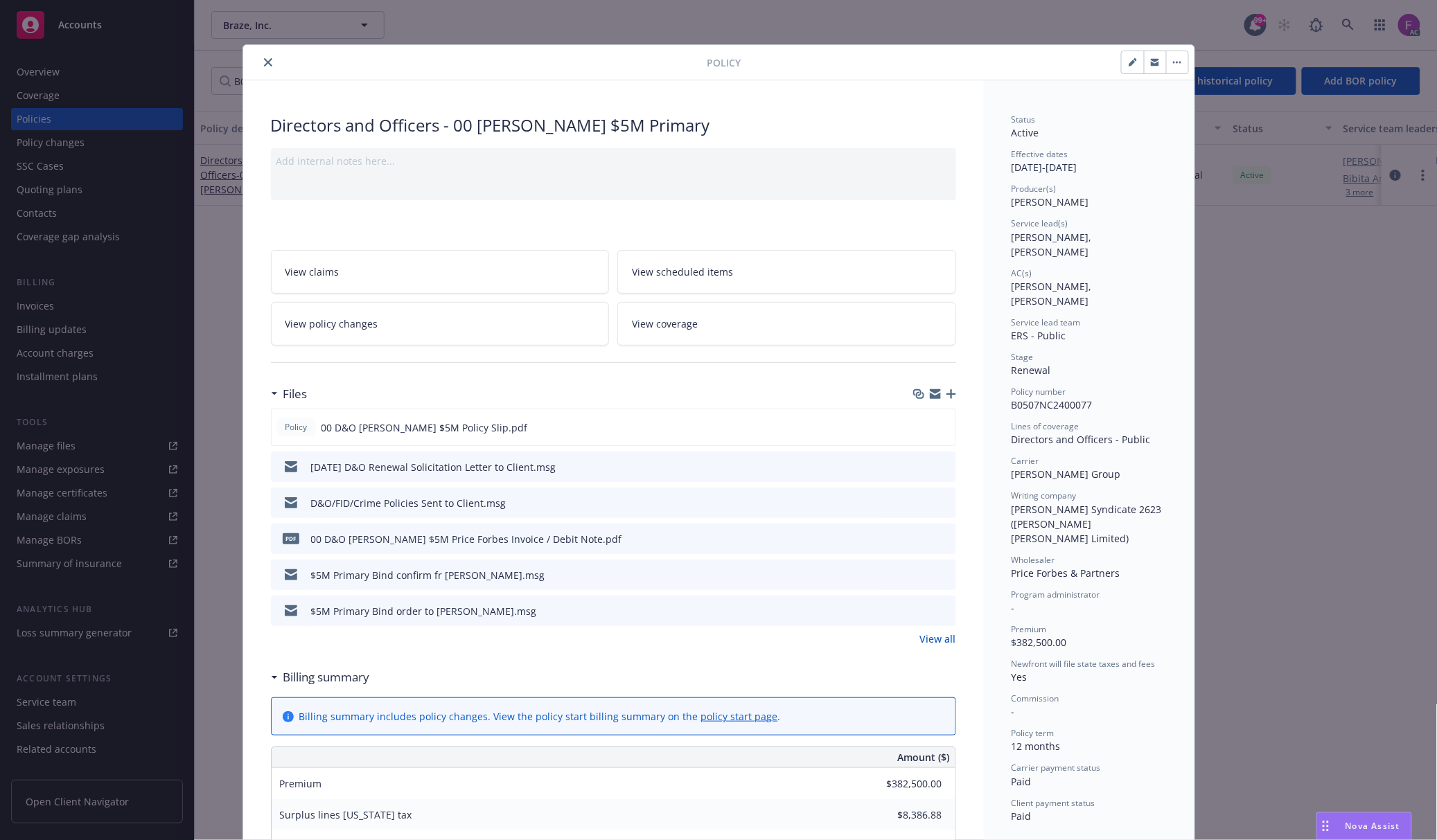
click at [936, 572] on icon "preview file" at bounding box center [942, 574] width 13 height 10
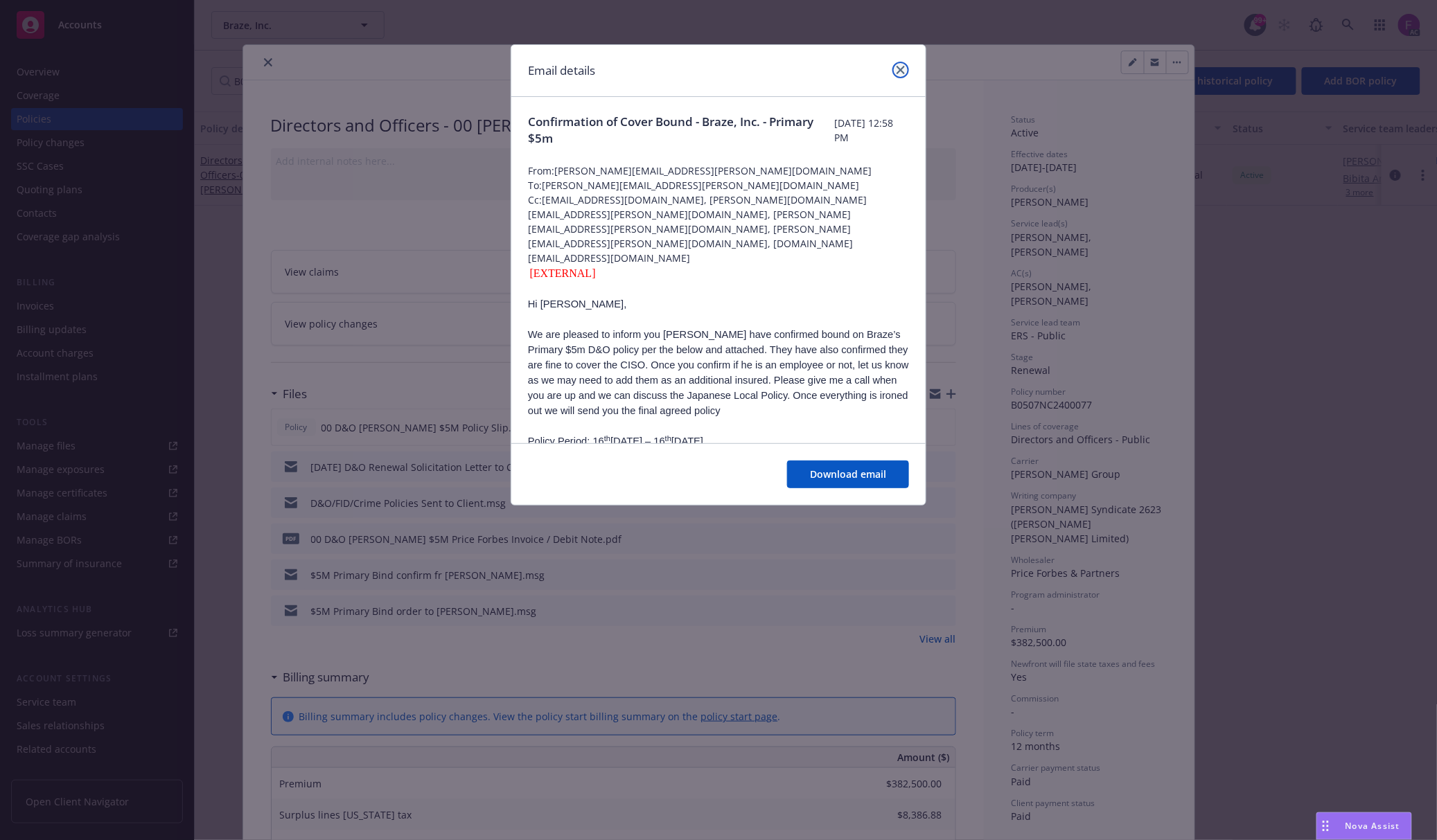
click at [896, 68] on icon "close" at bounding box center [900, 70] width 8 height 8
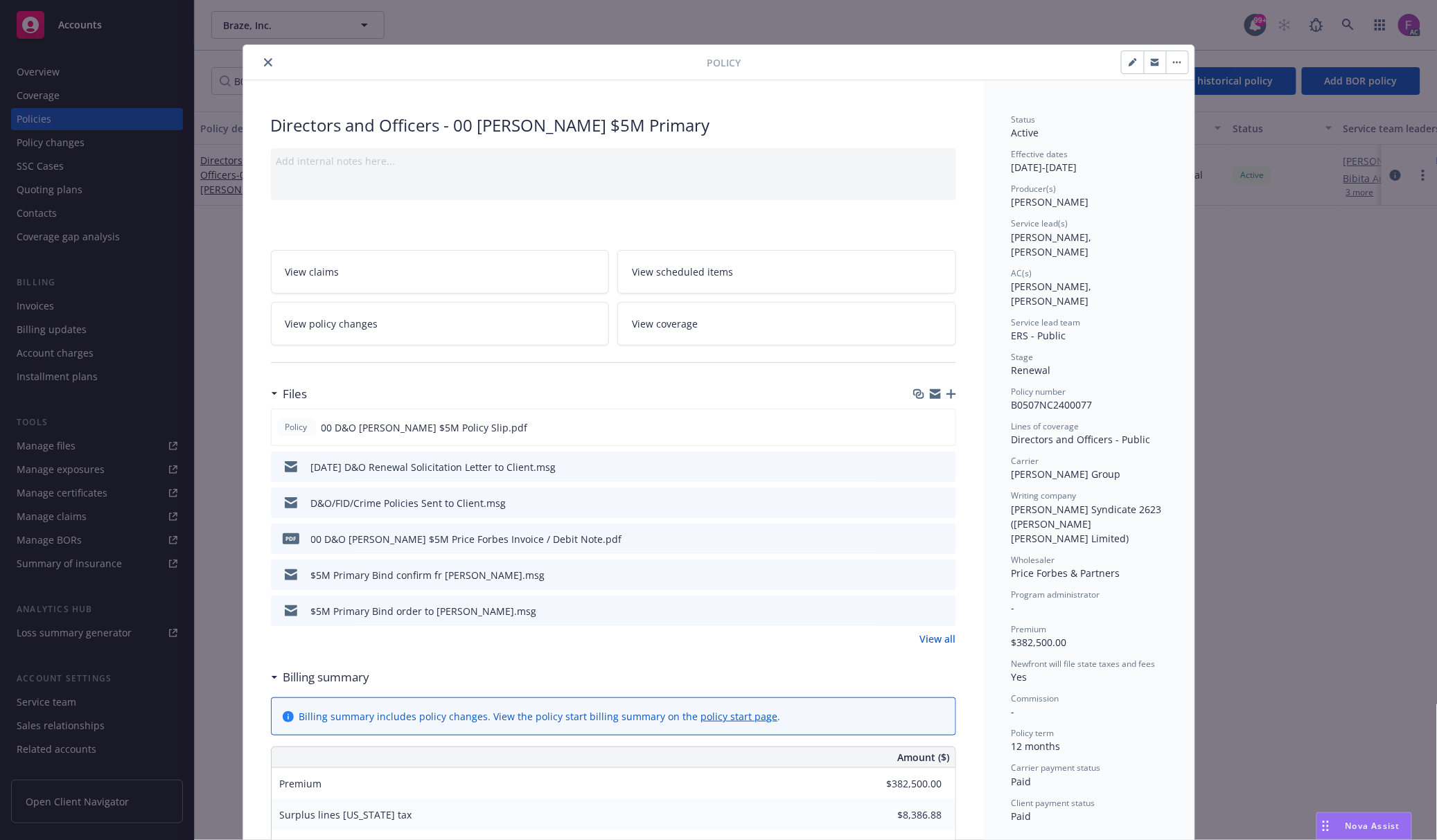
click at [264, 61] on icon "close" at bounding box center [268, 62] width 8 height 8
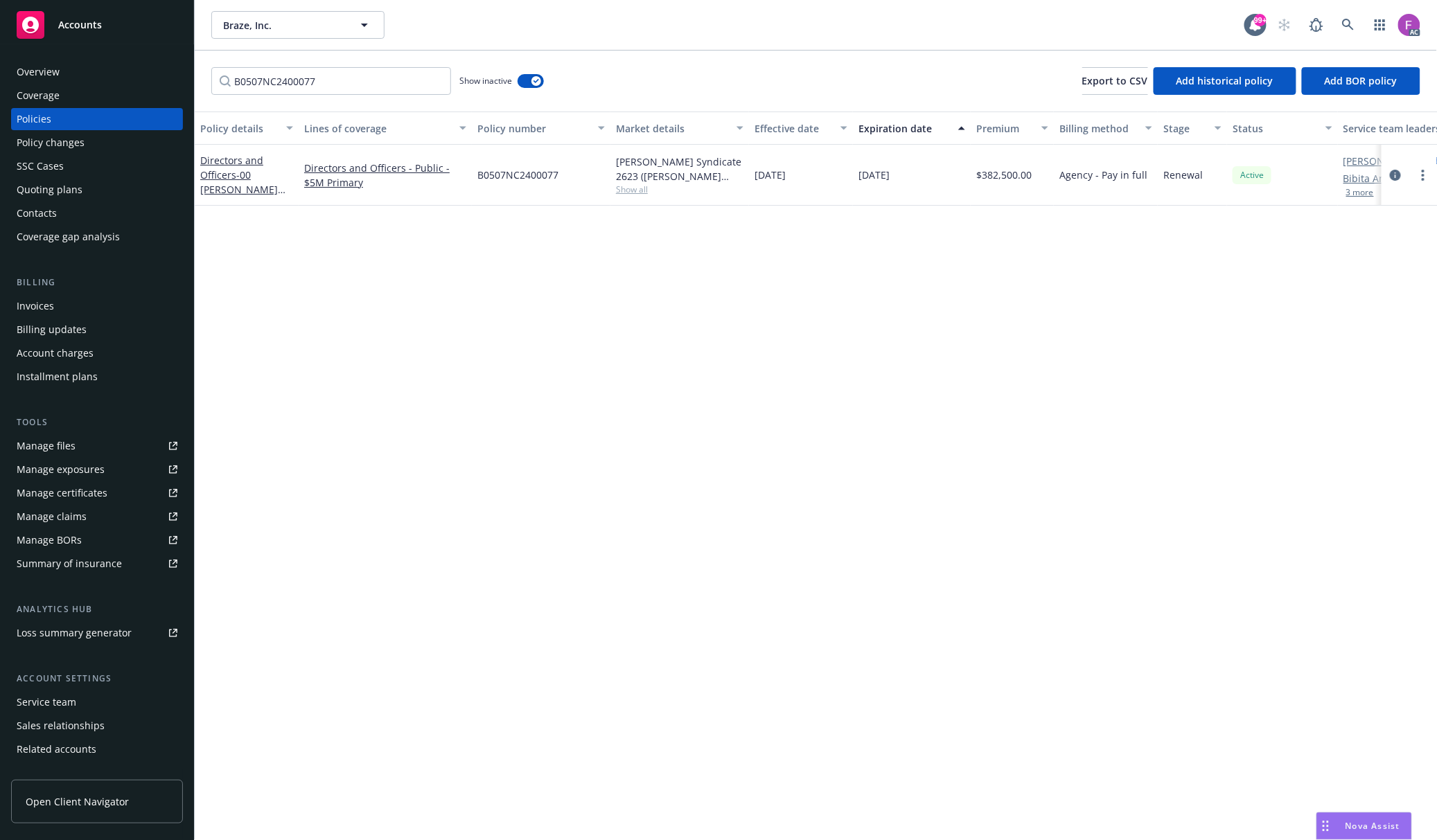
click at [276, 333] on div "Policy details Lines of coverage Policy number Market details Effective date Ex…" at bounding box center [815, 475] width 1242 height 729
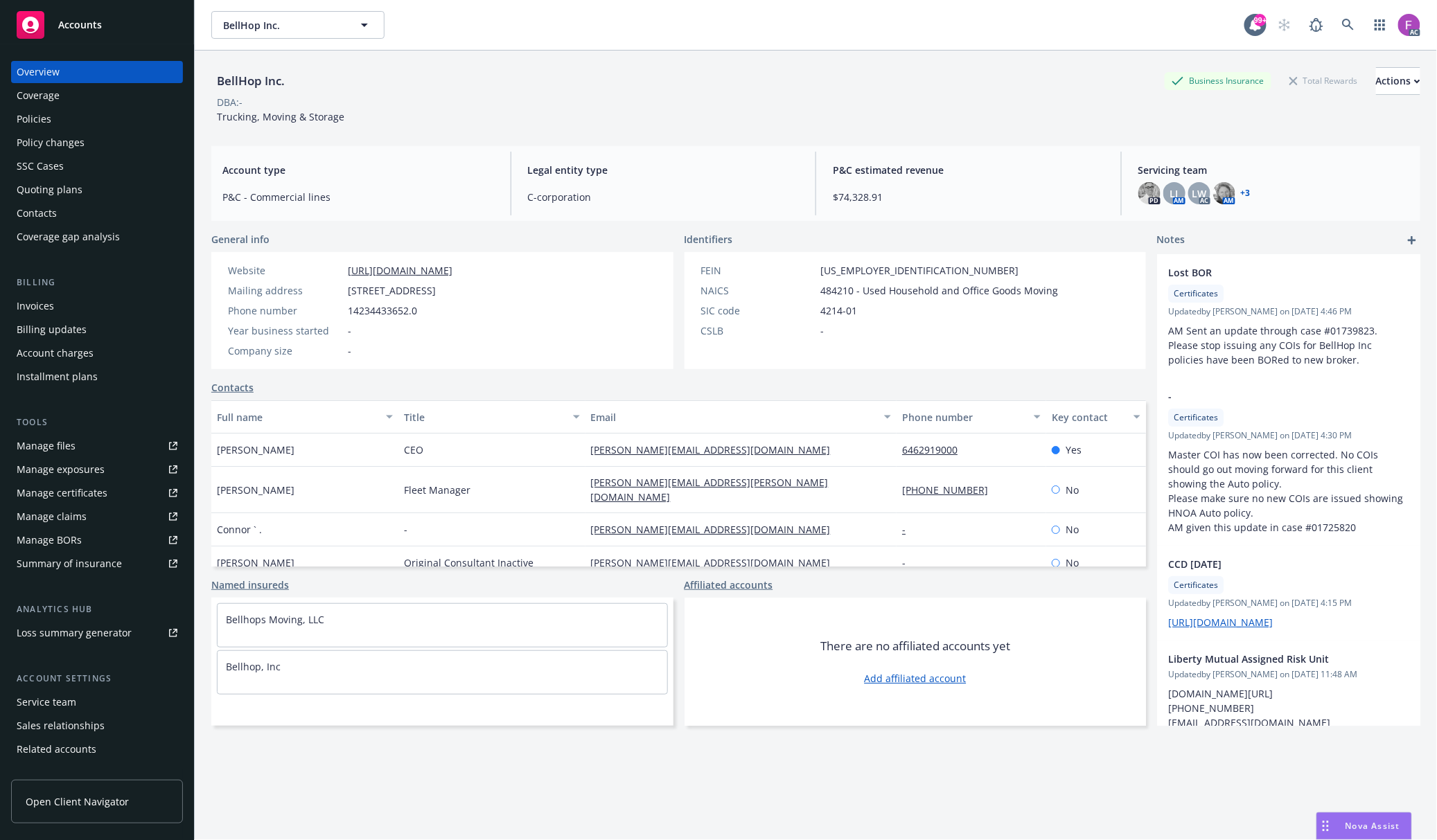
click at [40, 115] on div "Policies" at bounding box center [34, 120] width 34 height 22
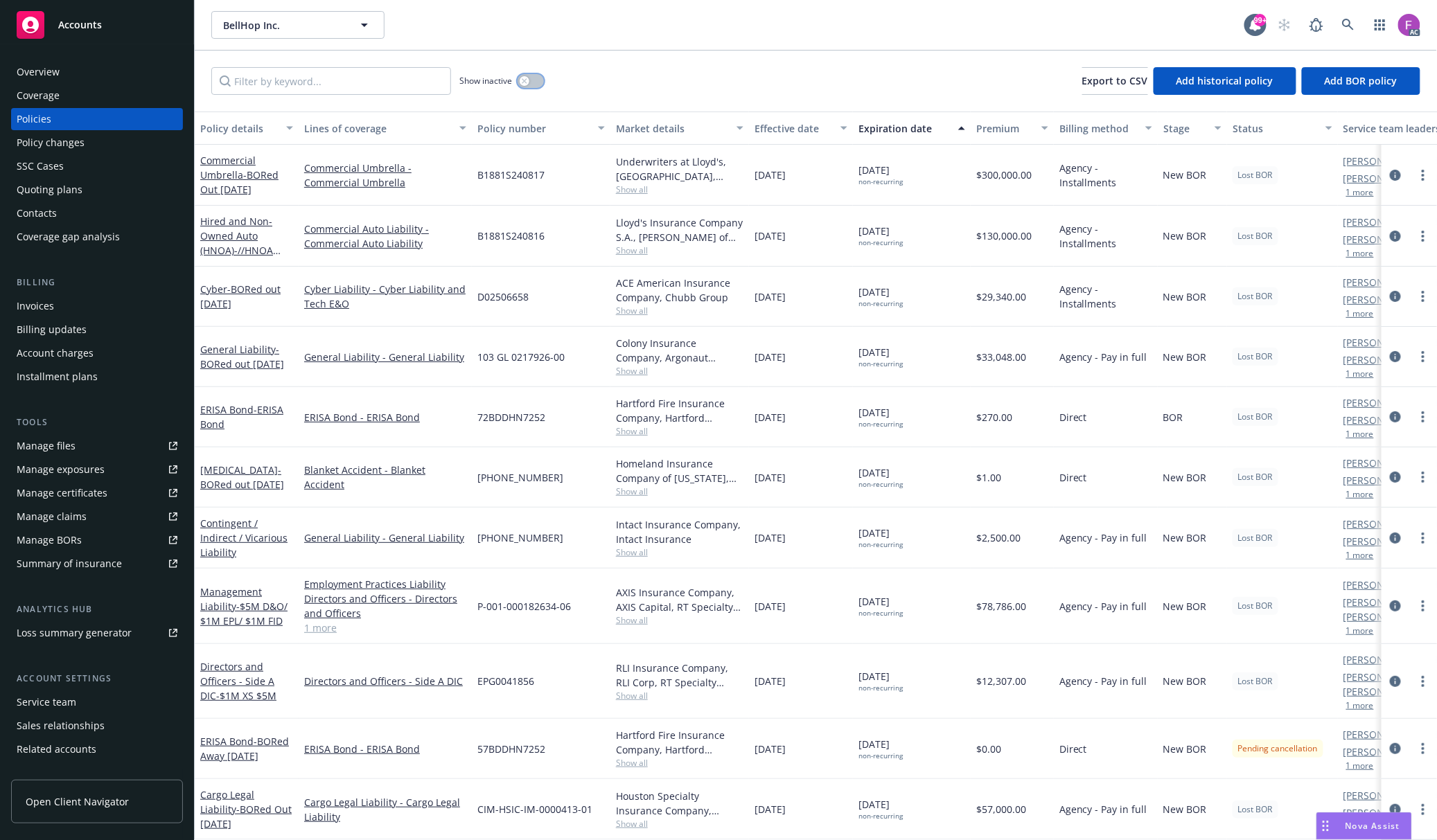
click at [533, 84] on button "button" at bounding box center [530, 81] width 26 height 14
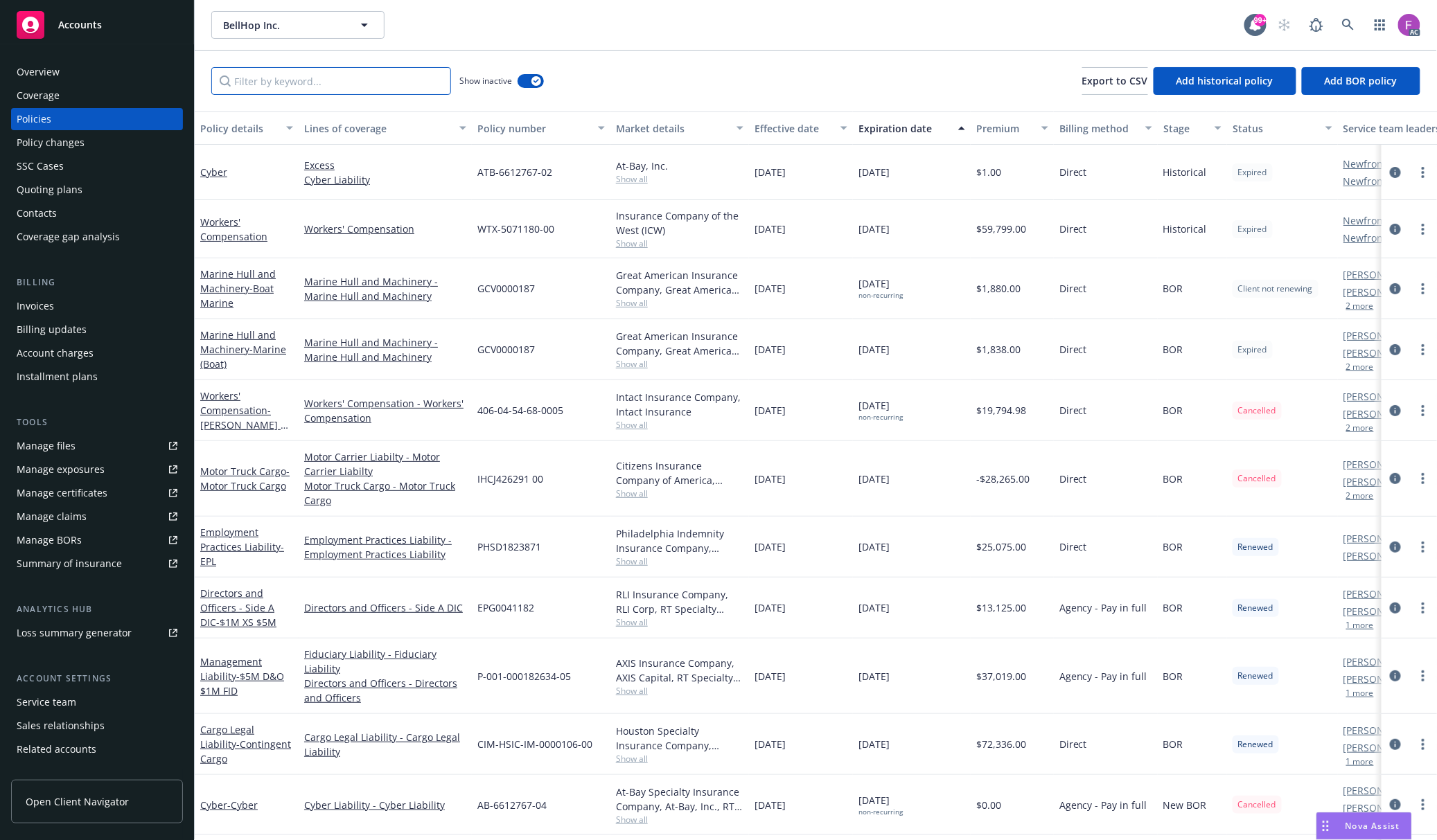
click at [330, 73] on input "Filter by keyword..." at bounding box center [331, 81] width 240 height 28
paste input "B1881S240816"
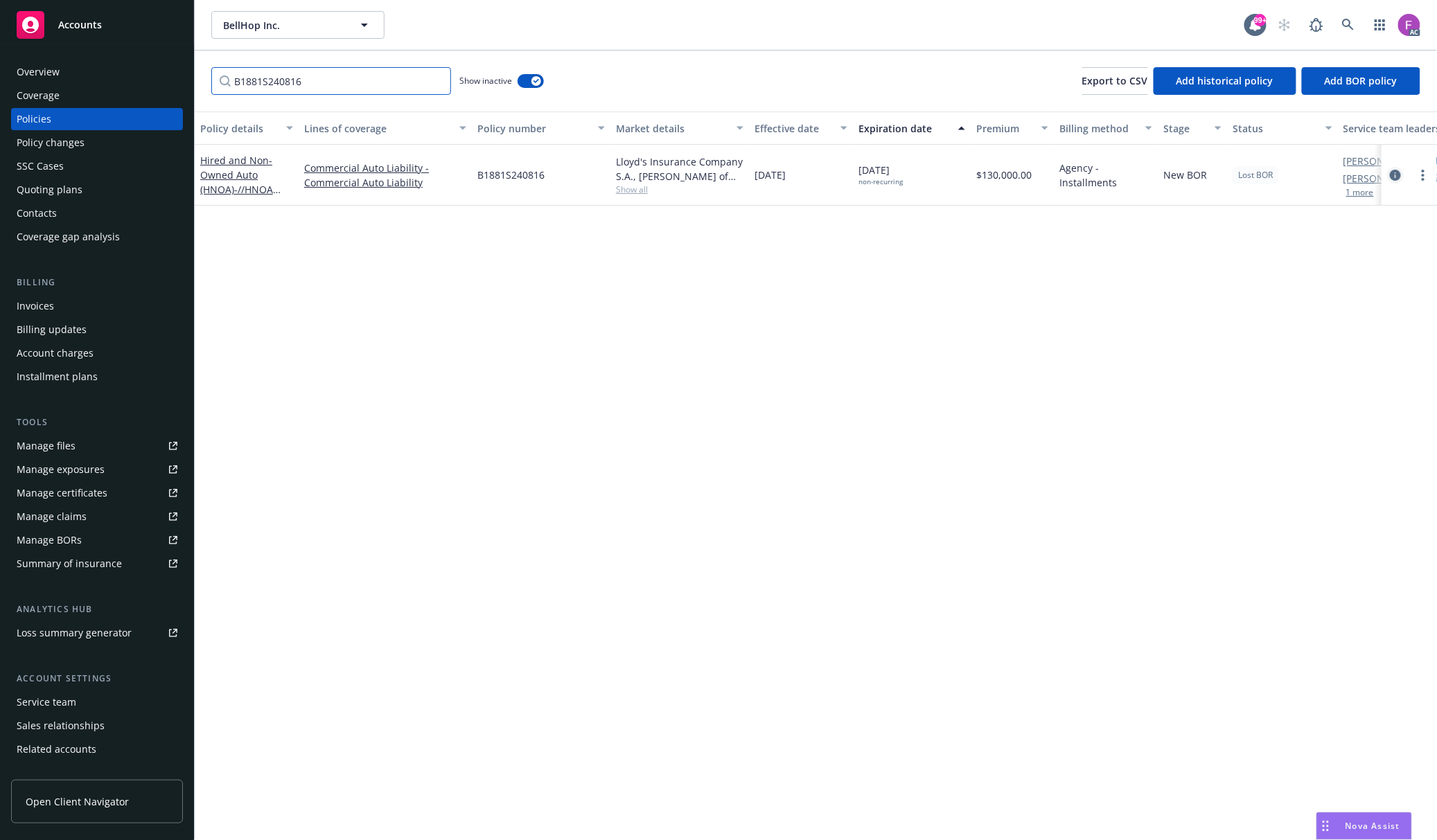
type input "B1881S240816"
click at [1394, 173] on icon "circleInformation" at bounding box center [1394, 175] width 11 height 11
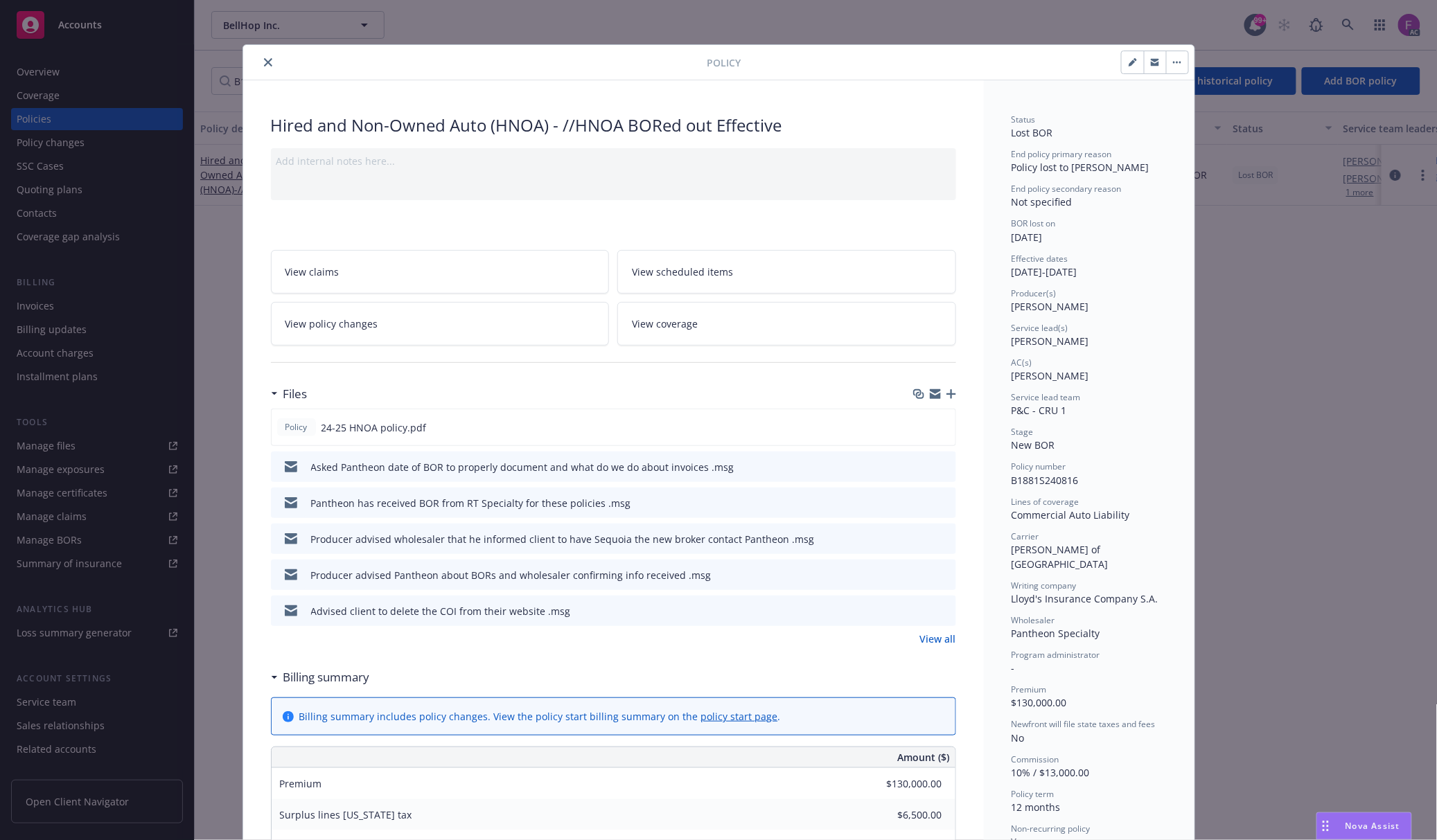
click at [939, 466] on icon "preview file" at bounding box center [942, 466] width 13 height 10
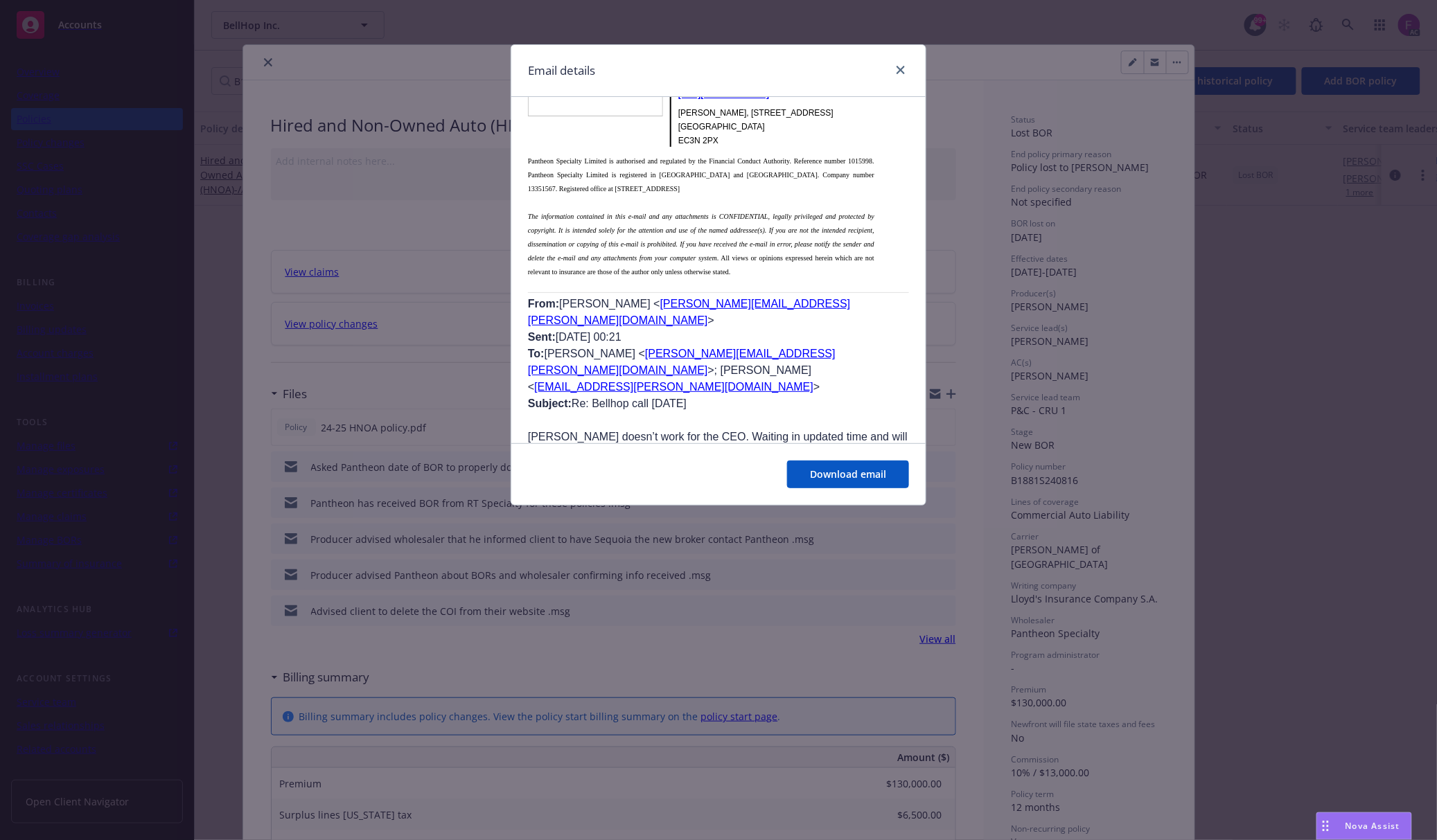
scroll to position [3016, 0]
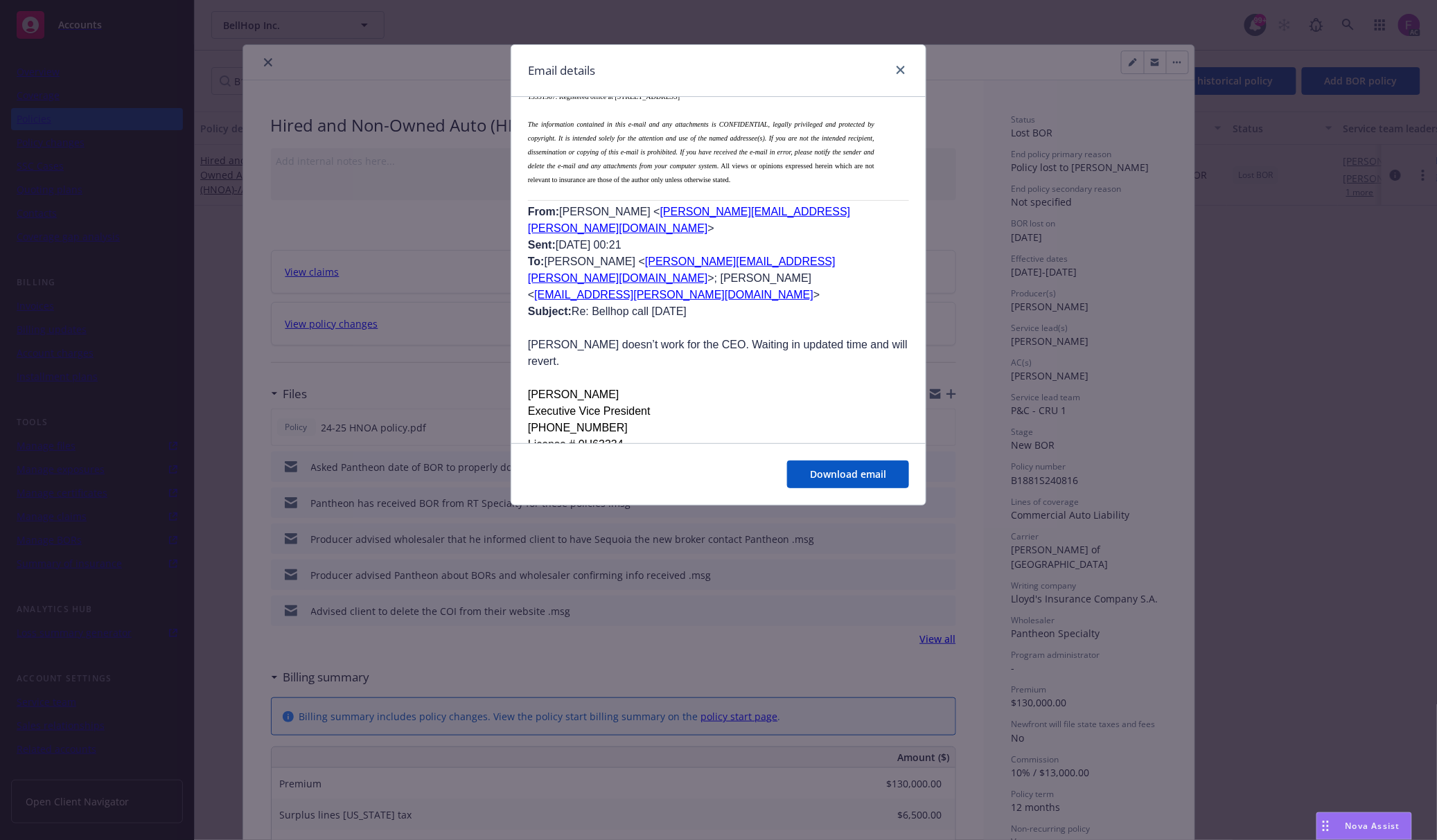
click at [787, 588] on p "[EXTERNAL]" at bounding box center [718, 595] width 381 height 14
click at [727, 635] on p at bounding box center [718, 643] width 381 height 16
click at [896, 68] on icon "close" at bounding box center [900, 70] width 8 height 8
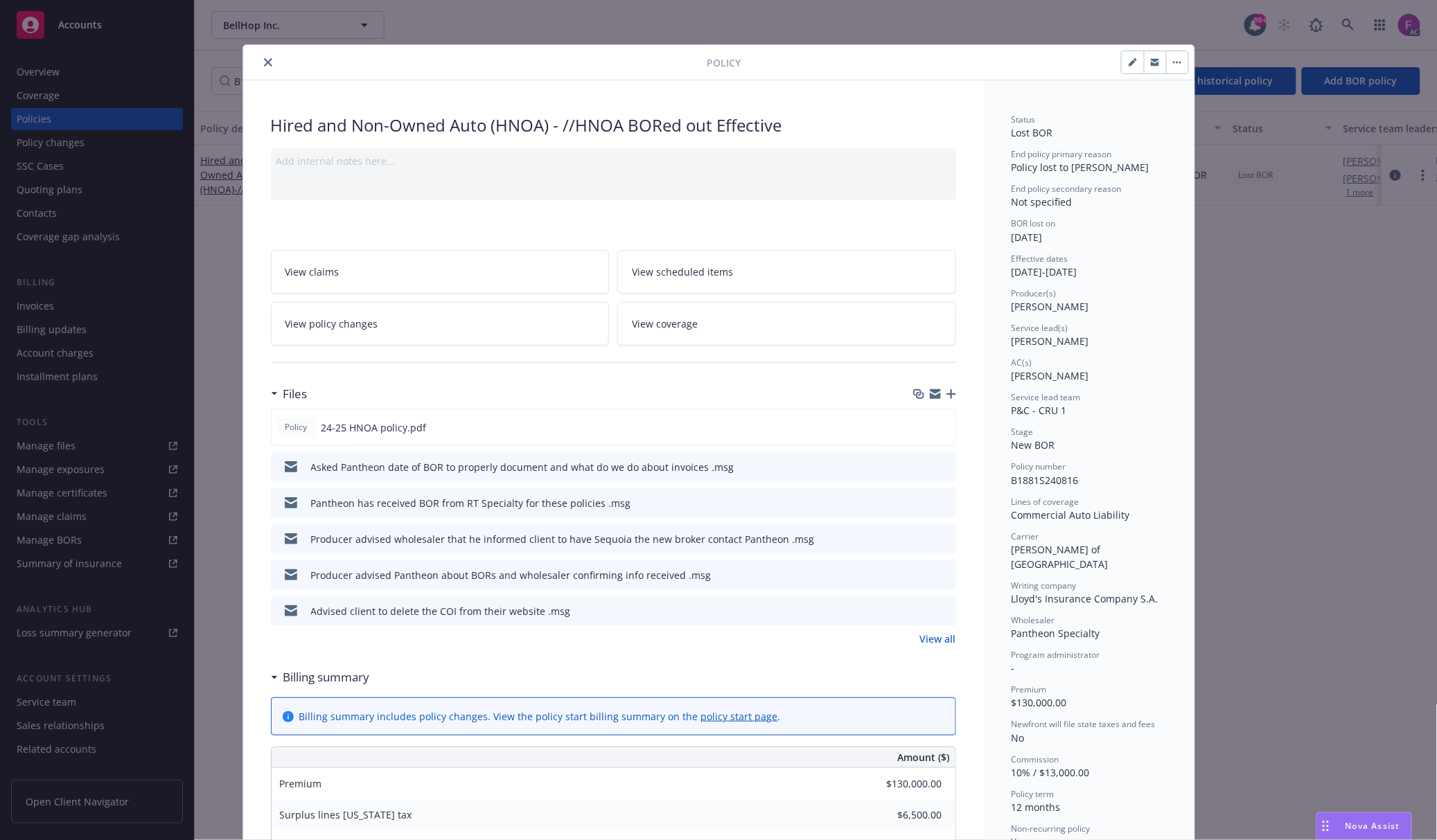
click at [936, 543] on icon "preview file" at bounding box center [942, 538] width 13 height 10
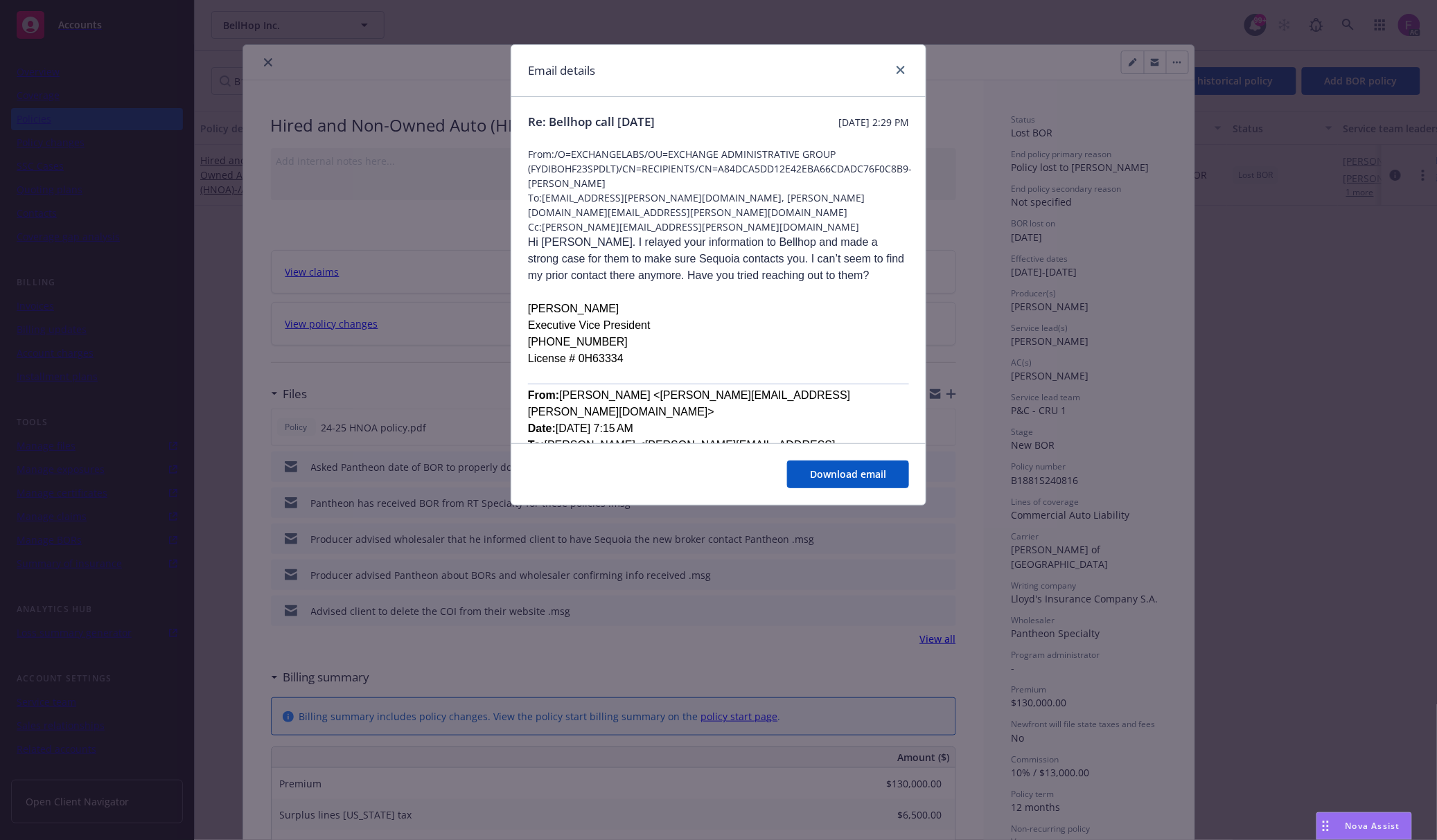
scroll to position [277, 0]
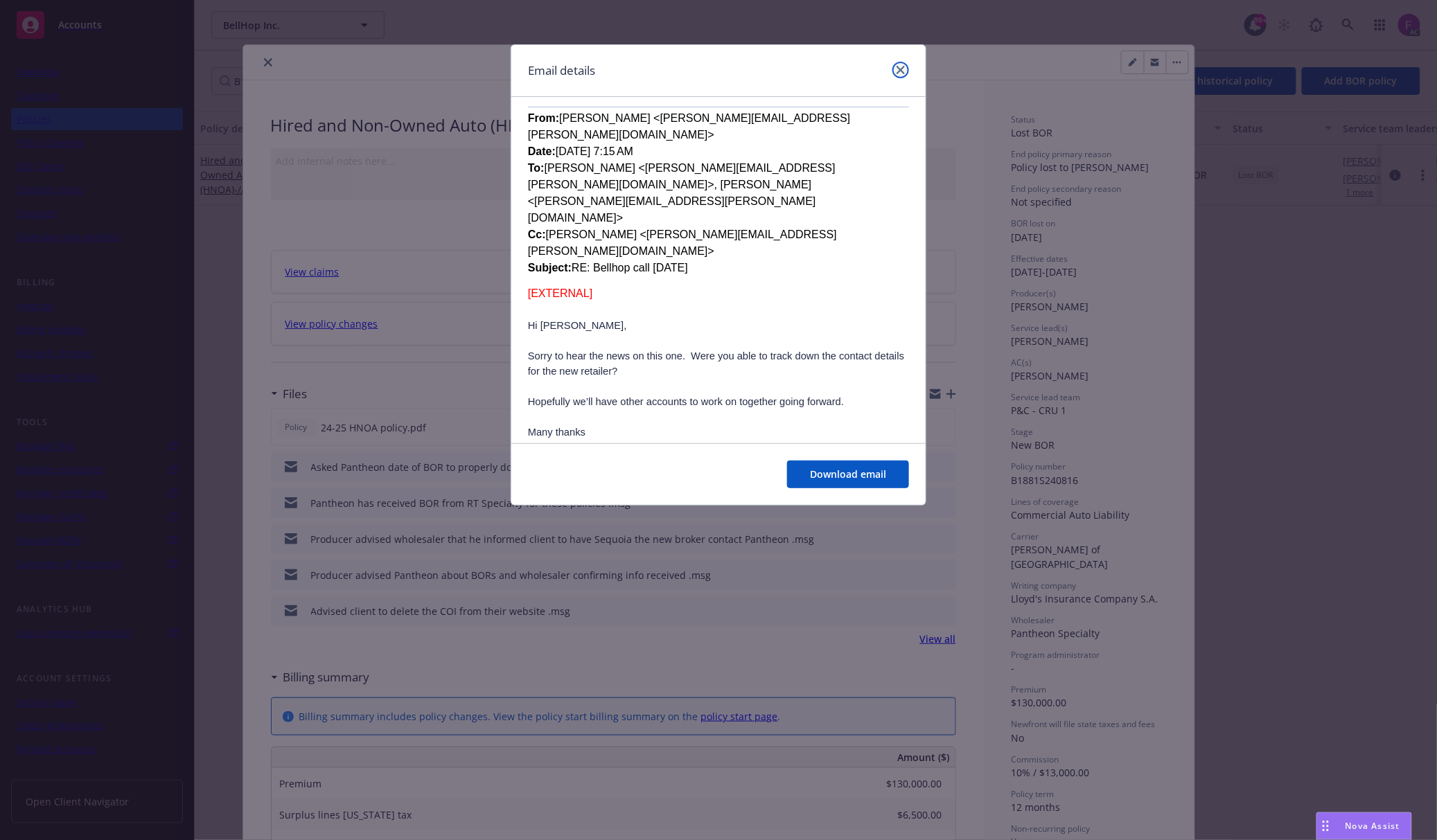
click at [902, 71] on icon "close" at bounding box center [900, 70] width 8 height 8
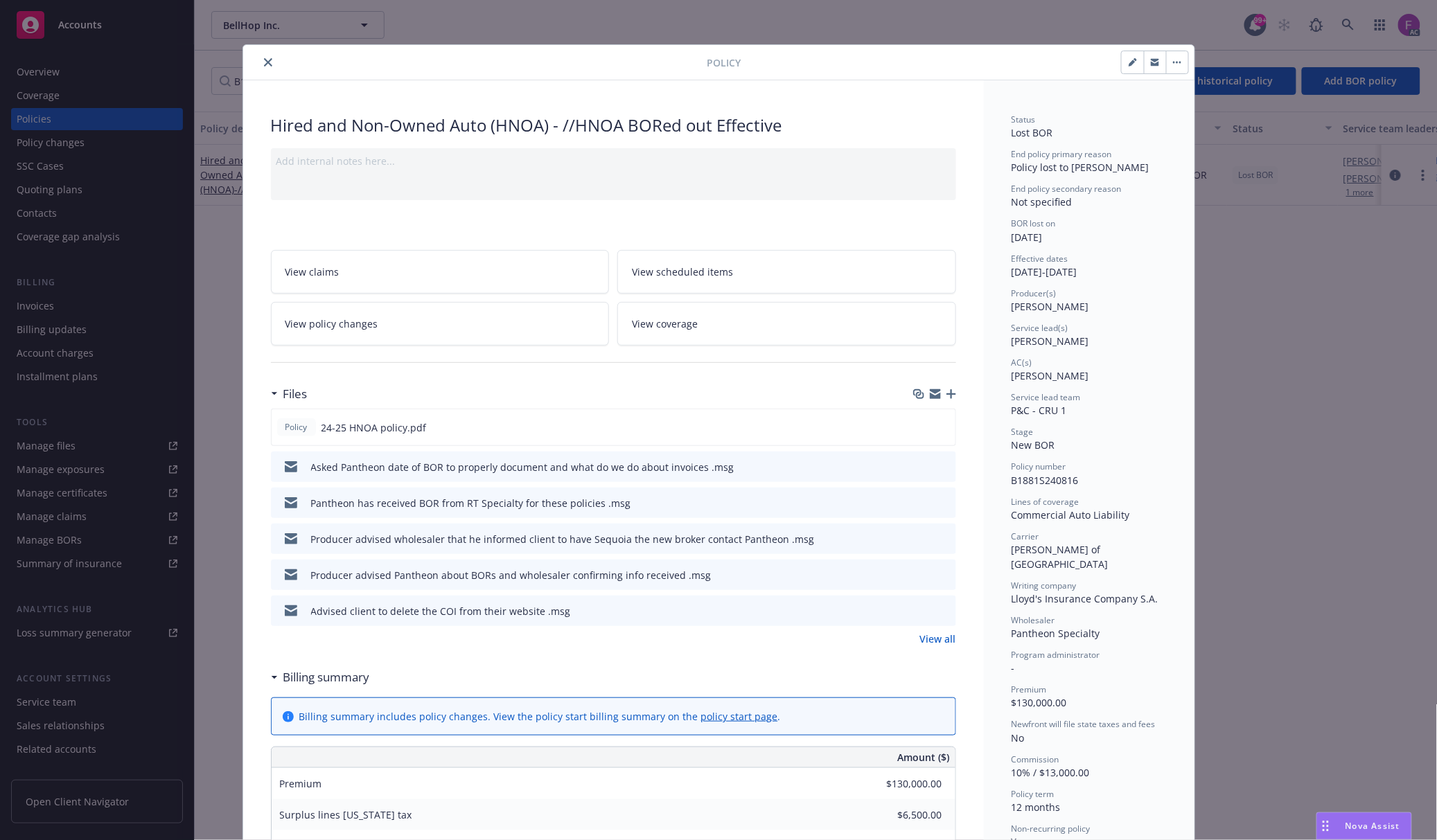
click at [938, 605] on button at bounding box center [944, 611] width 13 height 14
click at [936, 471] on icon "preview file" at bounding box center [942, 466] width 13 height 10
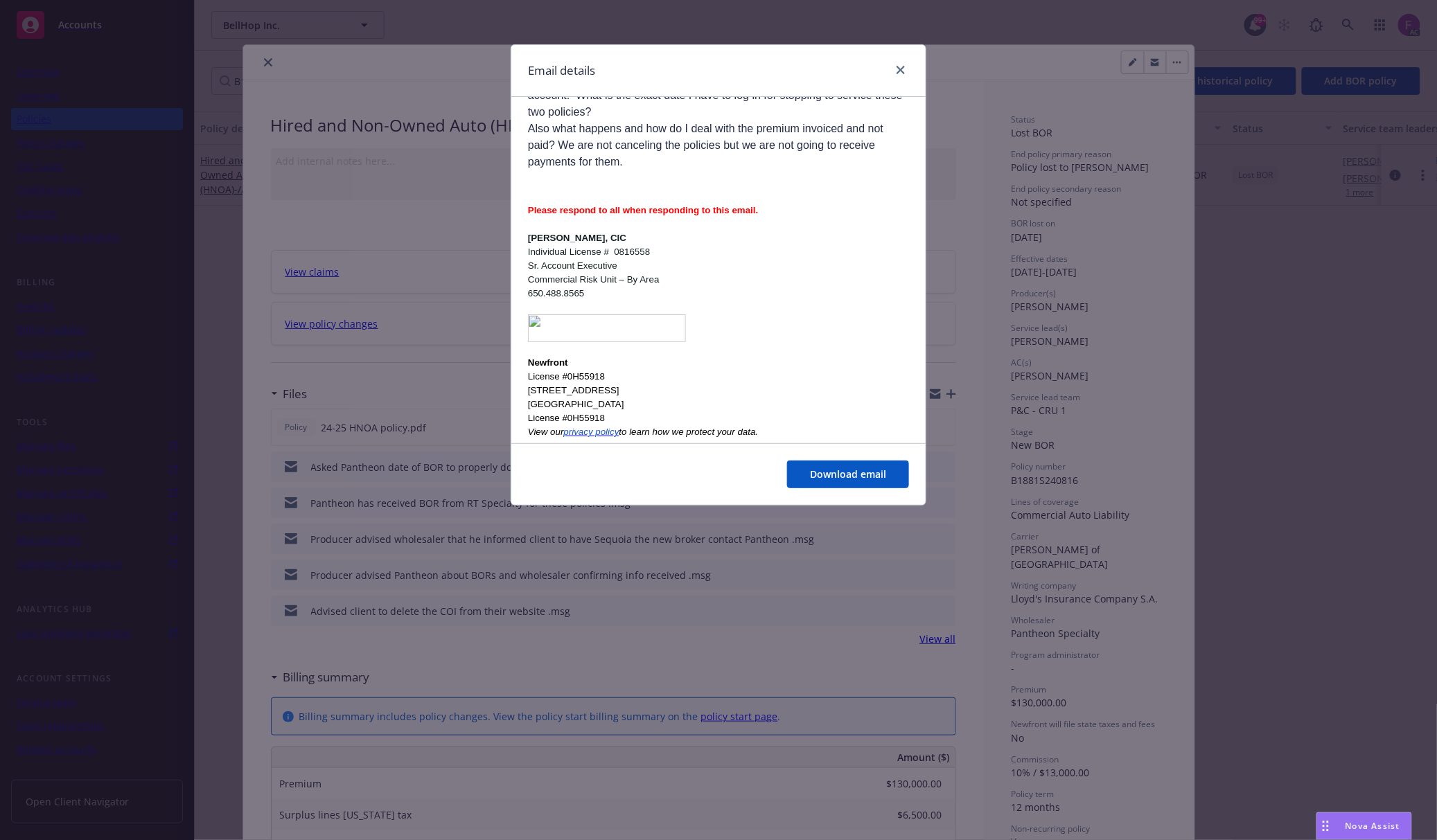
scroll to position [0, 0]
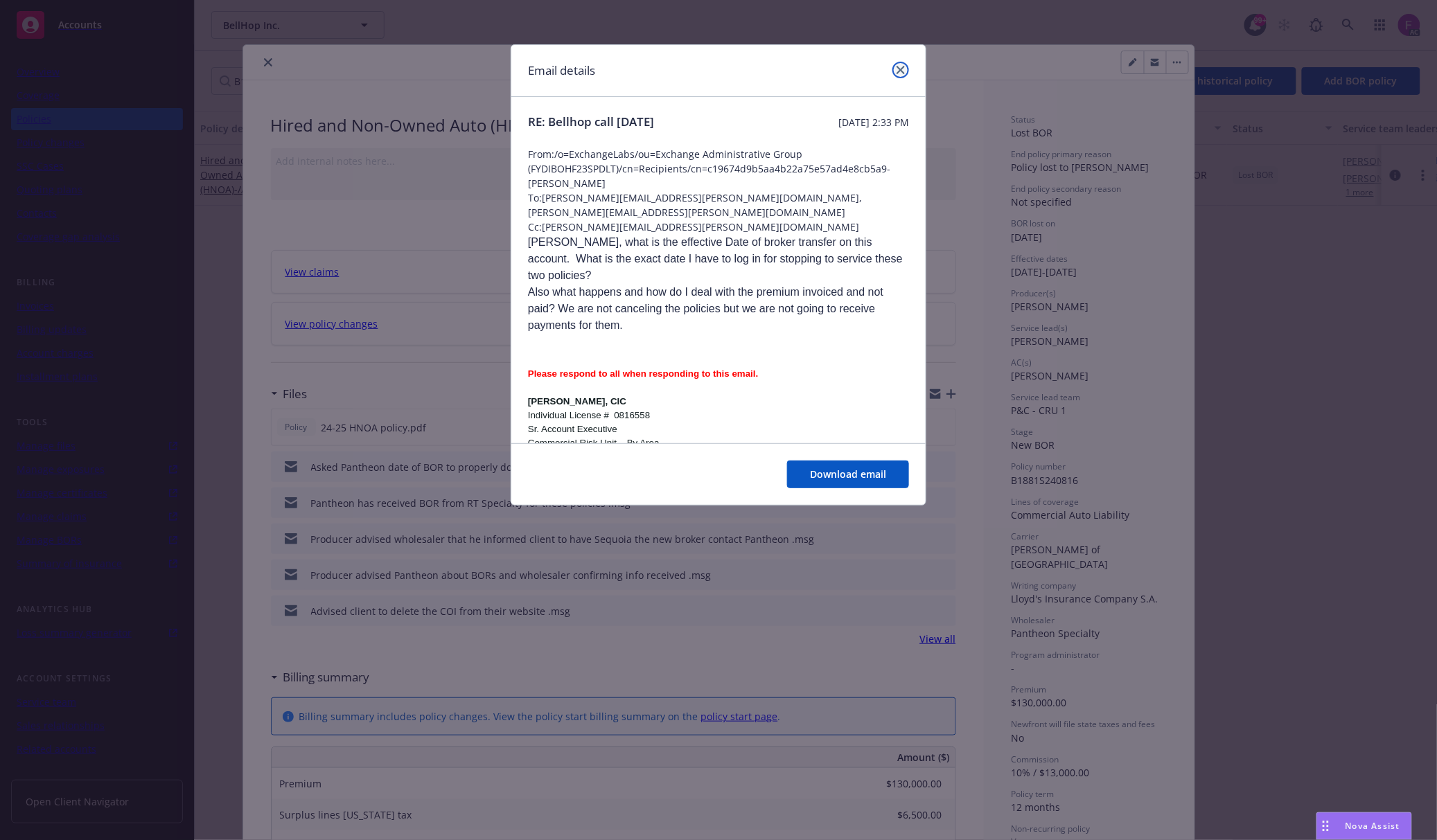
click at [905, 72] on link "close" at bounding box center [900, 70] width 16 height 16
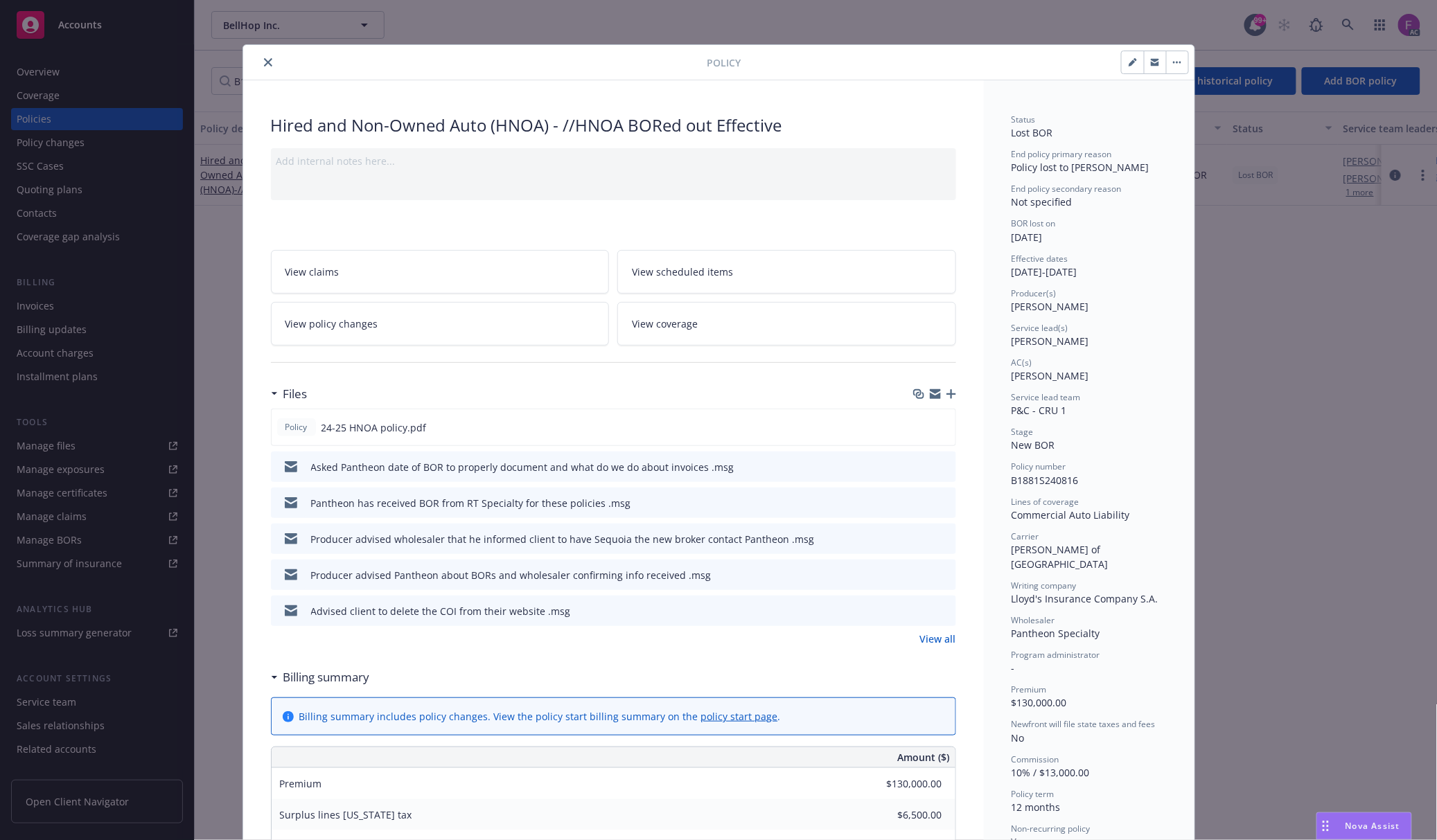
click at [264, 67] on icon "close" at bounding box center [268, 62] width 8 height 8
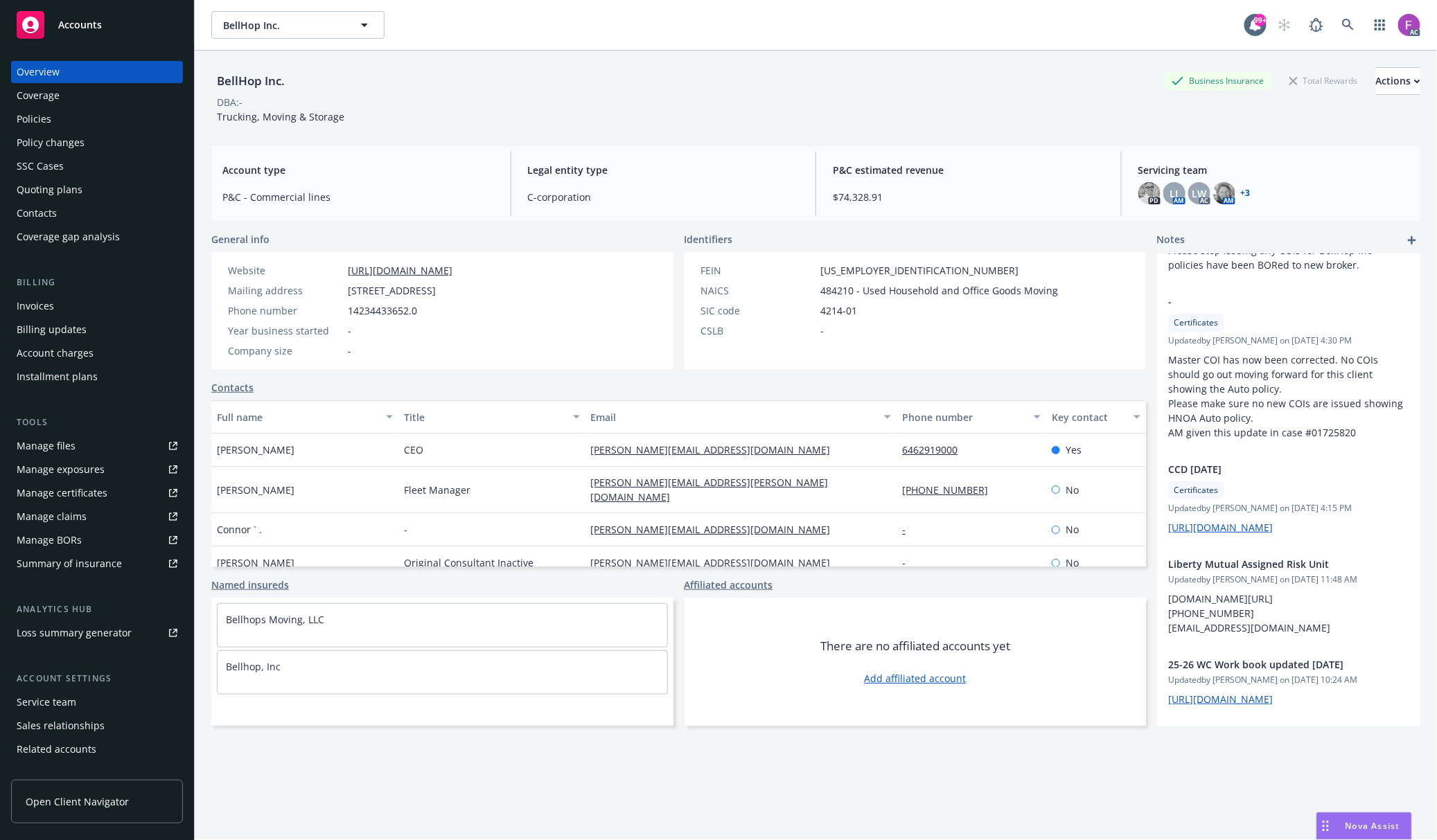
scroll to position [185, 0]
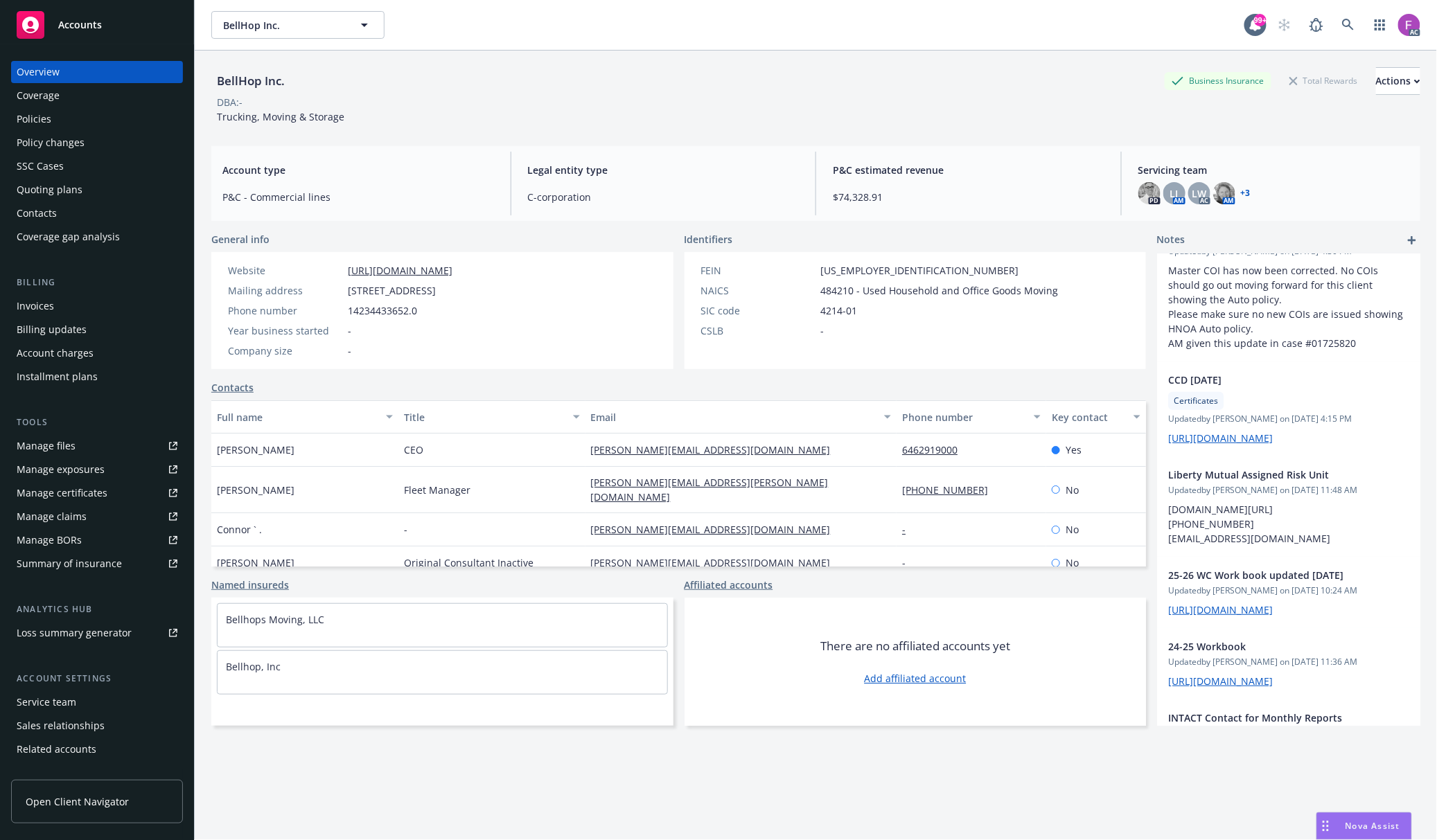
click at [37, 118] on div "Policies" at bounding box center [34, 120] width 34 height 22
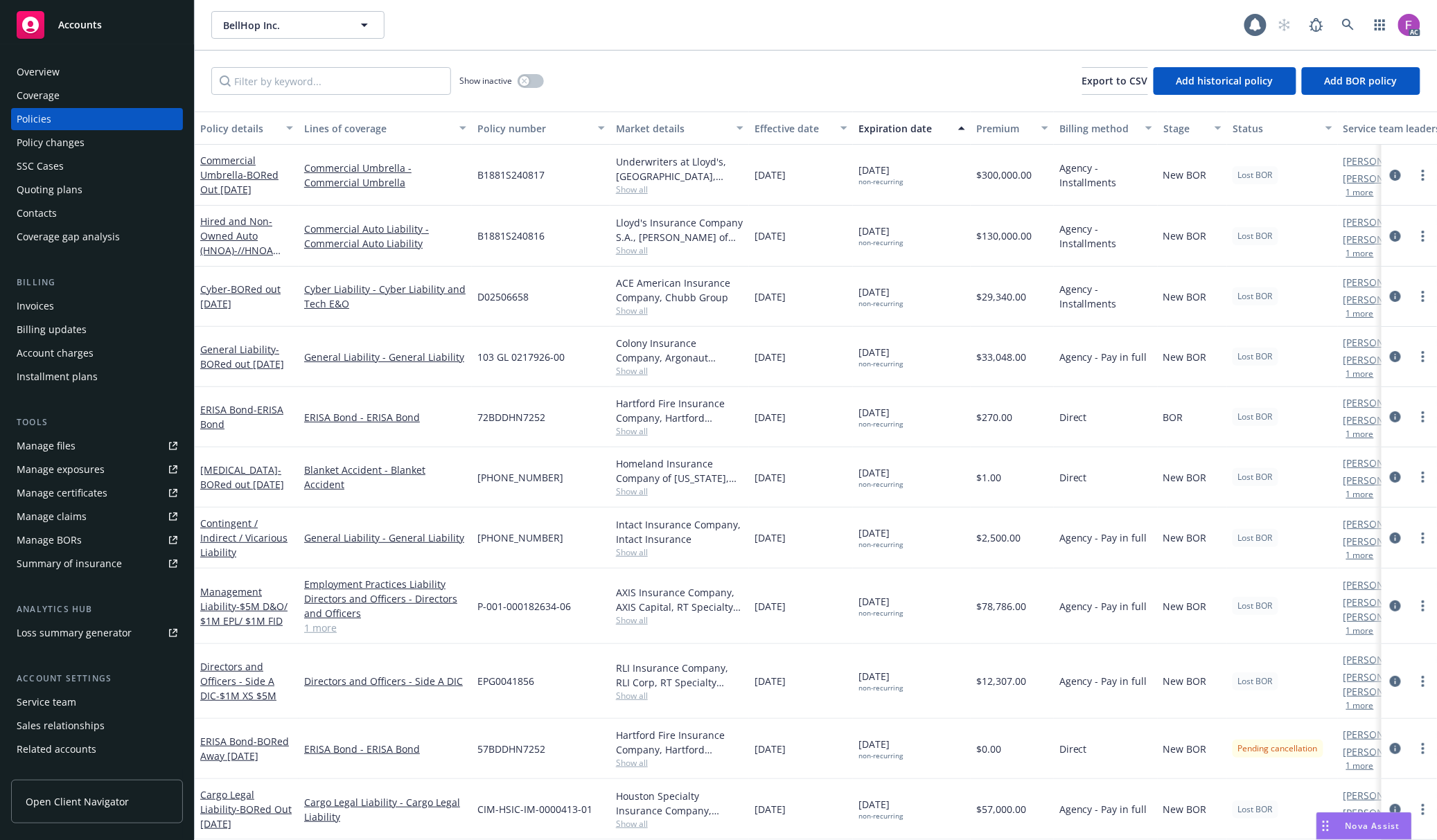
click at [532, 72] on div "Show inactive" at bounding box center [501, 81] width 84 height 28
click at [526, 81] on div "button" at bounding box center [524, 81] width 10 height 10
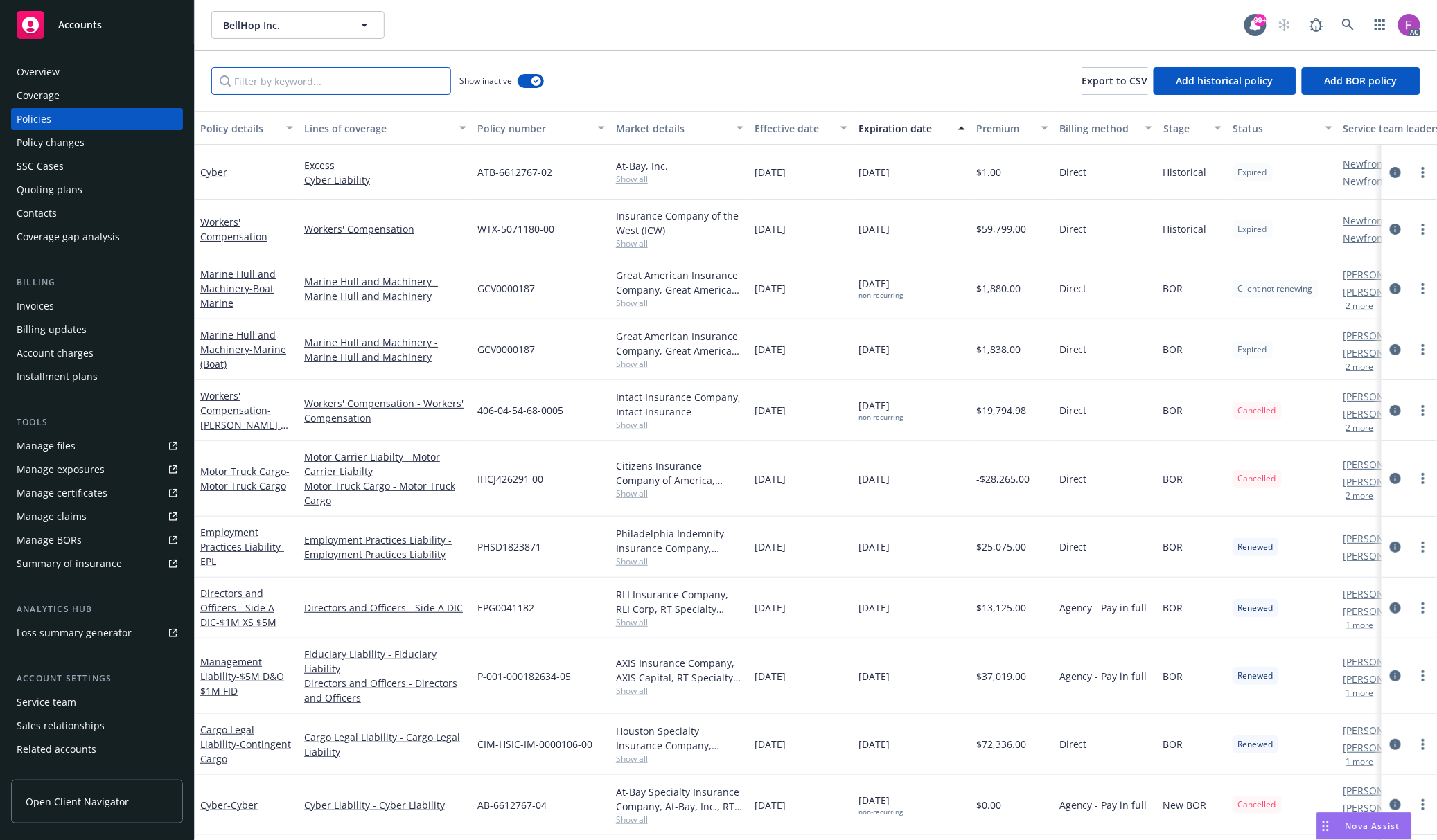
click at [392, 87] on input "Filter by keyword..." at bounding box center [331, 81] width 240 height 28
paste input "[PHONE_NUMBER]"
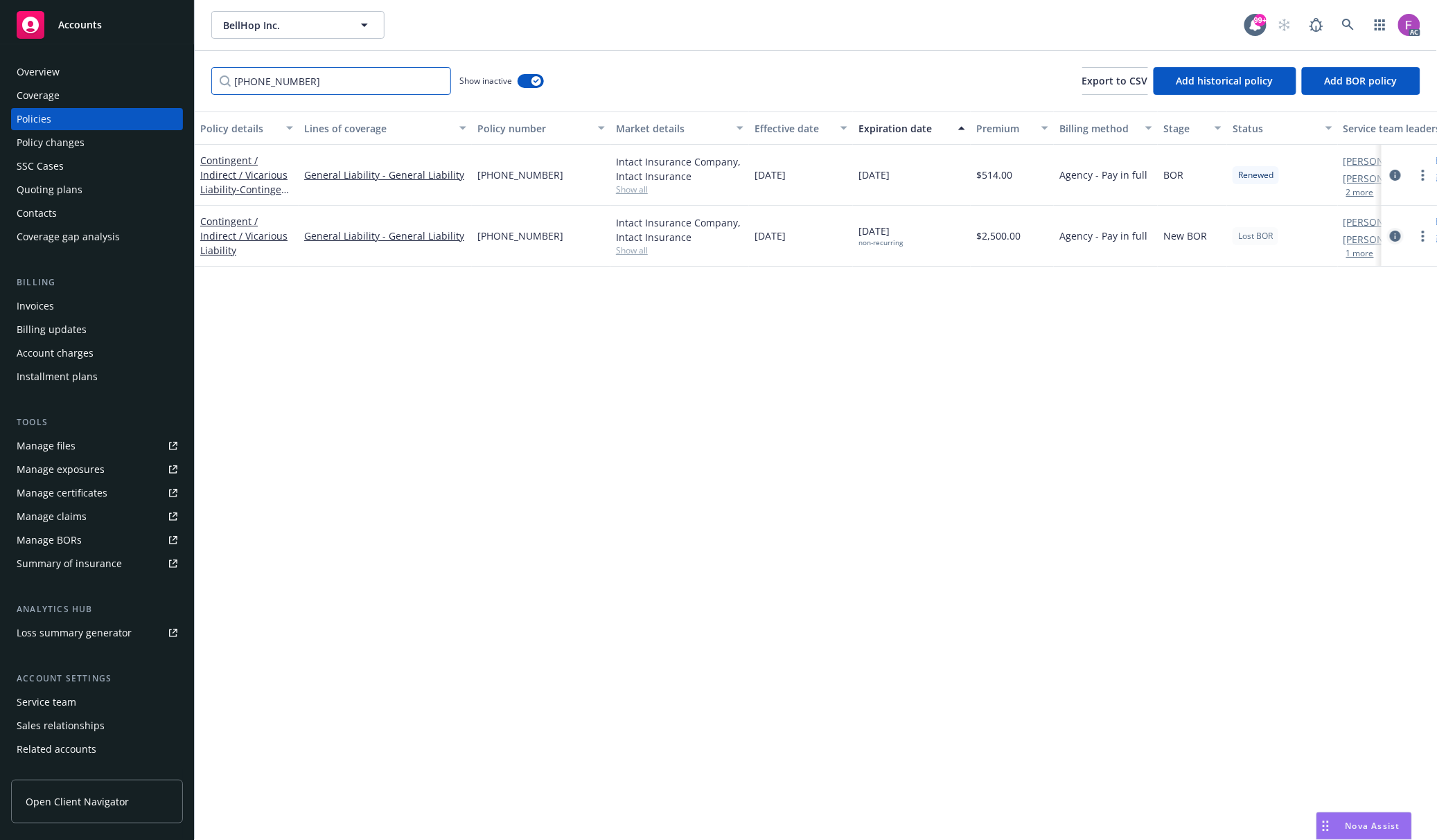
type input "[PHONE_NUMBER]"
click at [1395, 232] on icon "circleInformation" at bounding box center [1394, 236] width 11 height 11
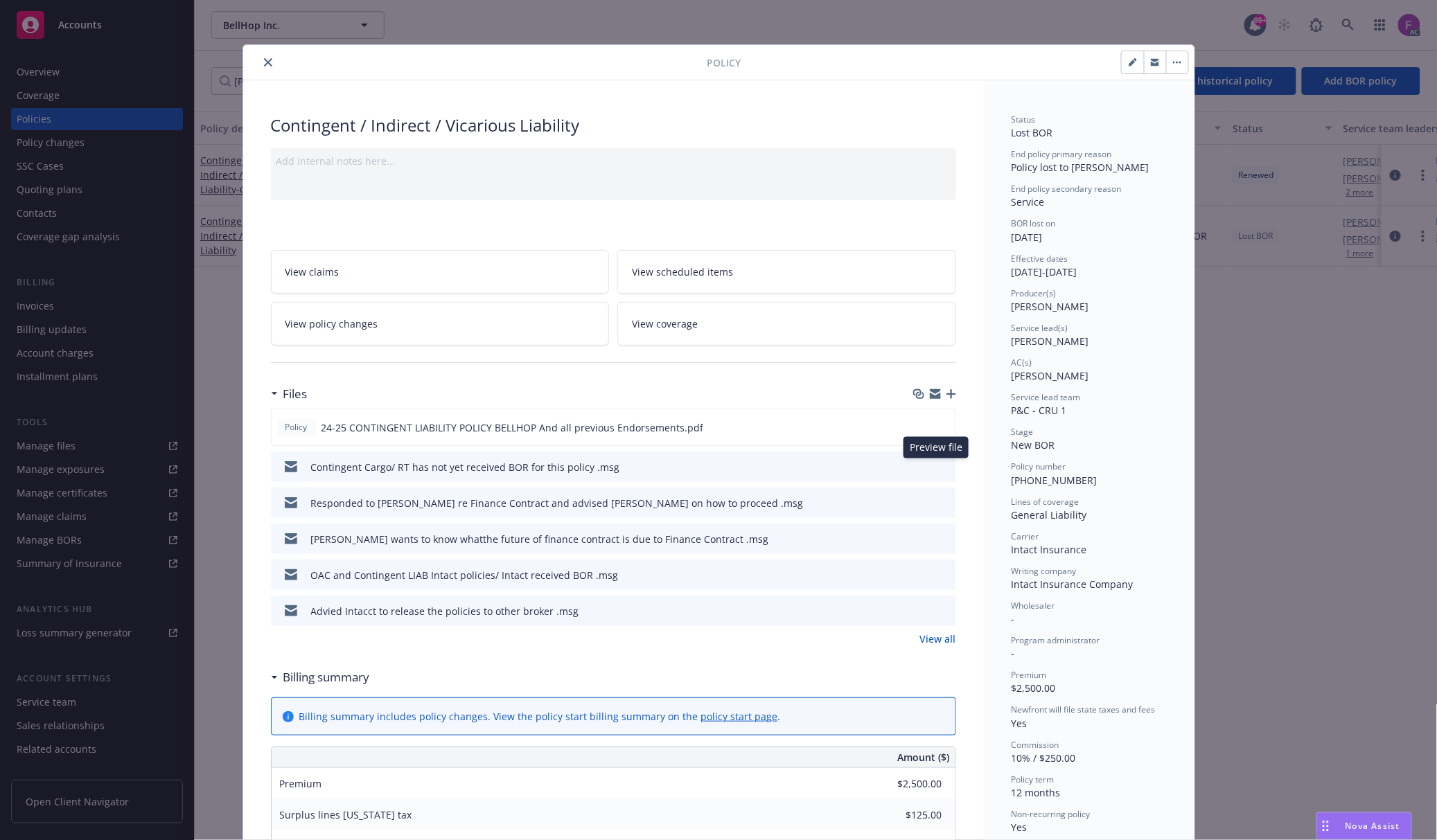
click at [939, 466] on icon "preview file" at bounding box center [942, 466] width 13 height 10
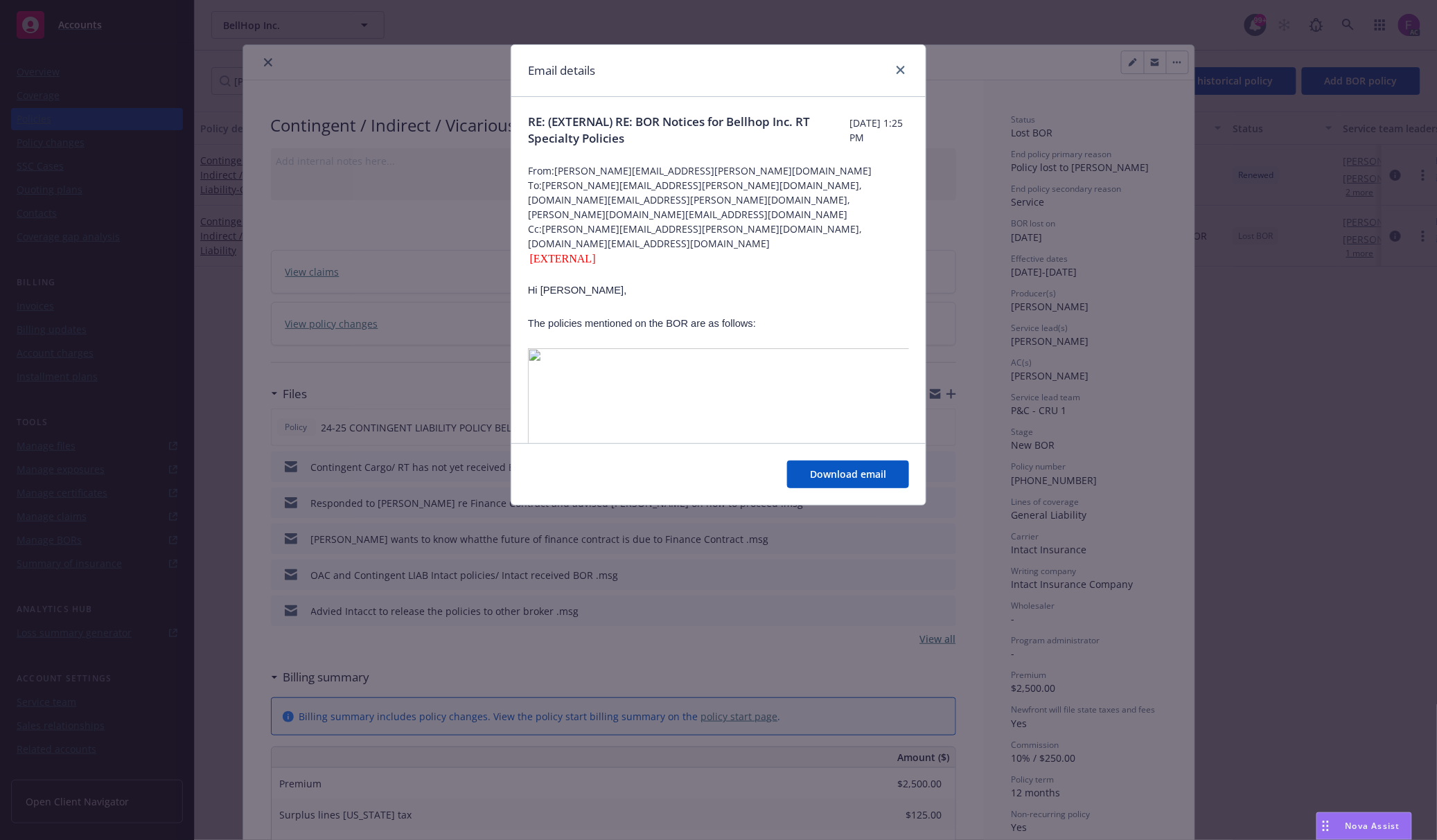
click at [636, 185] on span "To: [PERSON_NAME][EMAIL_ADDRESS][PERSON_NAME][DOMAIN_NAME], [DOMAIN_NAME][EMAIL…" at bounding box center [718, 200] width 381 height 43
click at [615, 181] on span "To: patti.katz@rtspecialty.com, norah.jacobo@newfront.com, mary.mark@newfront.c…" at bounding box center [718, 200] width 381 height 43
click at [566, 161] on div at bounding box center [718, 155] width 381 height 16
click at [896, 71] on icon "close" at bounding box center [900, 70] width 8 height 8
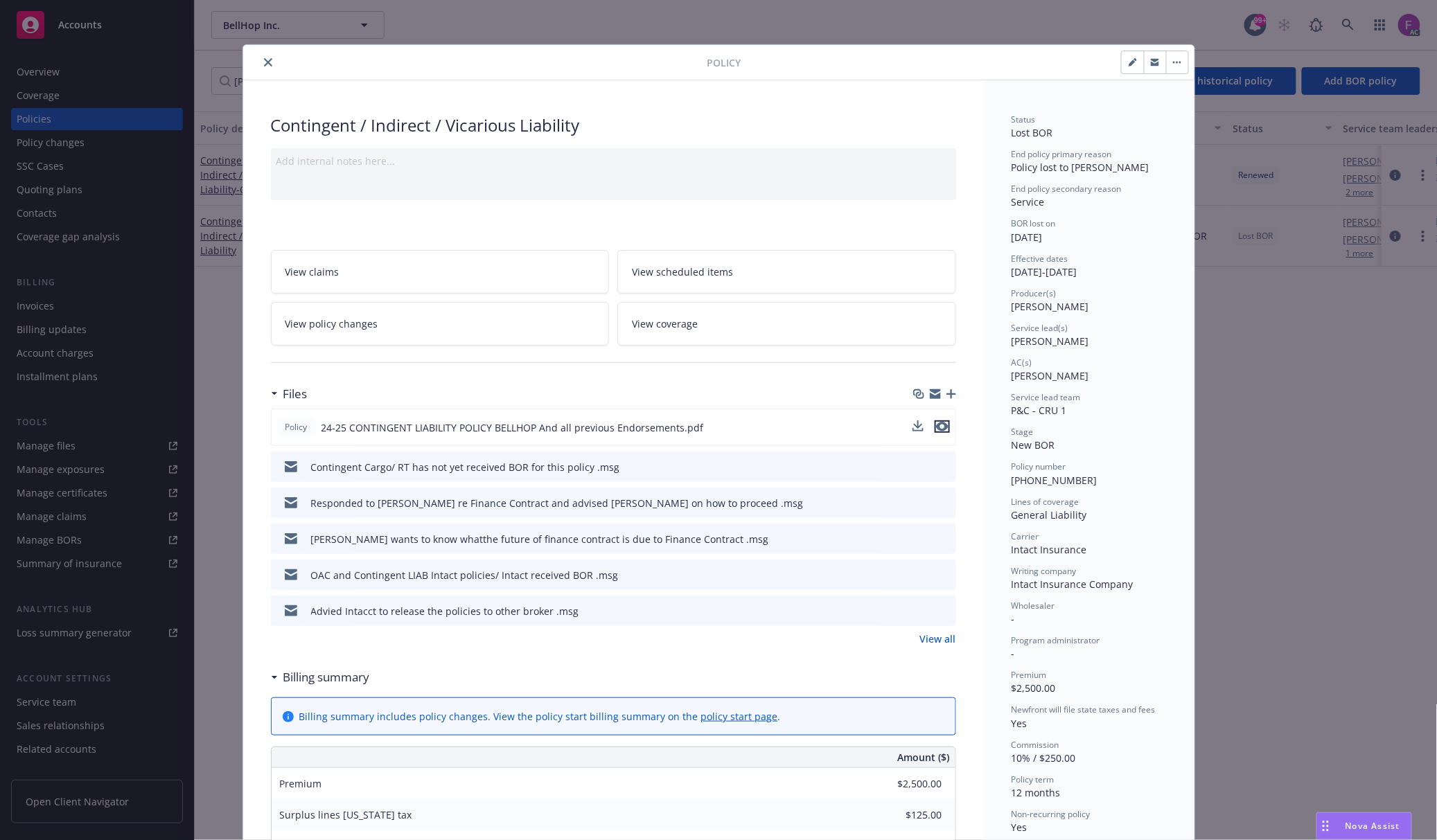
click at [936, 427] on icon "preview file" at bounding box center [942, 427] width 13 height 10
click at [936, 428] on icon "preview file" at bounding box center [942, 427] width 13 height 10
click at [937, 576] on icon "preview file" at bounding box center [942, 574] width 13 height 10
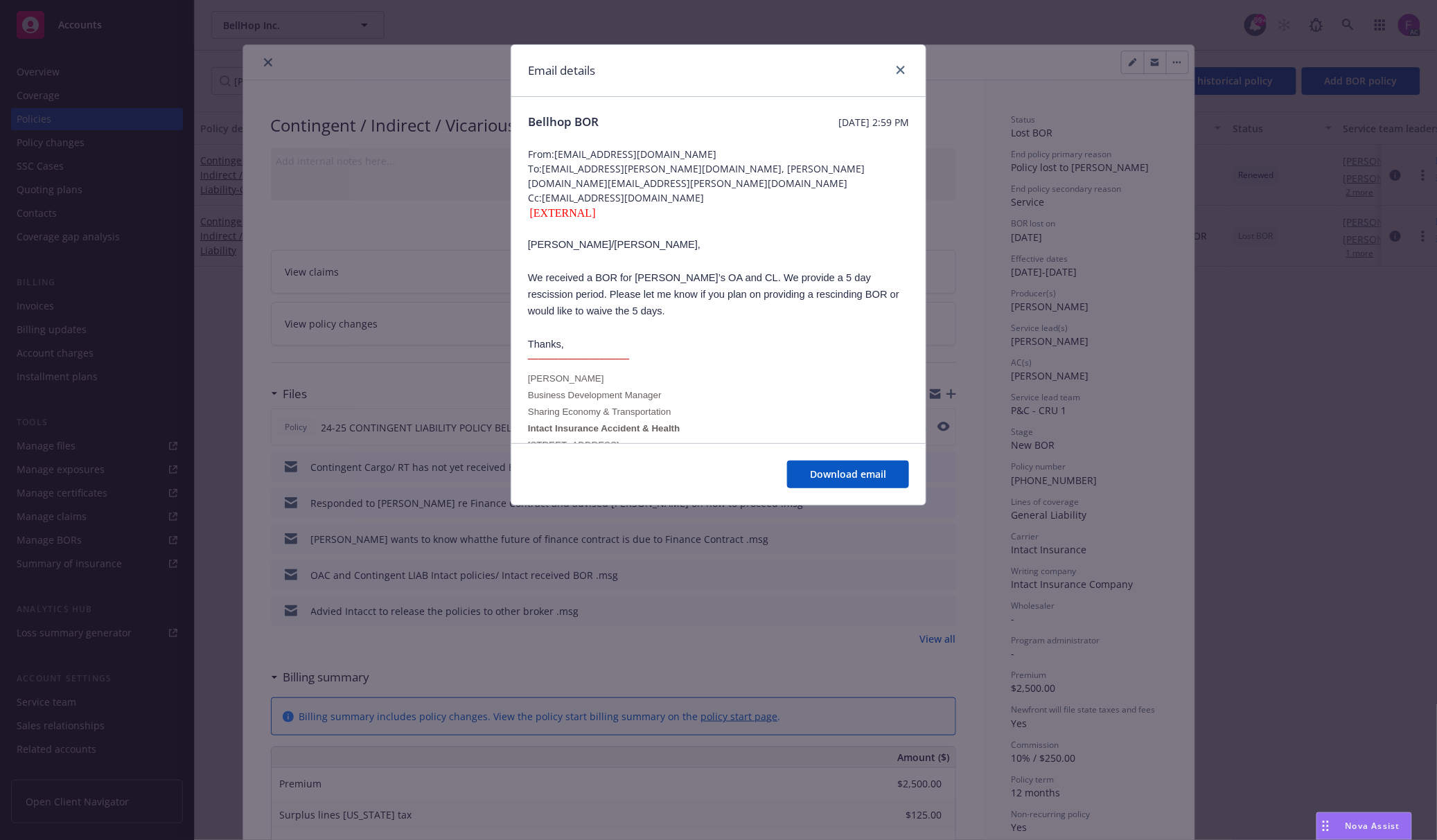
click at [696, 191] on span "Cc: KDiLollo@intactinsurance.com" at bounding box center [718, 197] width 381 height 14
click at [799, 220] on div "[EXTERNAL] Erik/Norah, We received a BOR for Bellhop’s OA and CL. We provide a …" at bounding box center [718, 386] width 381 height 363
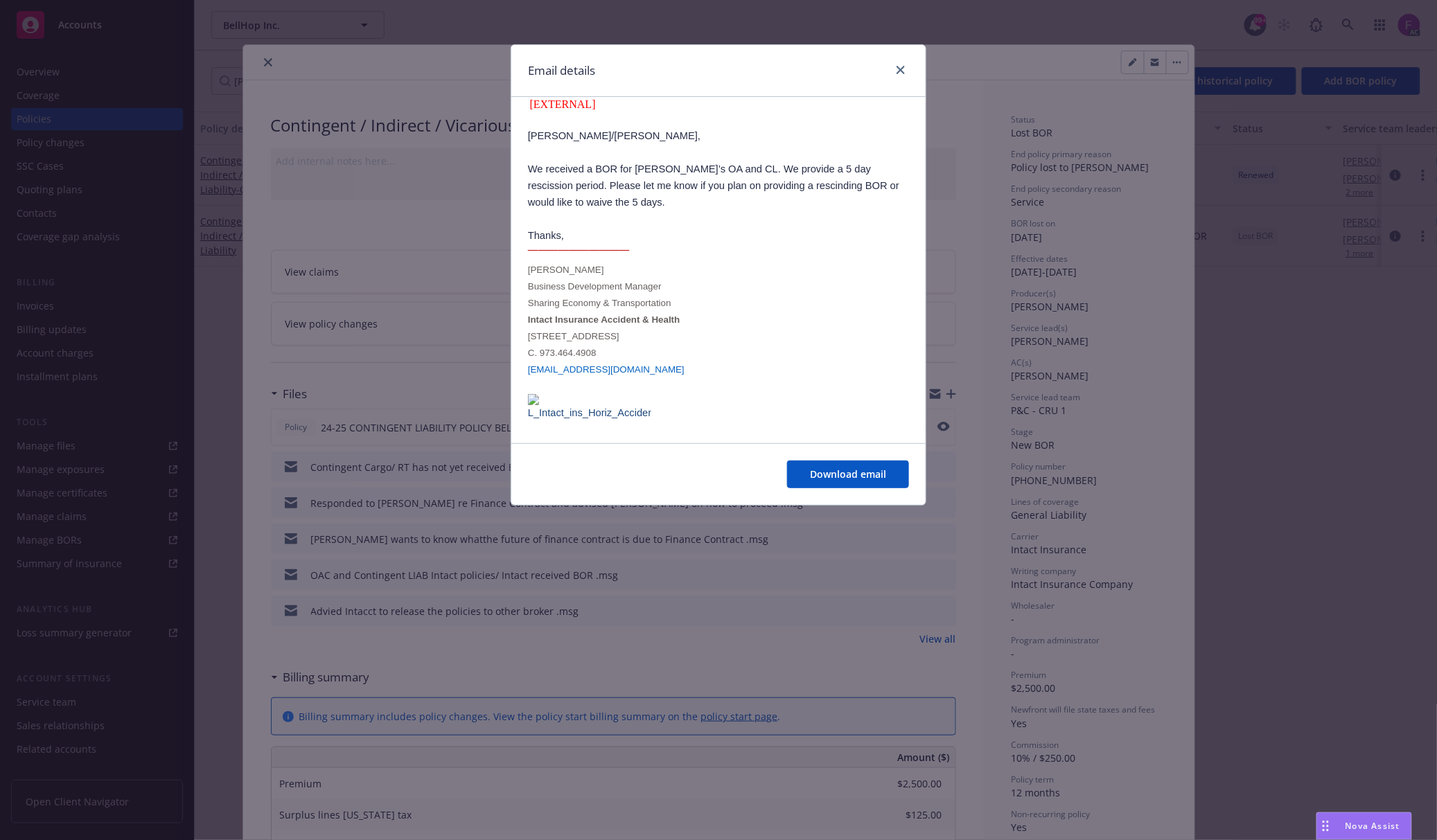
scroll to position [131, 0]
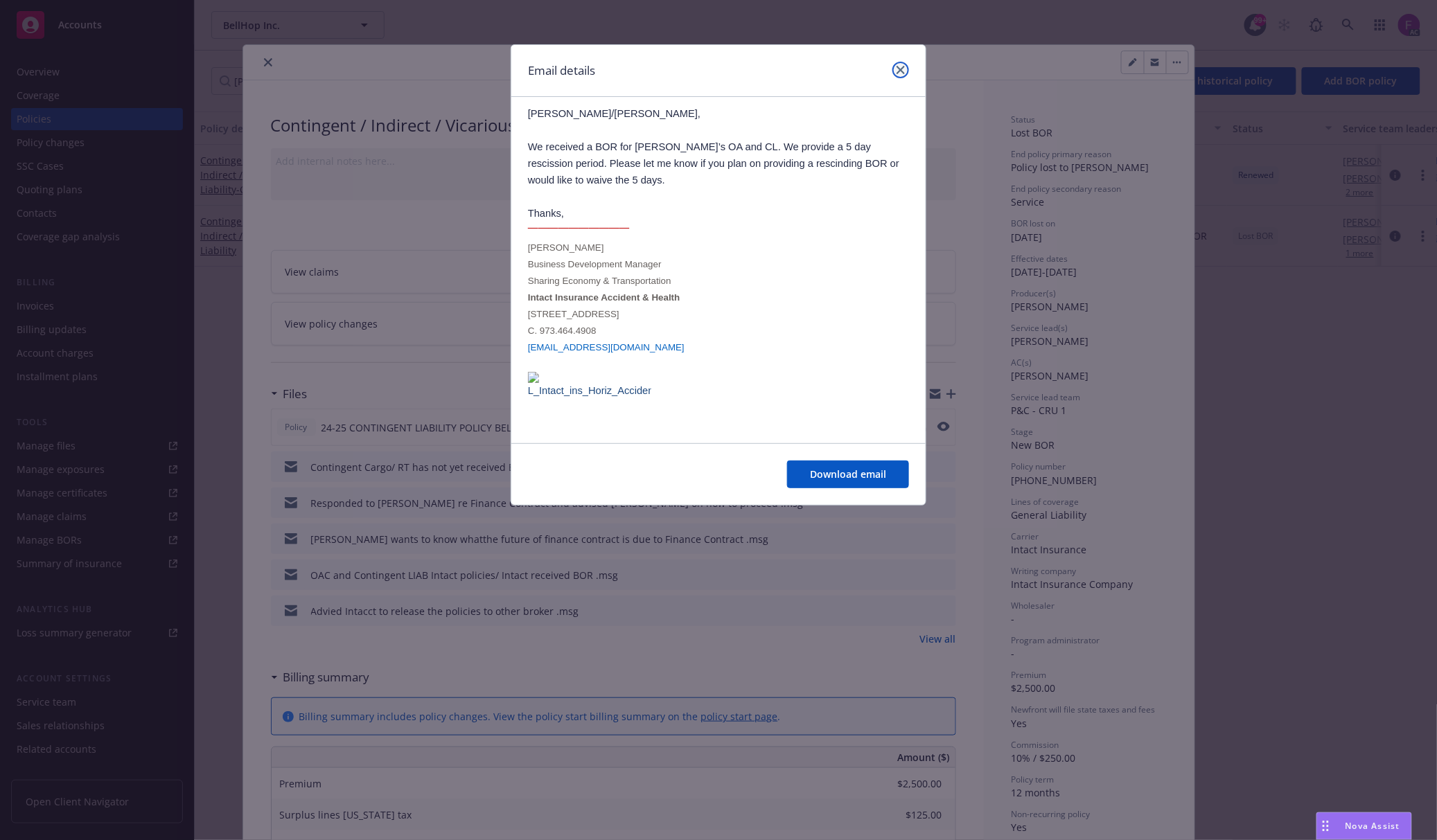
click at [899, 67] on icon "close" at bounding box center [900, 70] width 8 height 8
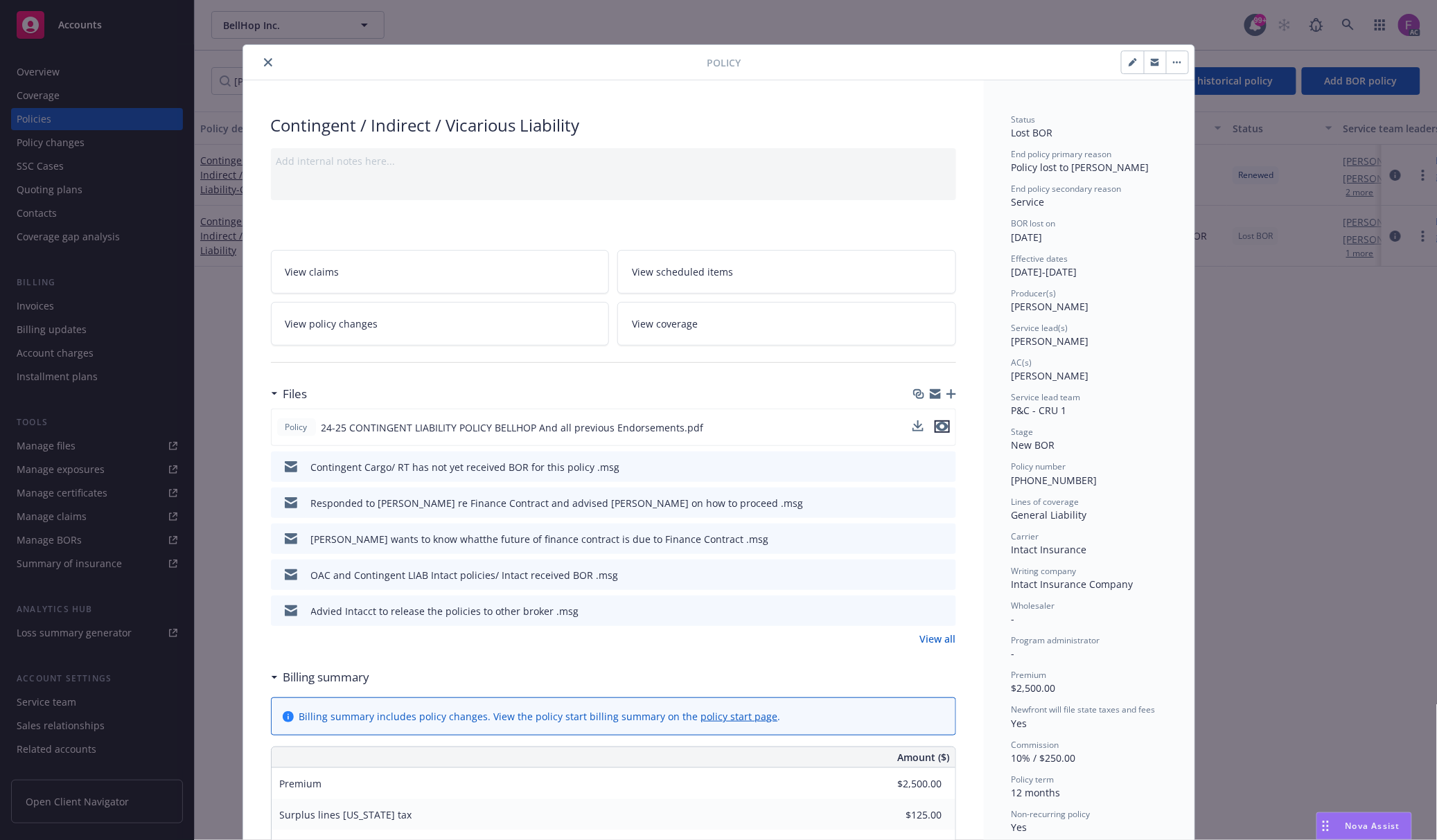
click at [936, 430] on icon "preview file" at bounding box center [942, 427] width 13 height 10
click at [937, 471] on icon "preview file" at bounding box center [942, 466] width 13 height 10
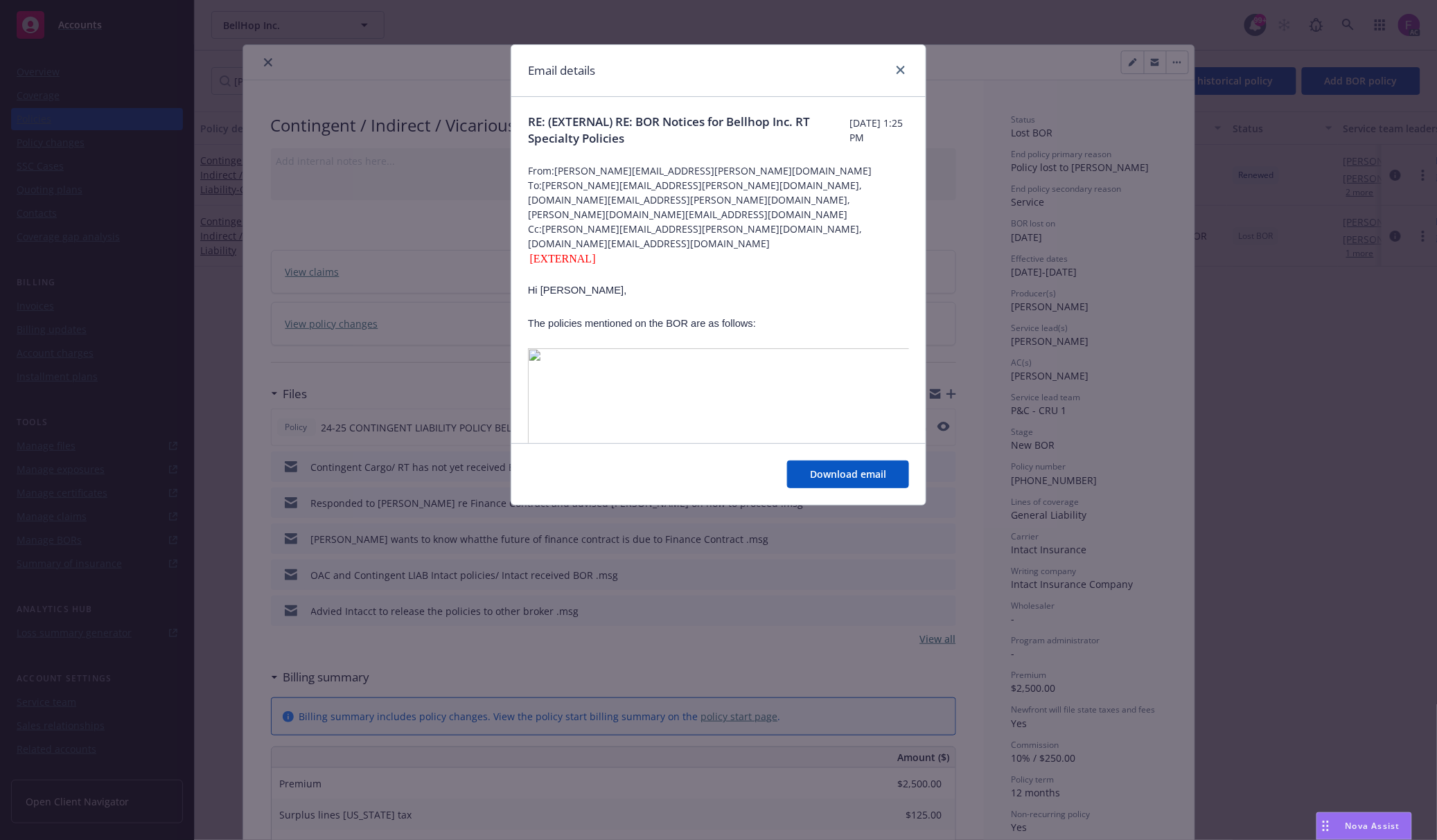
click at [655, 251] on div "[EXTERNAL]" at bounding box center [718, 259] width 381 height 16
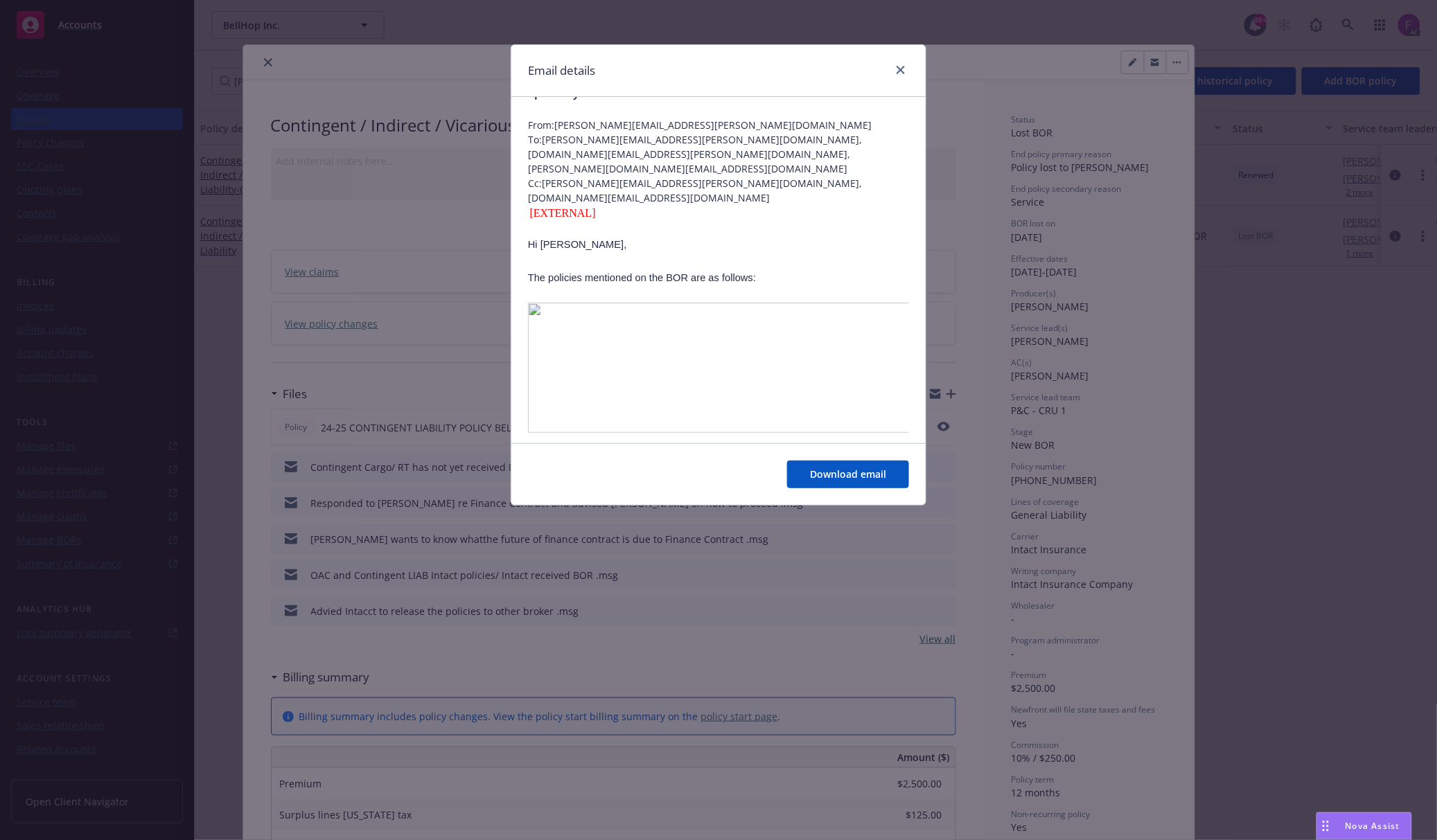
scroll to position [0, 0]
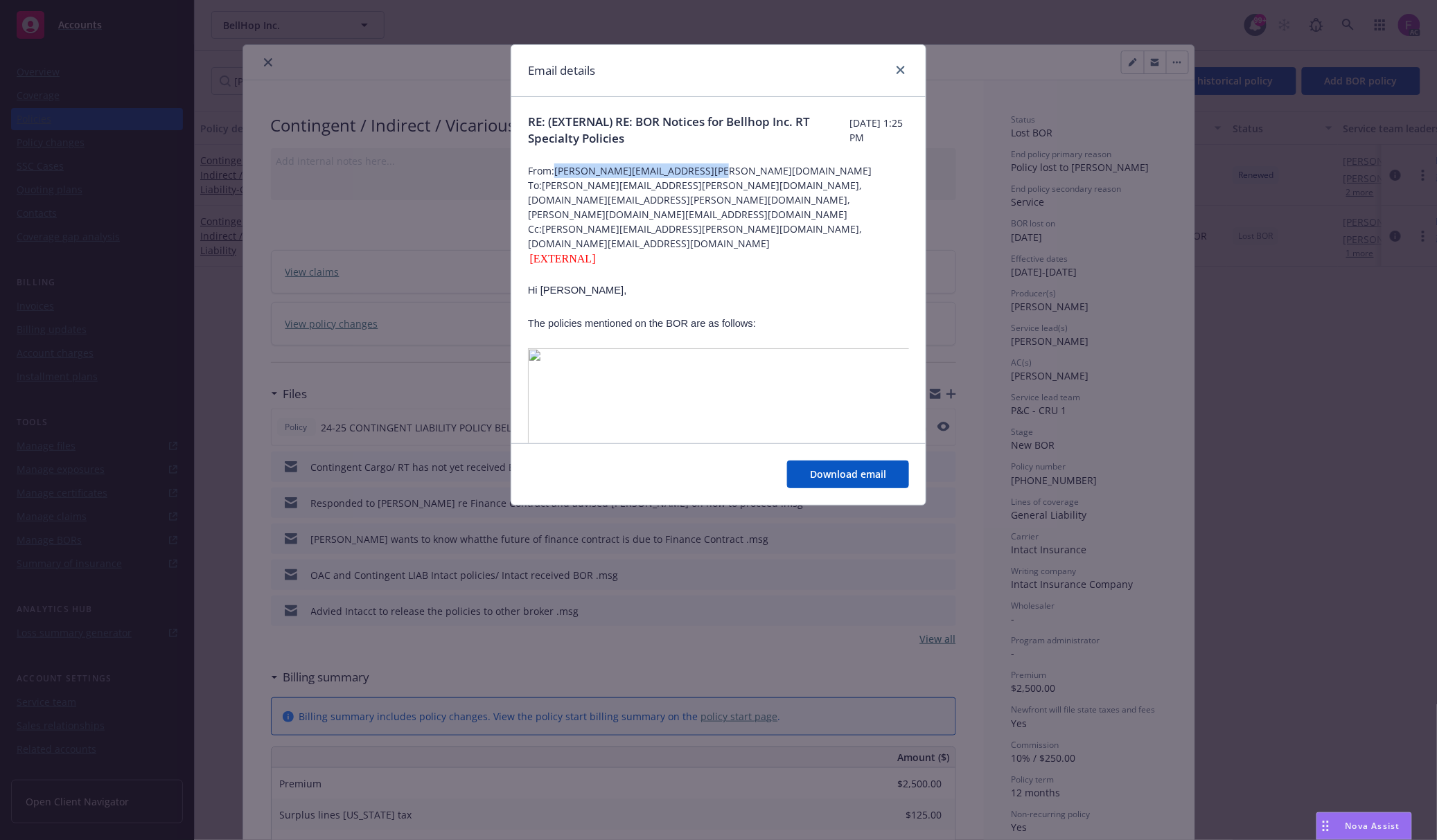
drag, startPoint x: 724, startPoint y: 167, endPoint x: 555, endPoint y: 173, distance: 169.1
click at [555, 173] on span "From: patrick.sweeney@rtspecialty.com" at bounding box center [718, 170] width 381 height 14
copy span "patrick.sweeney@rtspecialty.com"
click at [904, 64] on link "close" at bounding box center [900, 70] width 16 height 16
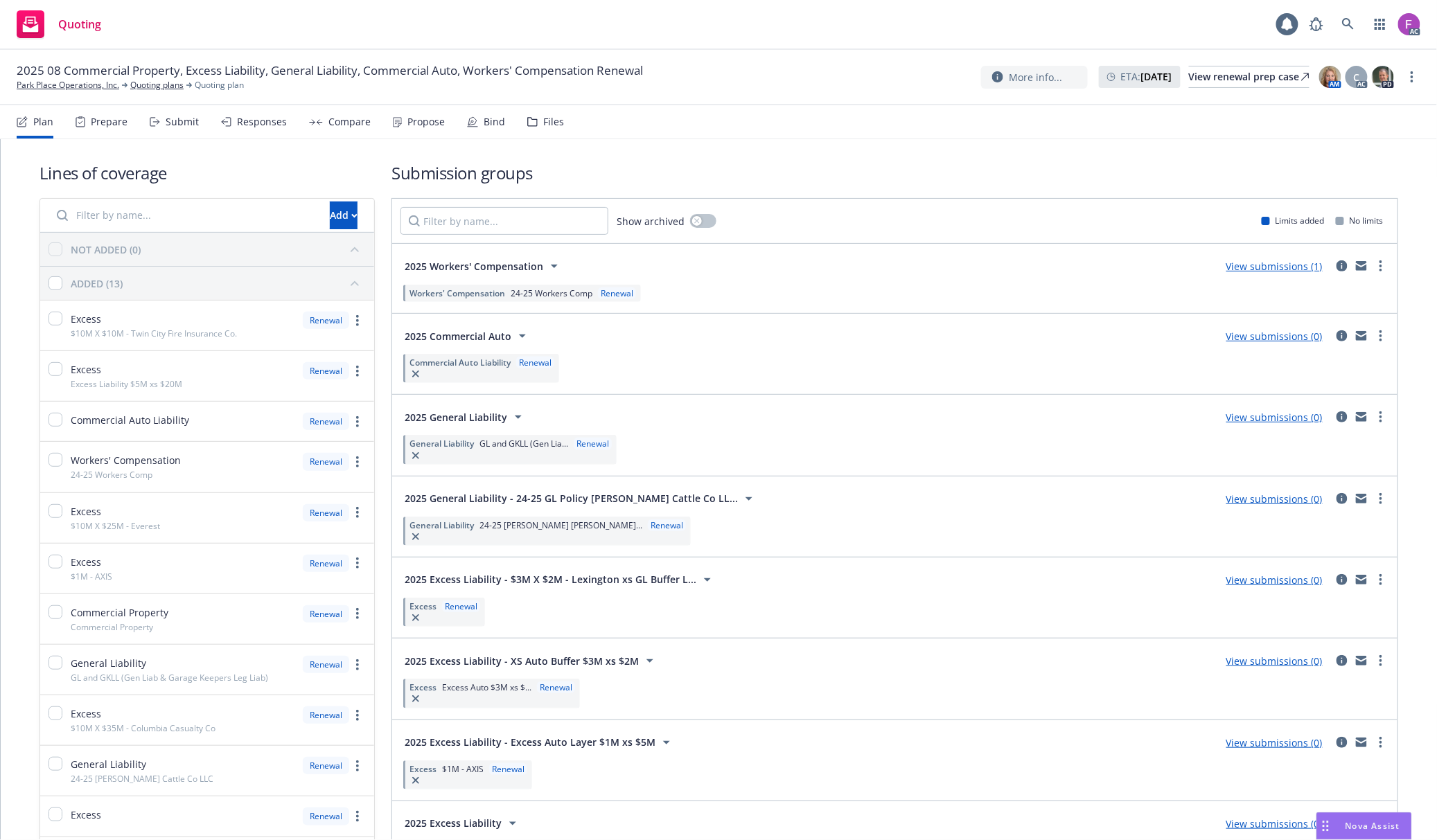
click at [543, 125] on div "Files" at bounding box center [554, 122] width 21 height 11
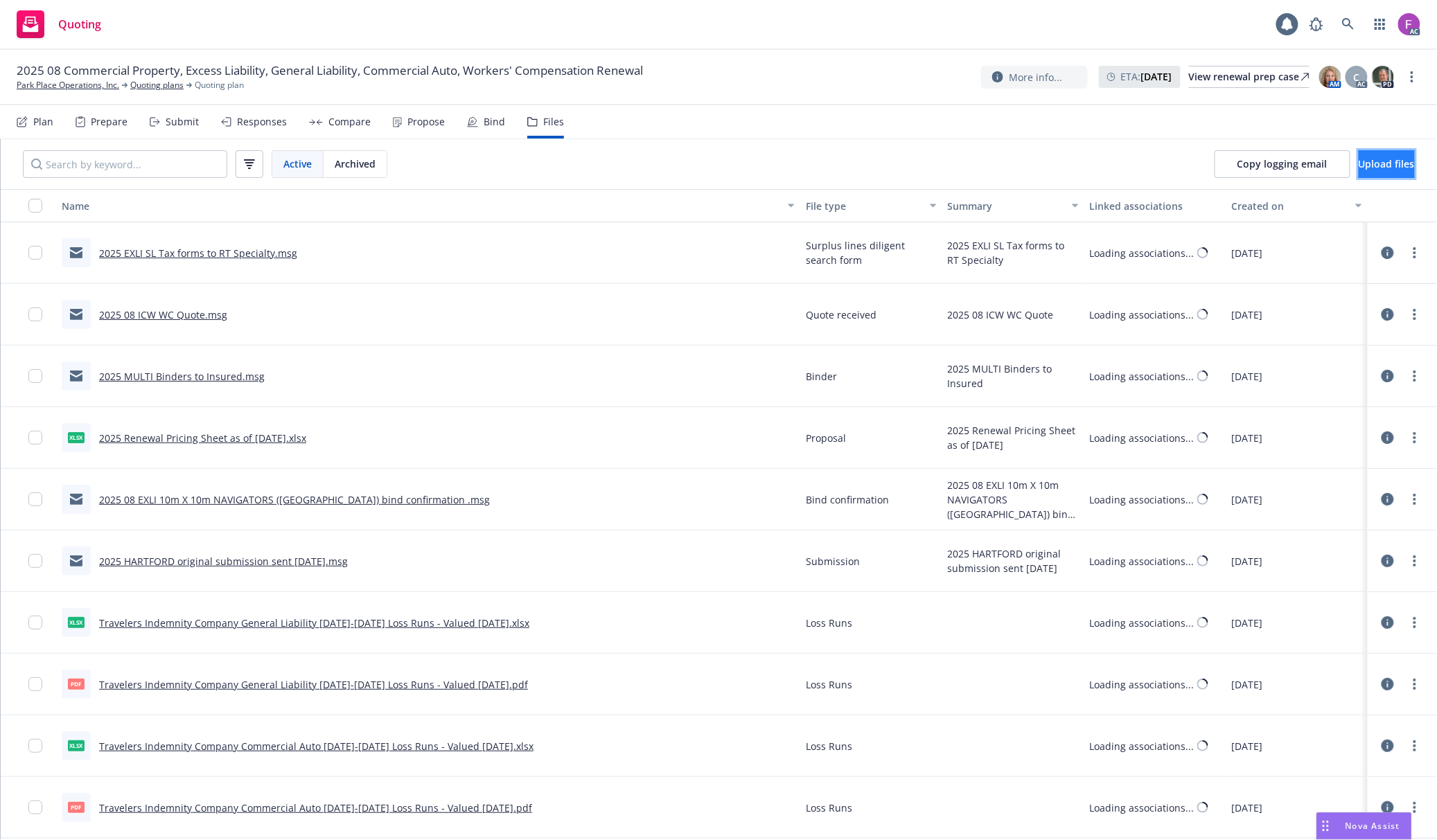
click at [1368, 167] on span "Upload files" at bounding box center [1386, 164] width 56 height 13
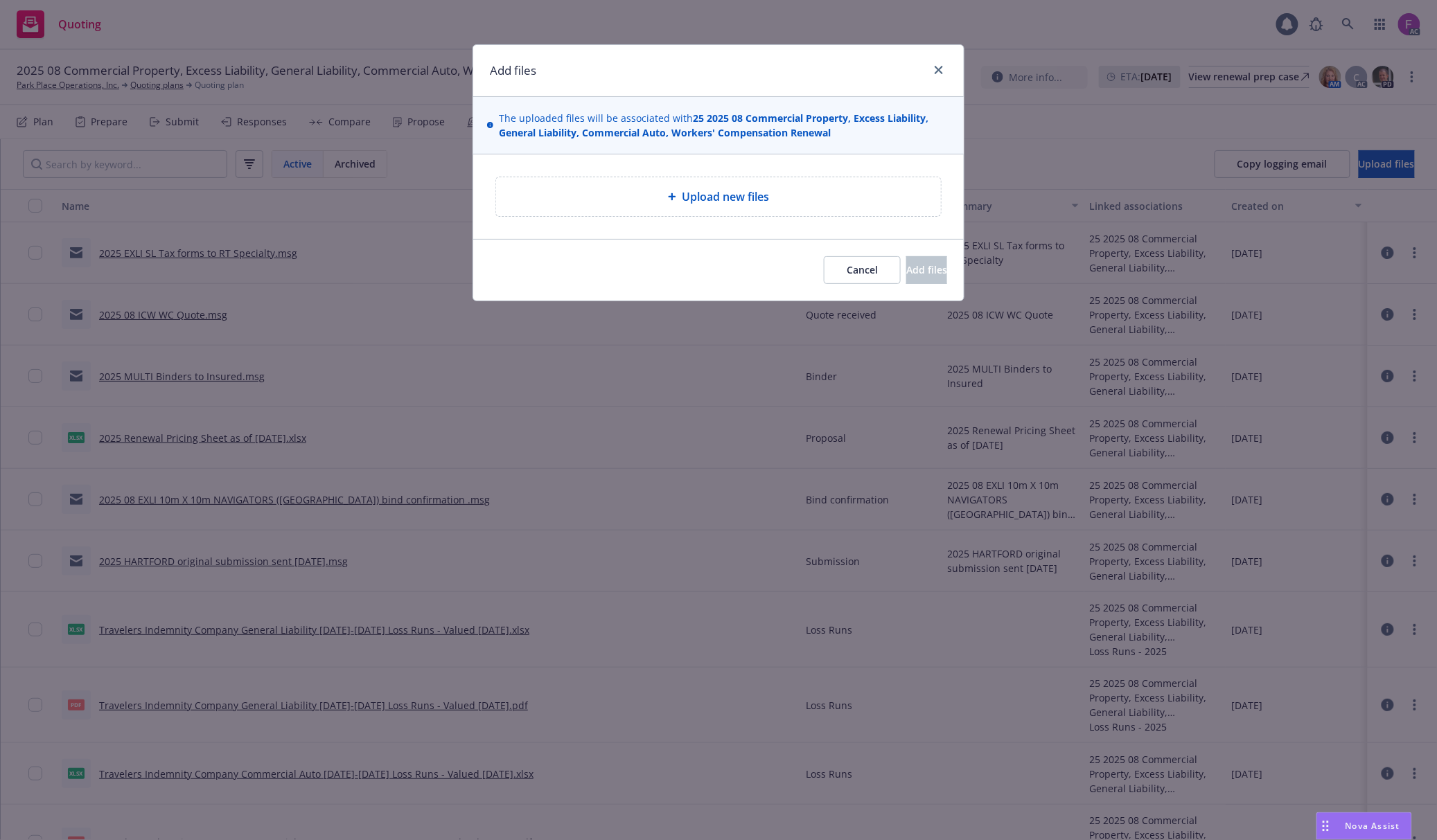
click at [738, 197] on span "Upload new files" at bounding box center [725, 197] width 87 height 16
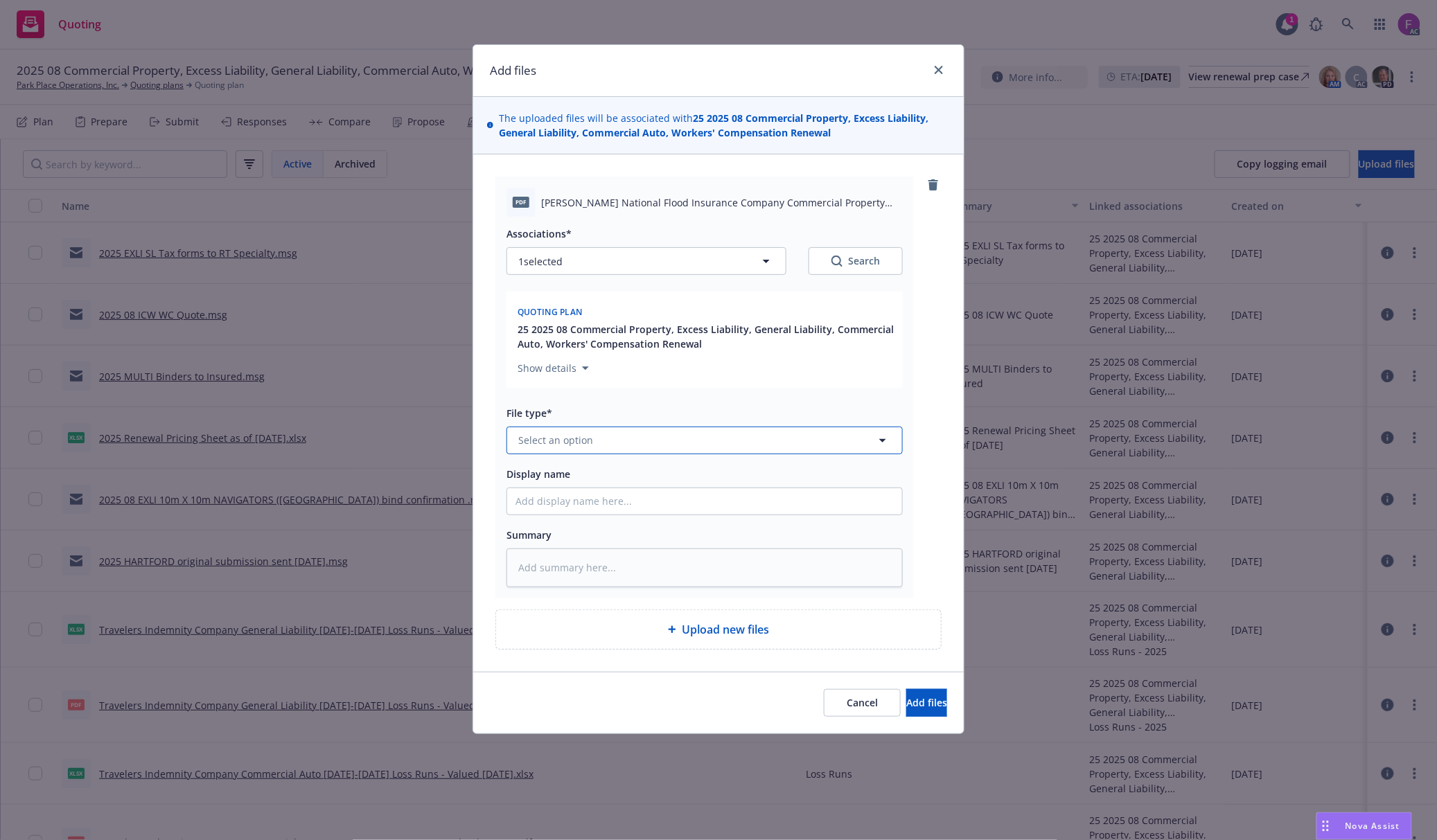
click at [596, 446] on button "Select an option" at bounding box center [705, 440] width 396 height 28
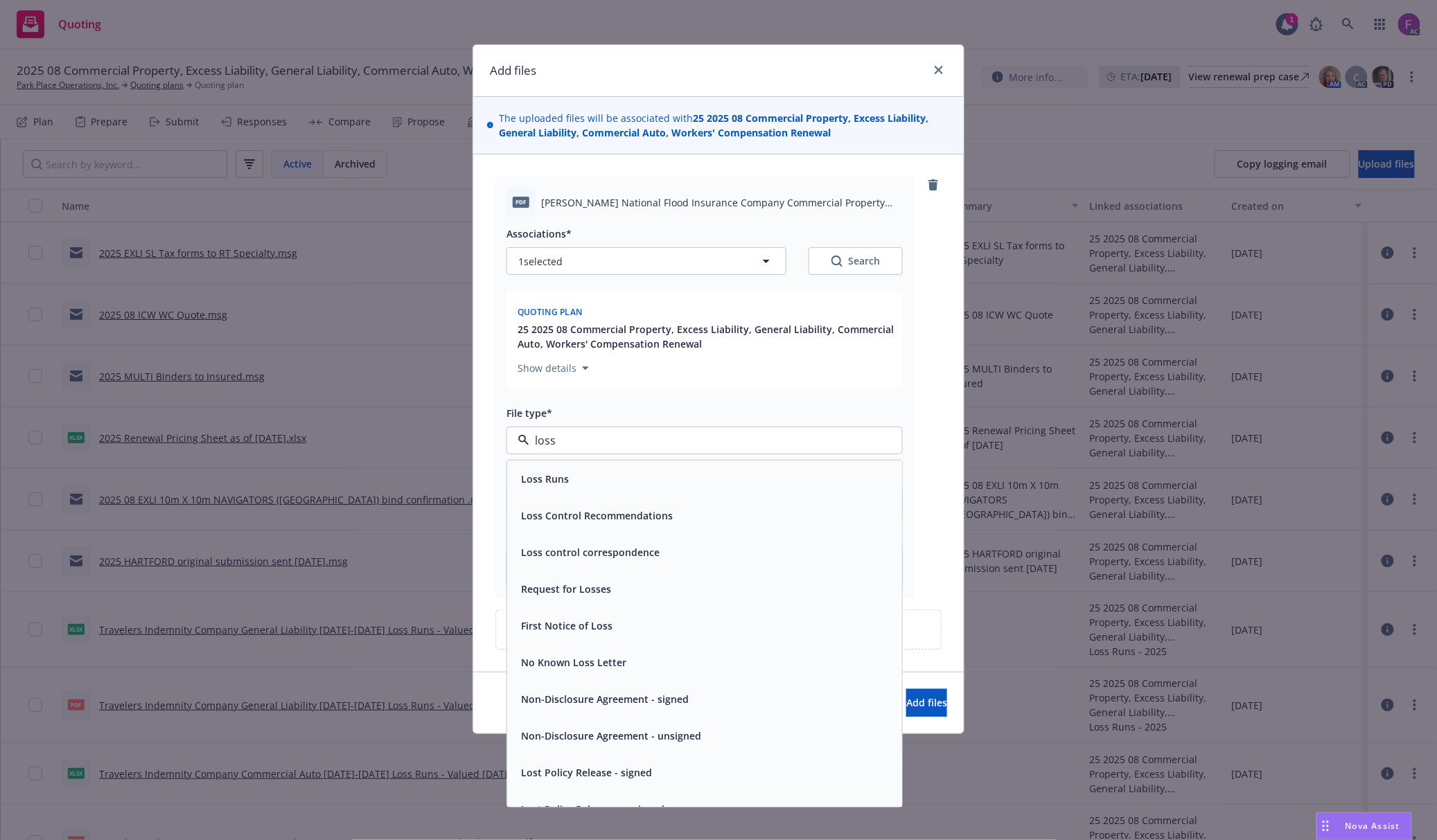
paste input "Loss Run"
type input "Loss Run"
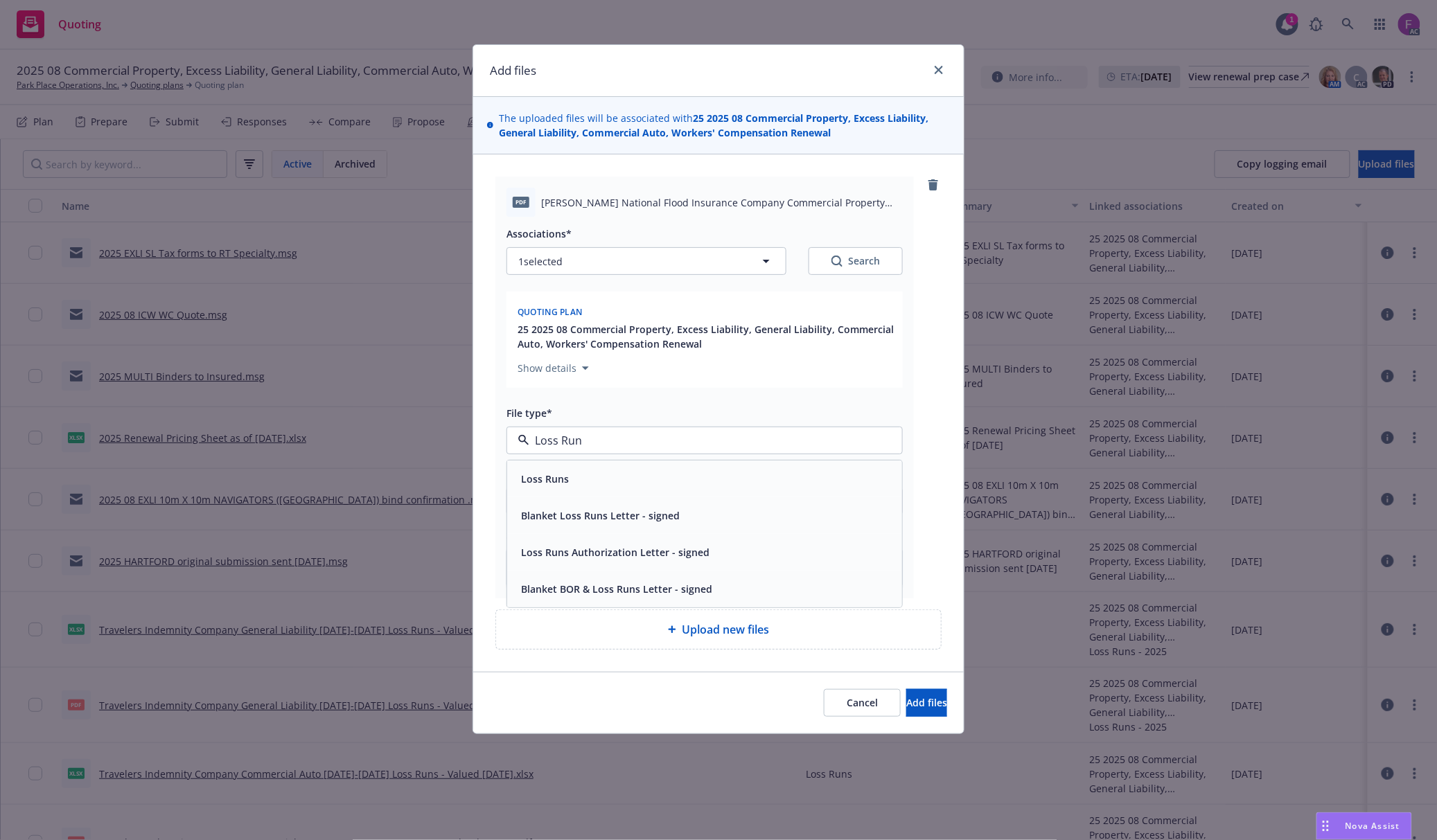
drag, startPoint x: 594, startPoint y: 495, endPoint x: 582, endPoint y: 264, distance: 231.3
click at [594, 495] on div "Loss Runs" at bounding box center [705, 478] width 395 height 37
click at [572, 261] on button "1 selected" at bounding box center [646, 261] width 279 height 28
type textarea "x"
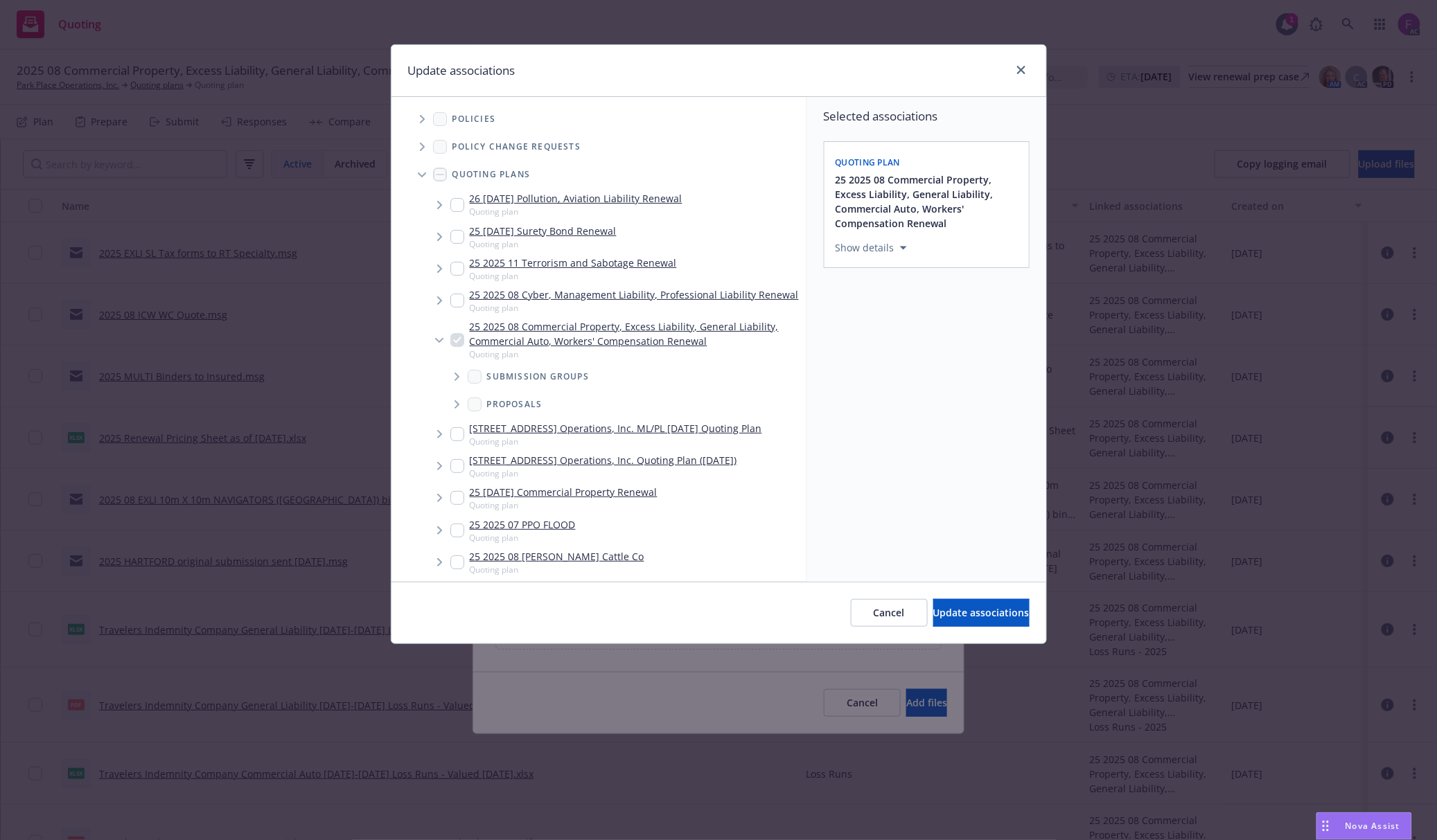
click at [425, 123] on span "Tree Example" at bounding box center [422, 120] width 22 height 22
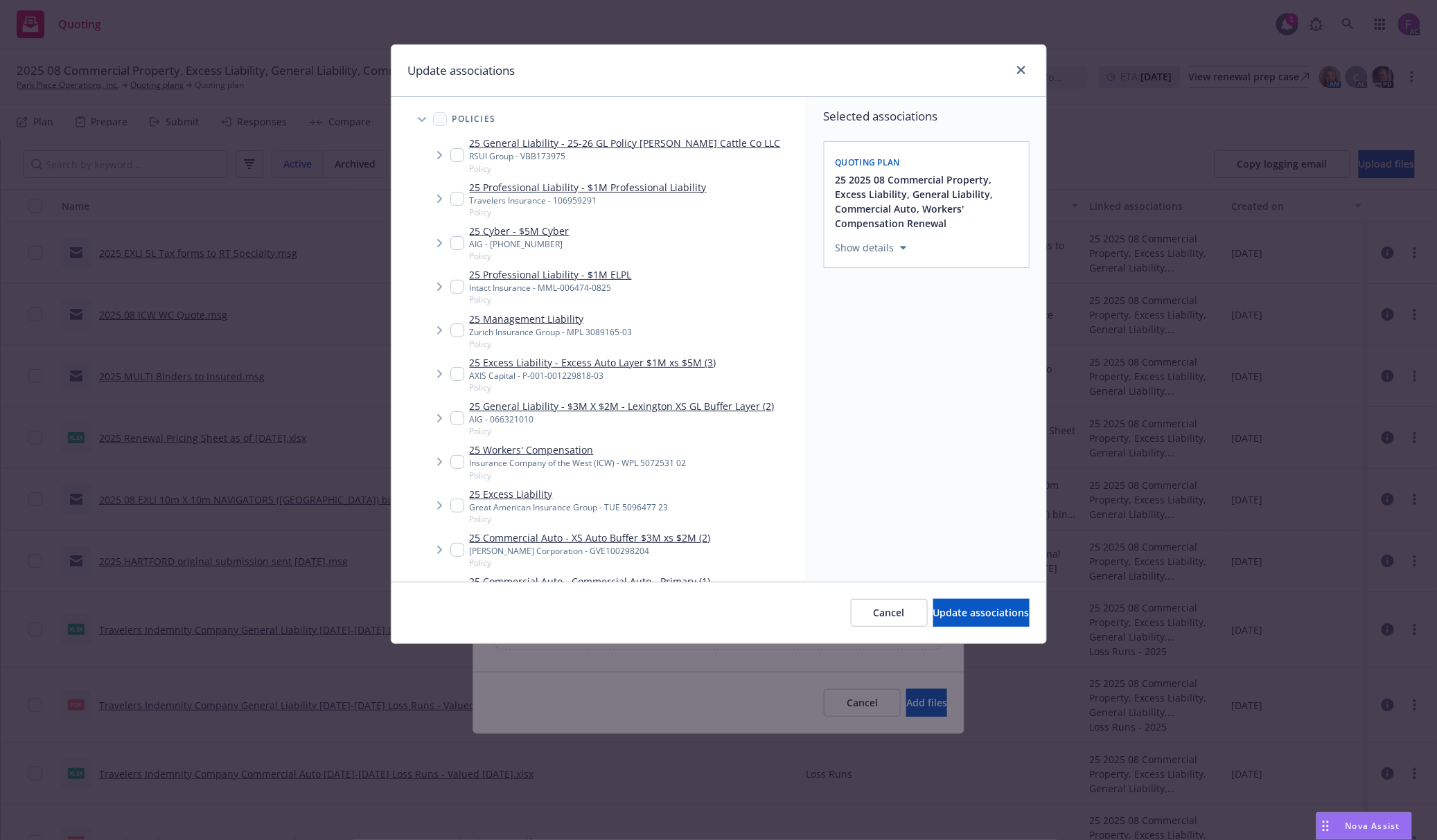
scroll to position [1525, 0]
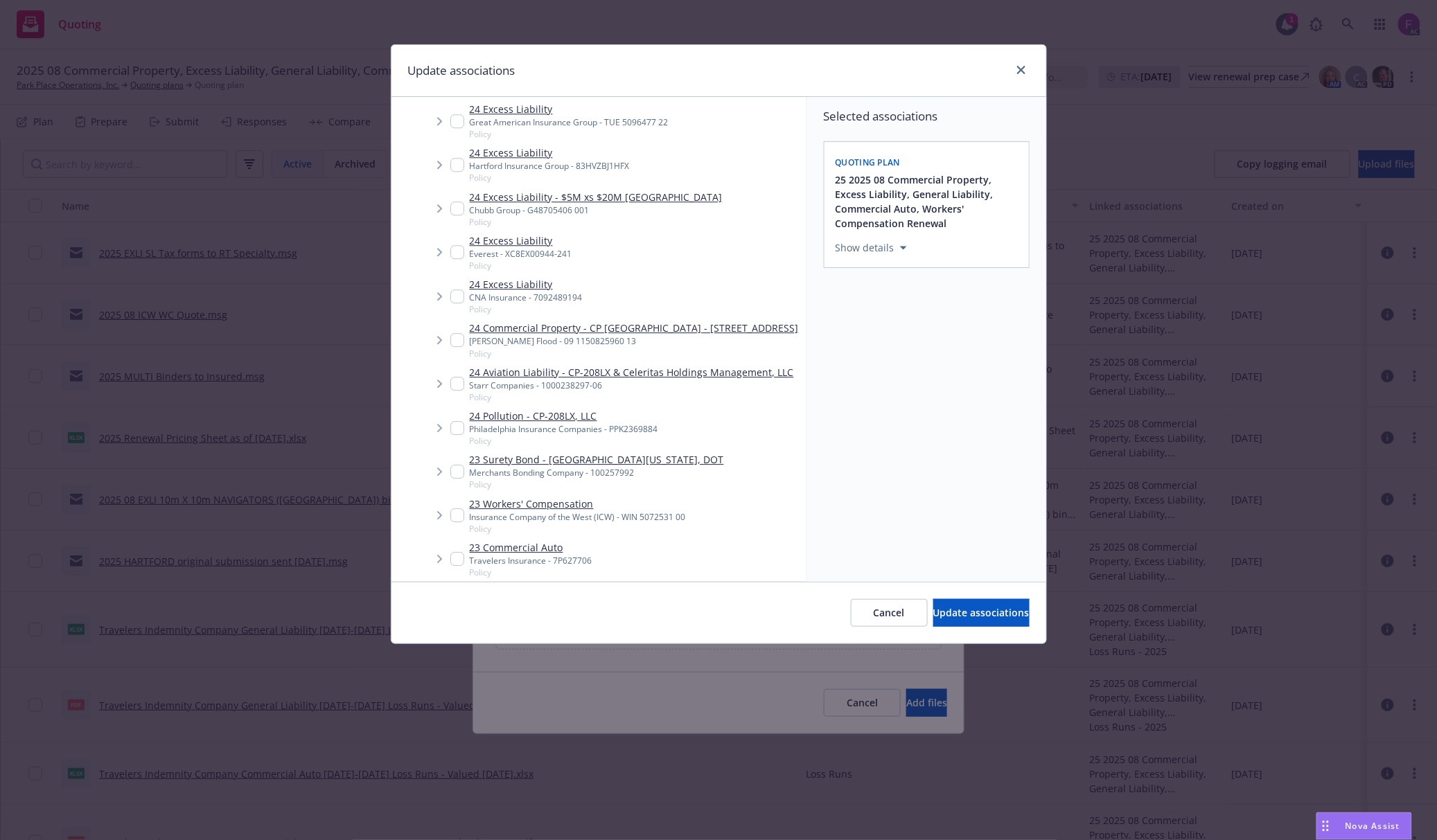
click at [460, 342] on input "Tree Example" at bounding box center [457, 340] width 14 height 14
checkbox input "true"
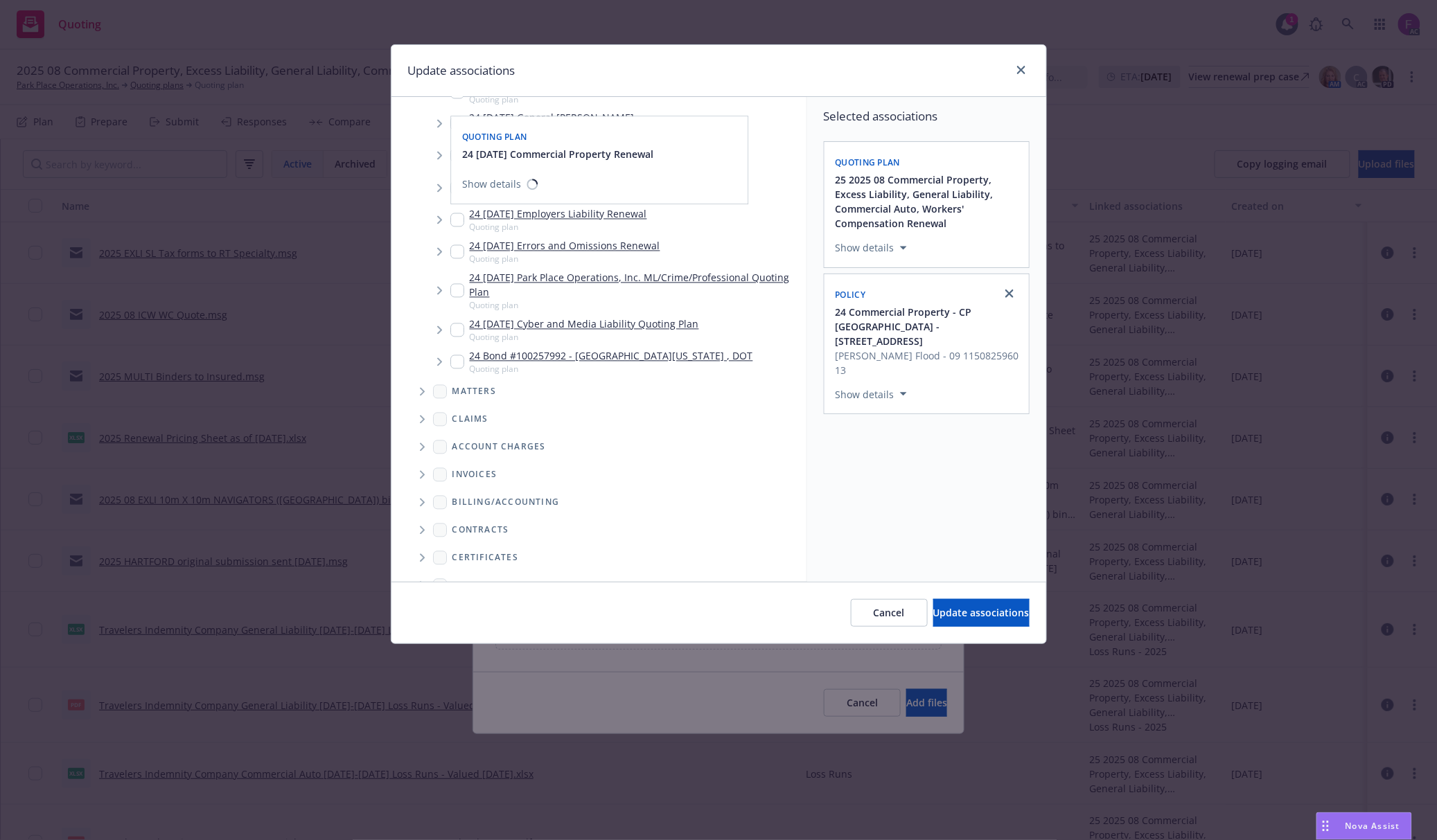
scroll to position [5487, 0]
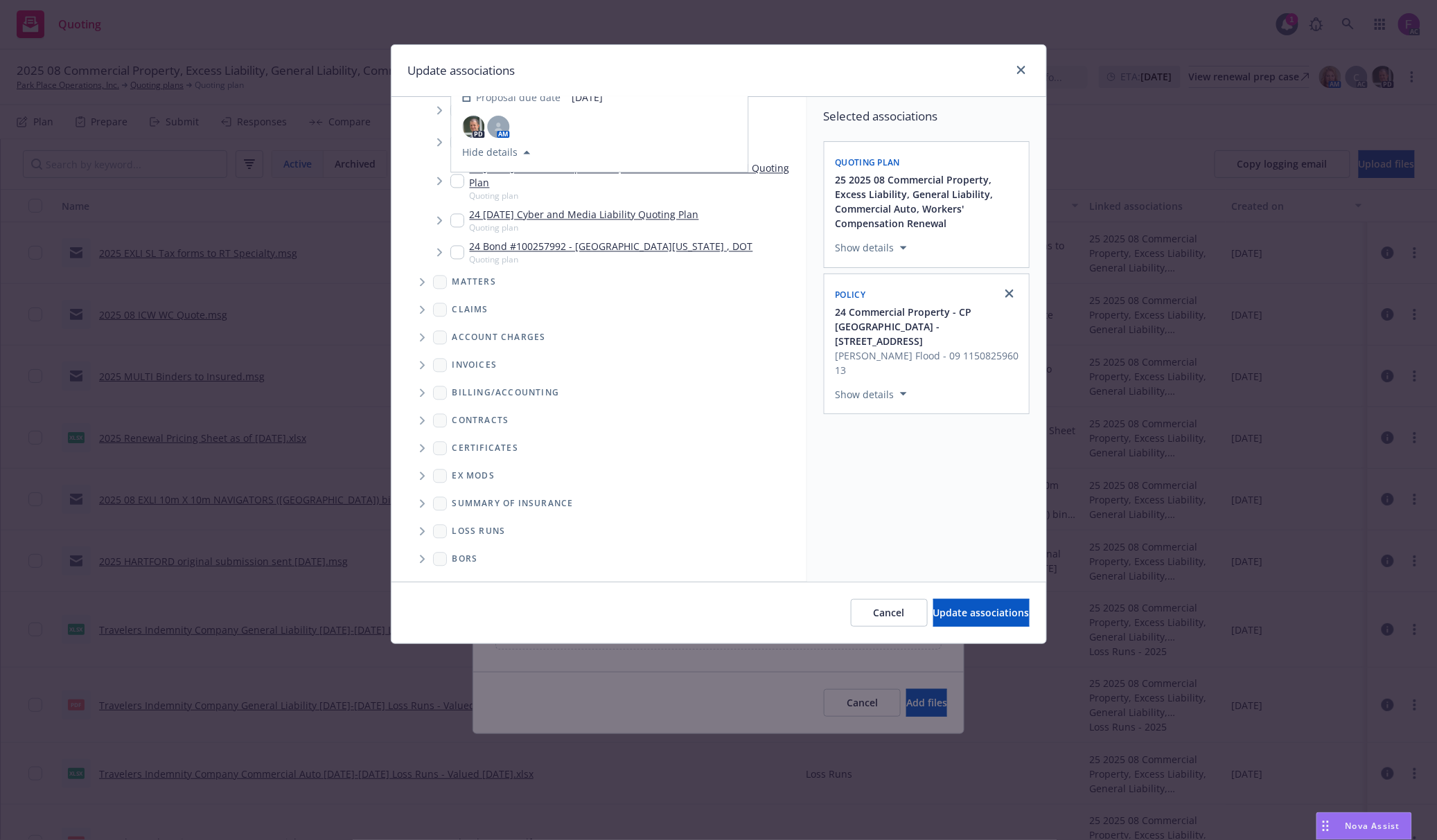
click at [430, 535] on span "Folder Tree Example" at bounding box center [422, 532] width 22 height 22
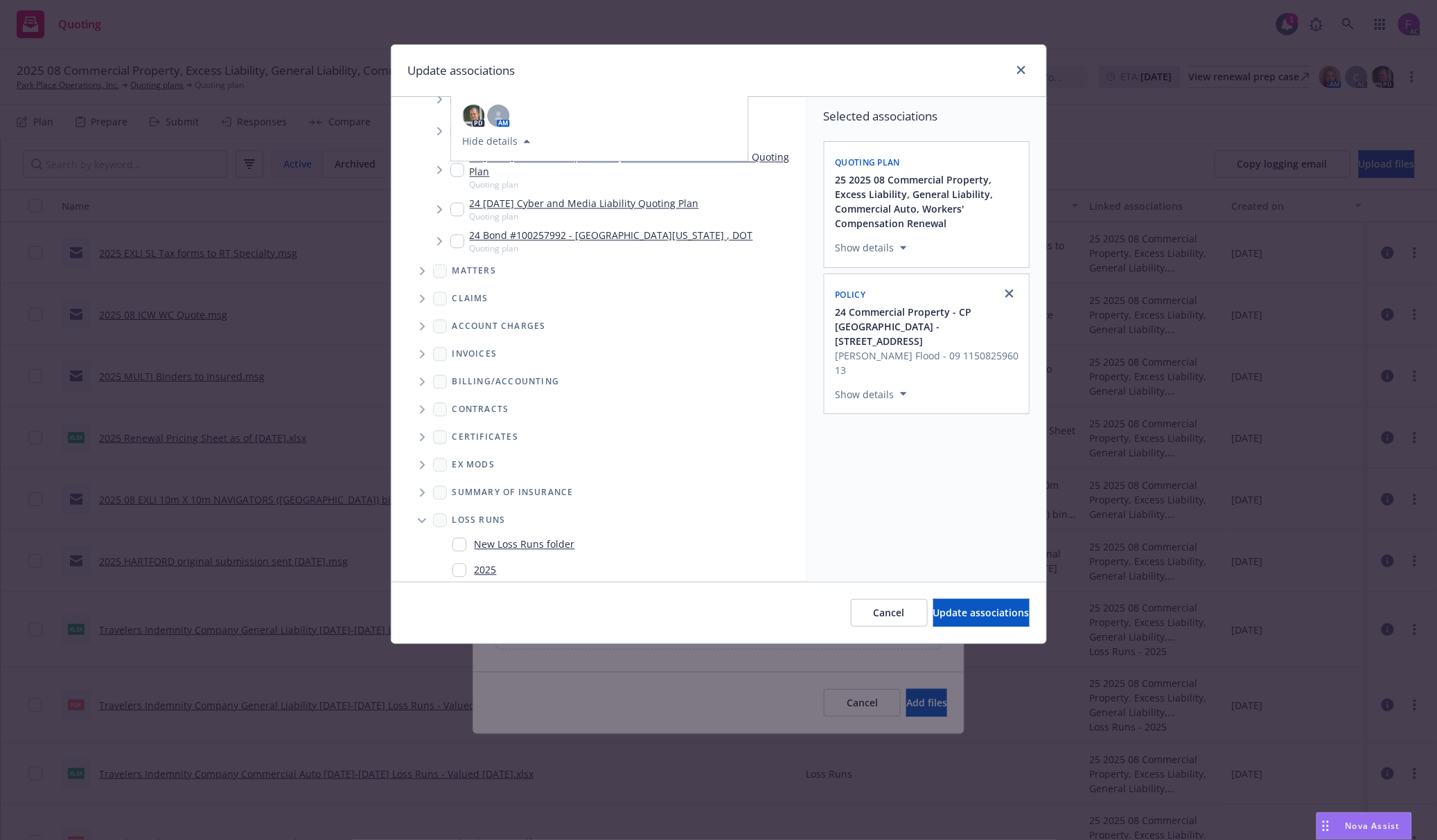
scroll to position [5538, 0]
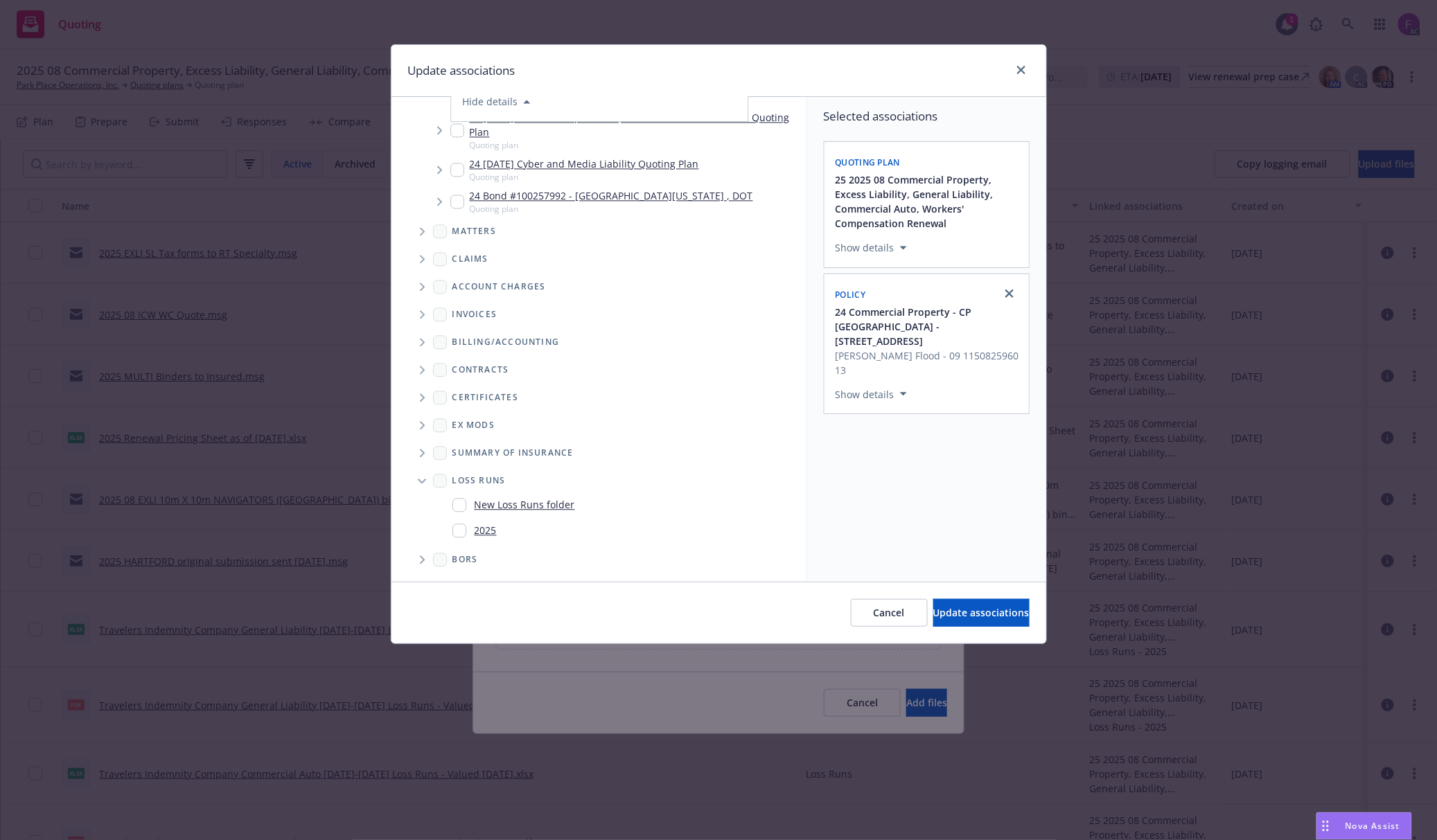
click at [458, 532] on input "Folder Tree Example" at bounding box center [459, 531] width 14 height 14
checkbox input "true"
click at [927, 530] on div "Selected associations Quoting plan 25 2025 08 Commercial Property, Excess Liabi…" at bounding box center [927, 339] width 239 height 485
click at [936, 605] on button "Update associations" at bounding box center [981, 613] width 96 height 28
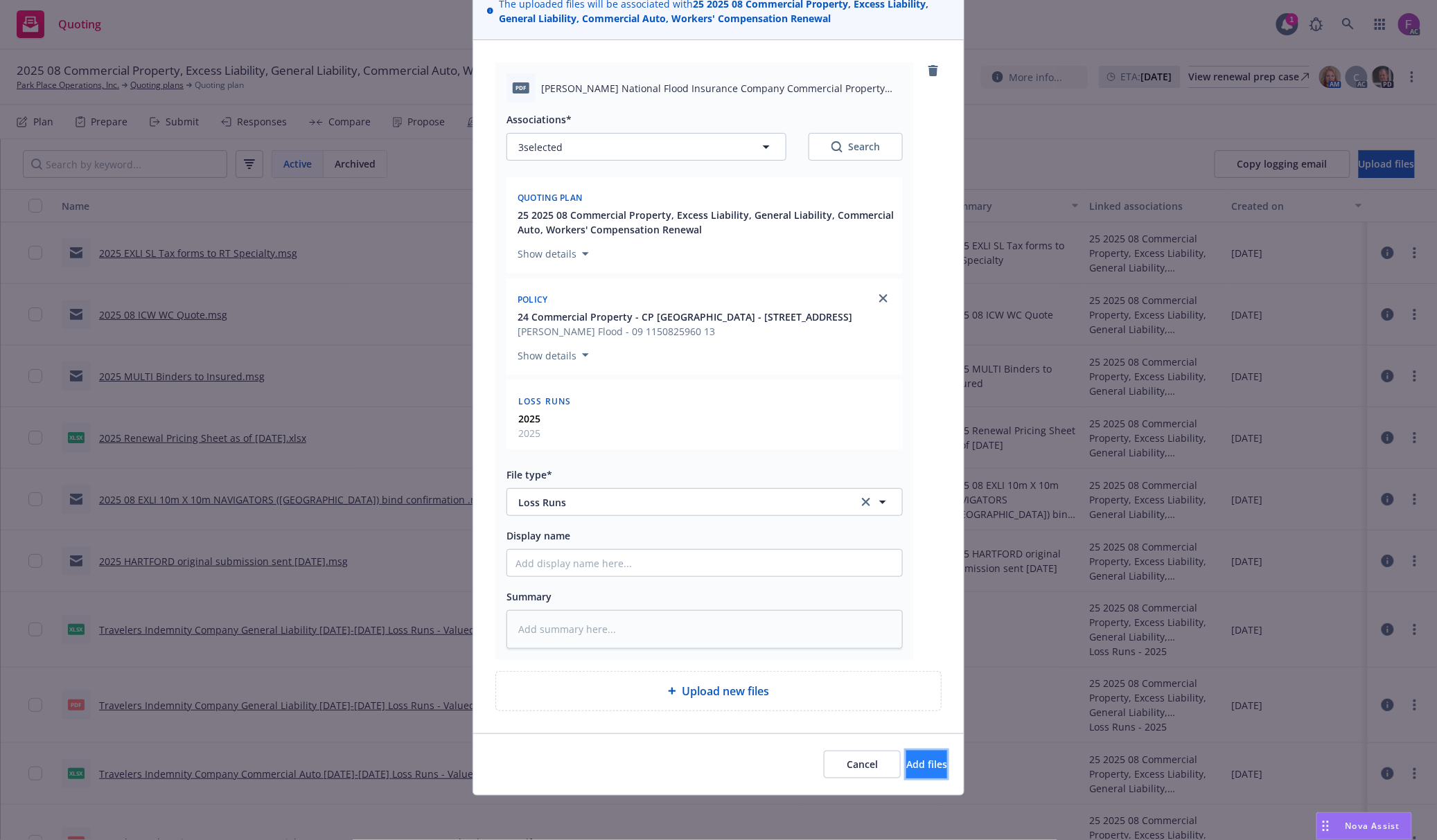
click at [906, 763] on button "Add files" at bounding box center [926, 765] width 41 height 28
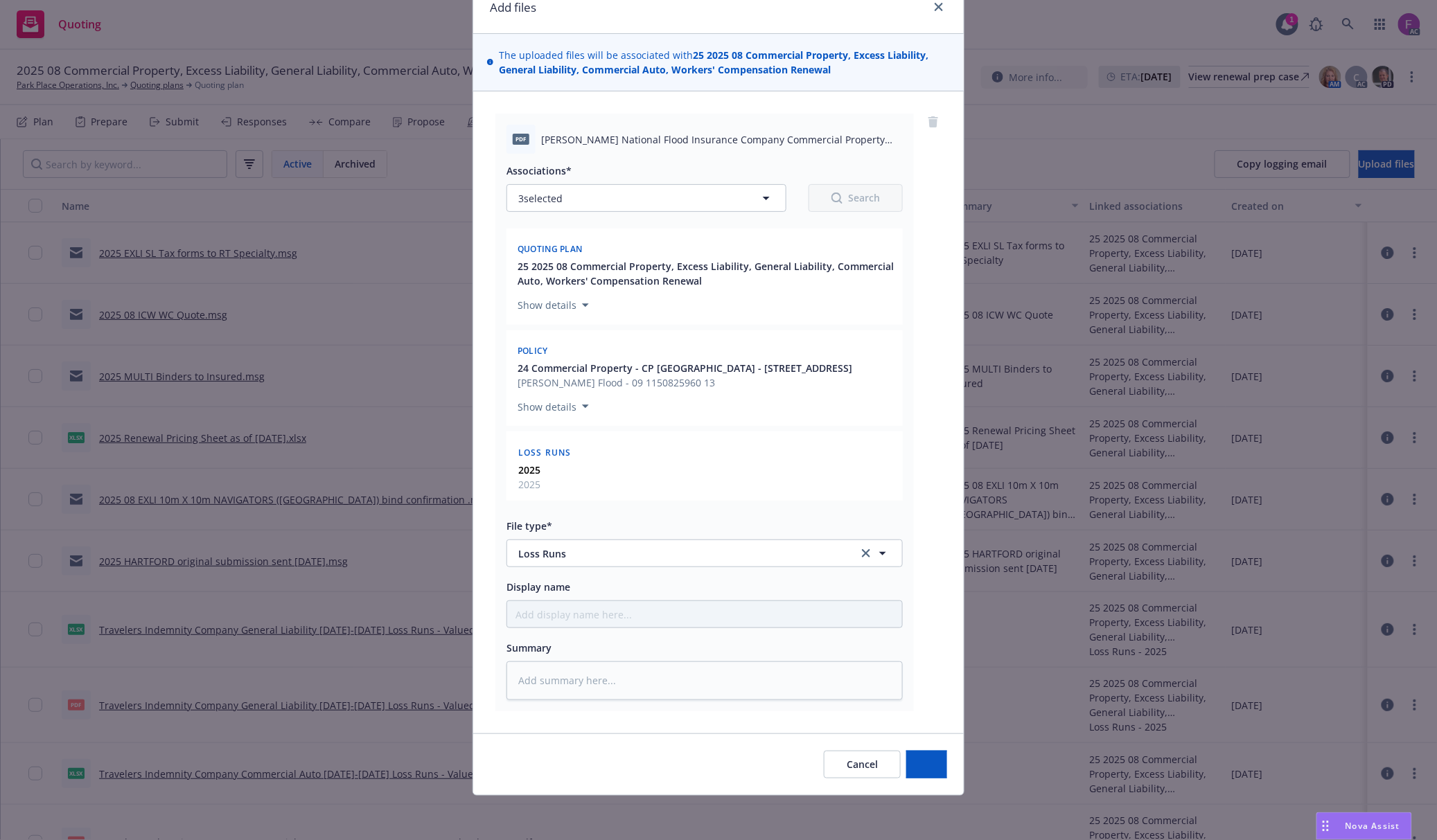
scroll to position [65, 0]
type textarea "x"
